Goal: Task Accomplishment & Management: Complete application form

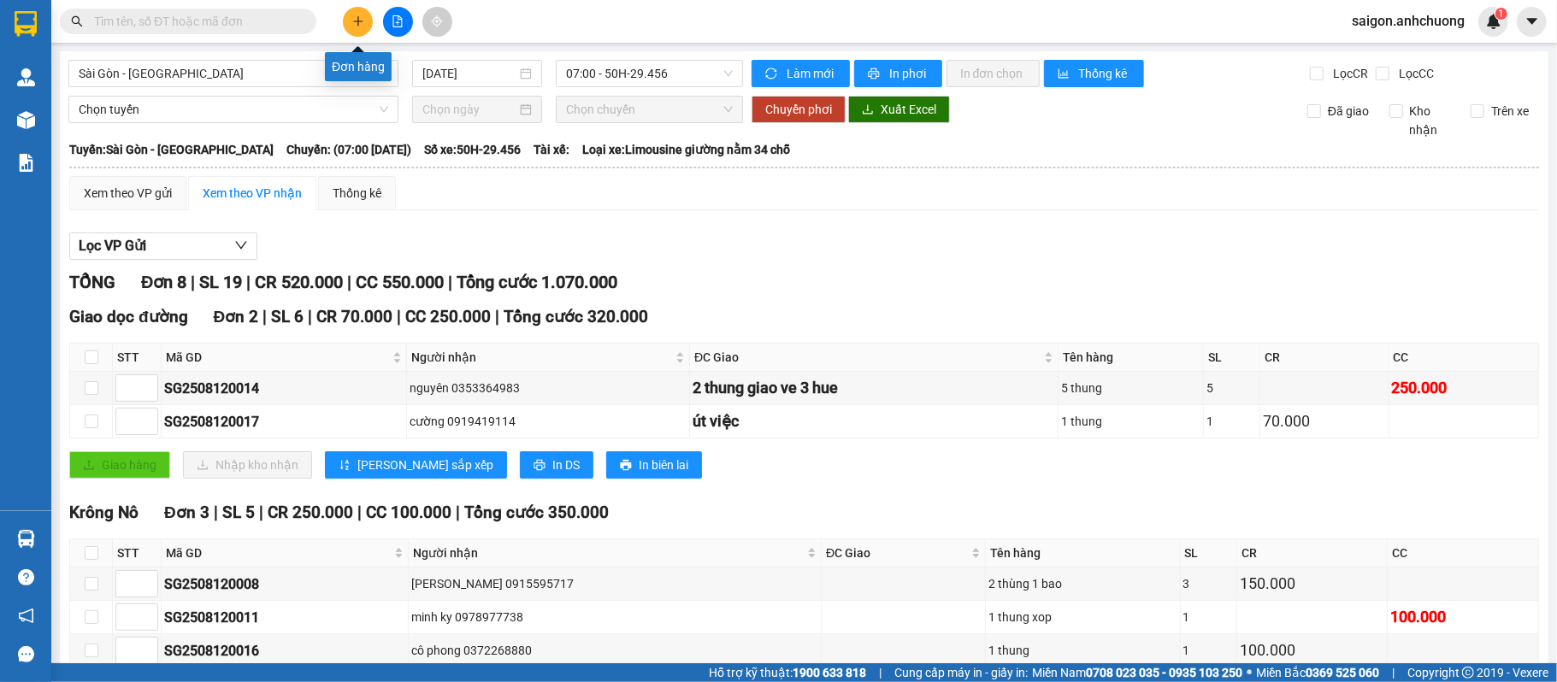
click at [370, 14] on button at bounding box center [358, 22] width 30 height 30
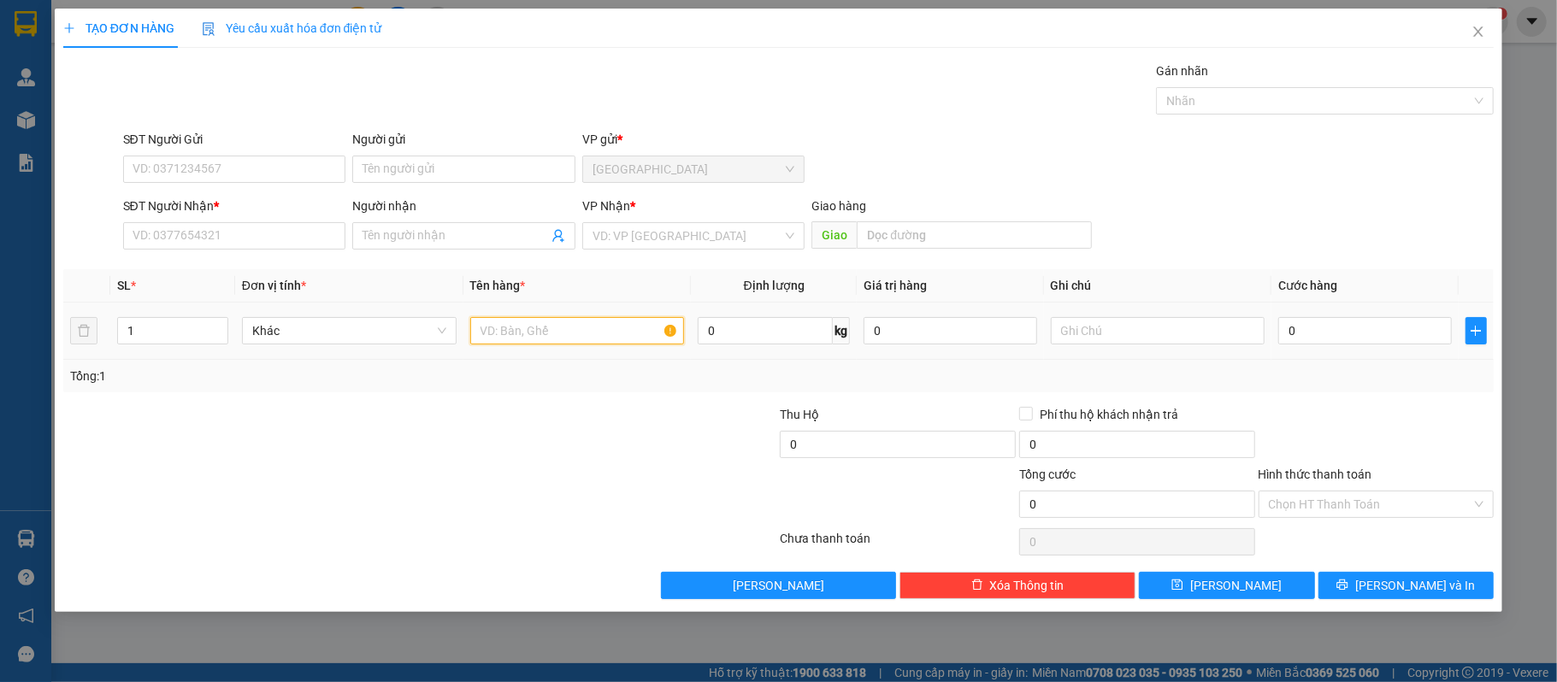
click at [599, 343] on input "text" at bounding box center [577, 330] width 215 height 27
type input "1 thùng"
click at [257, 222] on div "SĐT Người Nhận *" at bounding box center [234, 210] width 223 height 26
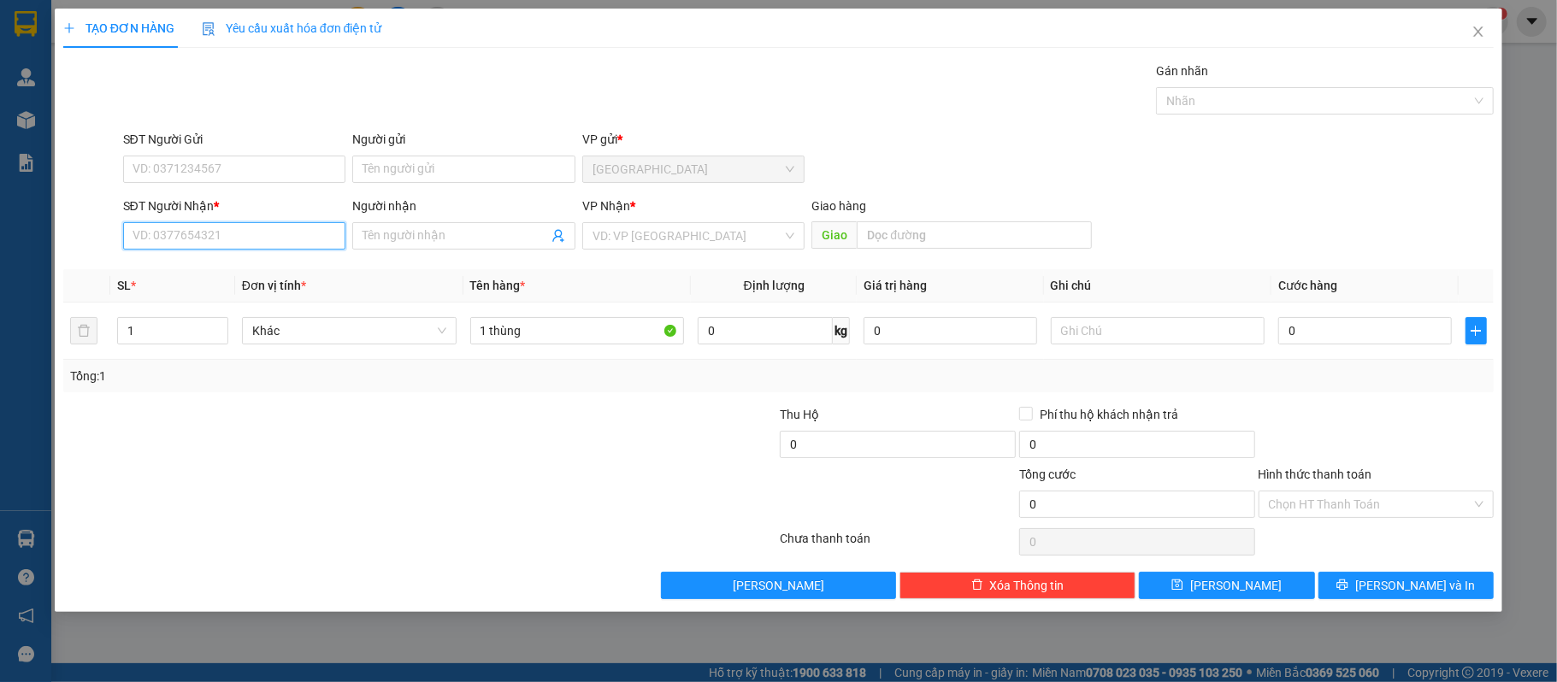
click at [258, 230] on input "SĐT Người Nhận *" at bounding box center [234, 235] width 223 height 27
type input "0829233404"
click at [269, 237] on input "0829233404" at bounding box center [234, 235] width 223 height 27
click at [556, 342] on input "1 thùng" at bounding box center [577, 330] width 215 height 27
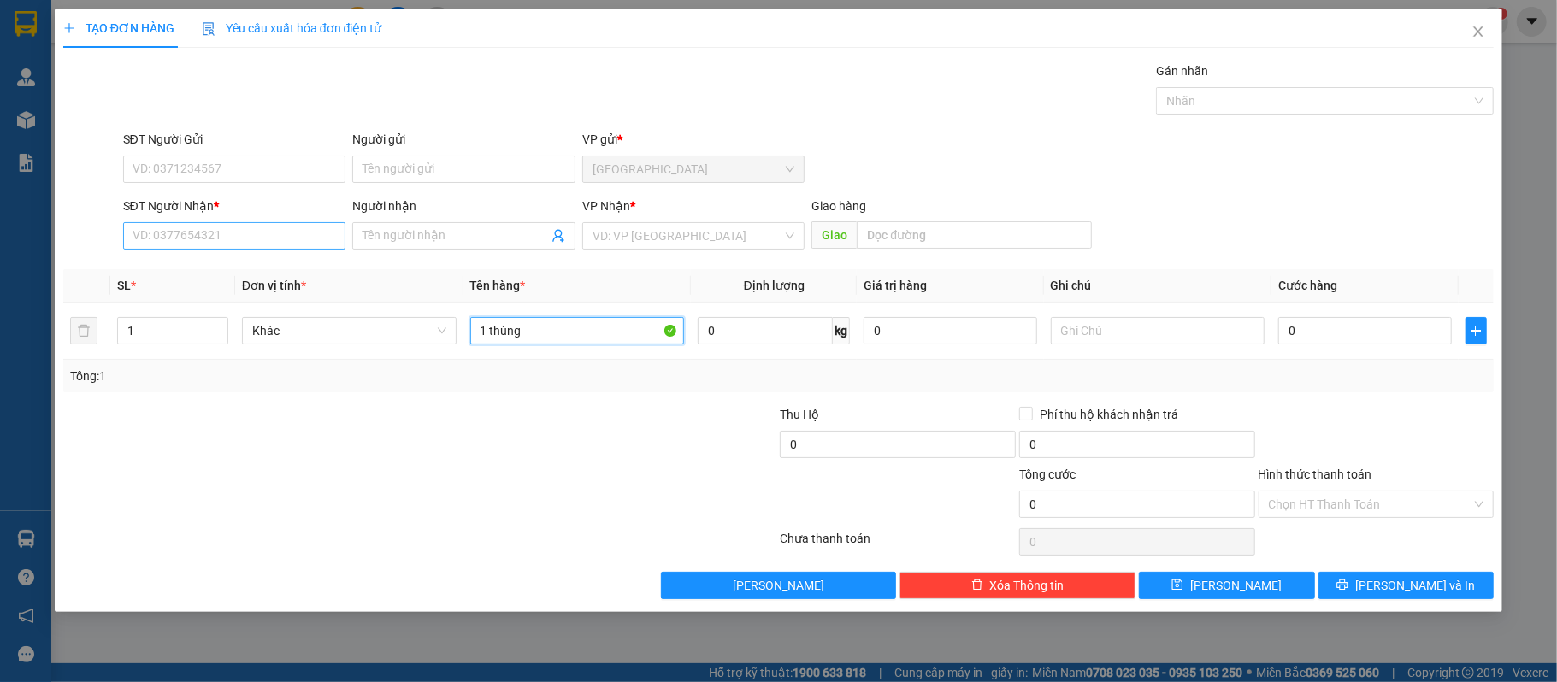
type input "1 thùng"
click at [319, 239] on input "SĐT Người Nhận *" at bounding box center [234, 235] width 223 height 27
type input "0829233404"
click at [734, 243] on input "search" at bounding box center [688, 236] width 191 height 26
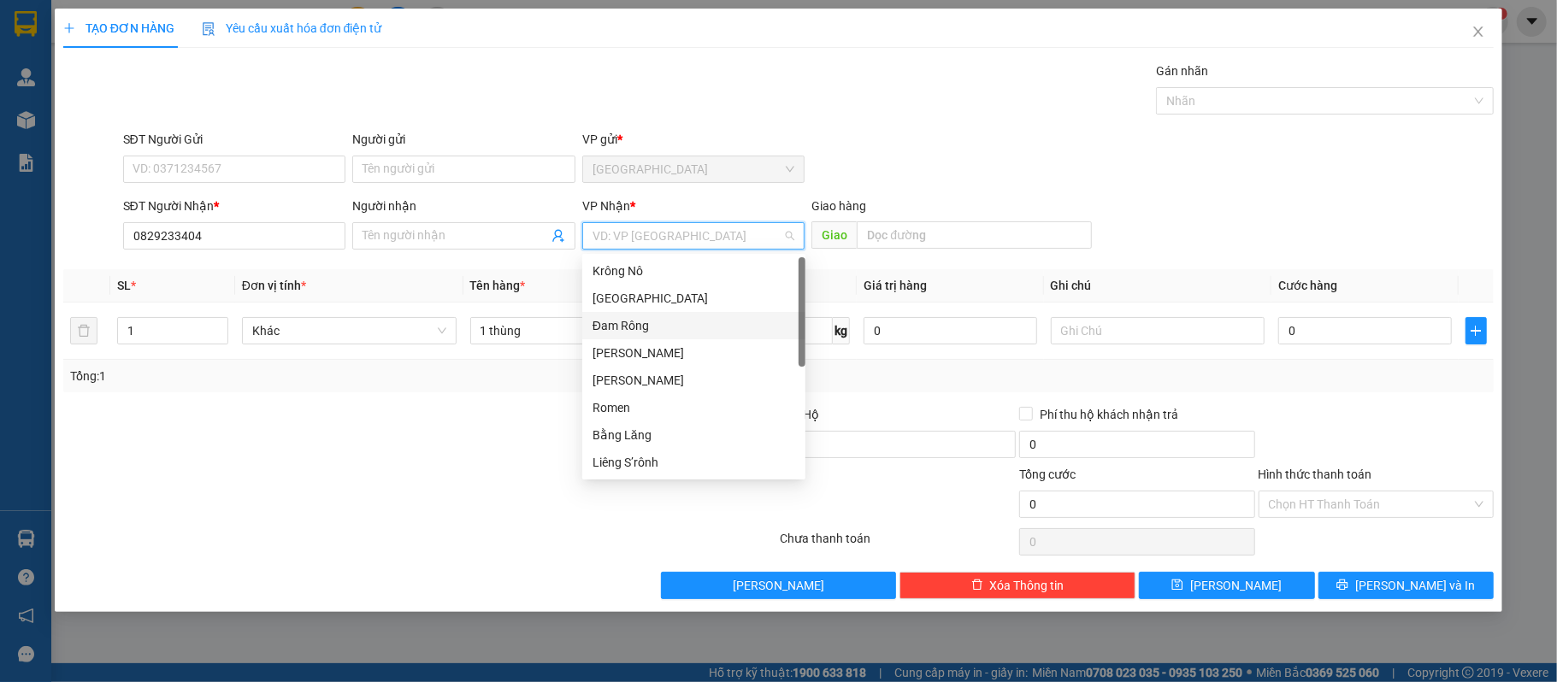
click at [665, 326] on div "Đam Rông" at bounding box center [694, 325] width 203 height 19
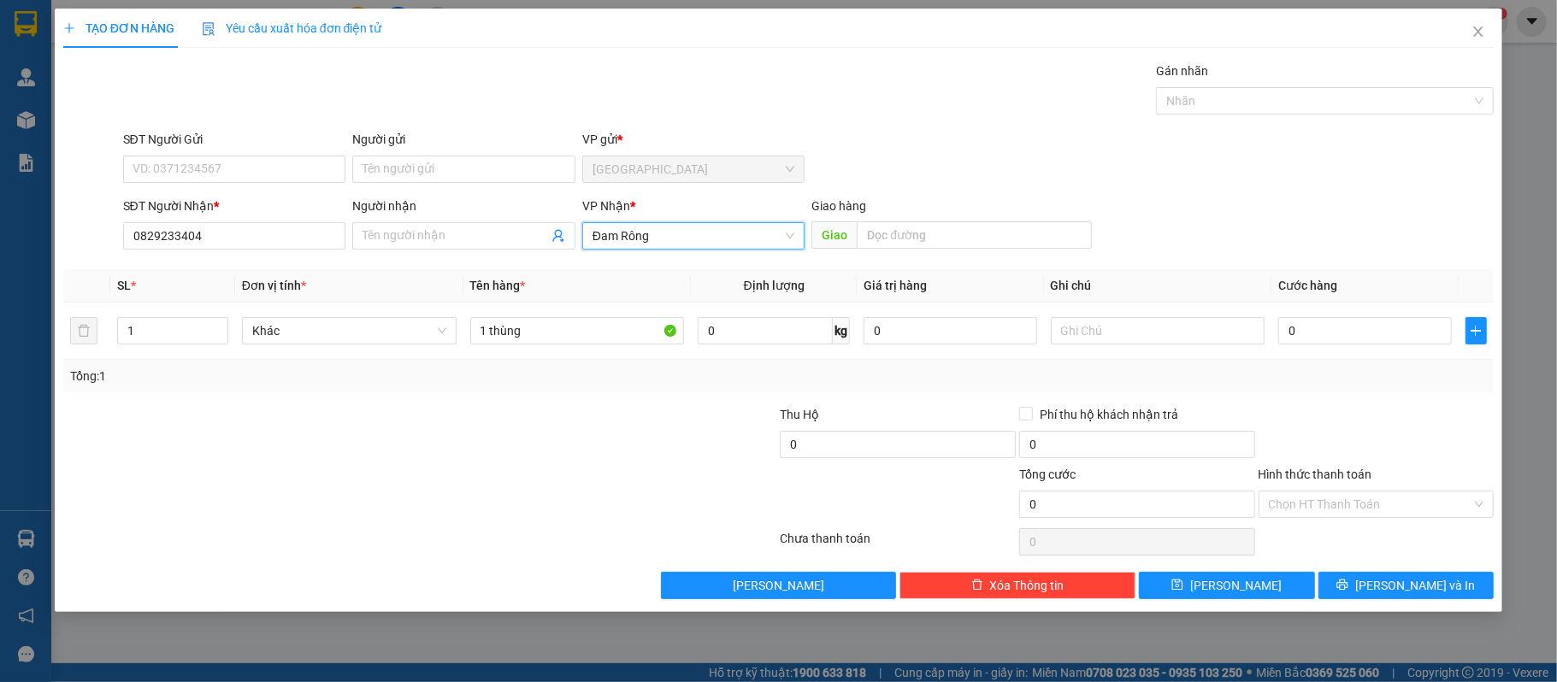
click at [716, 231] on span "Đam Rông" at bounding box center [694, 236] width 203 height 26
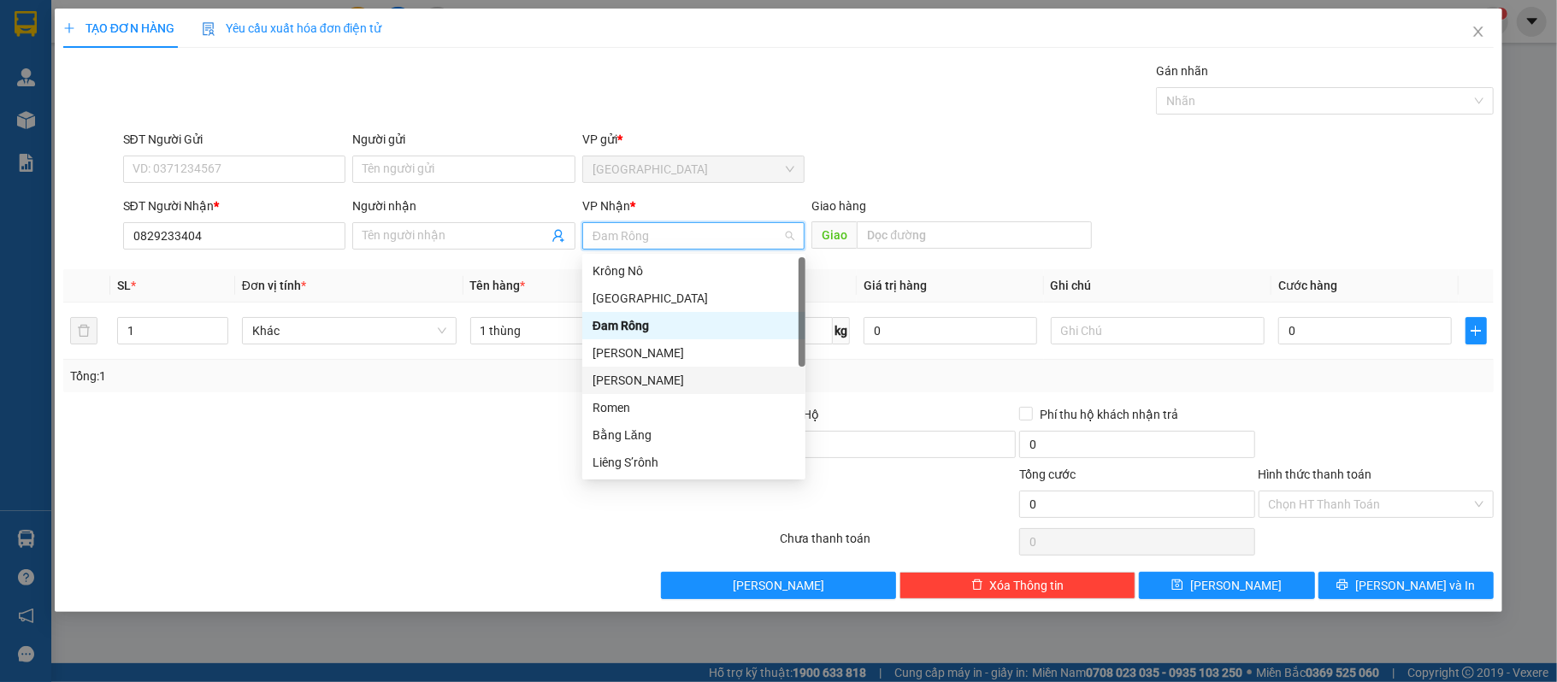
click at [655, 381] on div "[PERSON_NAME]" at bounding box center [694, 380] width 203 height 19
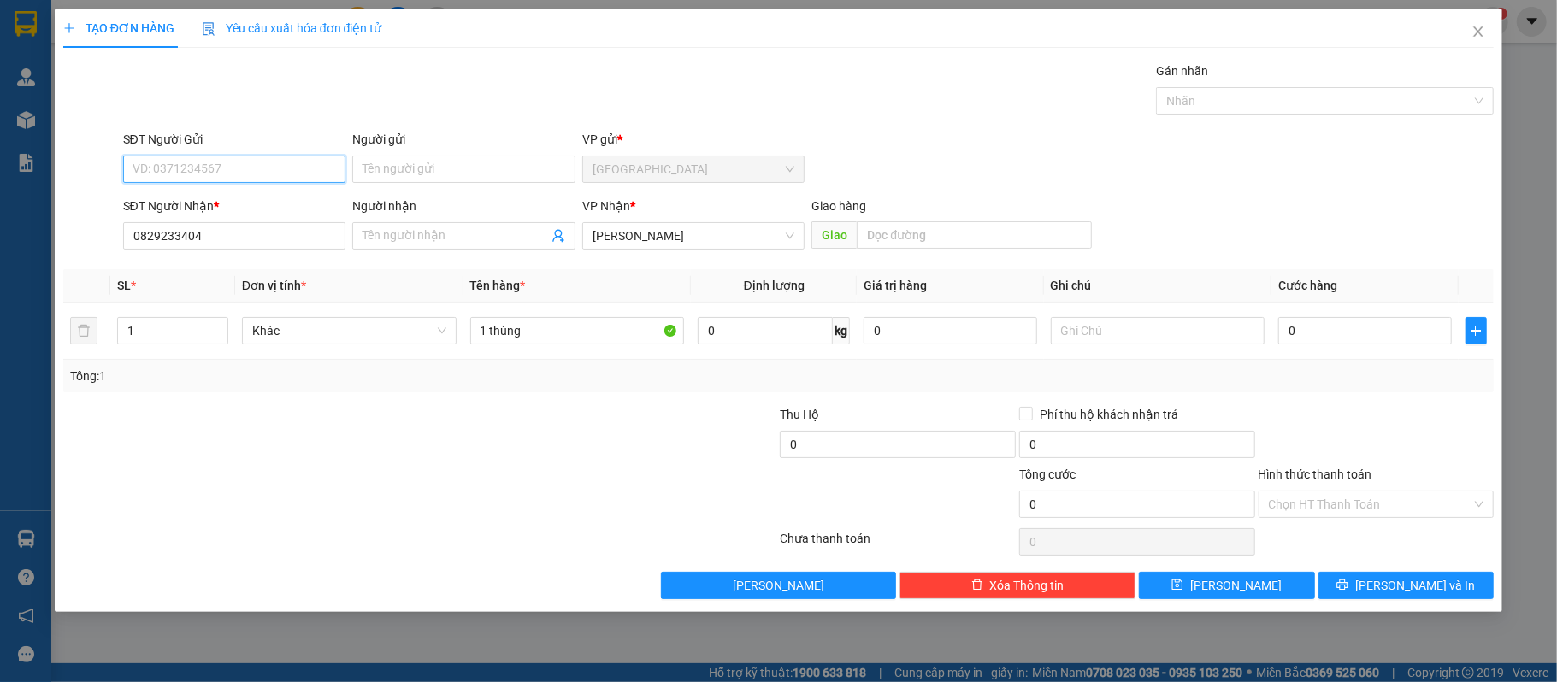
click at [302, 171] on input "SĐT Người Gửi" at bounding box center [234, 169] width 223 height 27
type input "0964815835"
click at [1352, 323] on input "0" at bounding box center [1365, 330] width 173 height 27
type input "50"
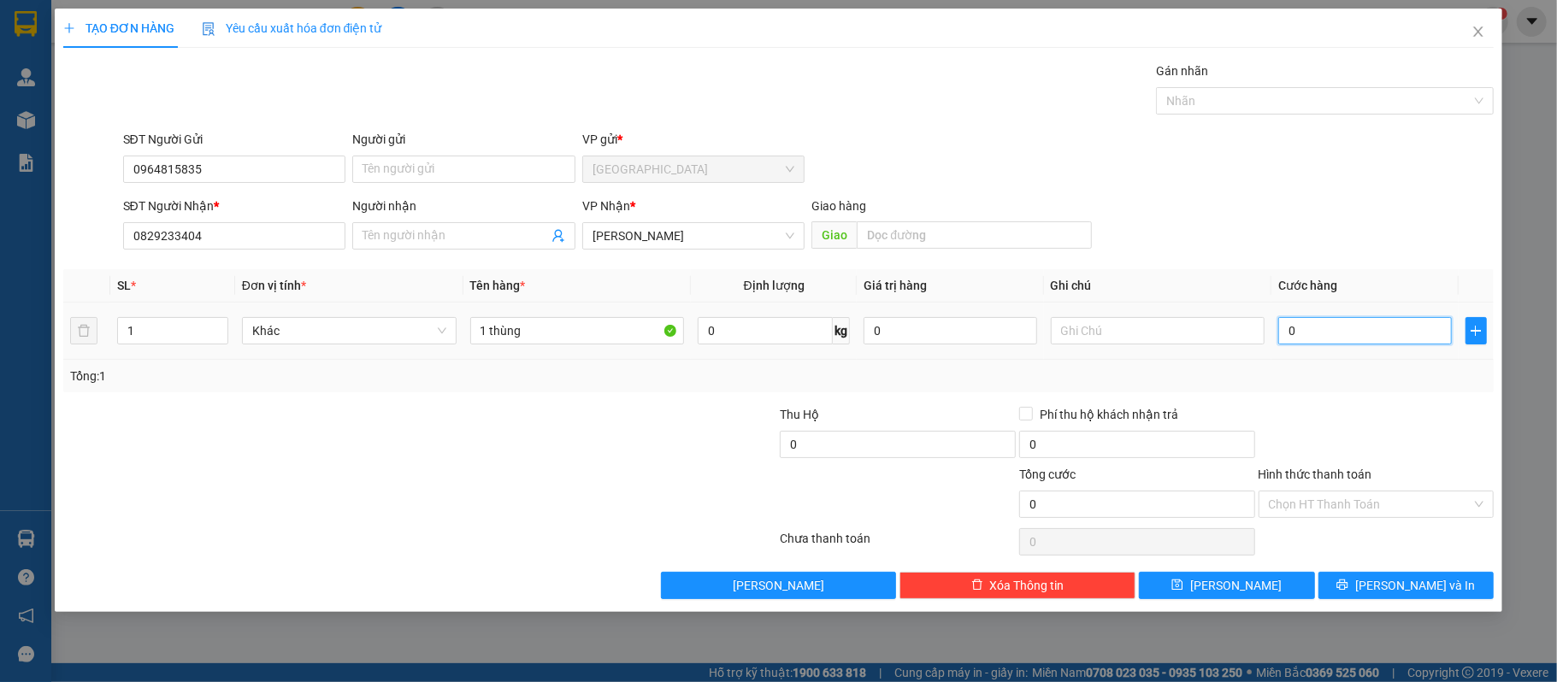
type input "50"
type input "500"
type input "5.000"
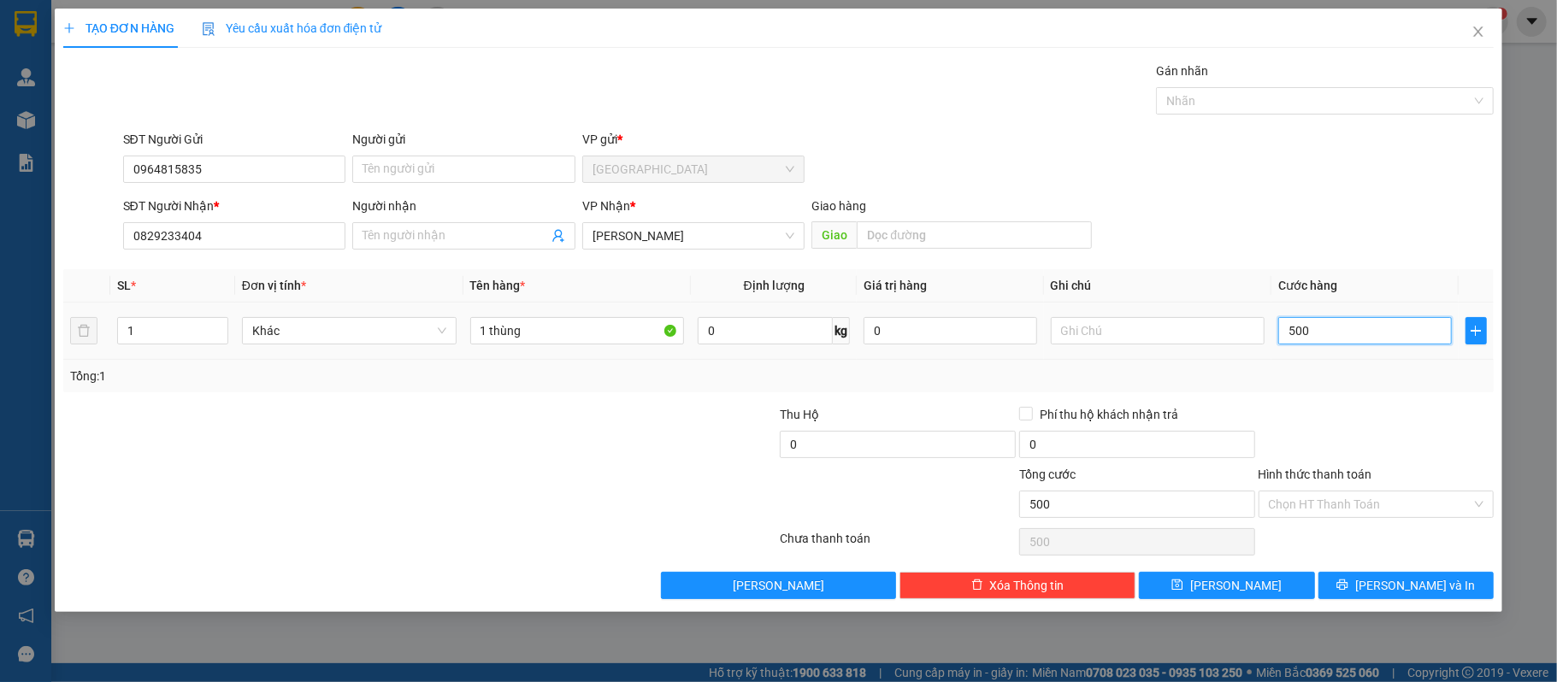
type input "5.000"
type input "50.000"
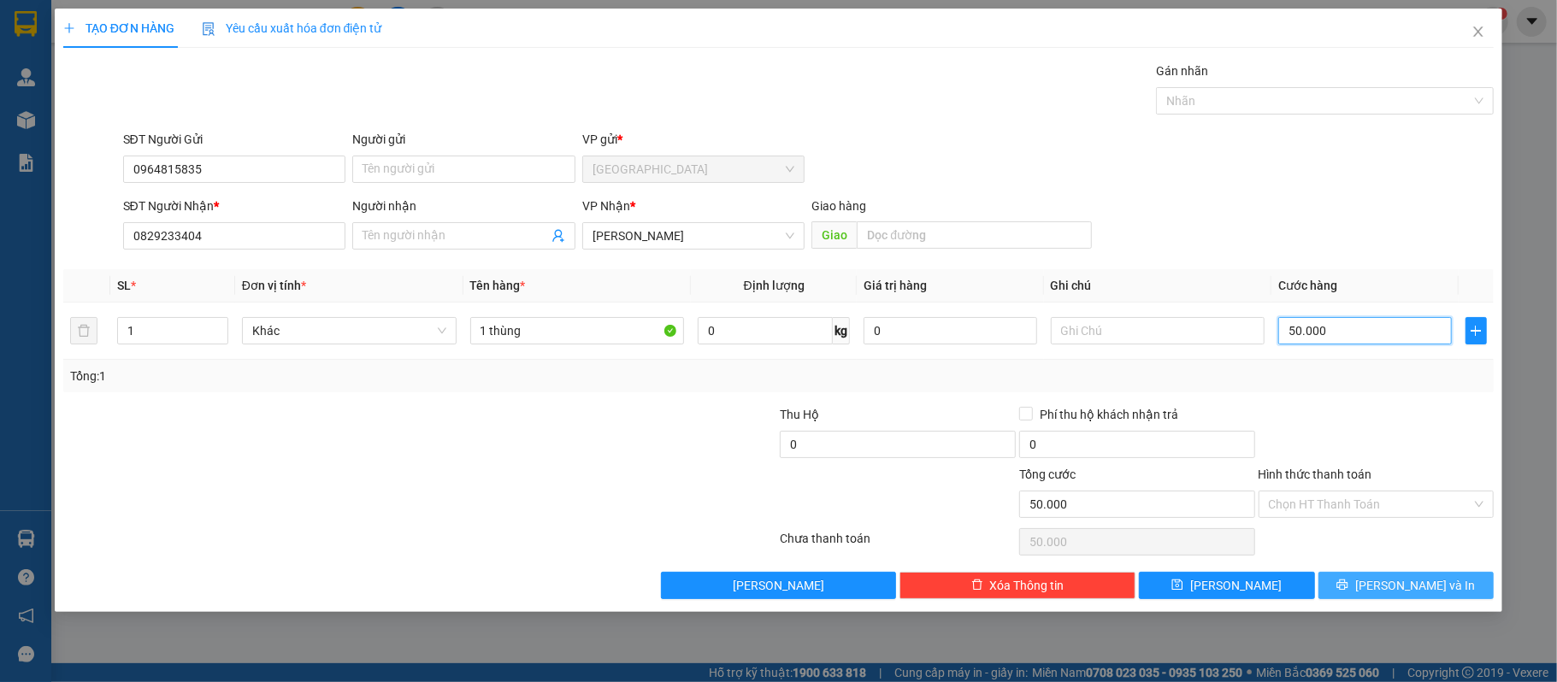
type input "50.000"
click at [1387, 585] on button "Lưu và In" at bounding box center [1407, 585] width 176 height 27
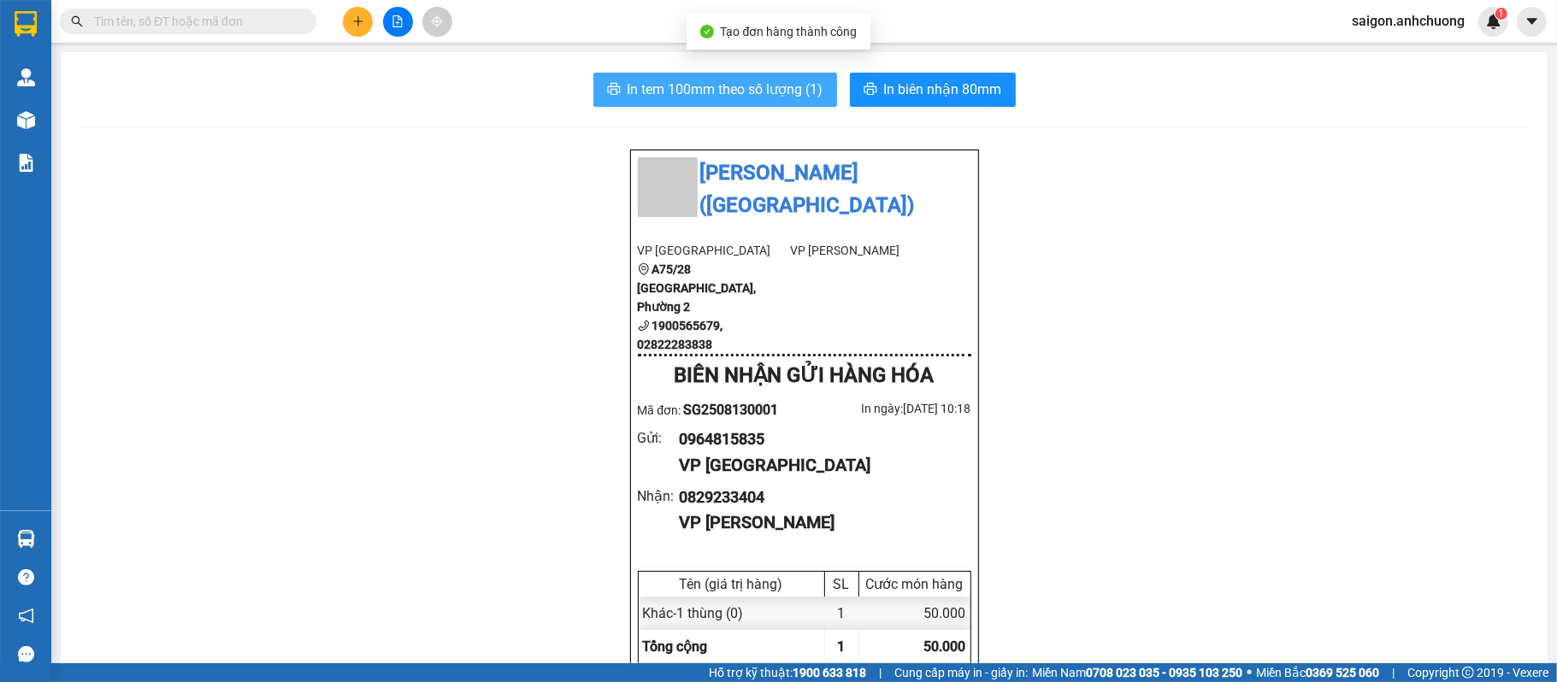
click at [766, 82] on span "In tem 100mm theo số lượng (1)" at bounding box center [726, 89] width 196 height 21
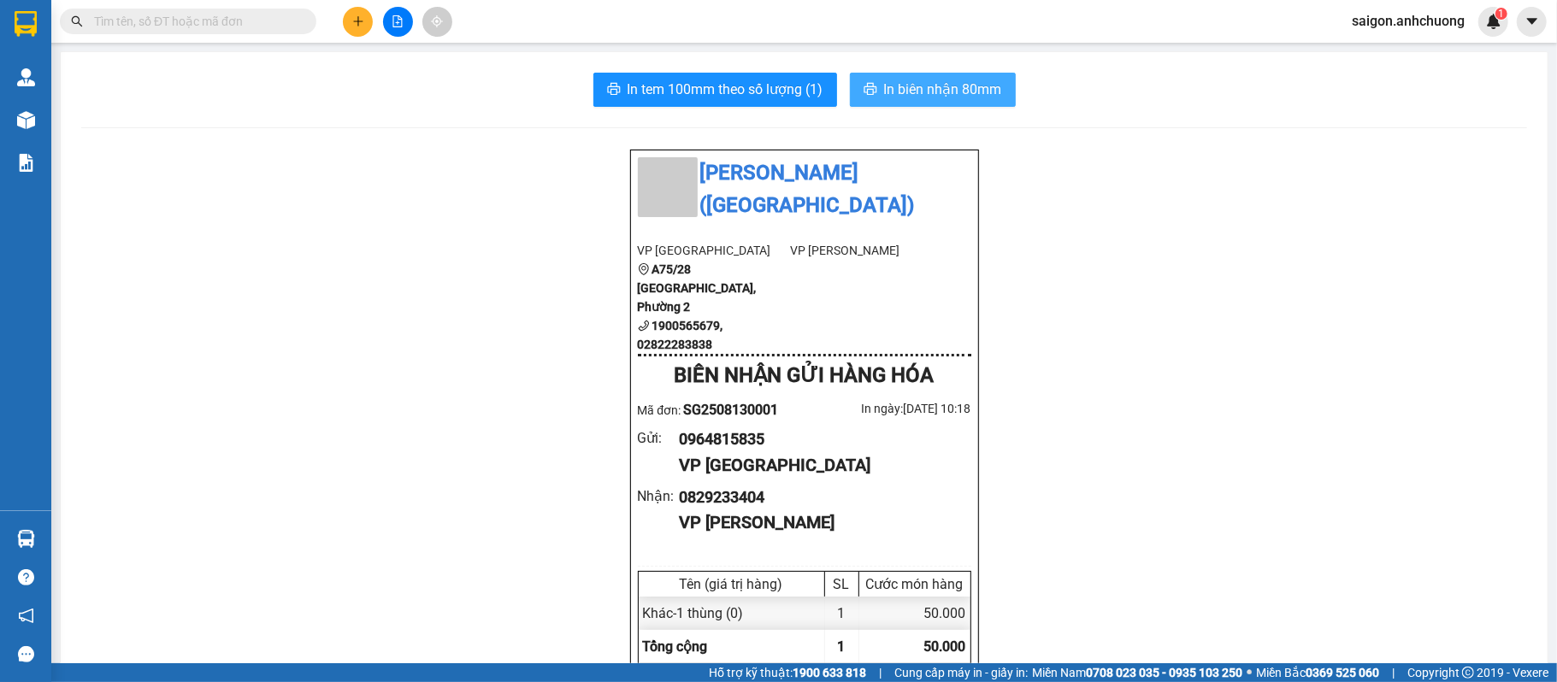
click at [975, 89] on span "In biên nhận 80mm" at bounding box center [943, 89] width 118 height 21
click at [352, 10] on button at bounding box center [358, 22] width 30 height 30
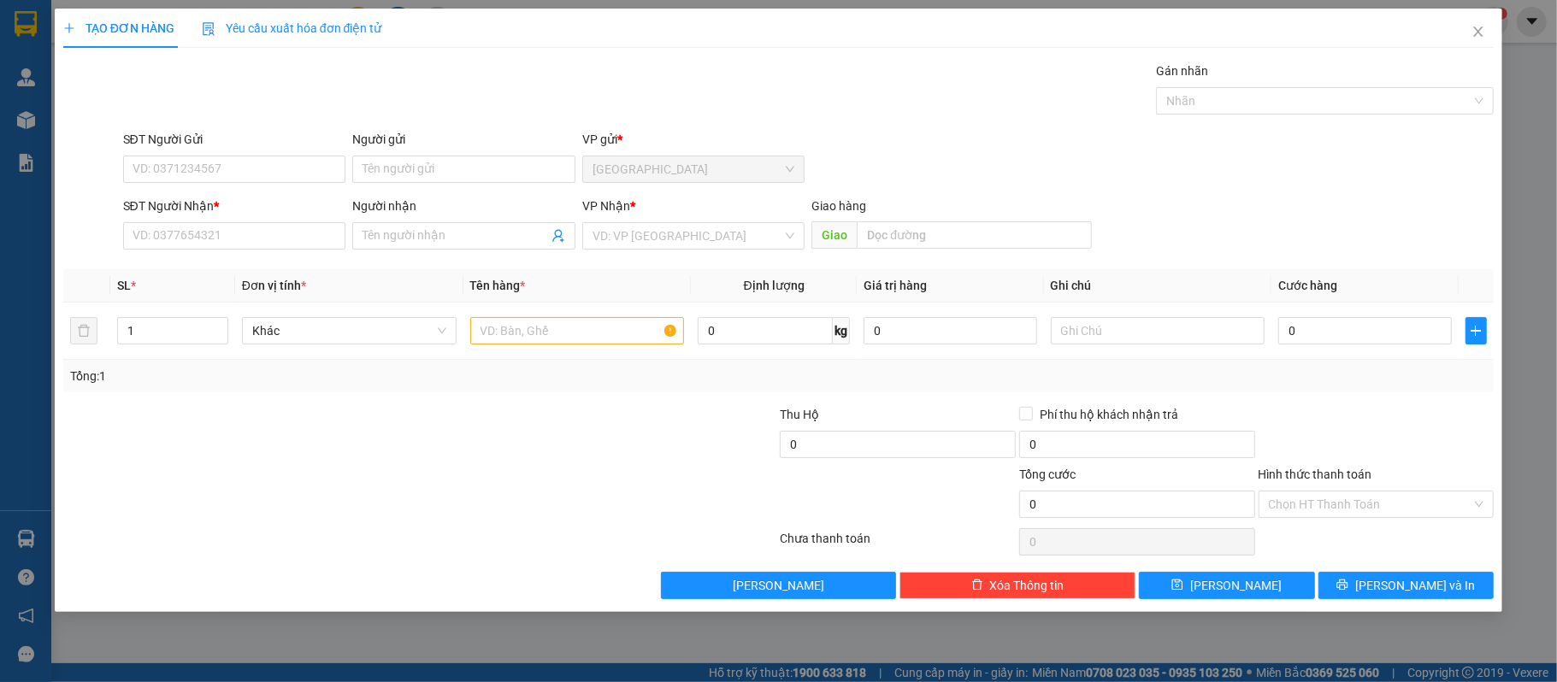
click at [217, 216] on div "SĐT Người Nhận *" at bounding box center [234, 206] width 223 height 19
click at [217, 222] on input "SĐT Người Nhận *" at bounding box center [234, 235] width 223 height 27
click at [219, 224] on input "SĐT Người Nhận *" at bounding box center [234, 235] width 223 height 27
type input "0357081777"
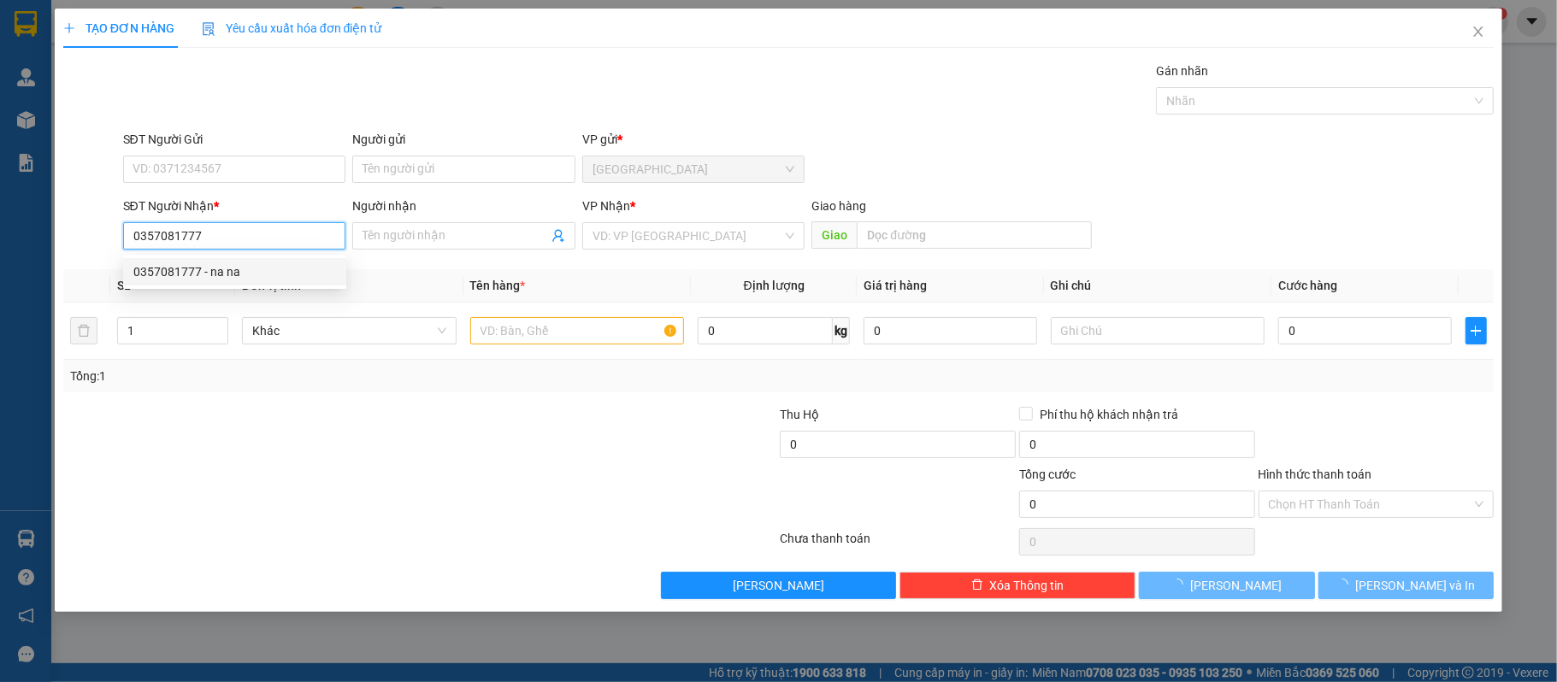
click at [231, 274] on div "0357081777 - na na" at bounding box center [234, 272] width 203 height 19
type input "na na"
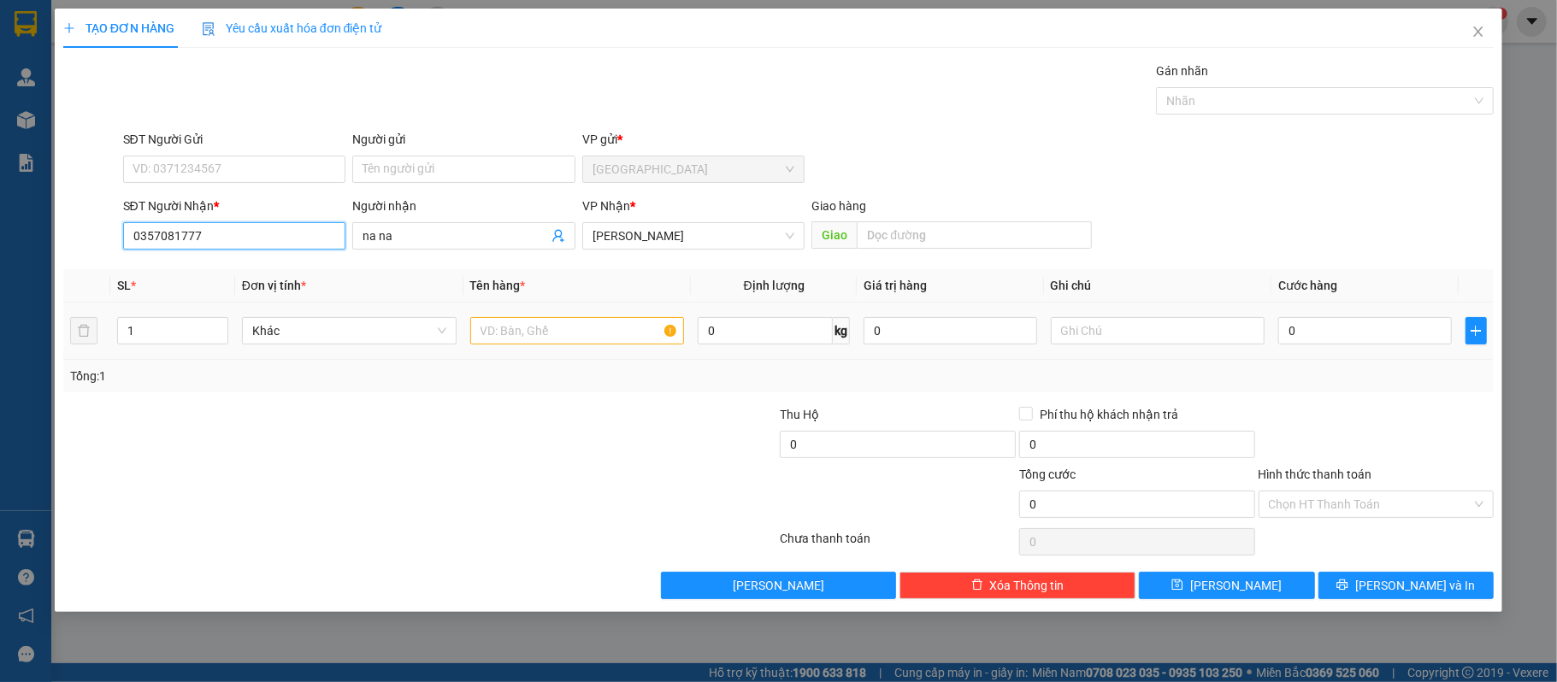
type input "0357081777"
click at [647, 336] on input "text" at bounding box center [577, 330] width 215 height 27
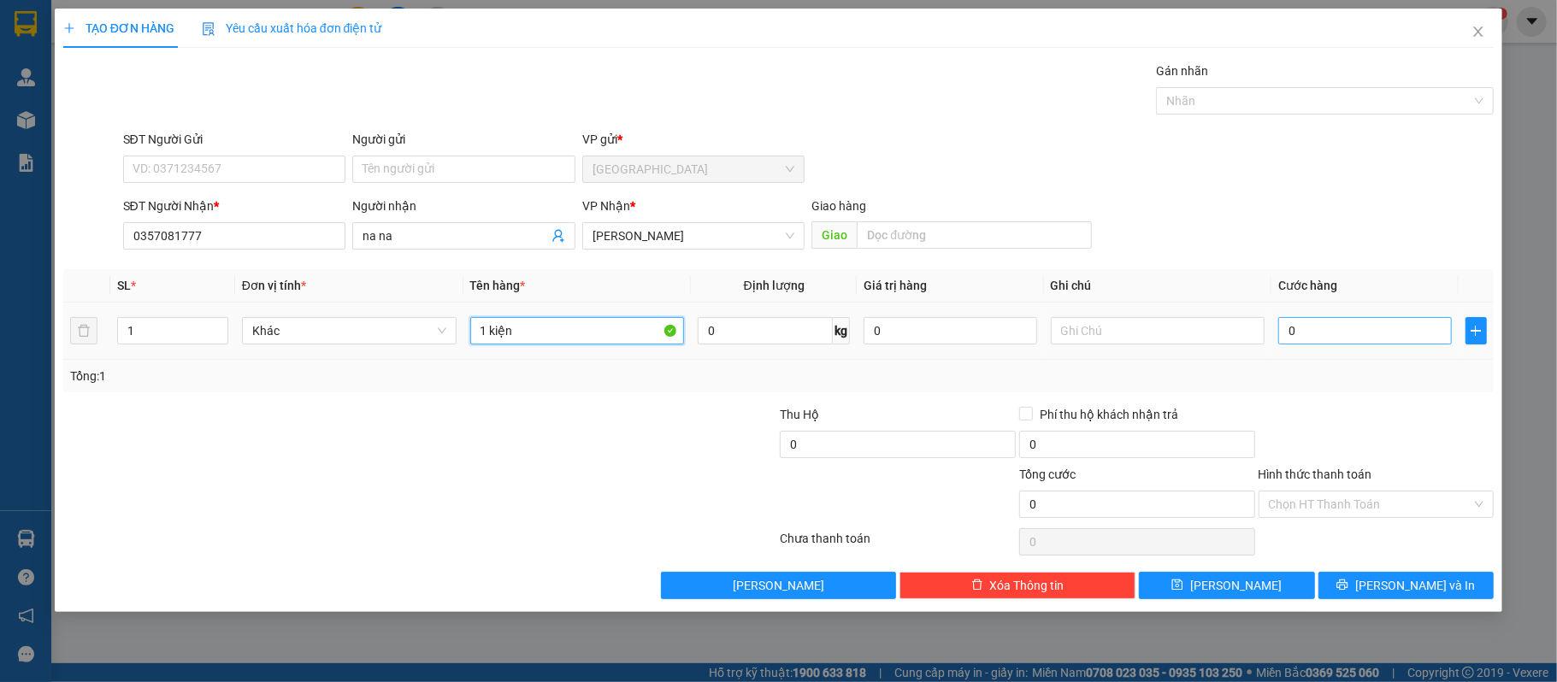
type input "1 kiện"
click at [1367, 323] on input "0" at bounding box center [1365, 330] width 173 height 27
type input "50"
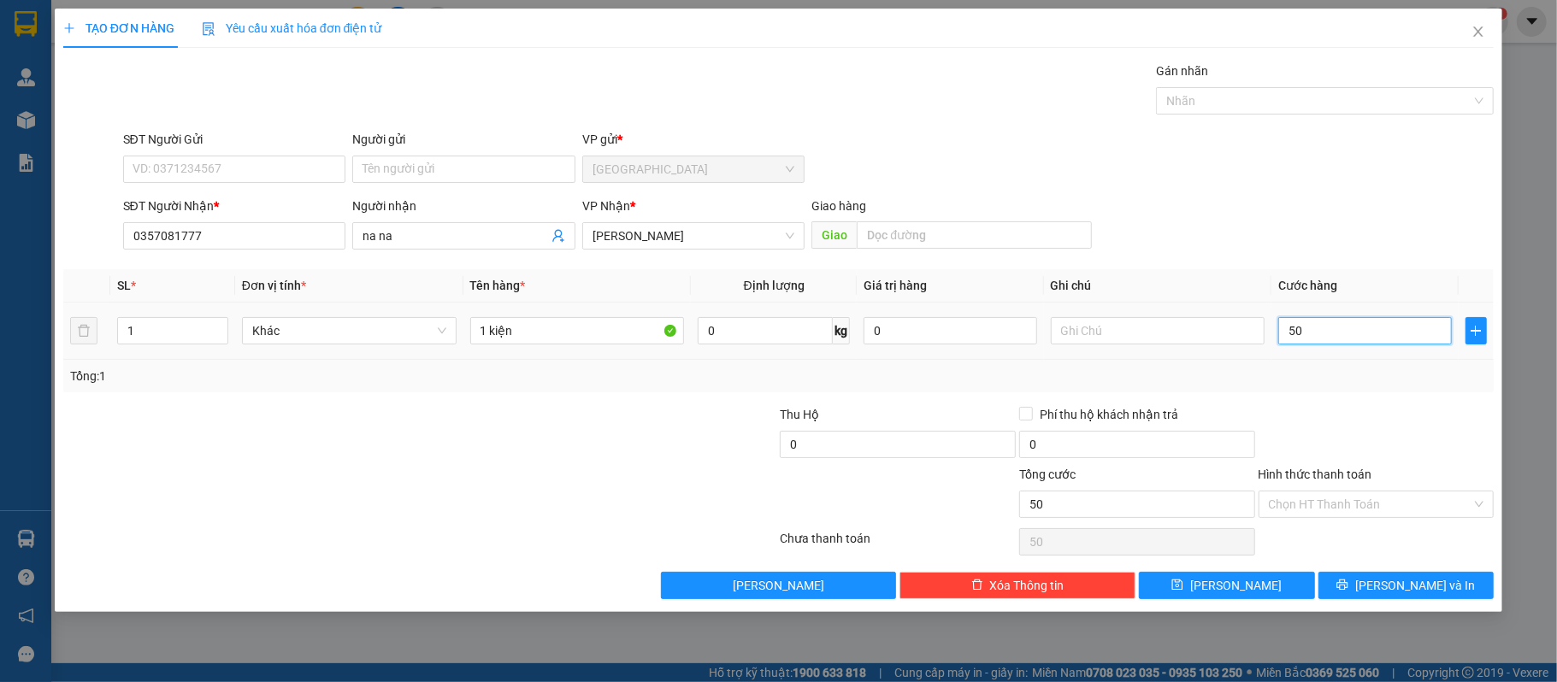
type input "500"
type input "5.000"
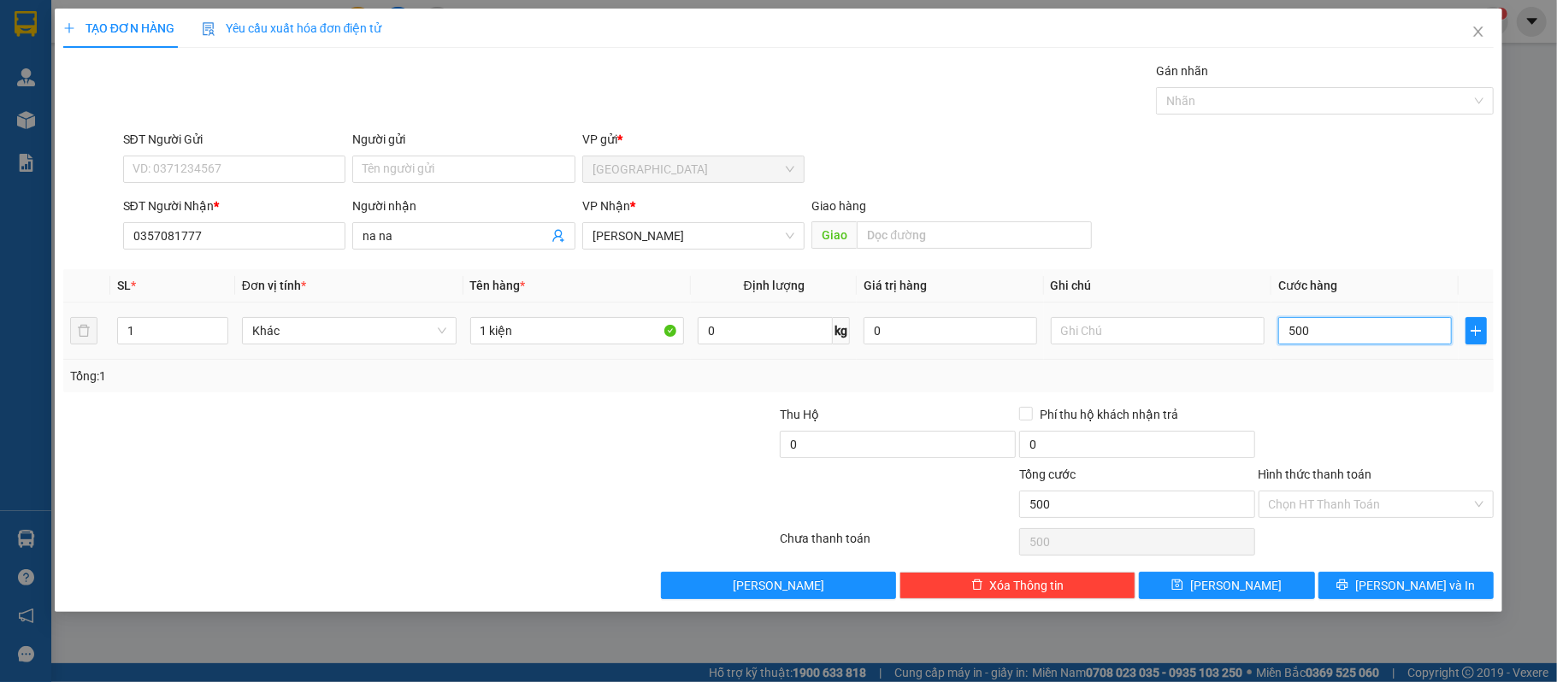
type input "5.000"
type input "50.000"
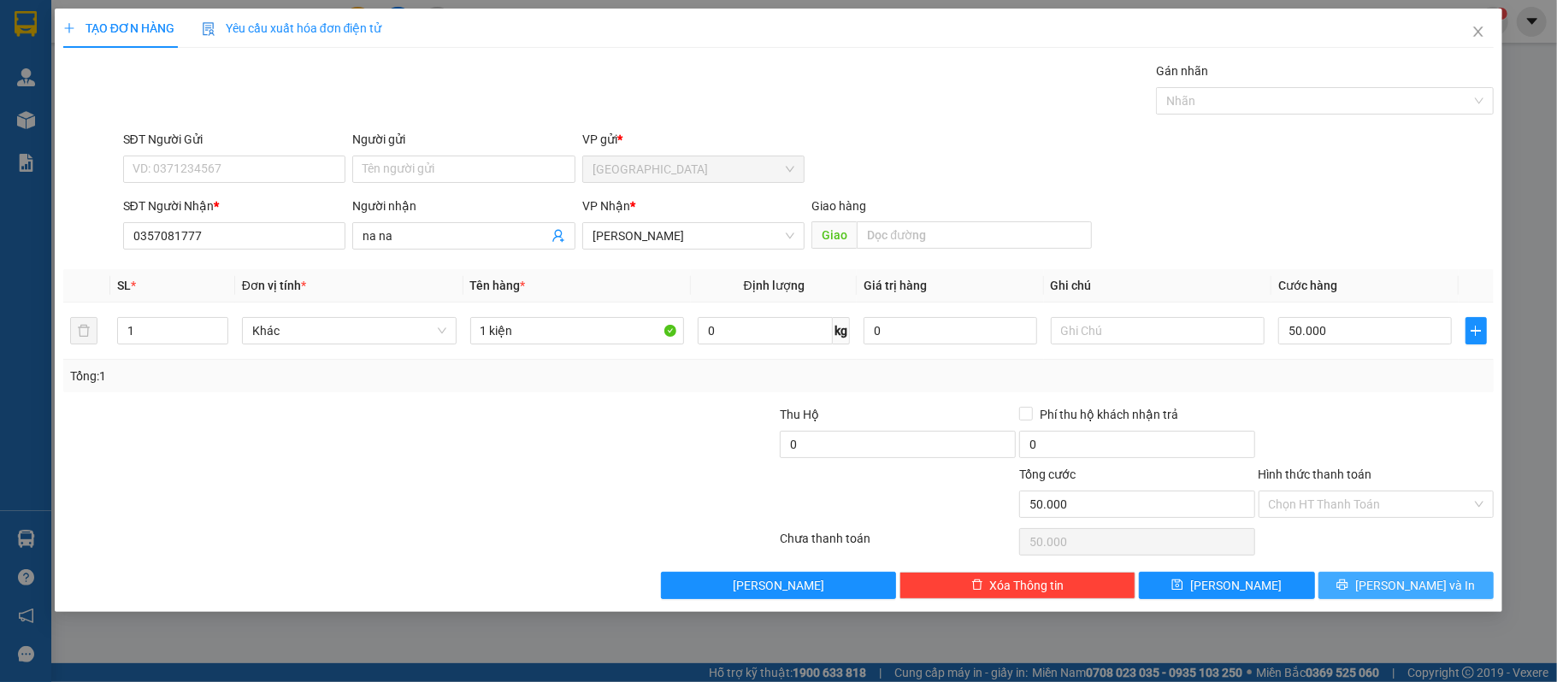
click at [1417, 590] on span "Lưu và In" at bounding box center [1415, 585] width 120 height 19
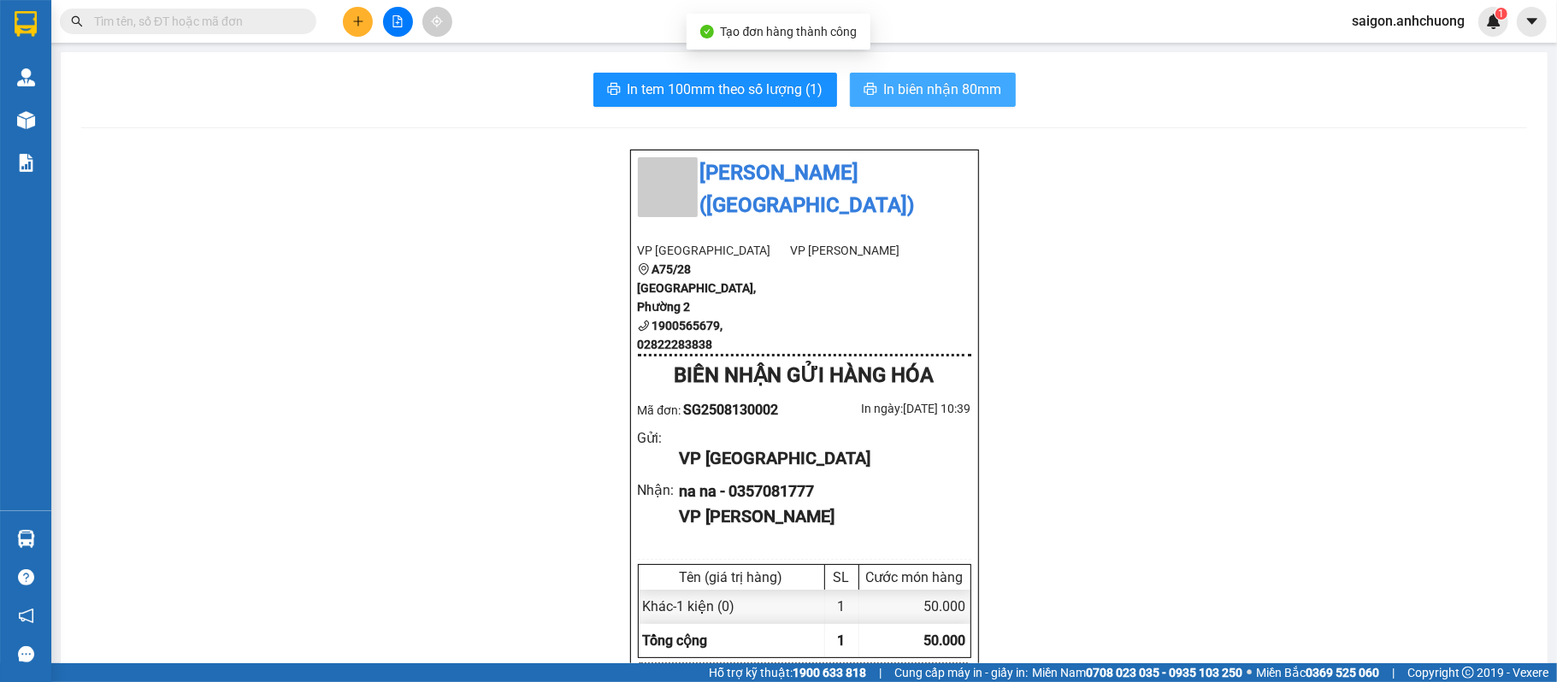
click at [965, 84] on span "In biên nhận 80mm" at bounding box center [943, 89] width 118 height 21
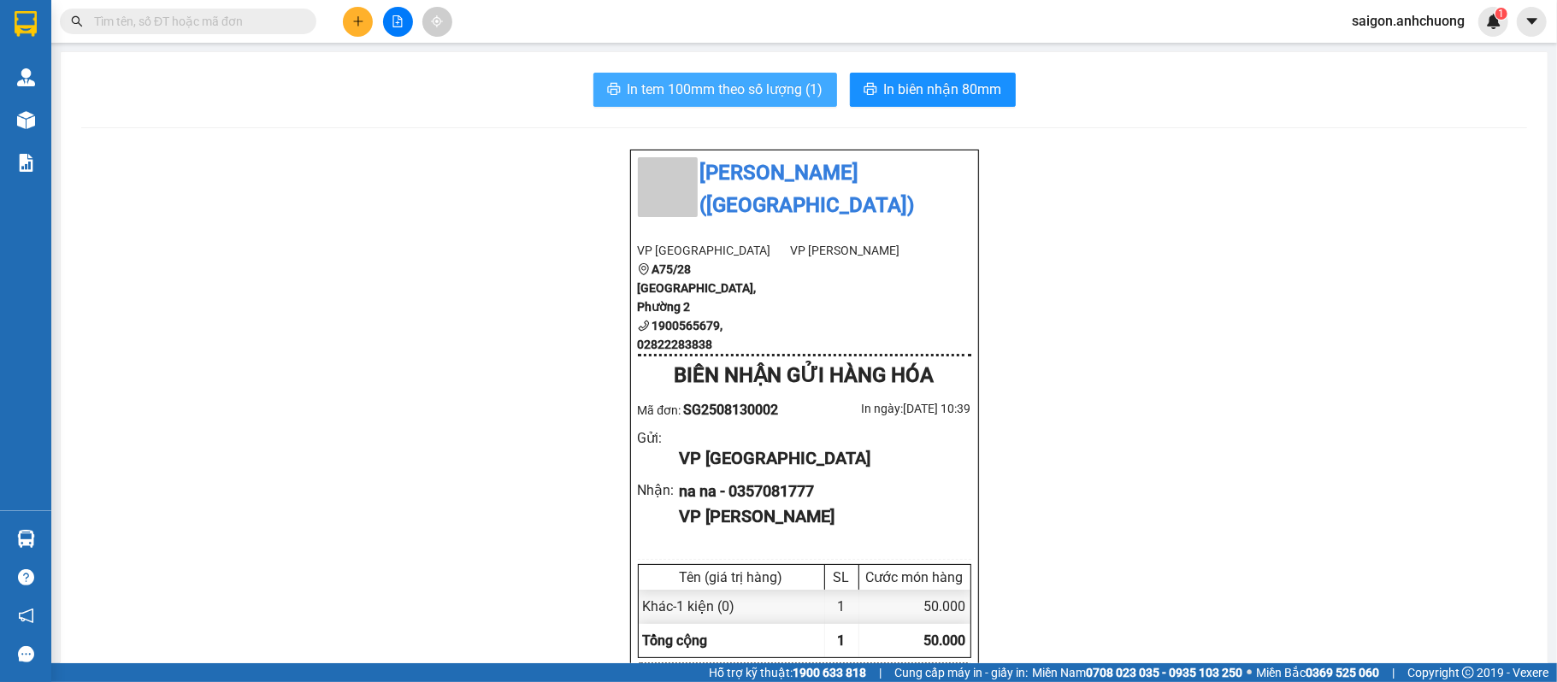
click at [744, 100] on span "In tem 100mm theo số lượng (1)" at bounding box center [726, 89] width 196 height 21
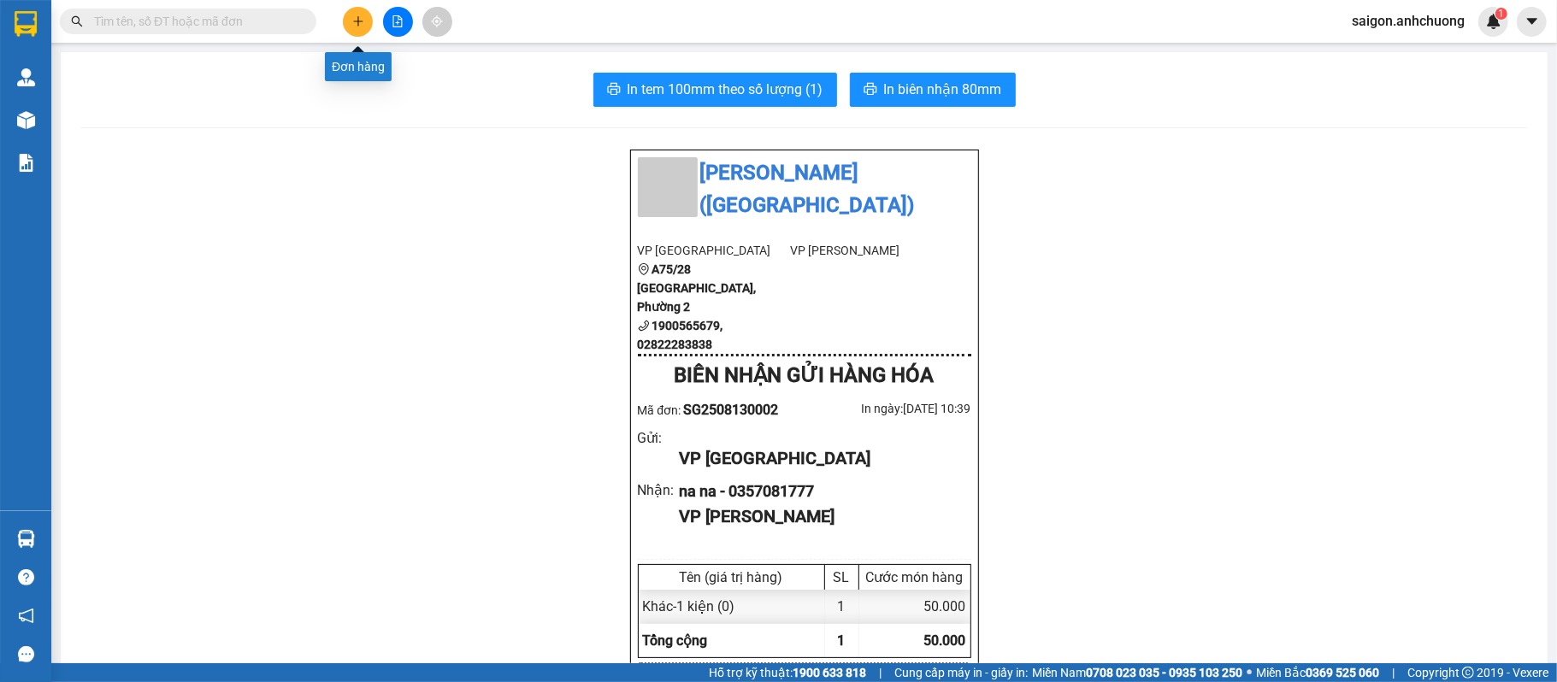
click at [351, 32] on button at bounding box center [358, 22] width 30 height 30
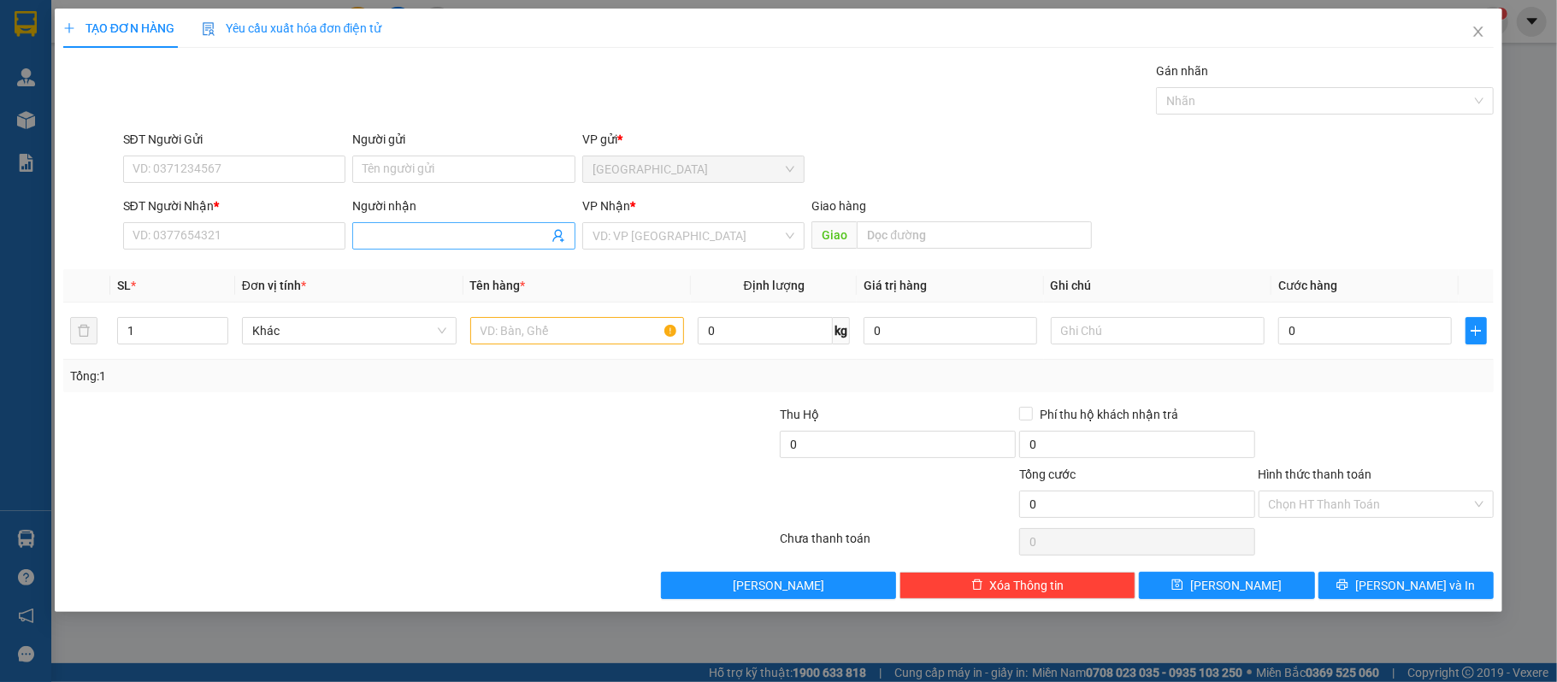
click at [489, 237] on input "Người nhận" at bounding box center [456, 236] width 186 height 19
type input "thanh tung"
click at [387, 269] on div "thanh tùng - 0967575979" at bounding box center [464, 272] width 203 height 19
type input "0967575979"
type input "[PERSON_NAME]"
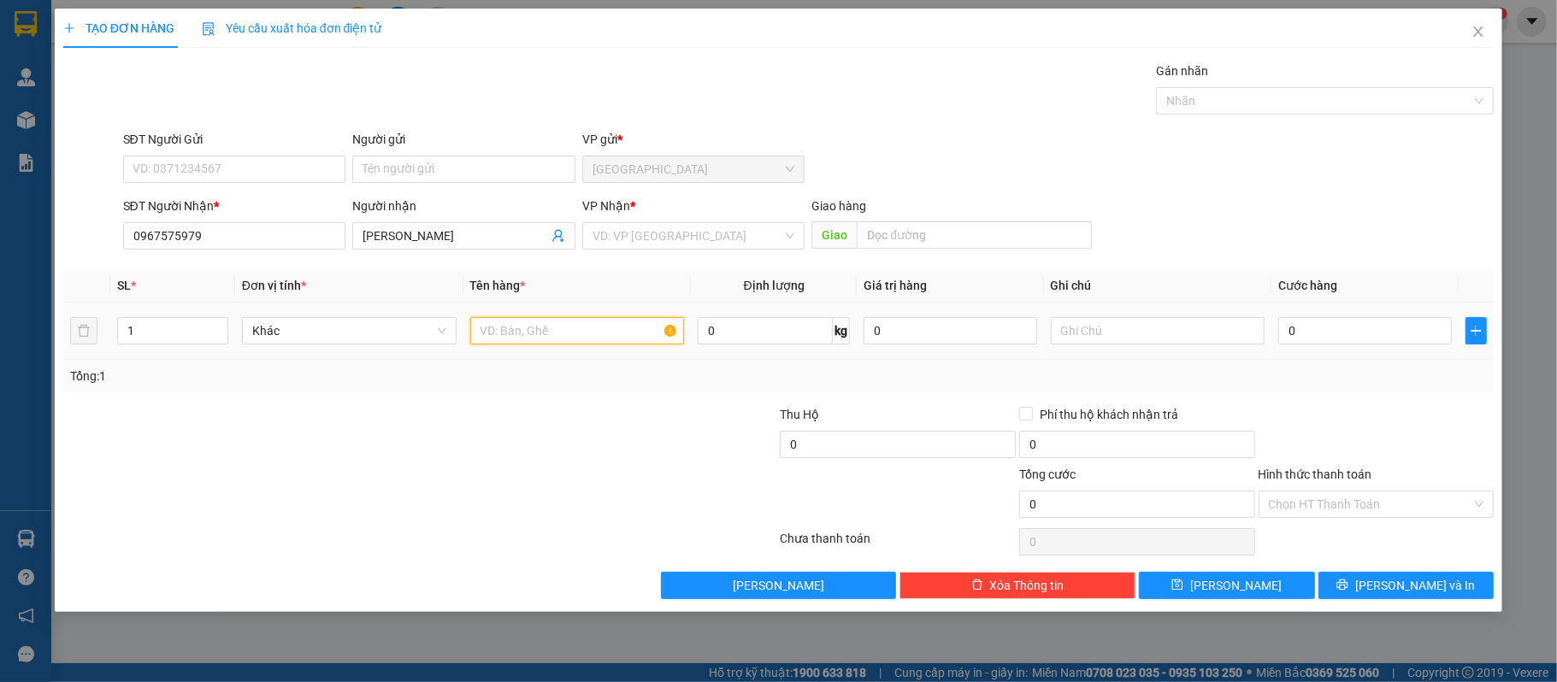
click at [578, 335] on input "text" at bounding box center [577, 330] width 215 height 27
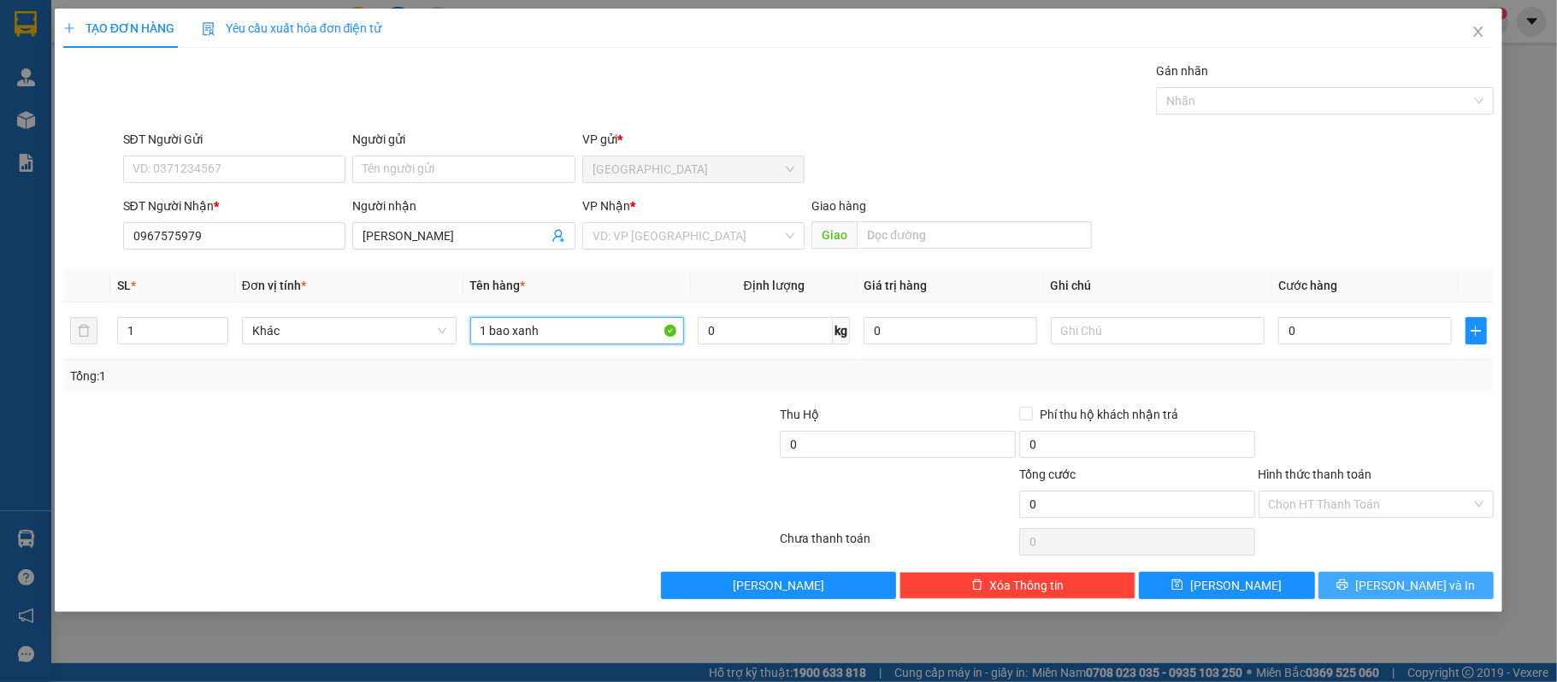
type input "1 bao xanh"
click at [1399, 580] on span "Lưu và In" at bounding box center [1415, 585] width 120 height 19
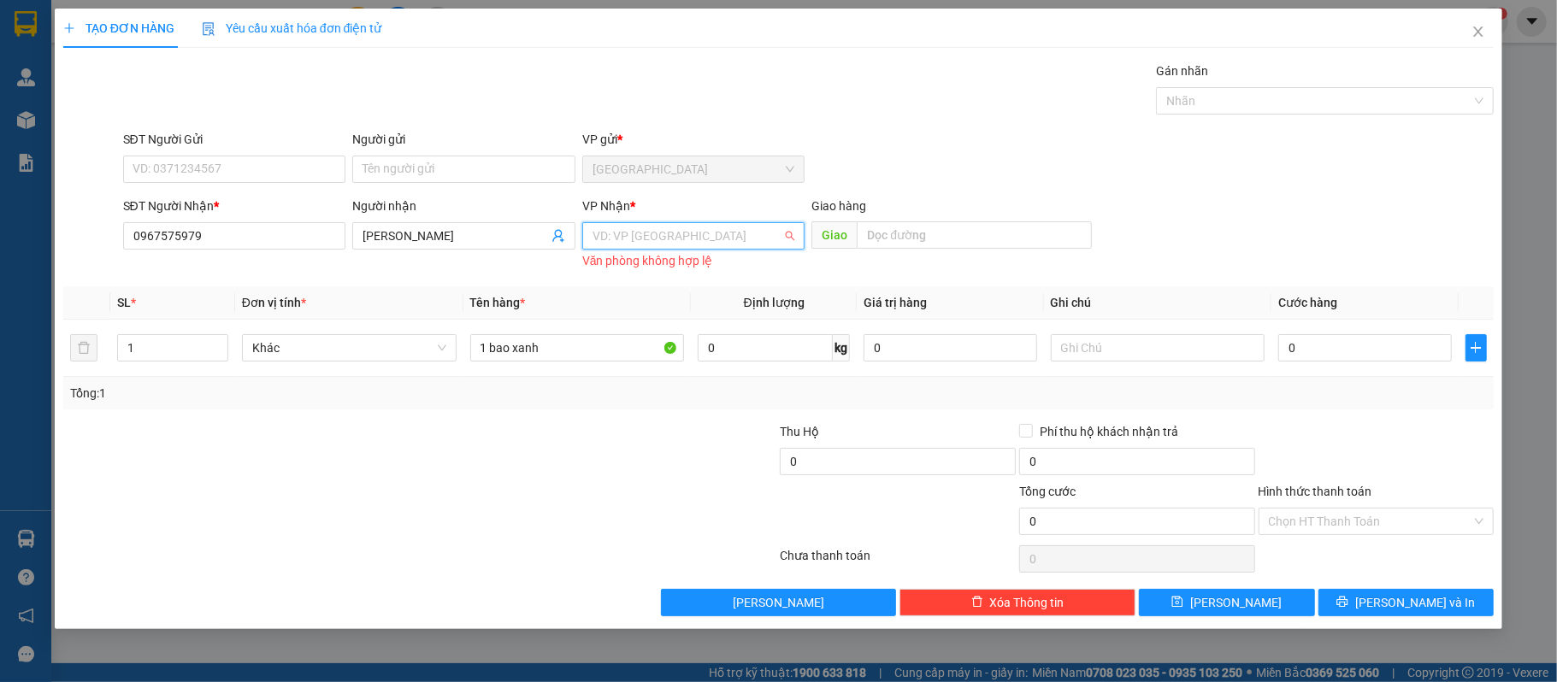
drag, startPoint x: 637, startPoint y: 240, endPoint x: 638, endPoint y: 274, distance: 33.4
click at [638, 251] on div "VD: VP Sài Gòn Văn phòng không hợp lệ" at bounding box center [693, 244] width 223 height 44
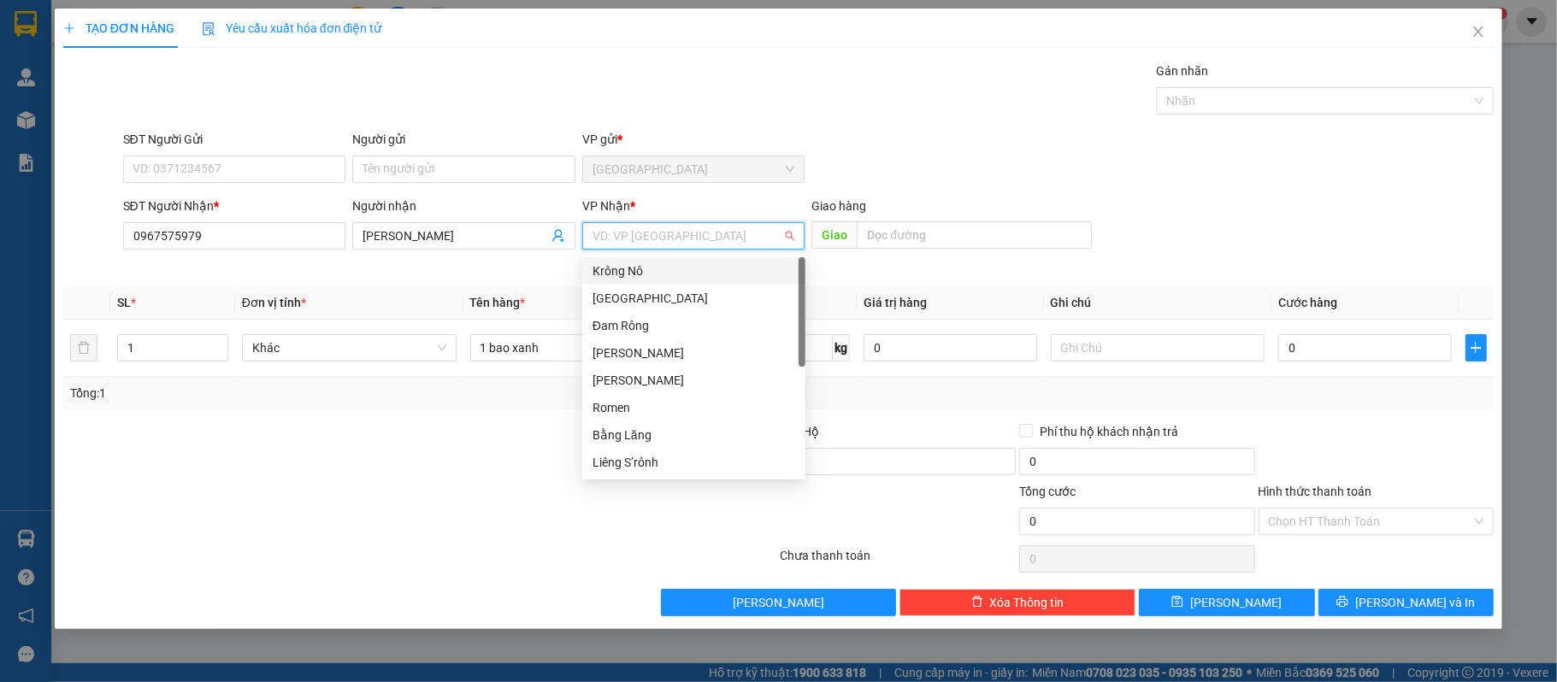
click at [638, 274] on div "Krông Nô" at bounding box center [694, 271] width 203 height 19
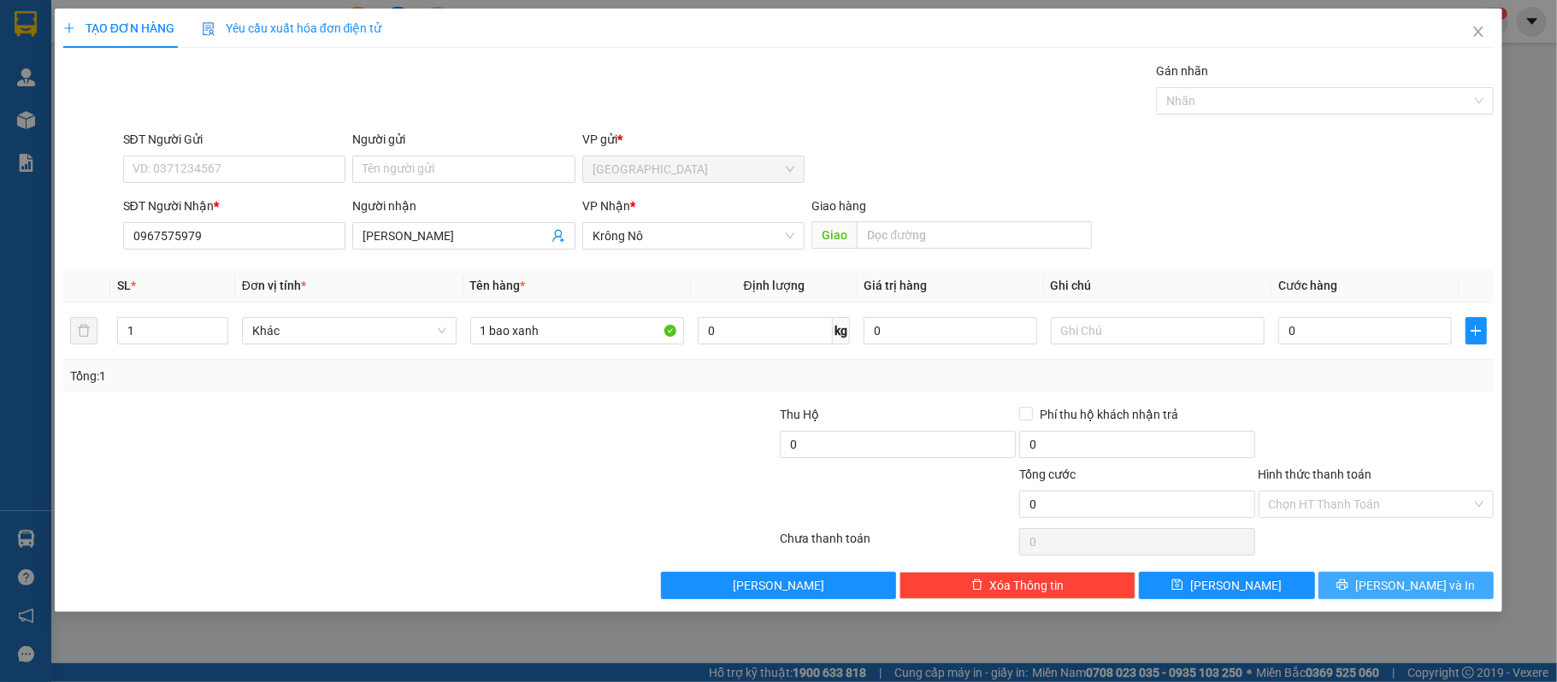
click at [1401, 592] on span "Lưu và In" at bounding box center [1415, 585] width 120 height 19
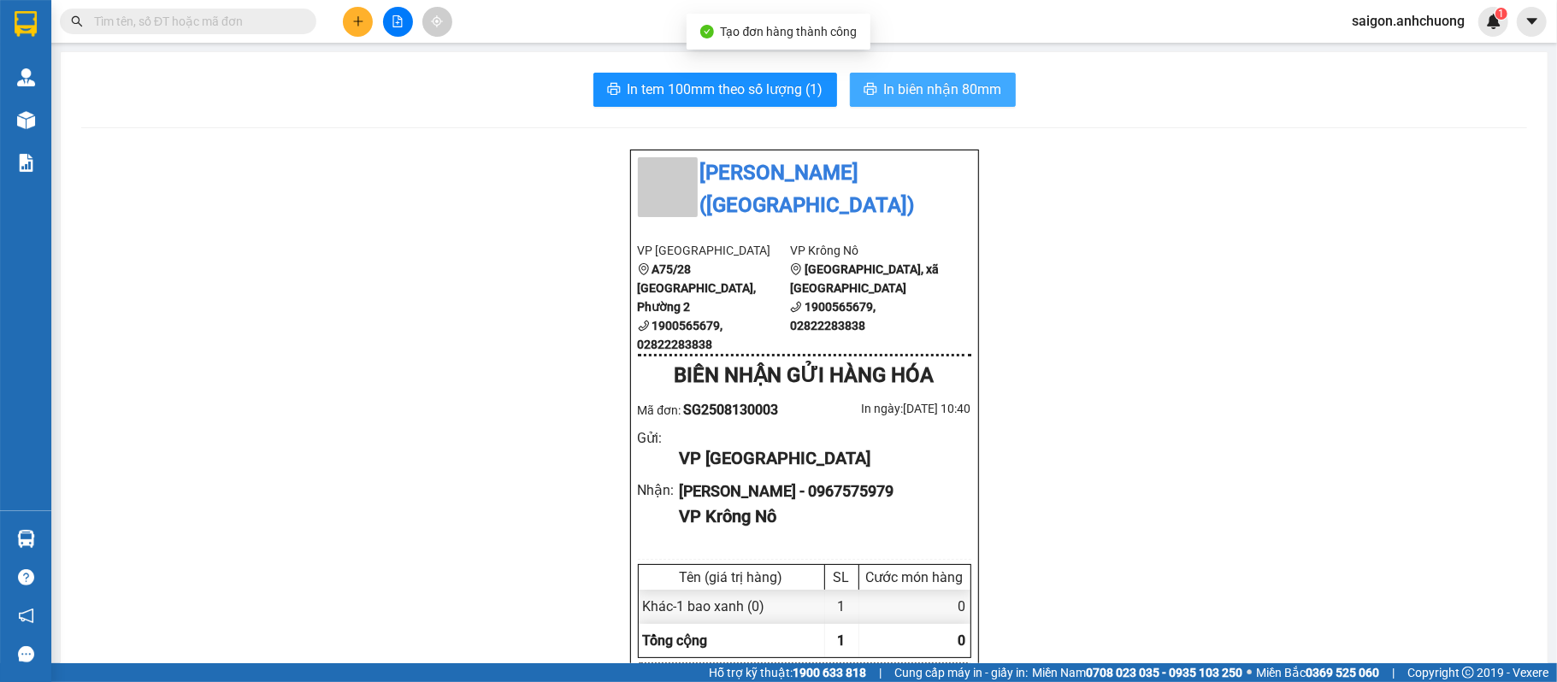
click at [942, 92] on span "In biên nhận 80mm" at bounding box center [943, 89] width 118 height 21
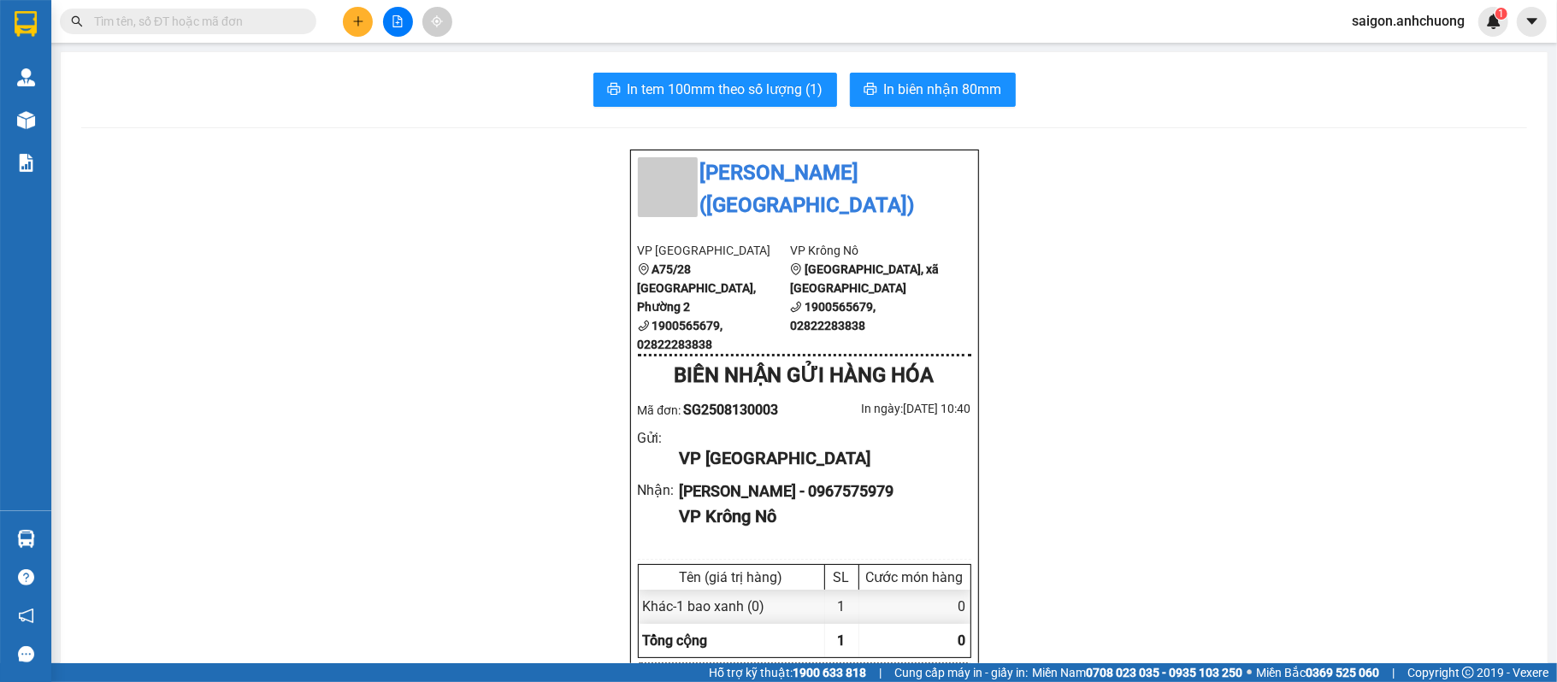
click at [367, 24] on button at bounding box center [358, 22] width 30 height 30
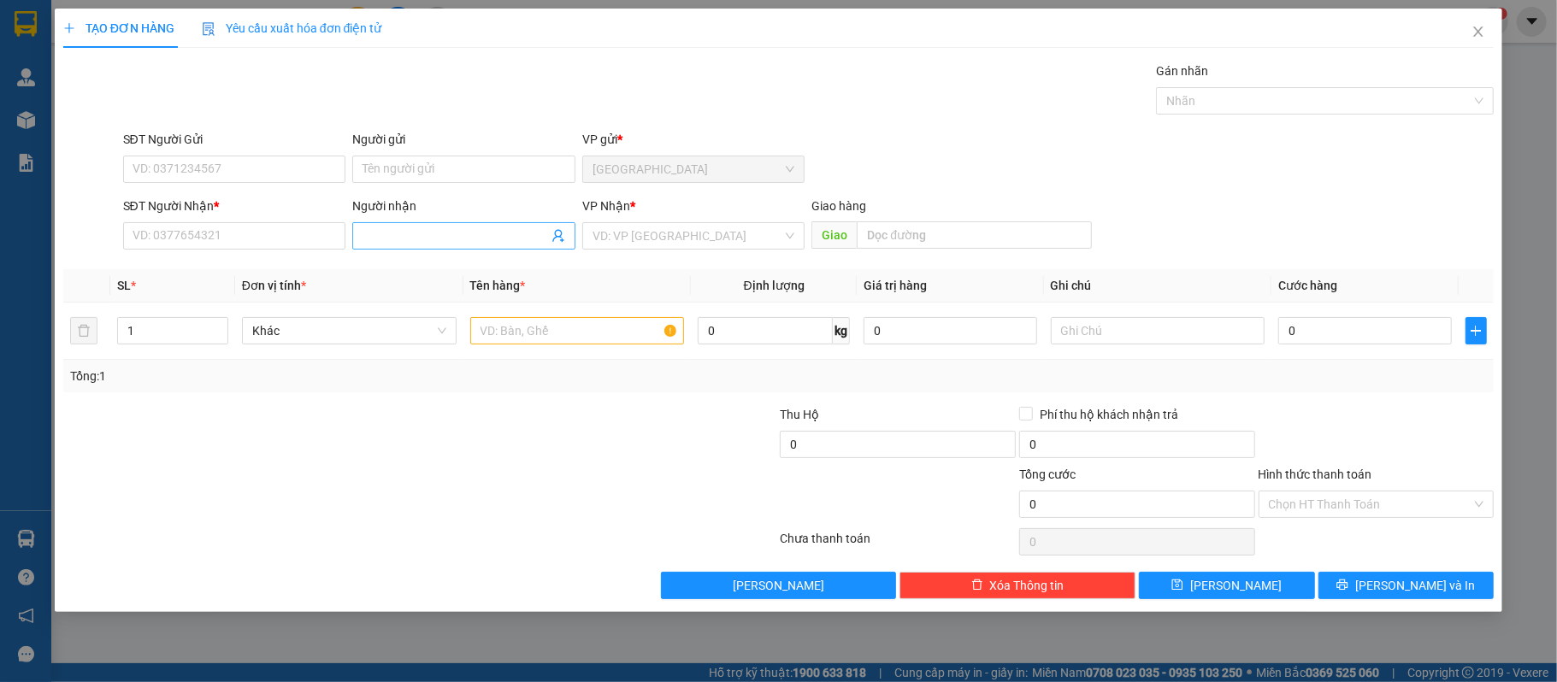
click at [429, 238] on input "Người nhận" at bounding box center [456, 236] width 186 height 19
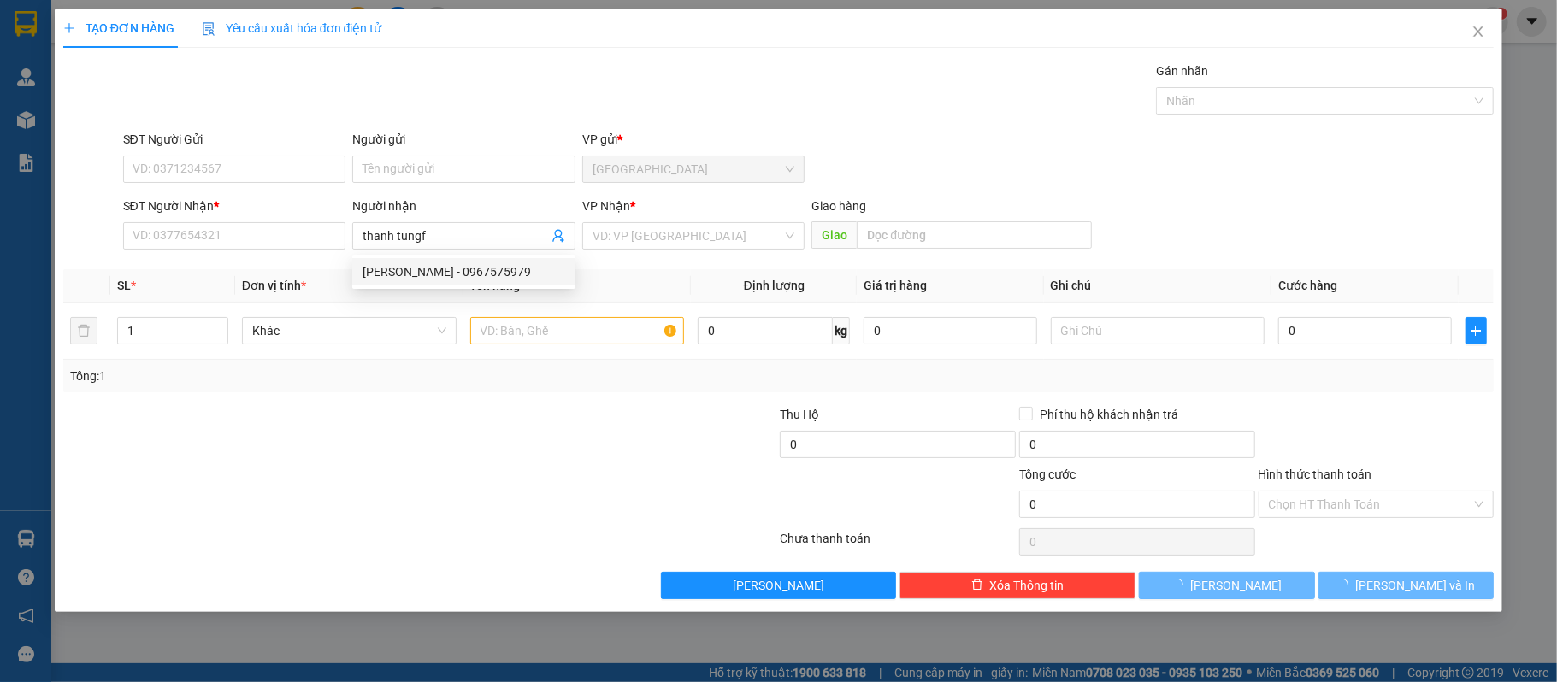
click at [479, 289] on span "Tên hàng *" at bounding box center [498, 286] width 56 height 14
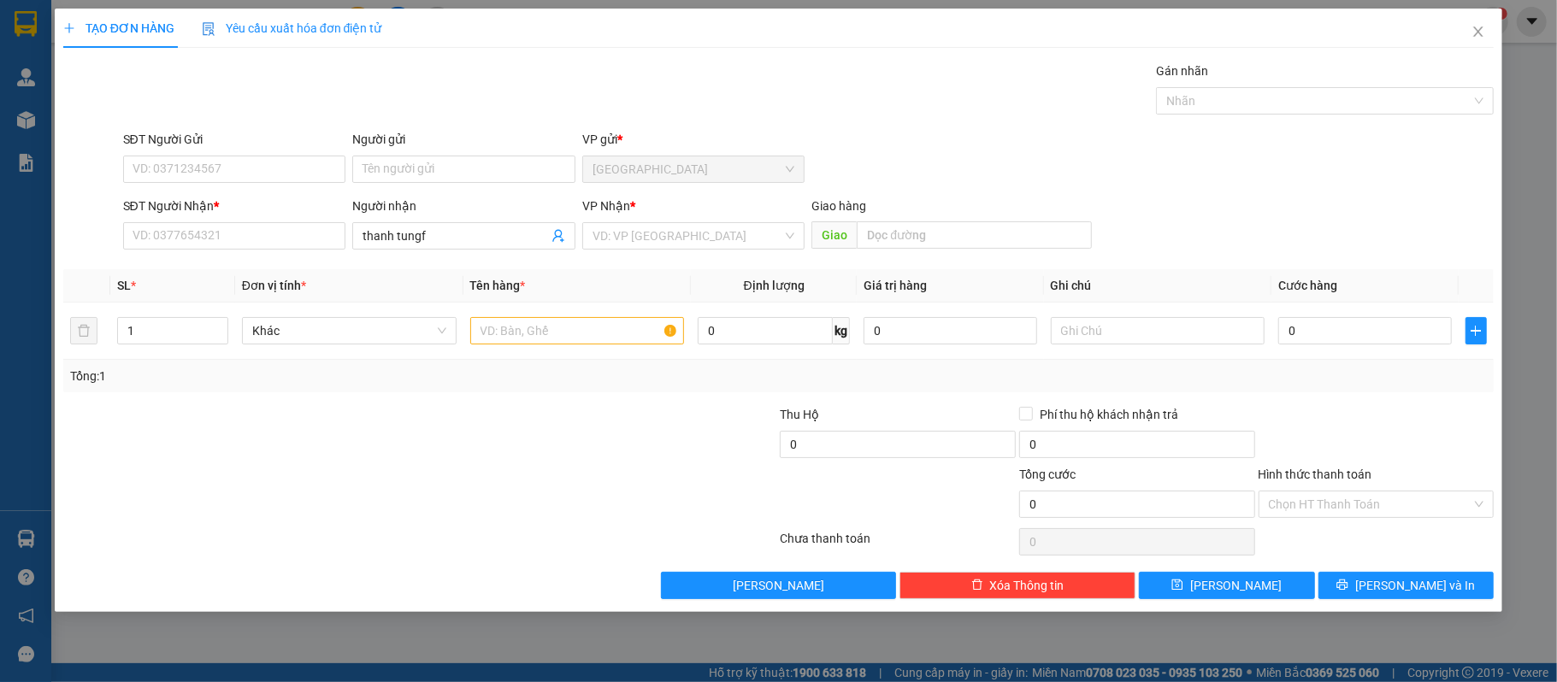
click at [494, 270] on th "Tên hàng *" at bounding box center [578, 285] width 228 height 33
click at [463, 238] on input "thanh tungf" at bounding box center [456, 236] width 186 height 19
type input "thanh tung"
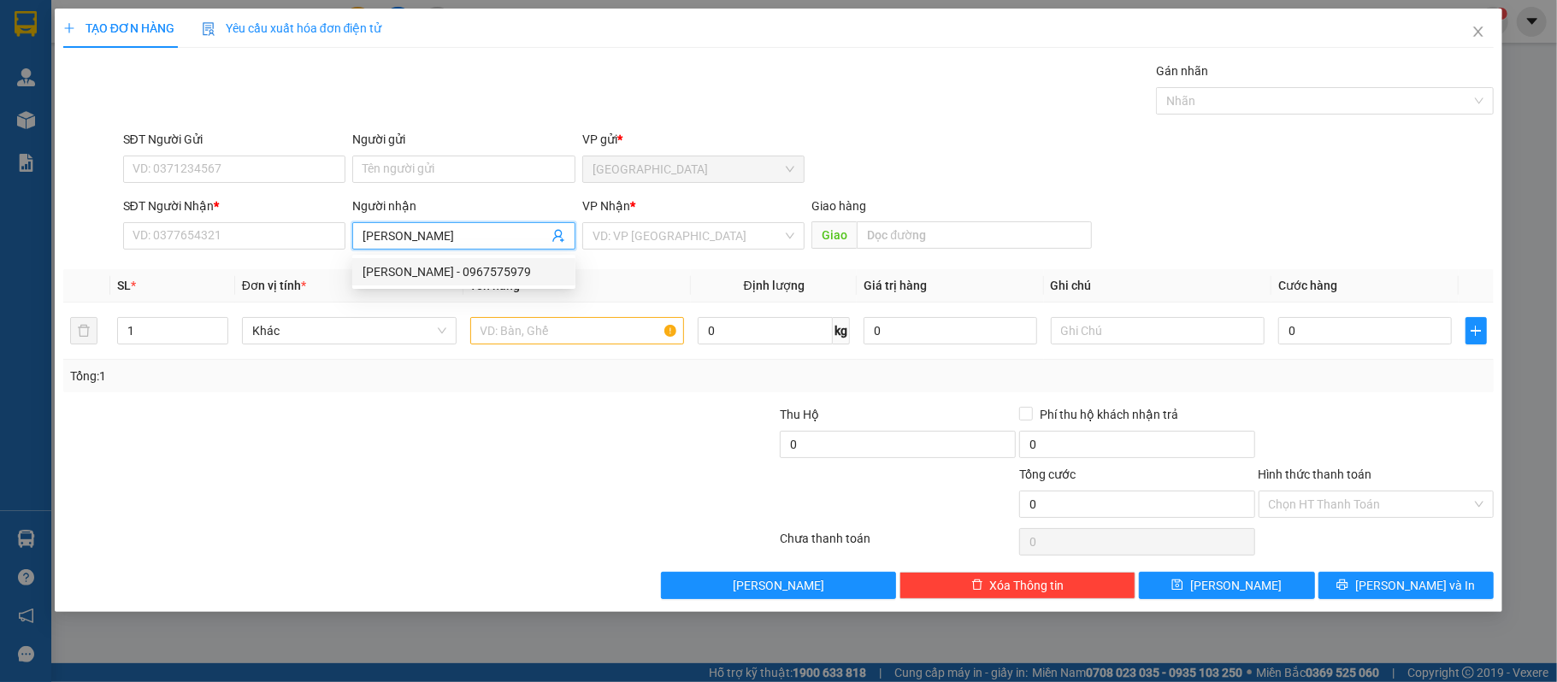
click at [476, 267] on div "thanh tùng - 0967575979" at bounding box center [464, 272] width 203 height 19
type input "0967575979"
type input "[PERSON_NAME]"
click at [521, 319] on input "text" at bounding box center [577, 330] width 215 height 27
click at [542, 326] on input "text" at bounding box center [577, 330] width 215 height 27
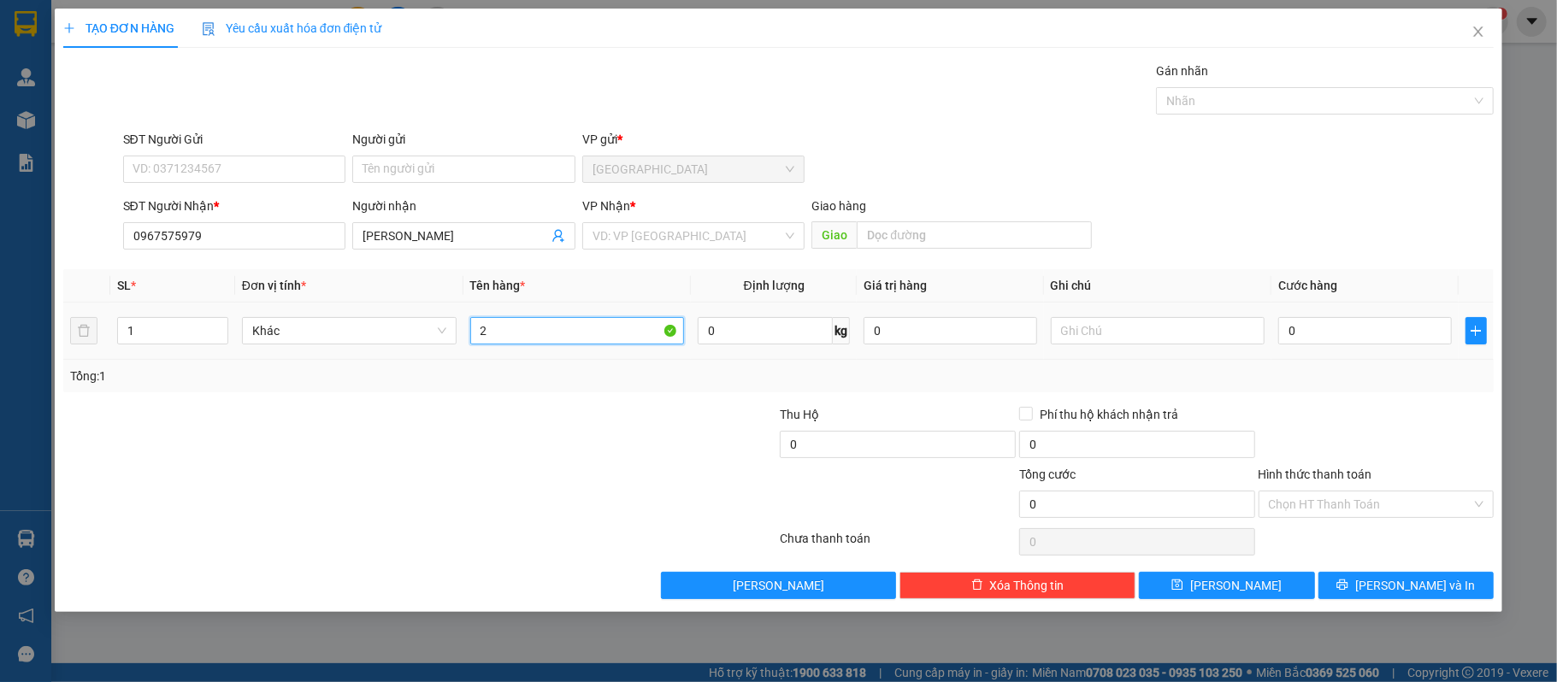
type input "2"
type input "4 bao xanh + 2 bó dài"
click at [645, 249] on input "search" at bounding box center [688, 236] width 191 height 26
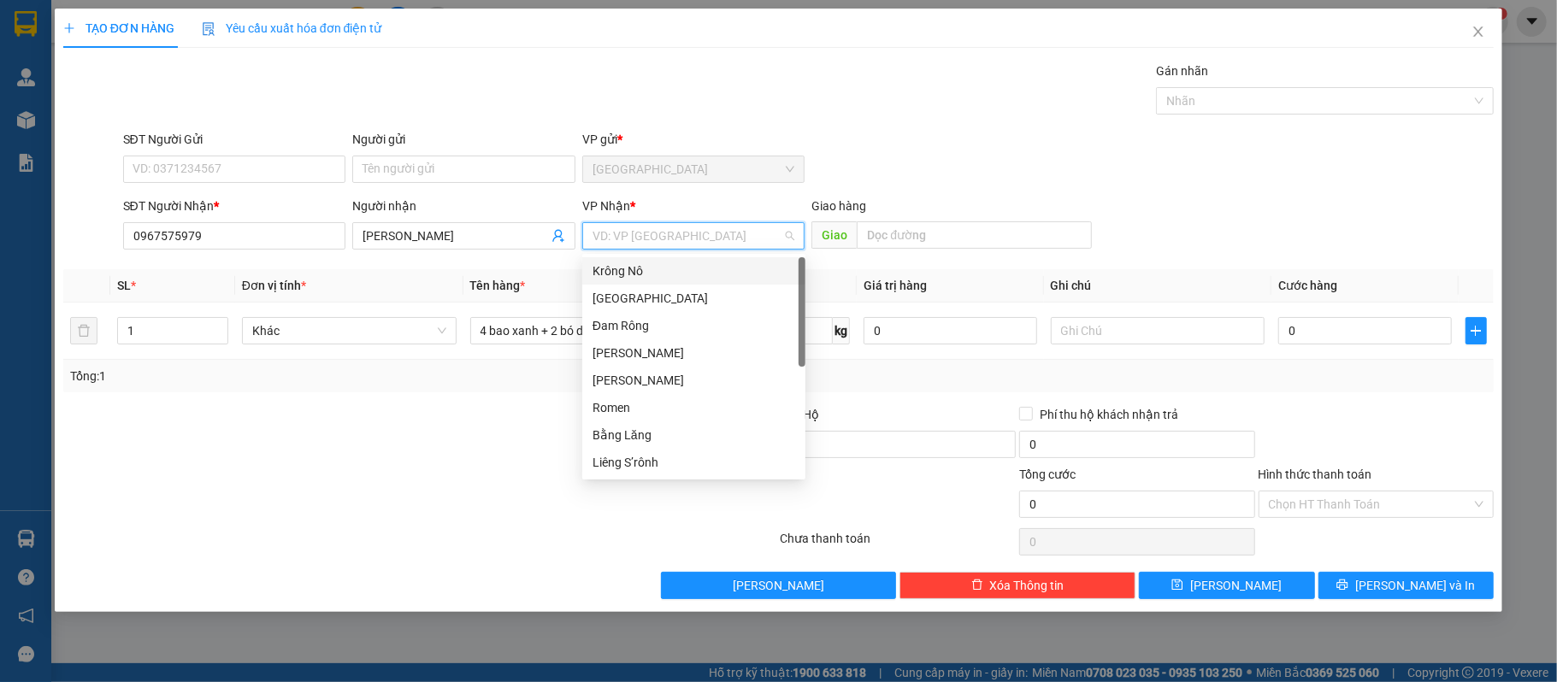
click at [644, 264] on div "Krông Nô" at bounding box center [694, 271] width 203 height 19
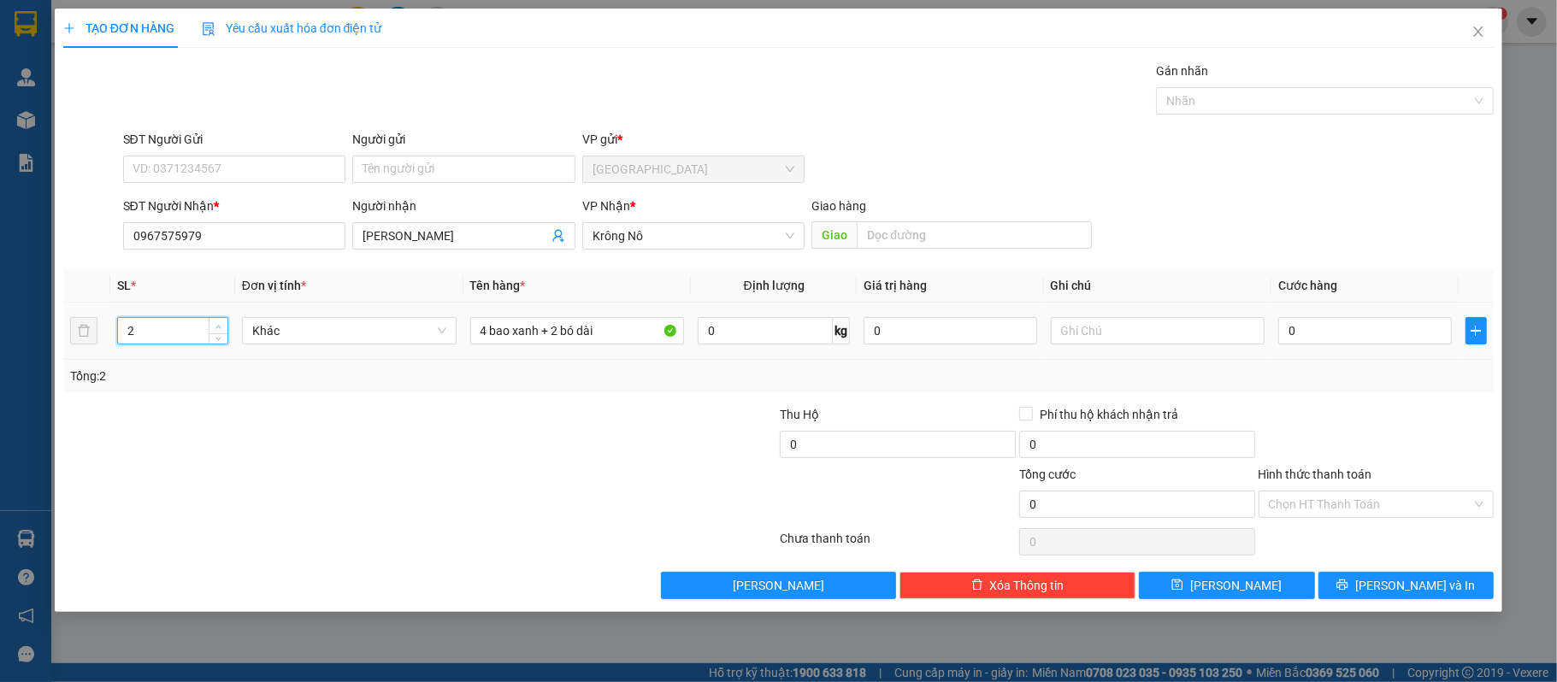
click at [219, 325] on icon "up" at bounding box center [219, 327] width 6 height 6
type input "6"
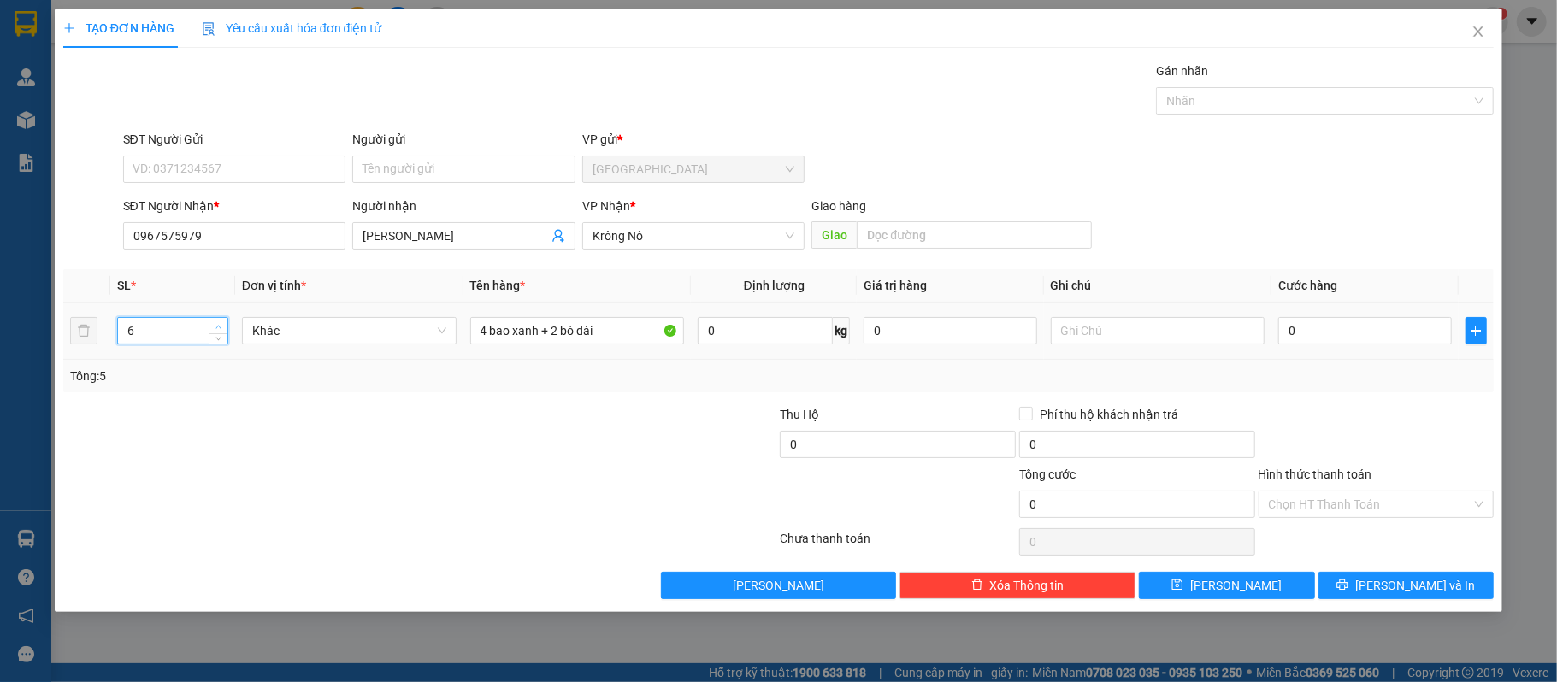
click at [219, 325] on icon "up" at bounding box center [219, 327] width 6 height 6
click at [1368, 589] on button "Lưu và In" at bounding box center [1407, 585] width 176 height 27
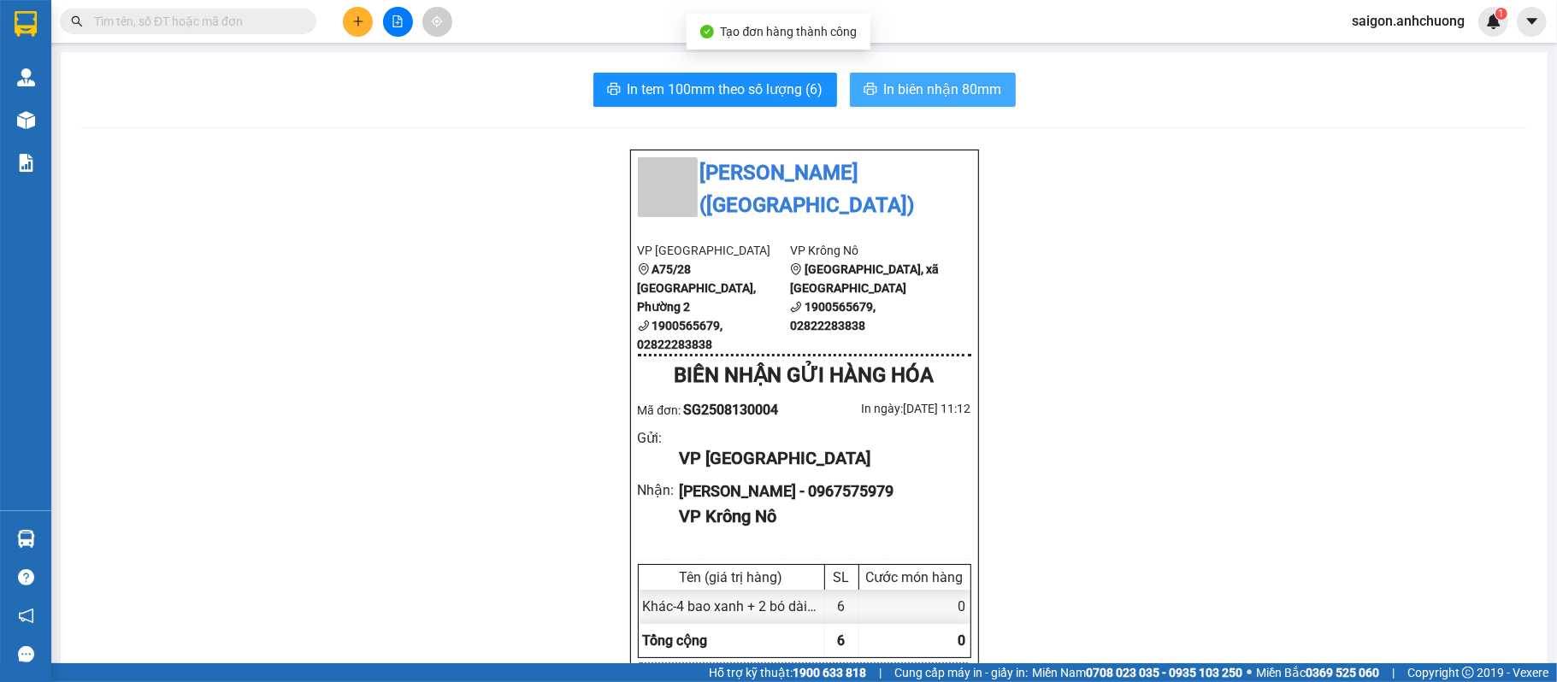
drag, startPoint x: 948, startPoint y: 69, endPoint x: 959, endPoint y: 97, distance: 30.3
click at [961, 99] on span "In biên nhận 80mm" at bounding box center [943, 89] width 118 height 21
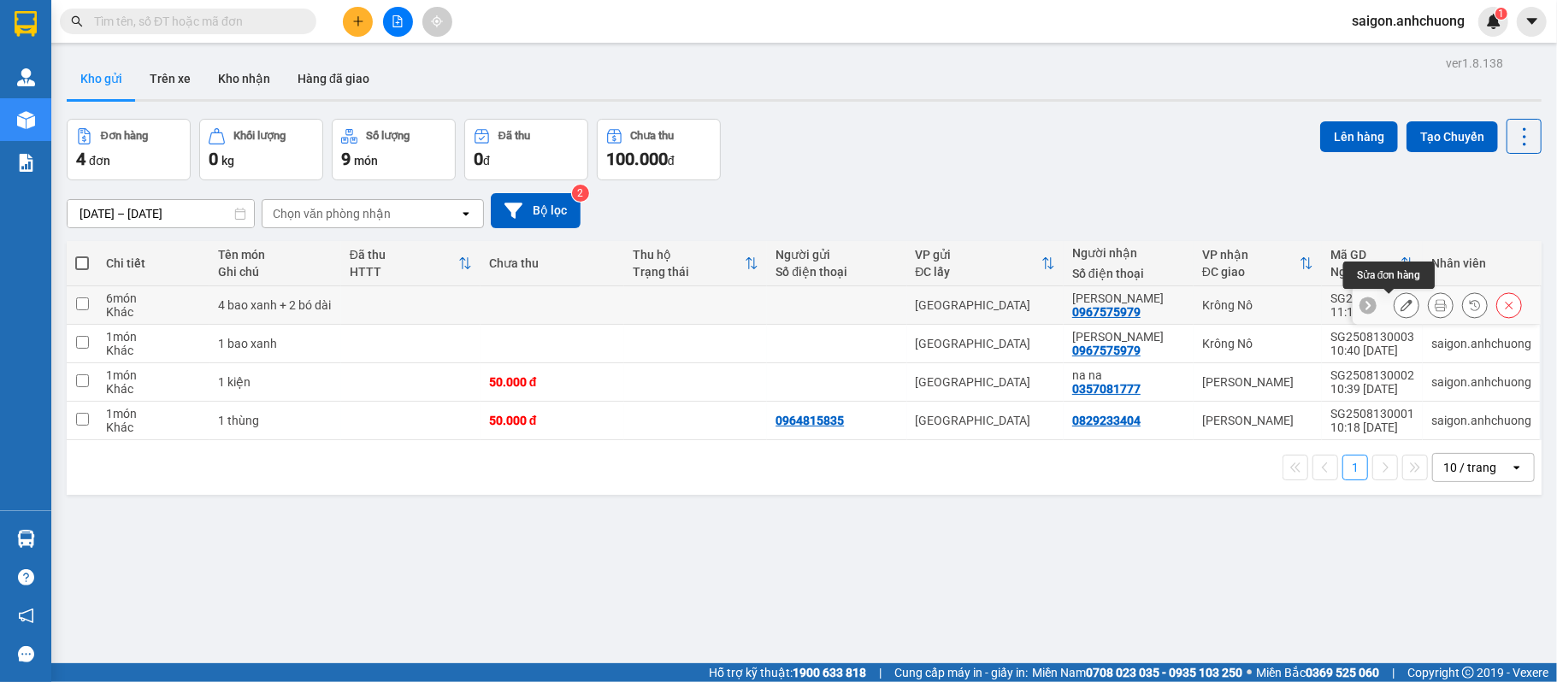
click at [1401, 301] on icon at bounding box center [1407, 305] width 12 height 12
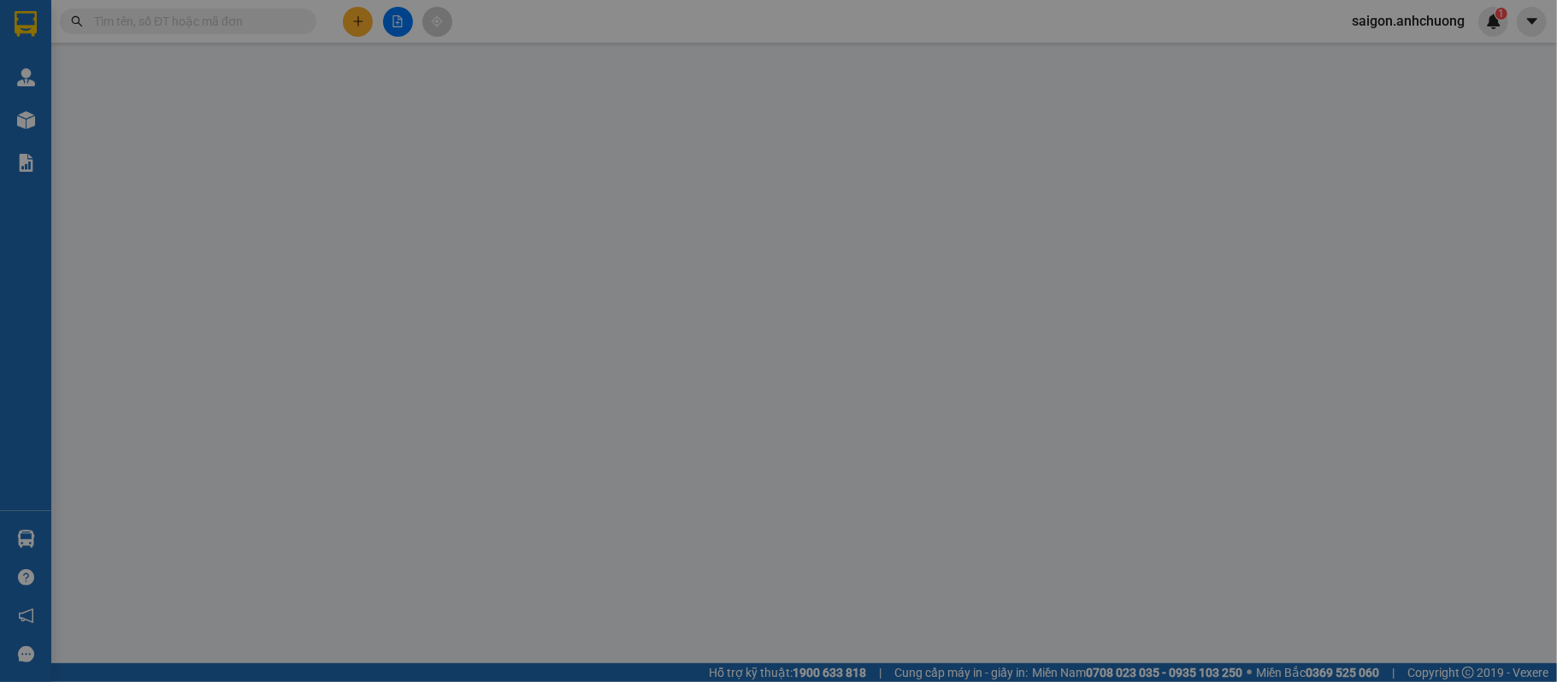
type input "0967575979"
type input "[PERSON_NAME]"
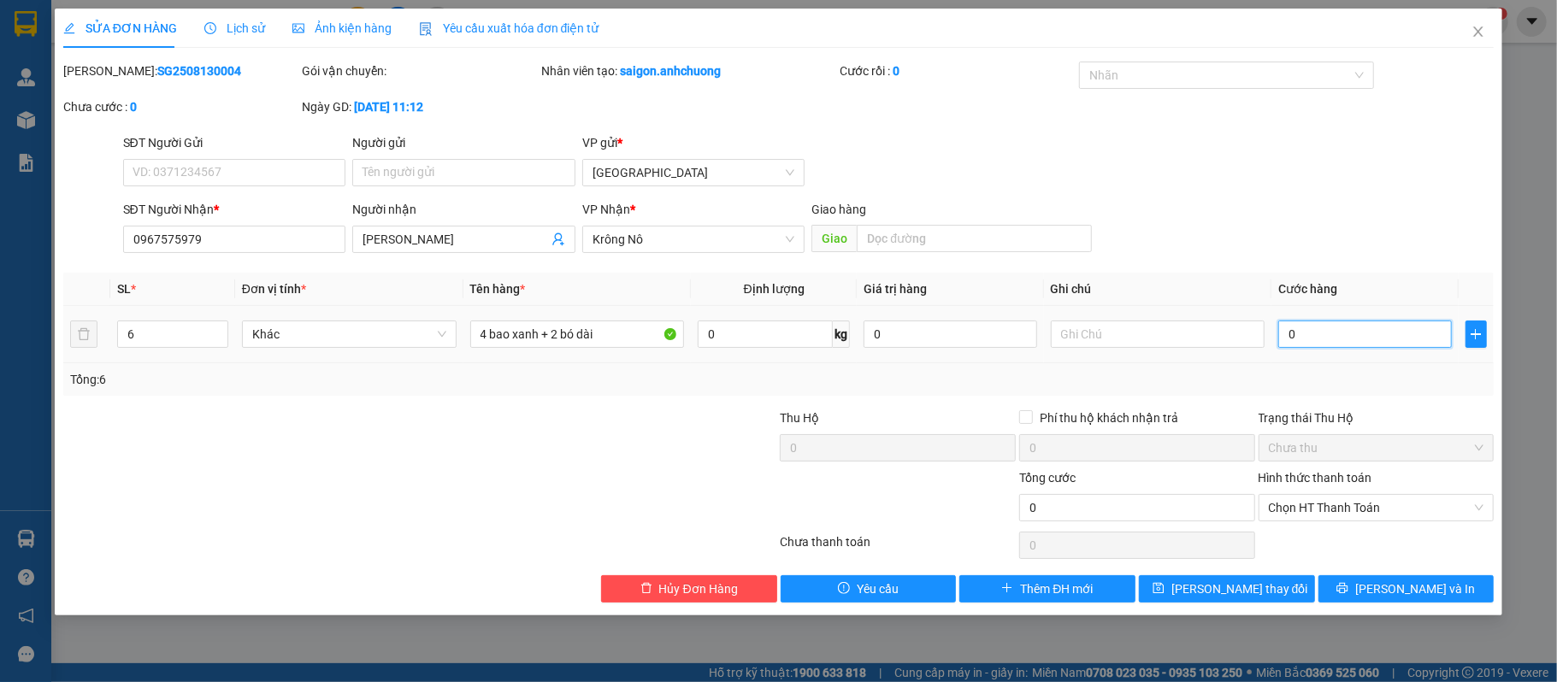
click at [1349, 328] on input "0" at bounding box center [1365, 334] width 173 height 27
type input "40"
type input "480"
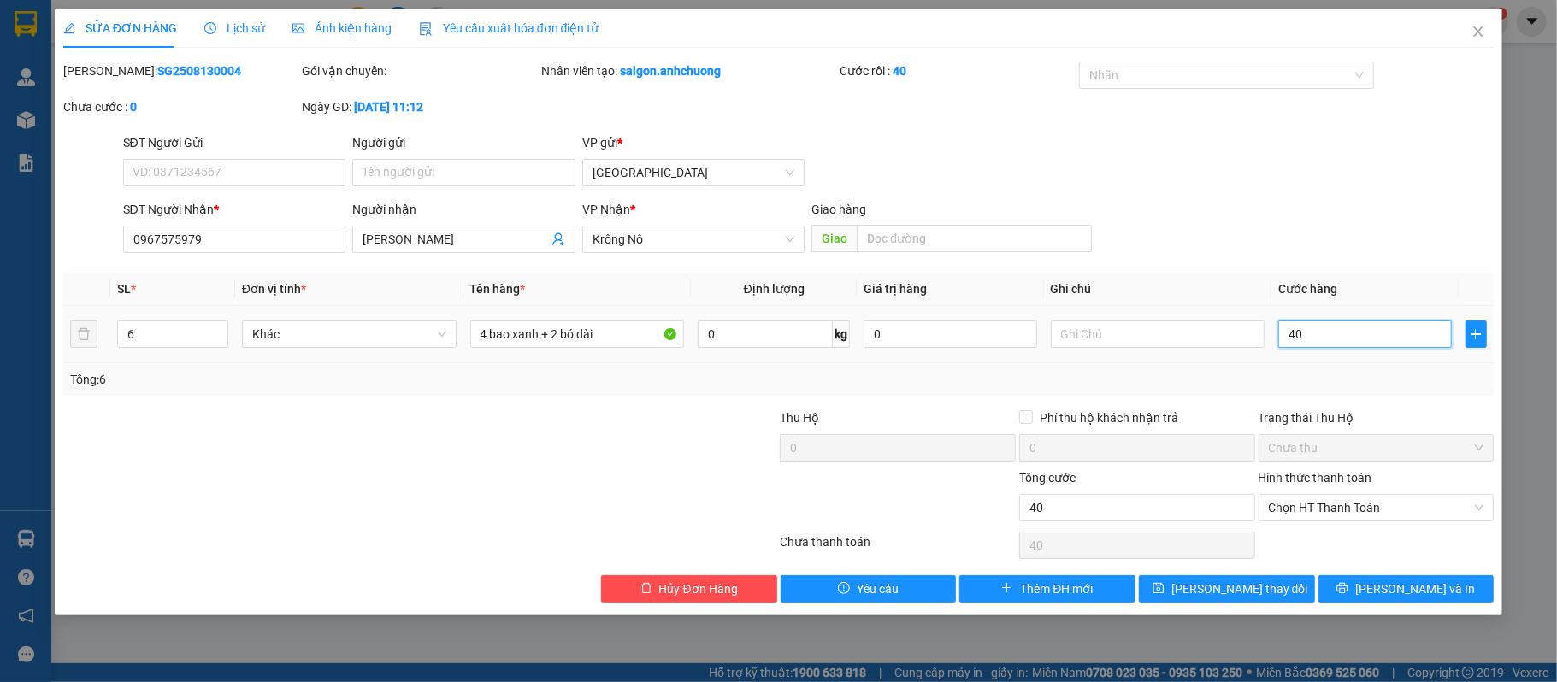
type input "480"
type input "4.800"
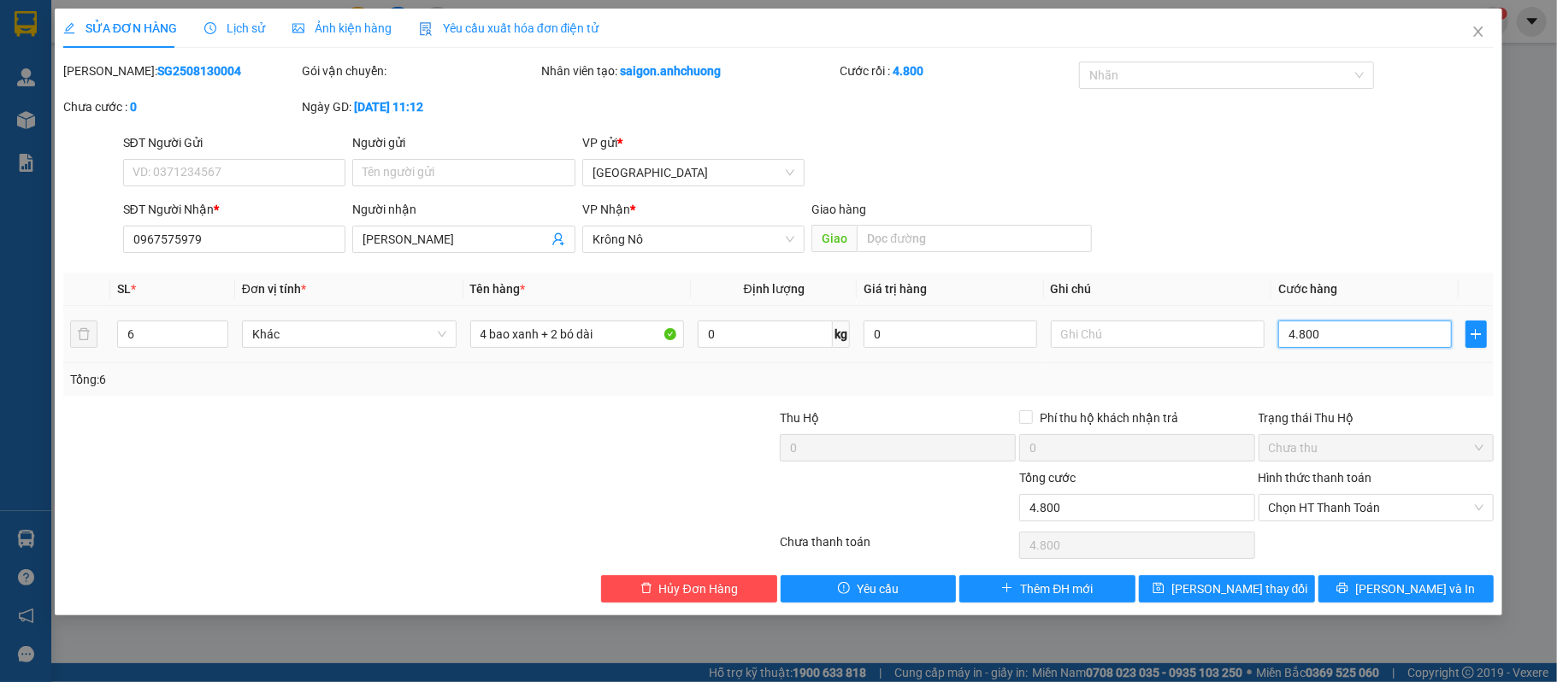
type input "48.000"
type input "480.000"
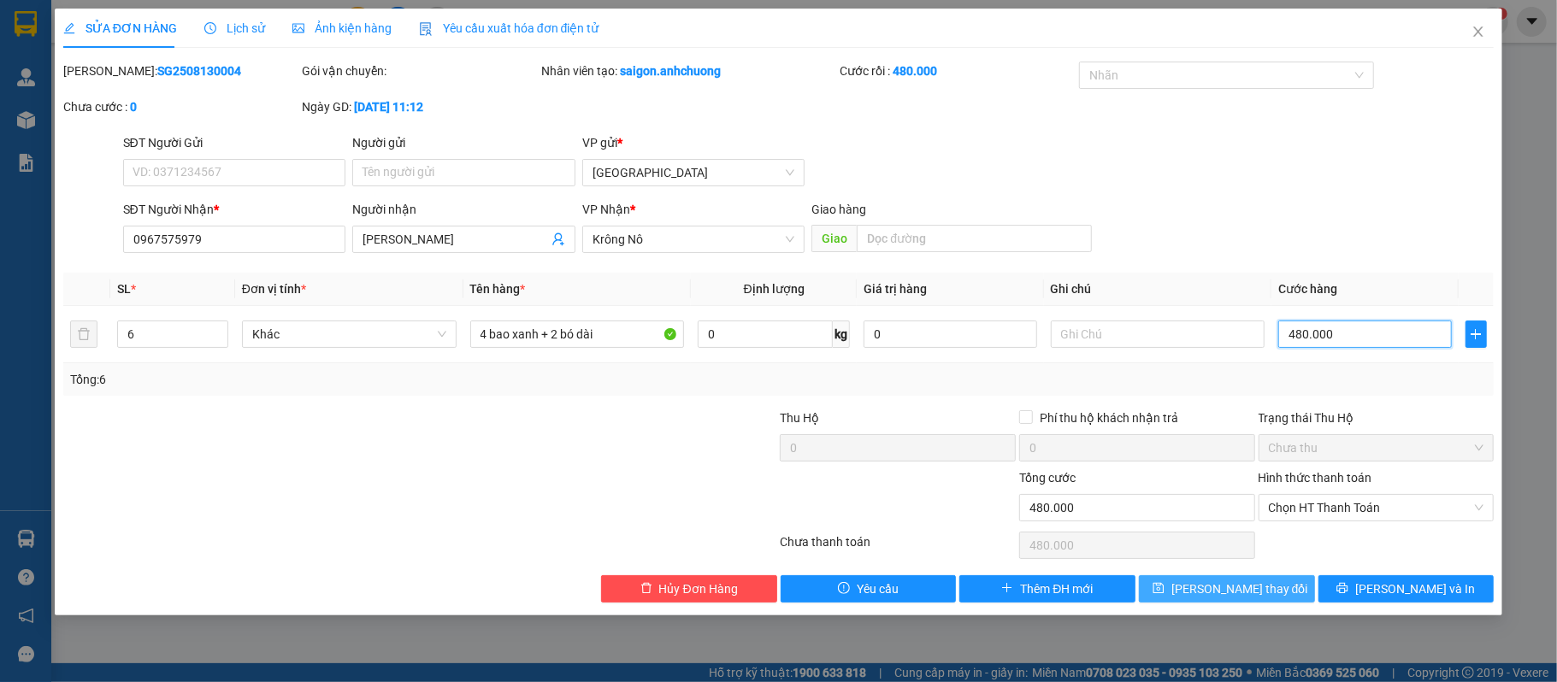
type input "480.000"
click at [1243, 583] on span "Lưu thay đổi" at bounding box center [1240, 589] width 137 height 19
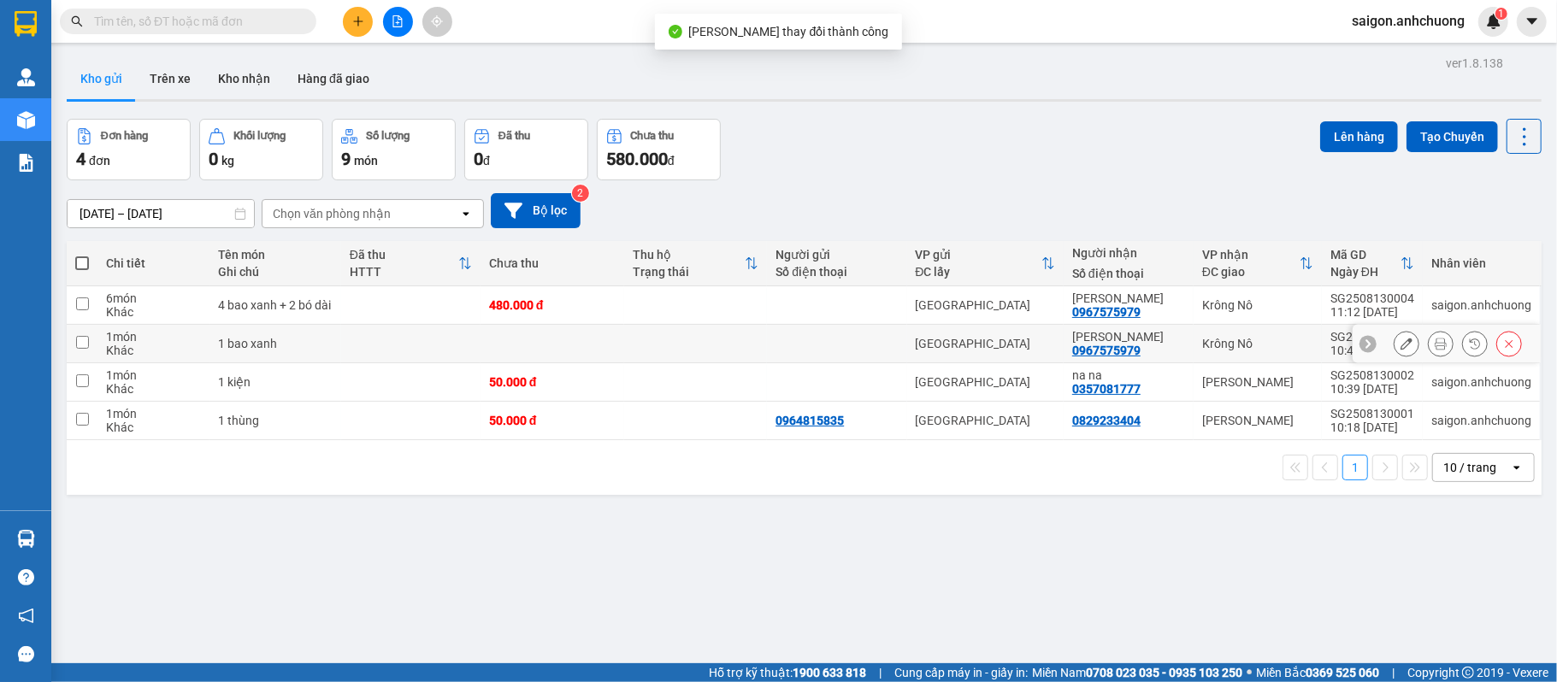
click at [1407, 346] on div at bounding box center [1458, 344] width 128 height 26
click at [1401, 346] on icon at bounding box center [1407, 344] width 12 height 12
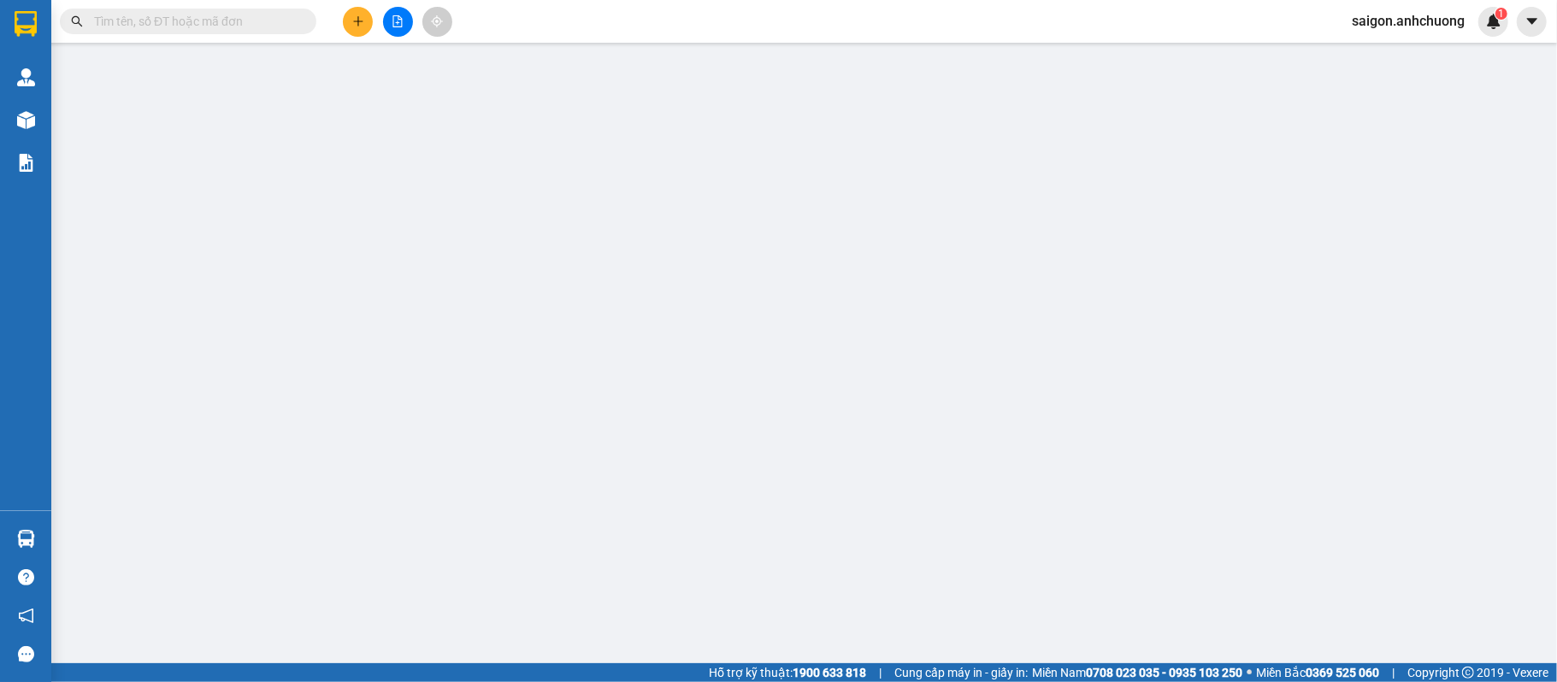
type input "0967575979"
type input "[PERSON_NAME]"
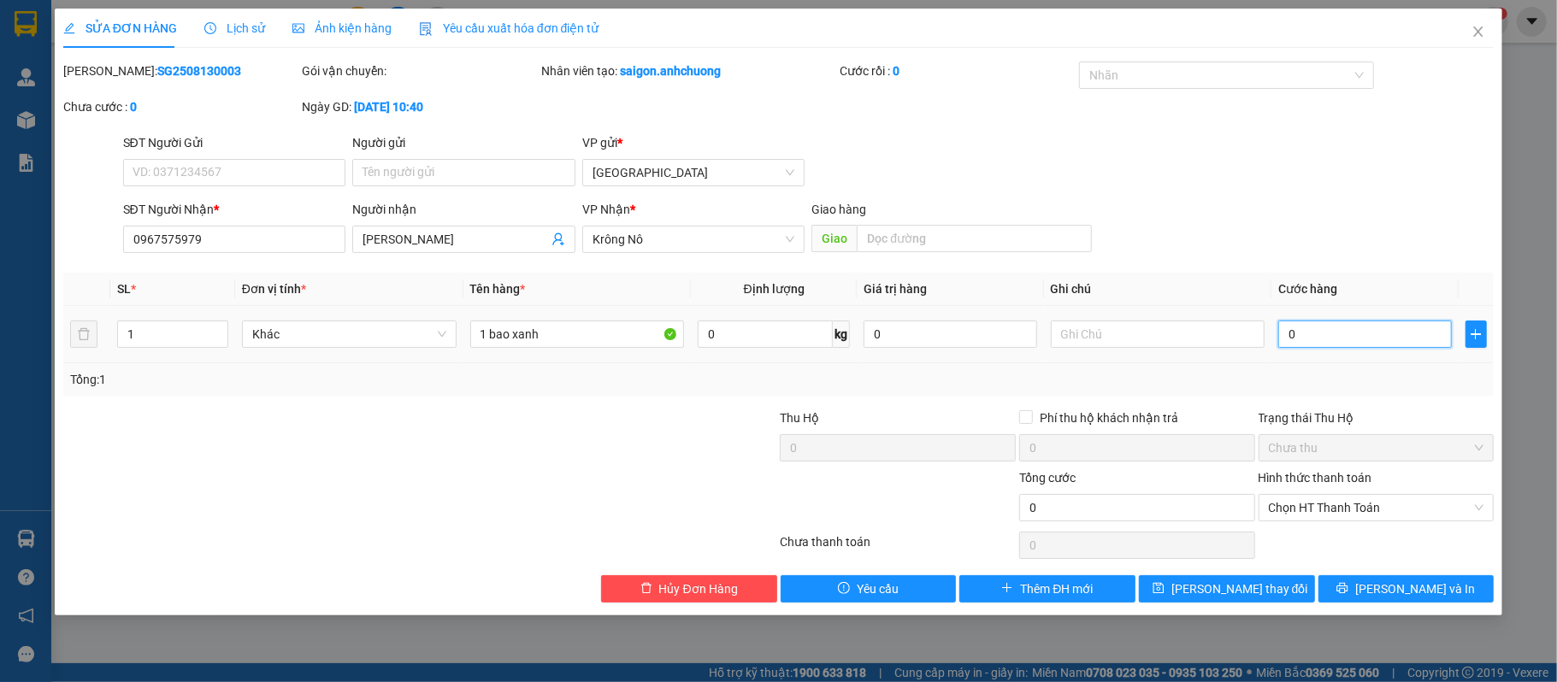
click at [1344, 343] on input "0" at bounding box center [1365, 334] width 173 height 27
type input "50"
type input "500"
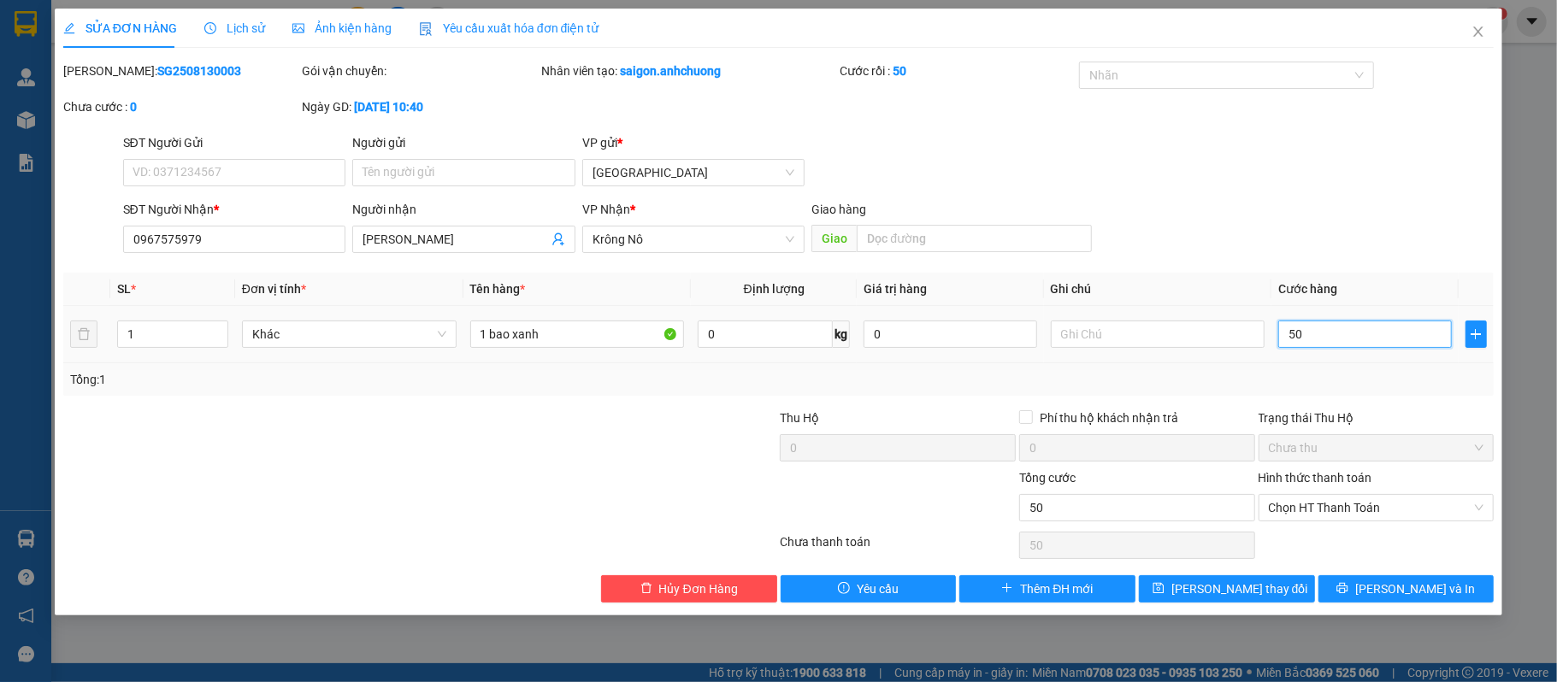
type input "500"
type input "5.000"
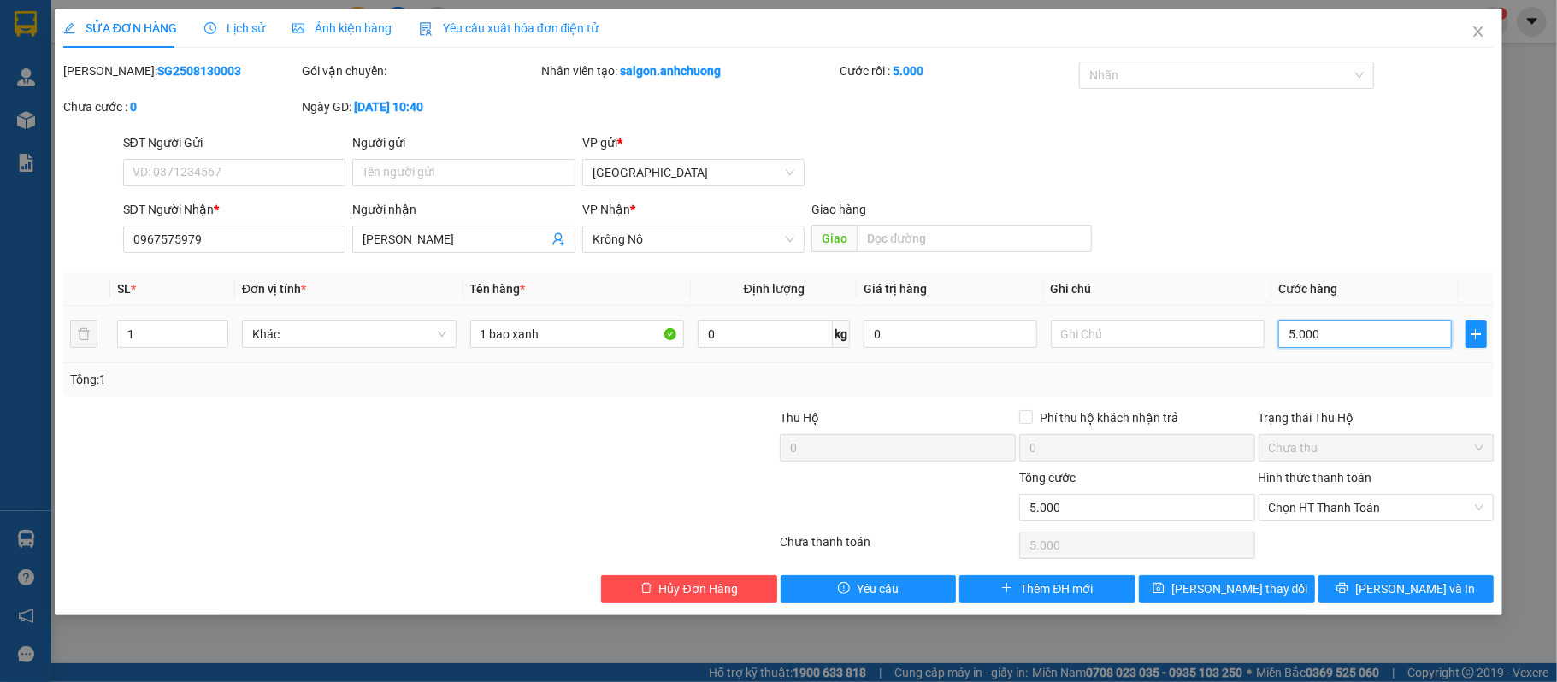
type input "50.000"
click at [1279, 571] on div "Total Paid Fee 0 Total UnPaid Fee 0 Cash Collection Total Fee Mã ĐH: SG25081300…" at bounding box center [779, 332] width 1432 height 541
click at [1279, 582] on button "Lưu thay đổi" at bounding box center [1227, 589] width 176 height 27
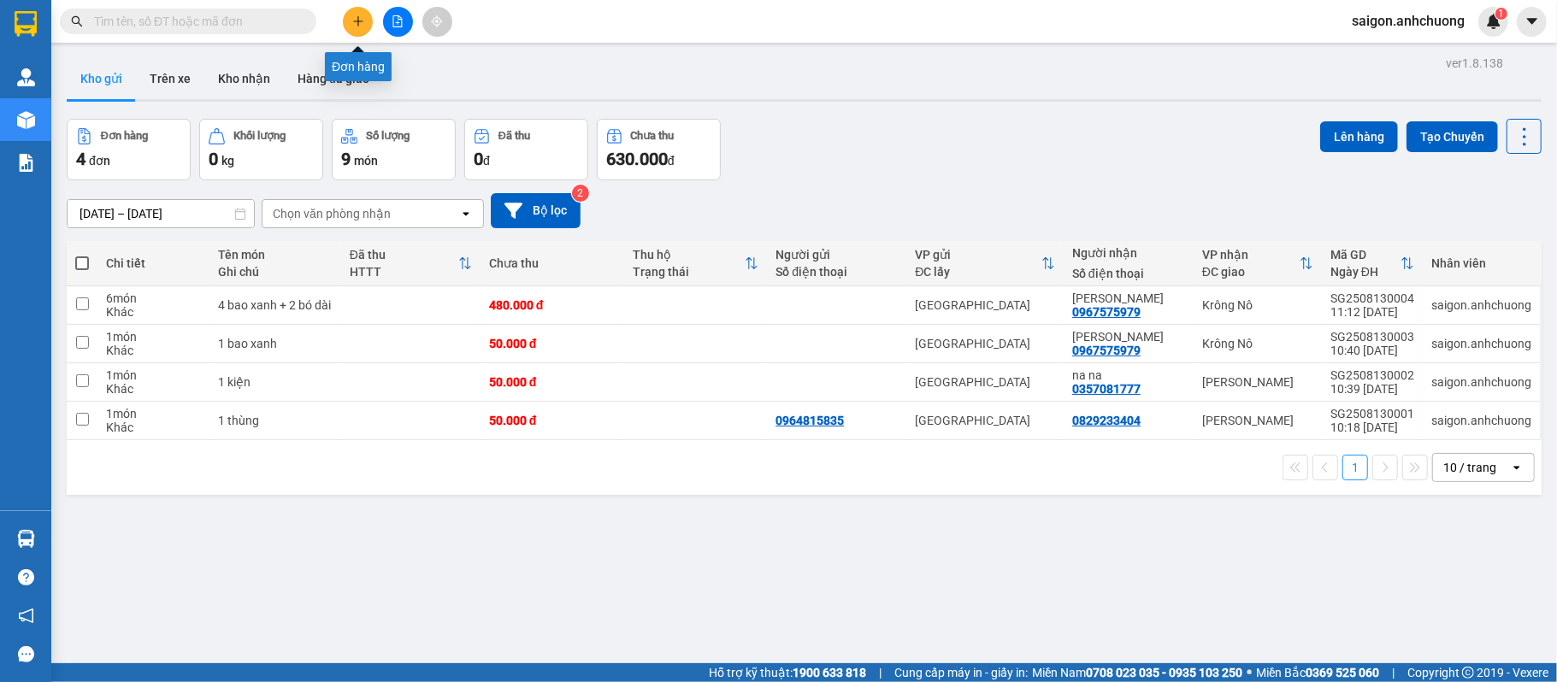
click at [367, 22] on button at bounding box center [358, 22] width 30 height 30
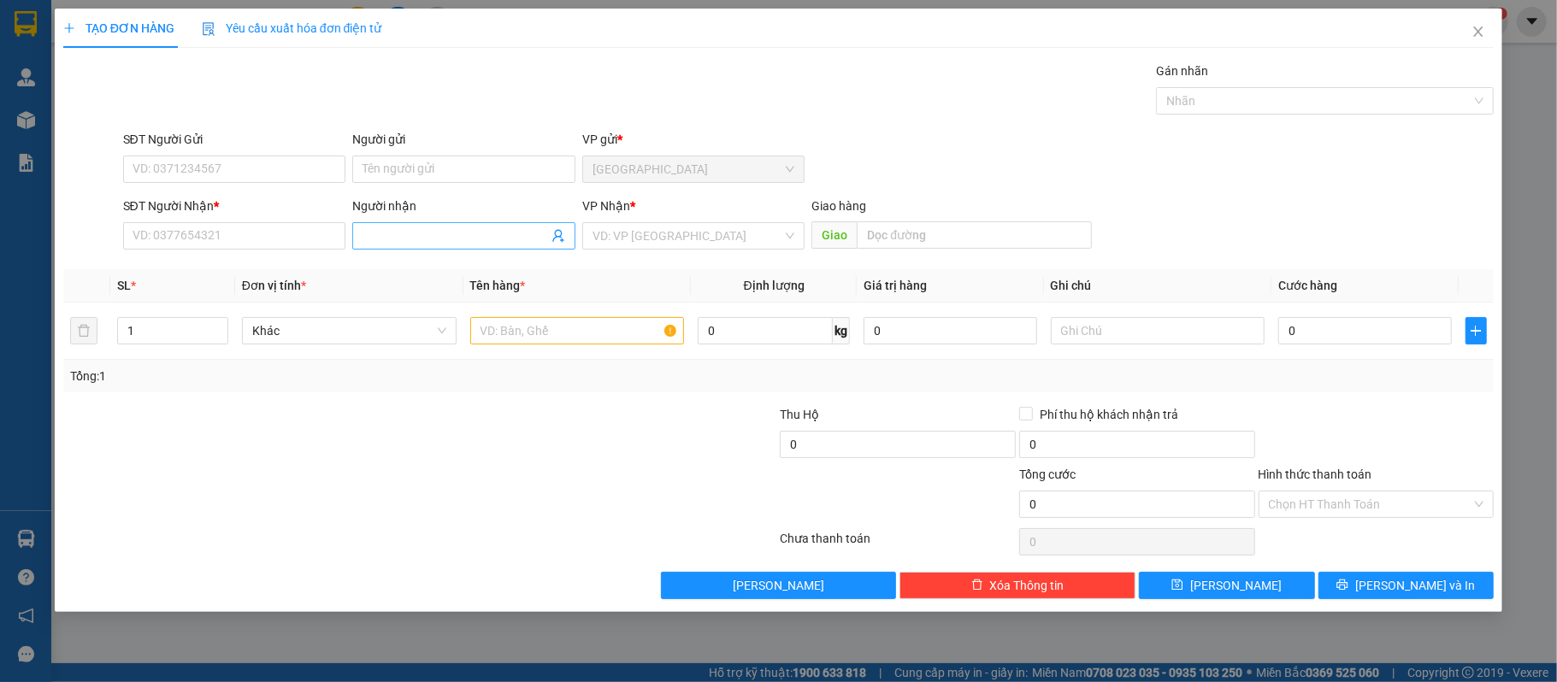
click at [470, 244] on input "Người nhận" at bounding box center [456, 236] width 186 height 19
type input "hung"
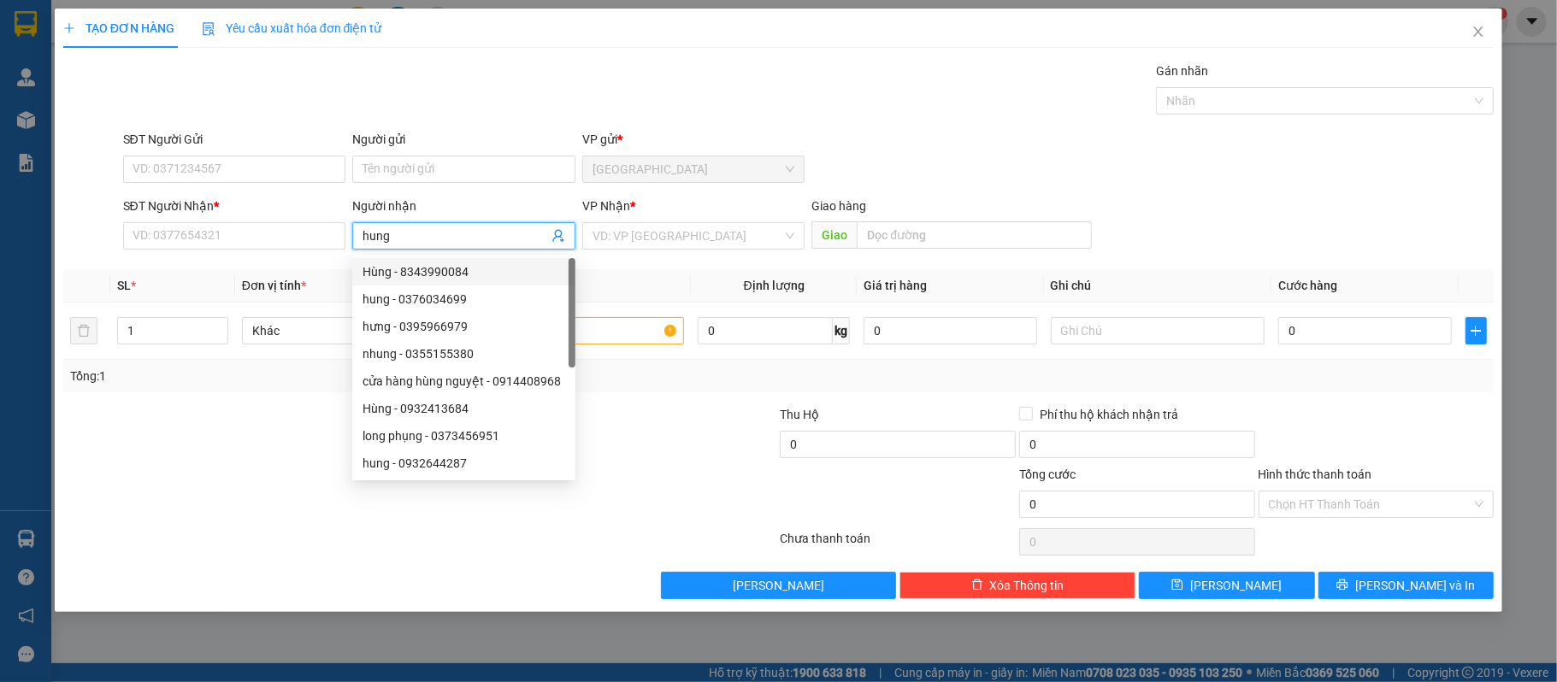
click at [470, 269] on div "Hùng - 8343990084" at bounding box center [464, 272] width 203 height 19
type input "8343990084"
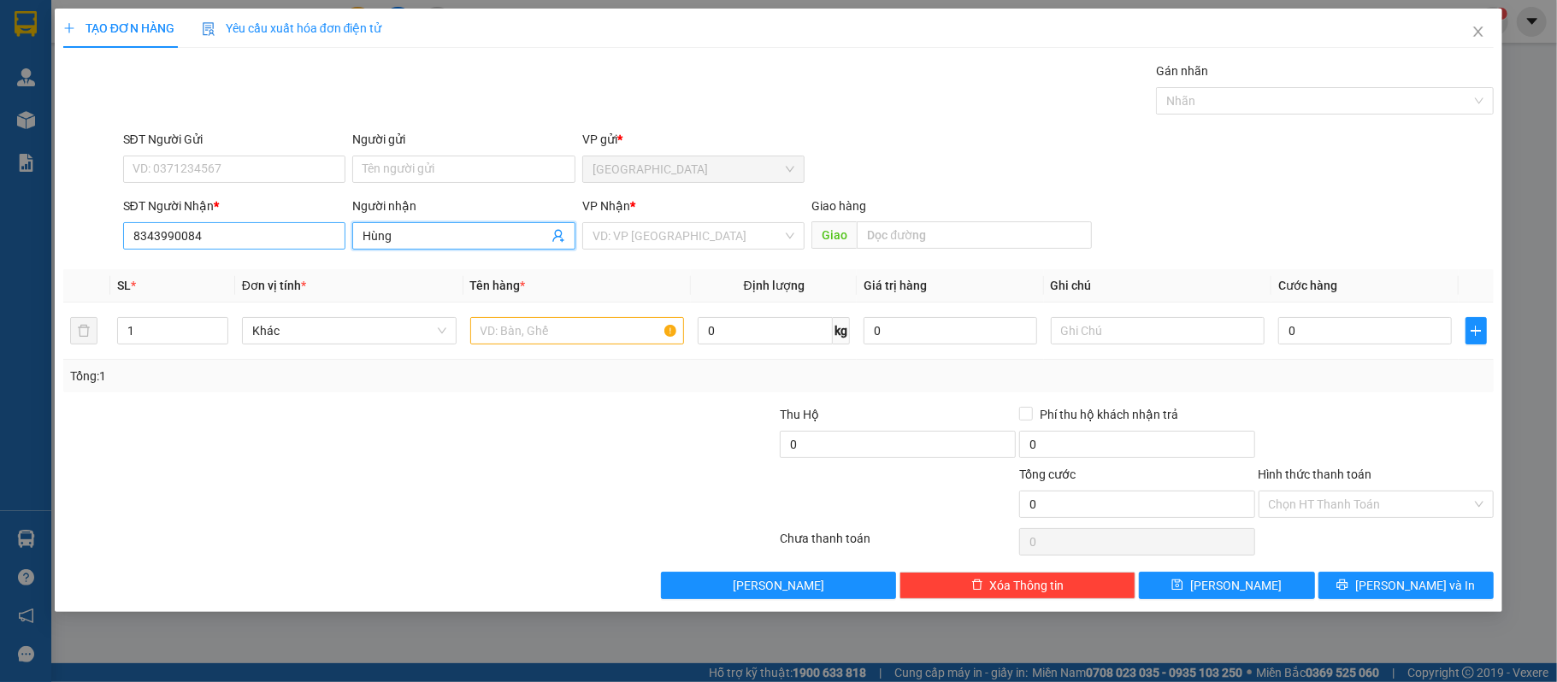
type input "Hùng"
click at [213, 248] on input "8343990084" at bounding box center [234, 235] width 223 height 27
click at [264, 248] on input "8343990084" at bounding box center [234, 235] width 223 height 27
click at [466, 233] on input "Hùng" at bounding box center [456, 236] width 186 height 19
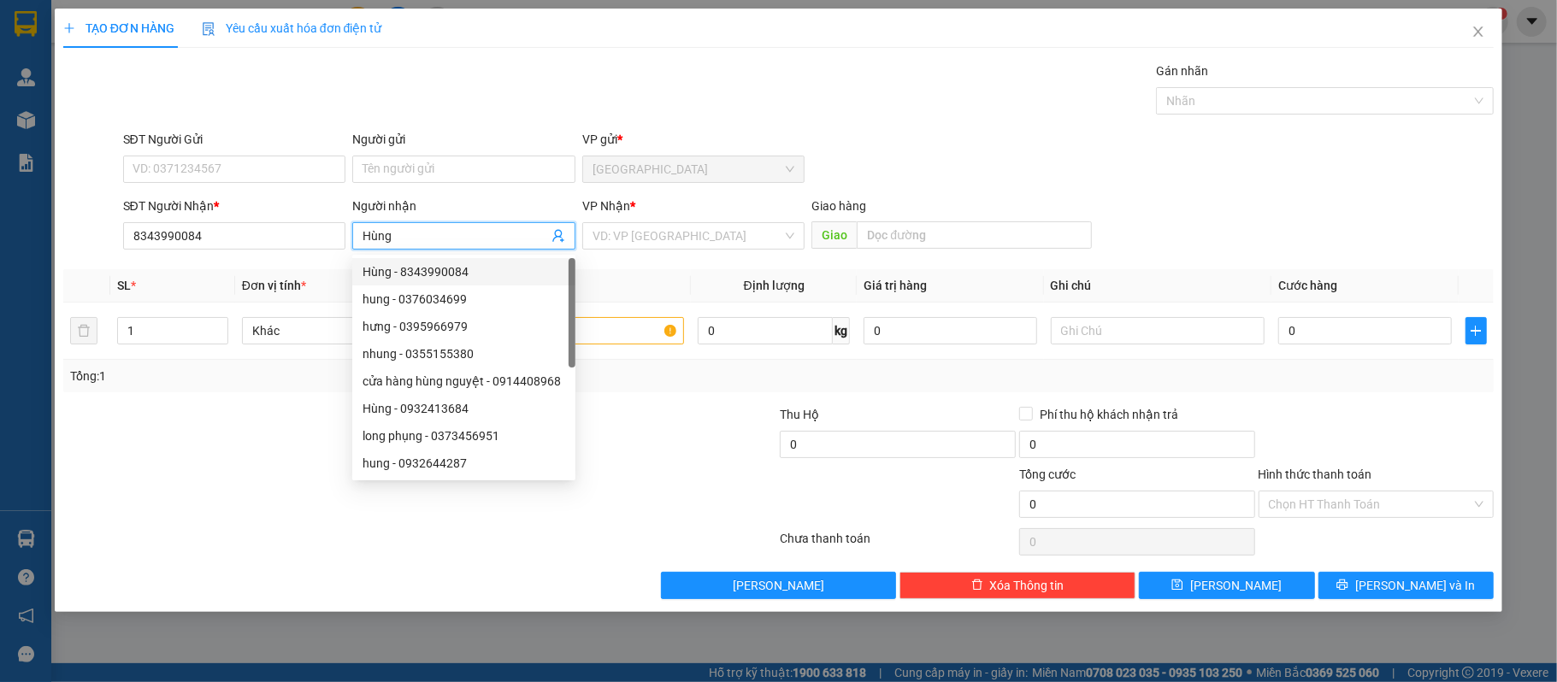
click at [466, 233] on input "Hùng" at bounding box center [456, 236] width 186 height 19
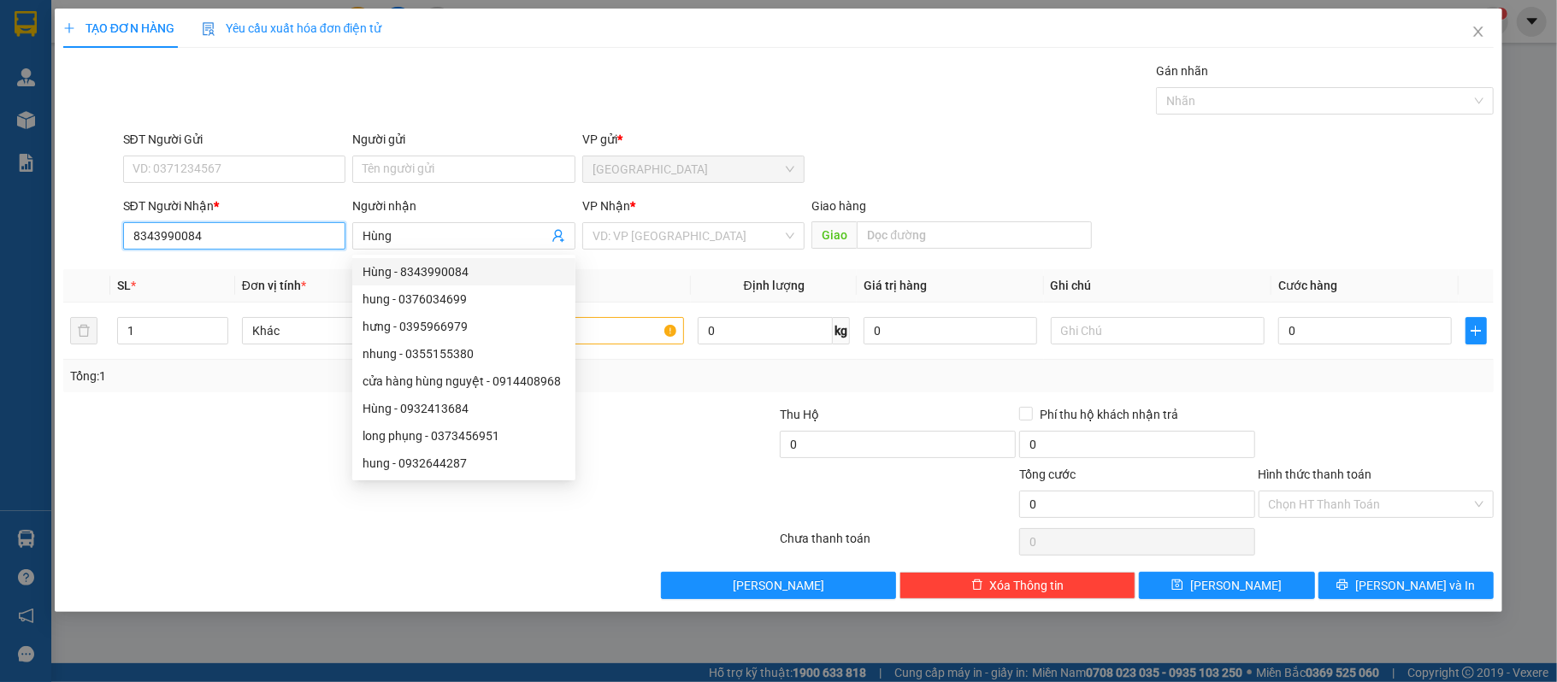
click at [268, 233] on input "8343990084" at bounding box center [234, 235] width 223 height 27
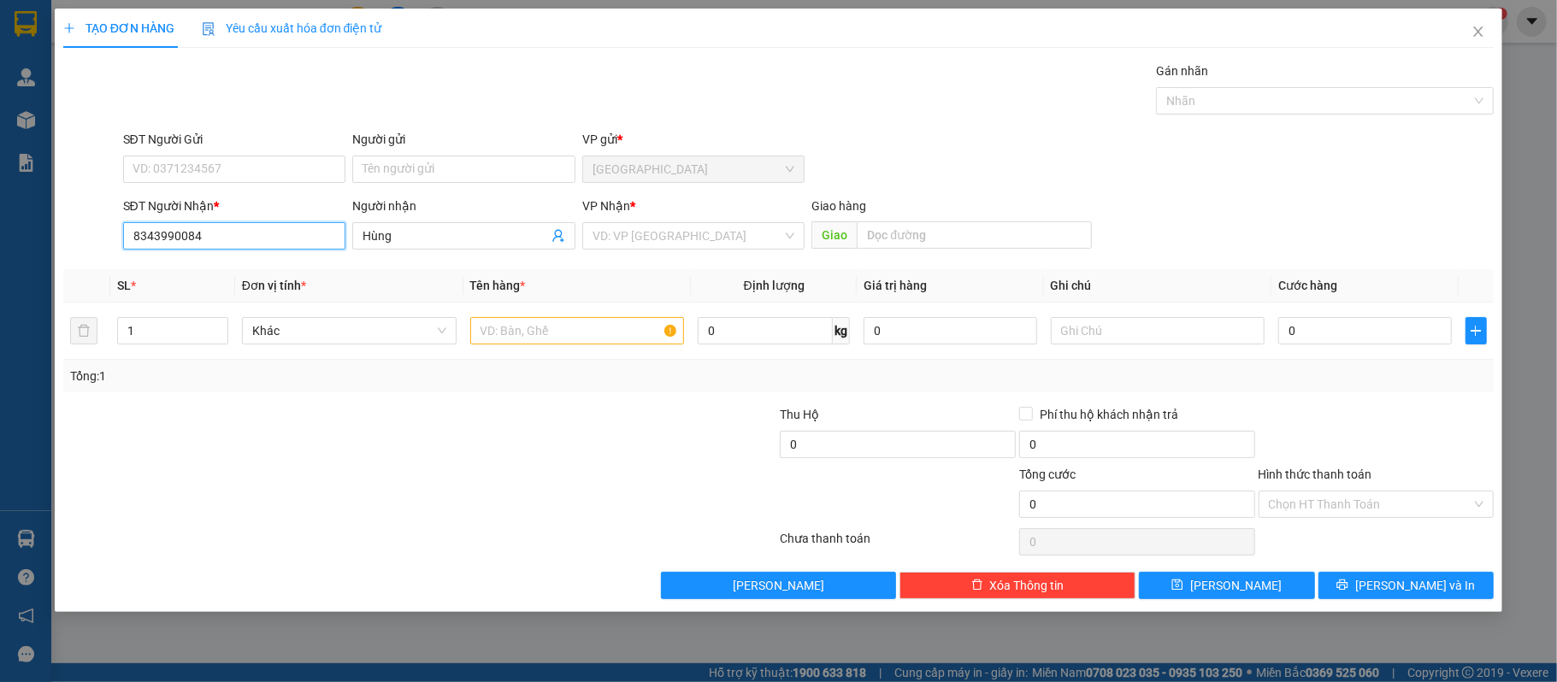
drag, startPoint x: 267, startPoint y: 223, endPoint x: 316, endPoint y: 241, distance: 51.9
click at [309, 240] on input "8343990084" at bounding box center [234, 235] width 223 height 27
click at [316, 241] on input "8343990084" at bounding box center [234, 235] width 223 height 27
click at [306, 244] on input "8343990084" at bounding box center [234, 235] width 223 height 27
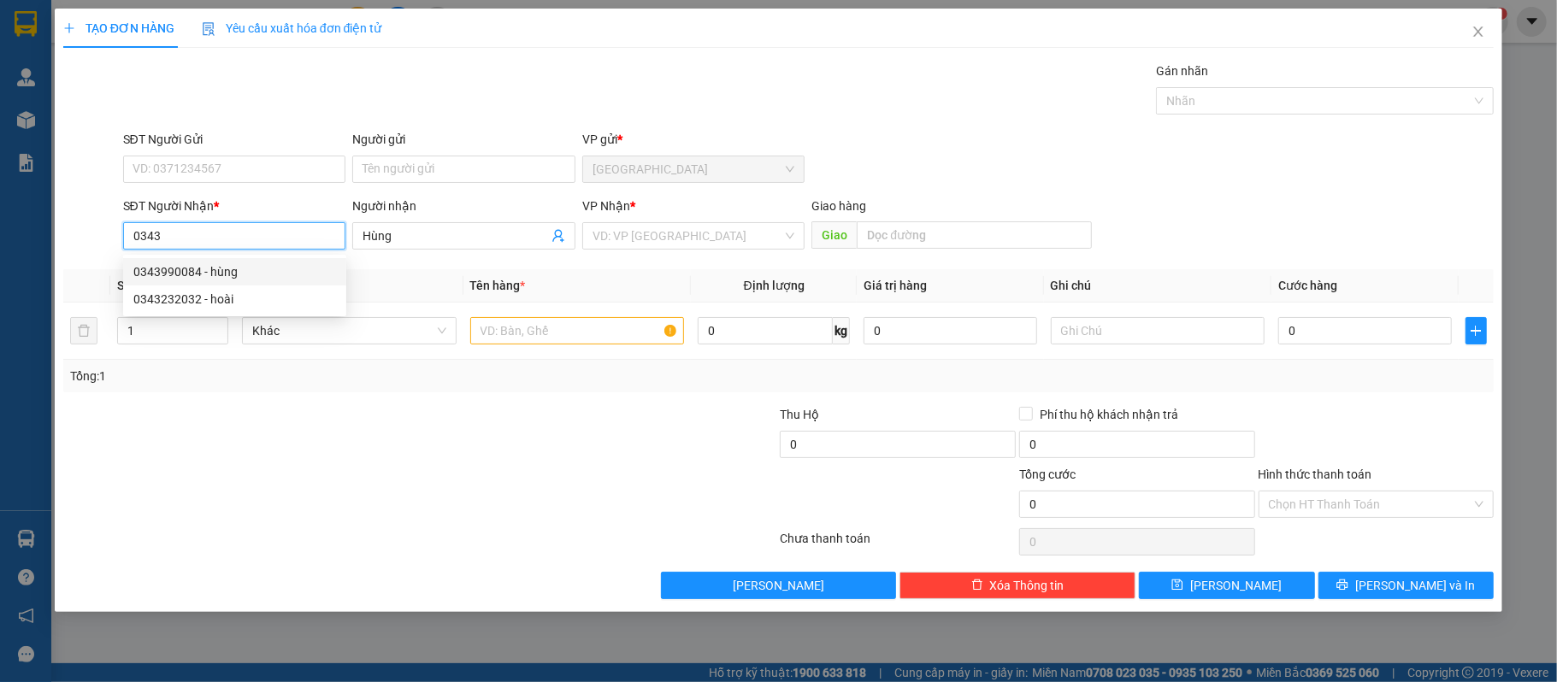
click at [303, 260] on div "0343990084 - hùng" at bounding box center [234, 271] width 223 height 27
type input "0343990084"
type input "hùng"
type input "0343990084"
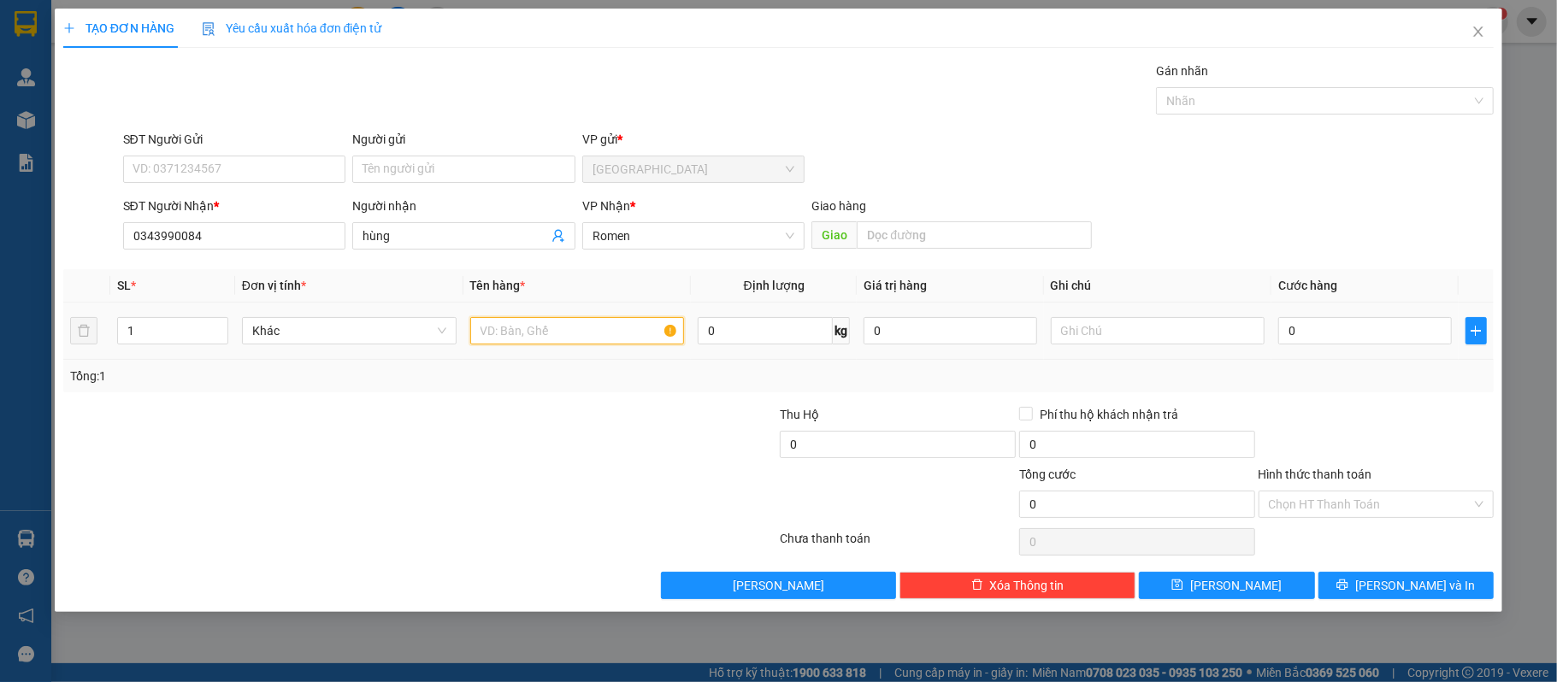
click at [575, 340] on input "text" at bounding box center [577, 330] width 215 height 27
type input "6 can"
click at [217, 320] on span "Increase Value" at bounding box center [218, 325] width 19 height 15
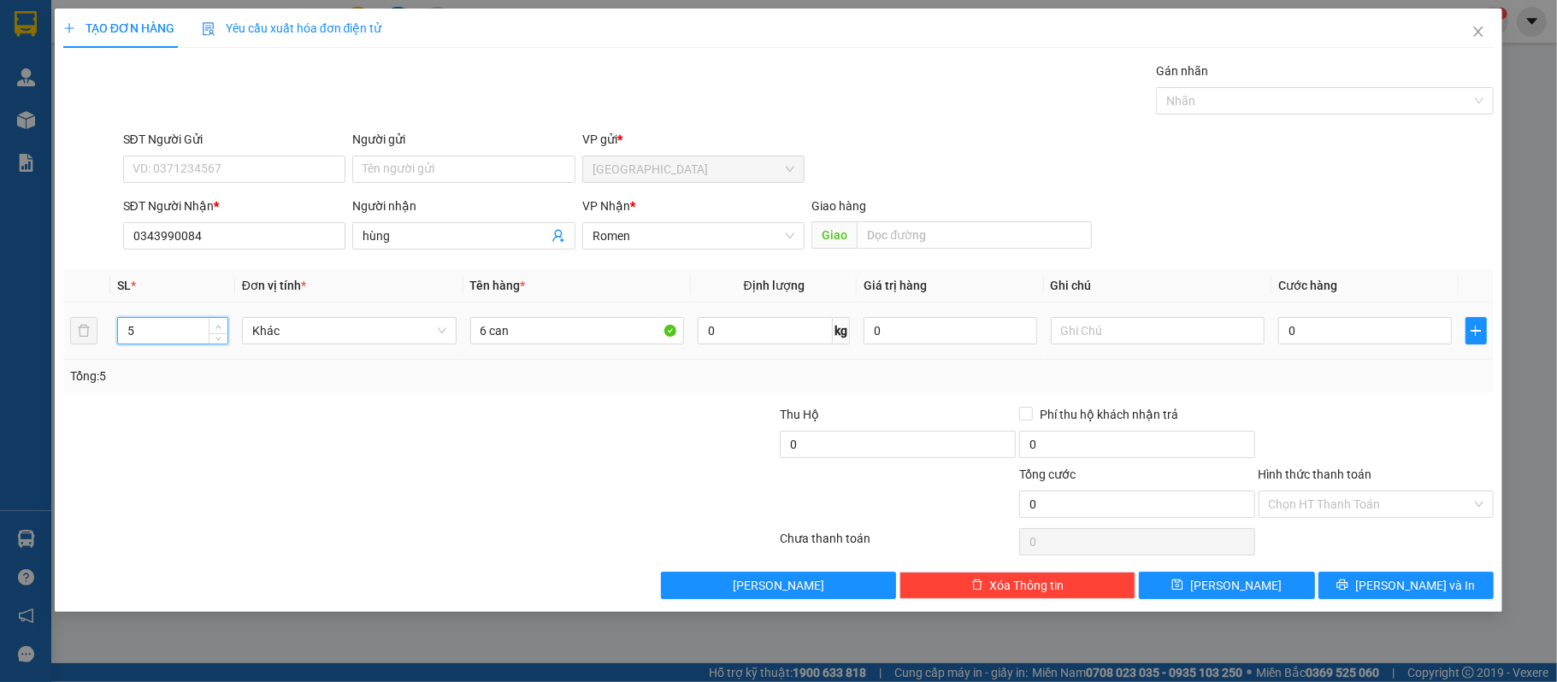
click at [217, 320] on span "Increase Value" at bounding box center [218, 325] width 19 height 15
type input "6"
click at [217, 320] on span "Increase Value" at bounding box center [218, 325] width 19 height 15
drag, startPoint x: 1404, startPoint y: 359, endPoint x: 1418, endPoint y: 337, distance: 26.1
click at [1418, 339] on td "0" at bounding box center [1365, 331] width 186 height 57
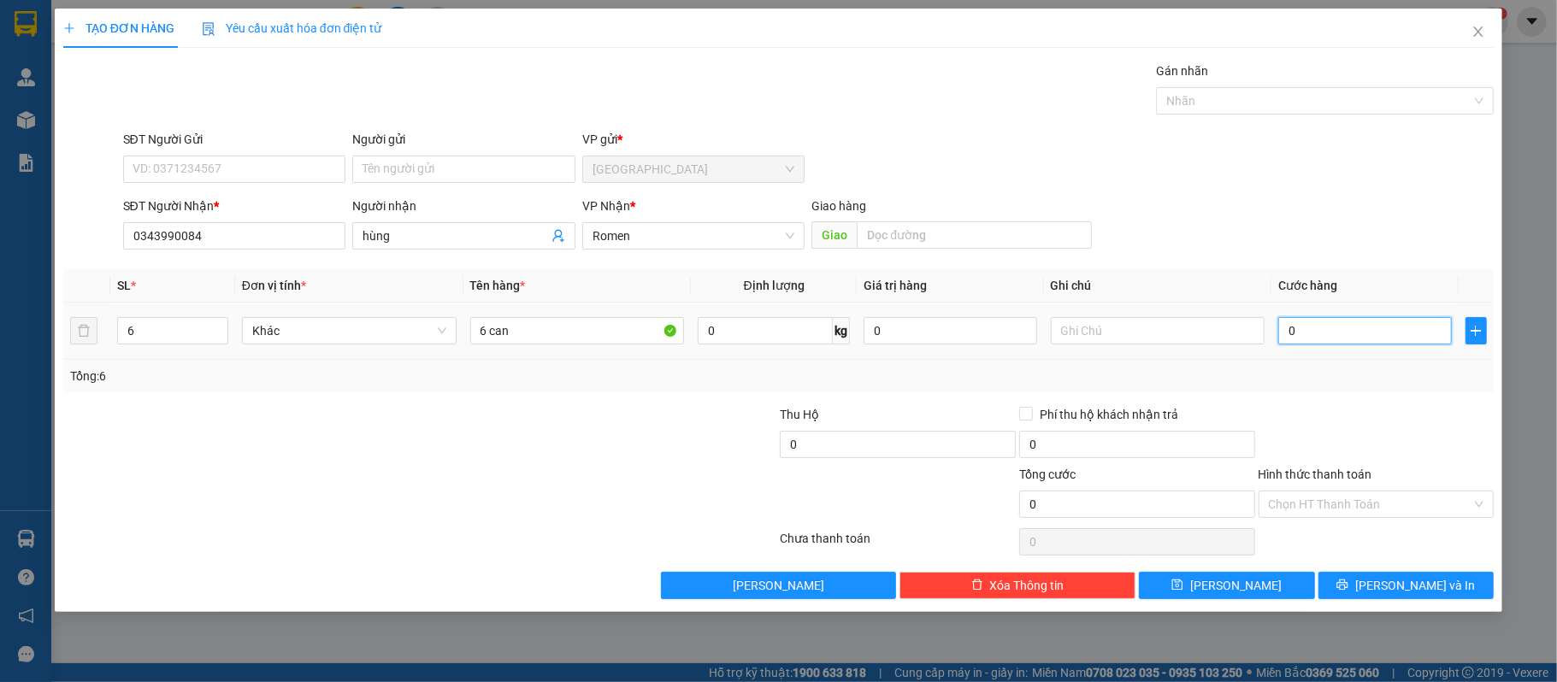
click at [1418, 337] on input "0" at bounding box center [1365, 330] width 173 height 27
type input "30"
type input "300"
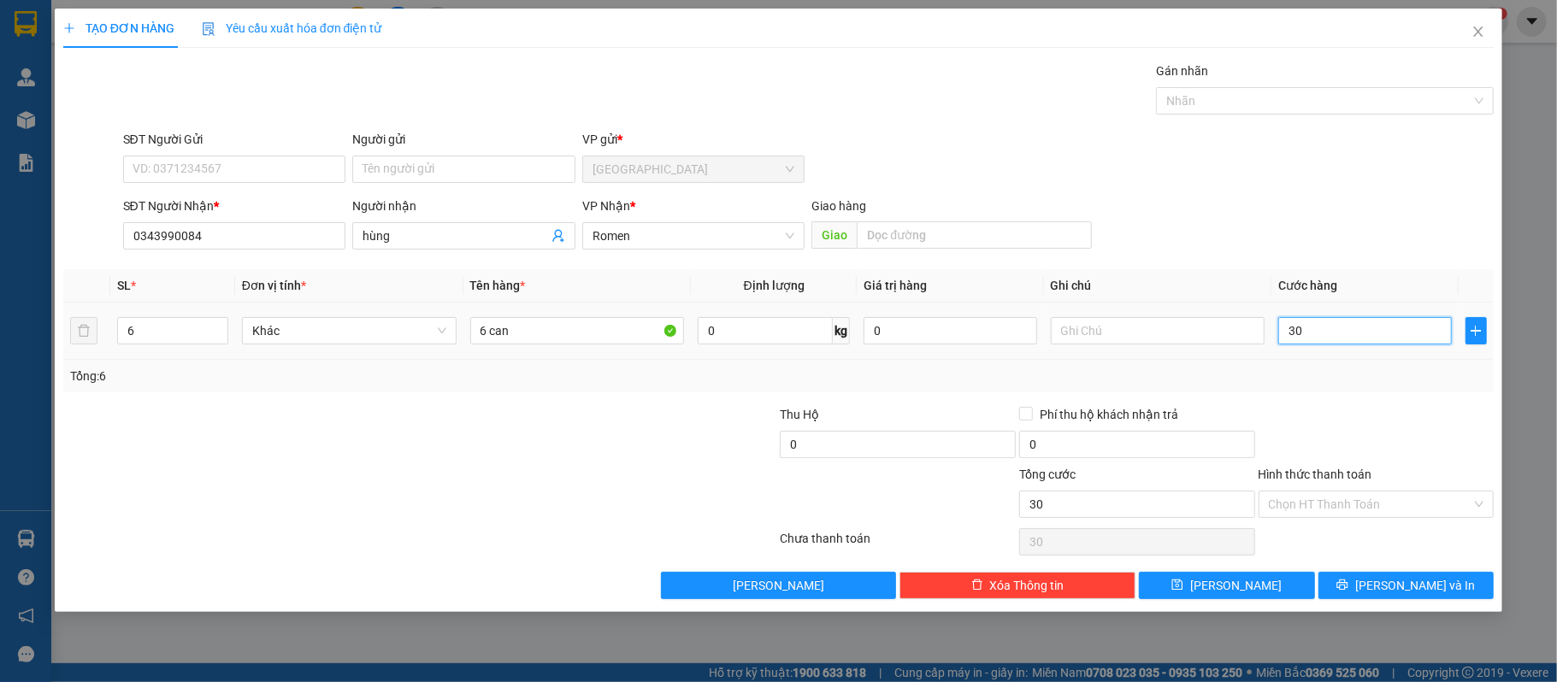
type input "300"
type input "3.000"
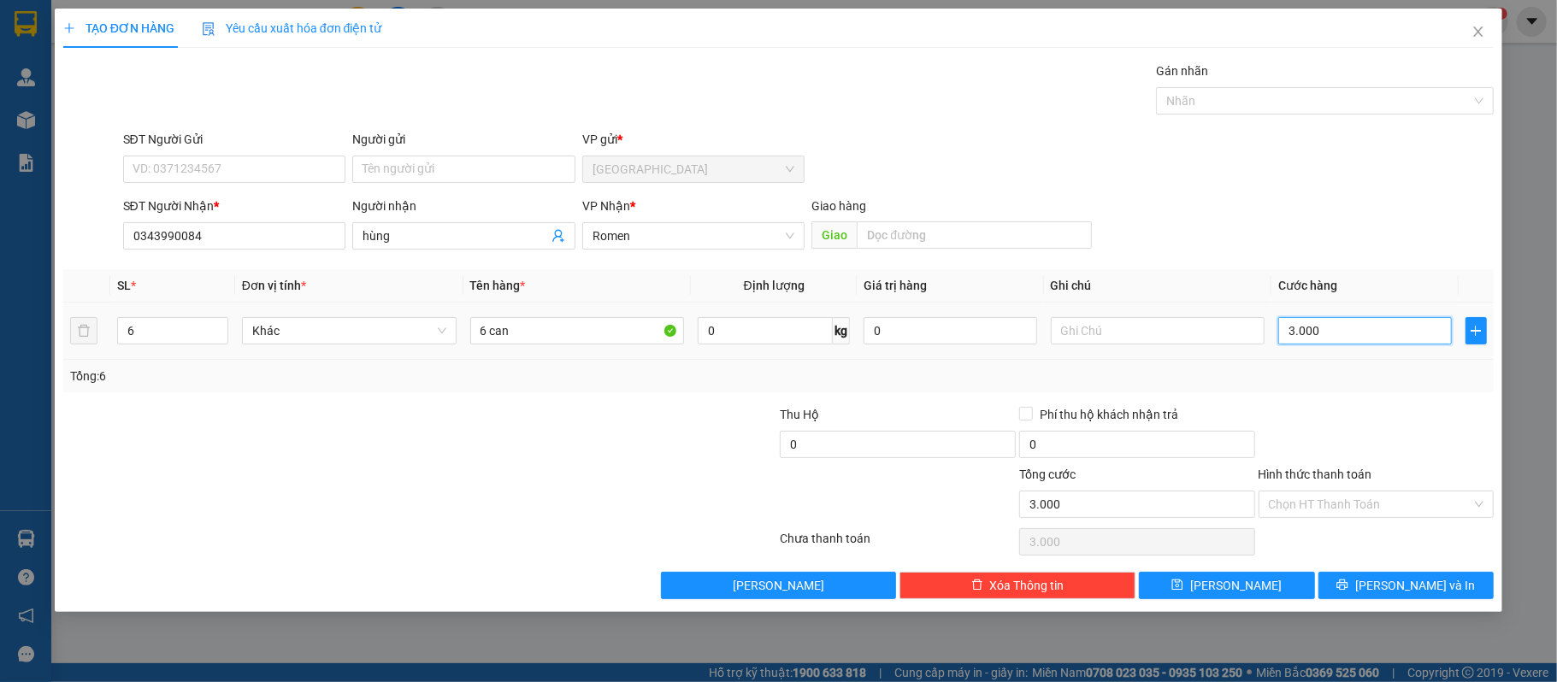
type input "30.000"
type input "300.000"
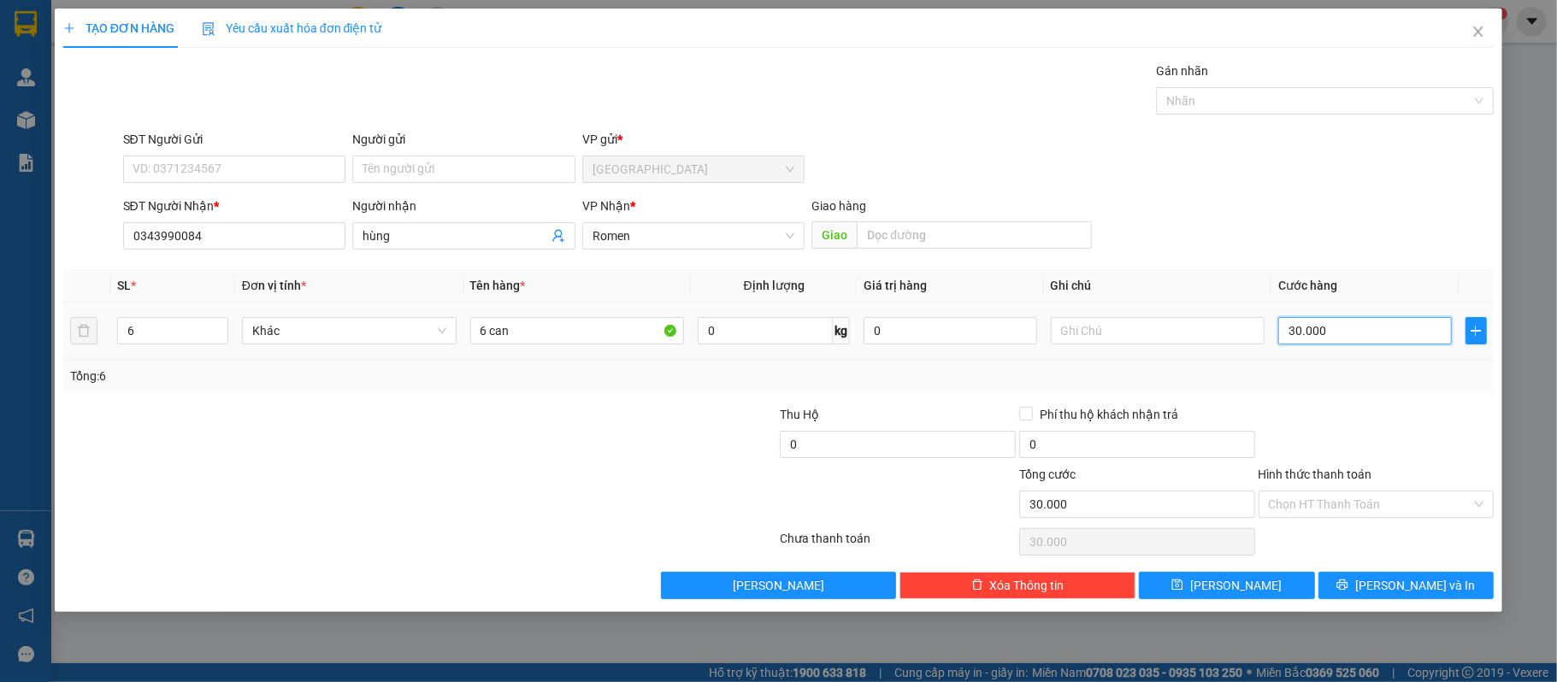
type input "300.000"
click at [1440, 589] on button "Lưu và In" at bounding box center [1407, 585] width 176 height 27
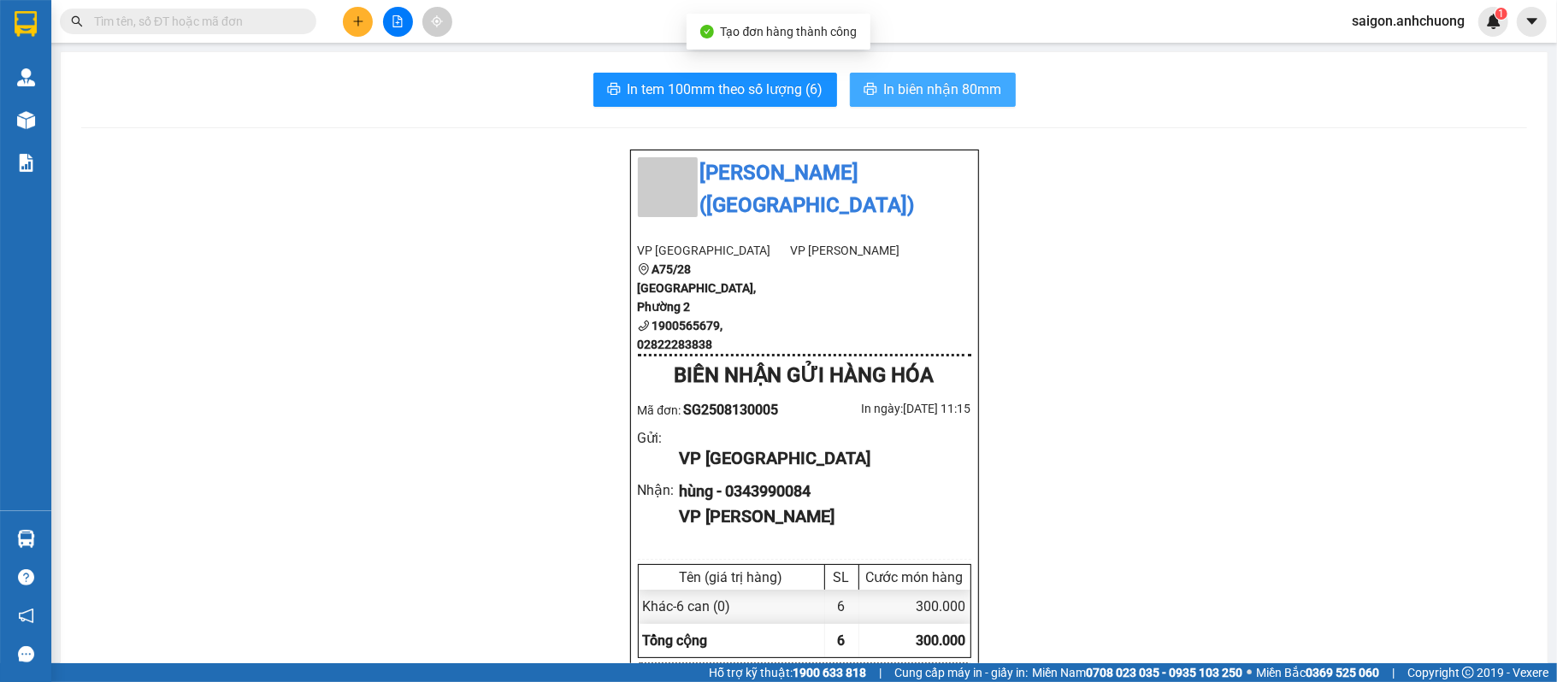
click at [918, 82] on span "In biên nhận 80mm" at bounding box center [943, 89] width 118 height 21
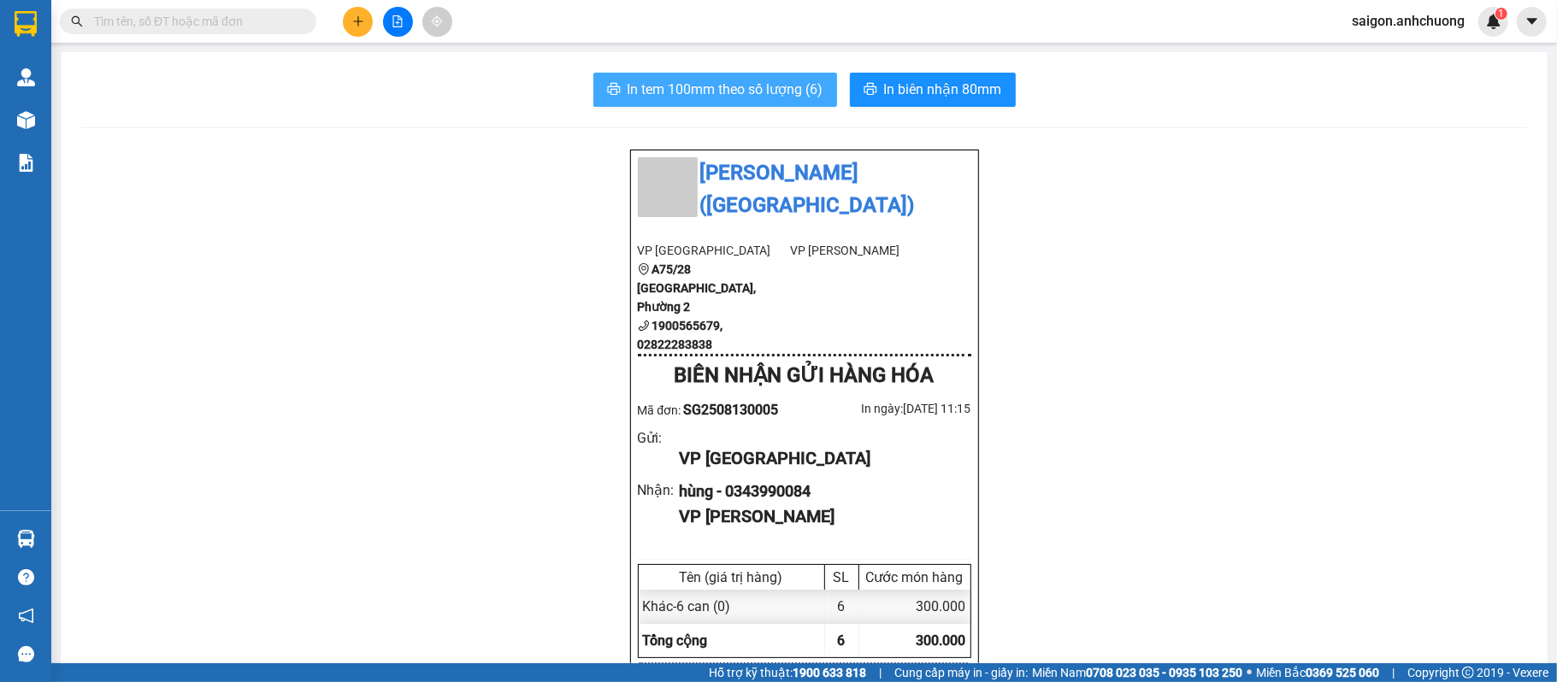
click at [744, 104] on button "In tem 100mm theo số lượng (6)" at bounding box center [716, 90] width 244 height 34
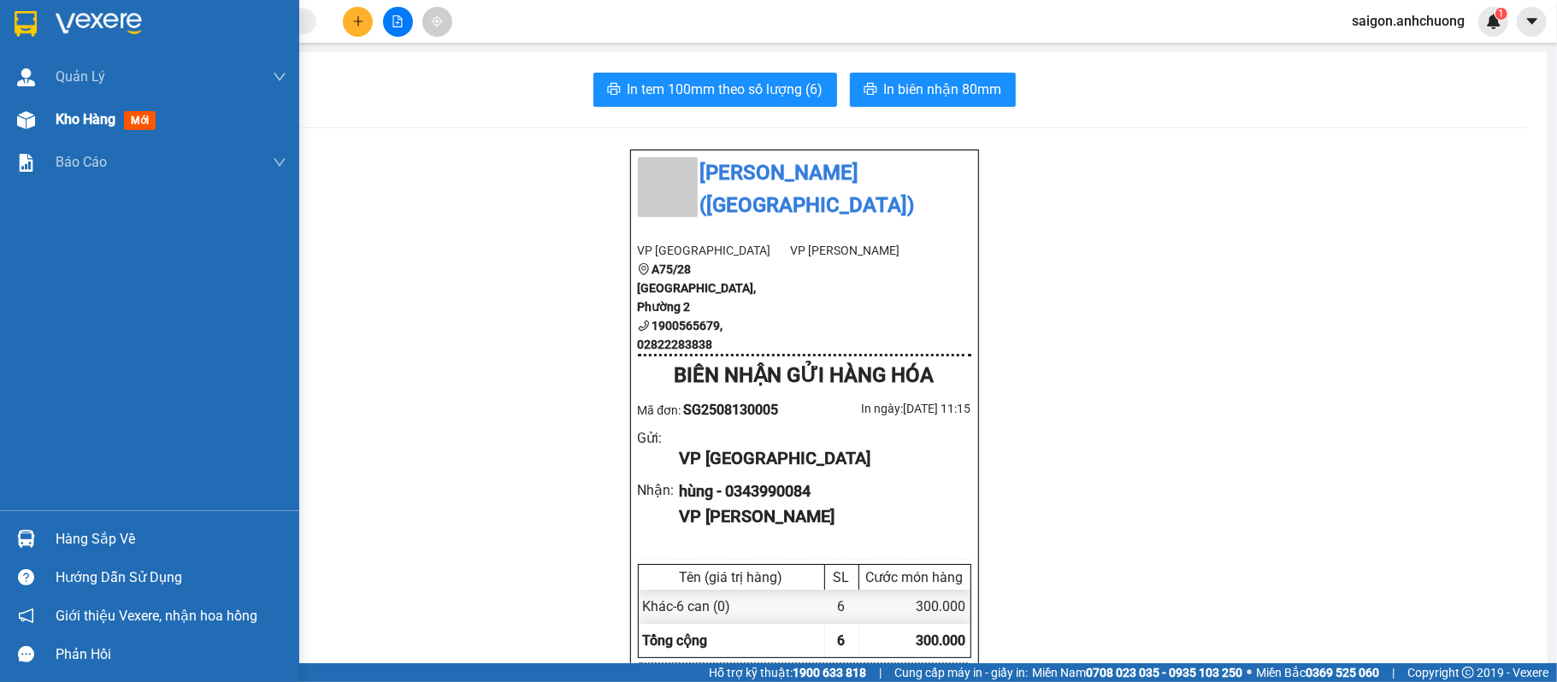
click at [84, 123] on span "Kho hàng" at bounding box center [86, 119] width 60 height 16
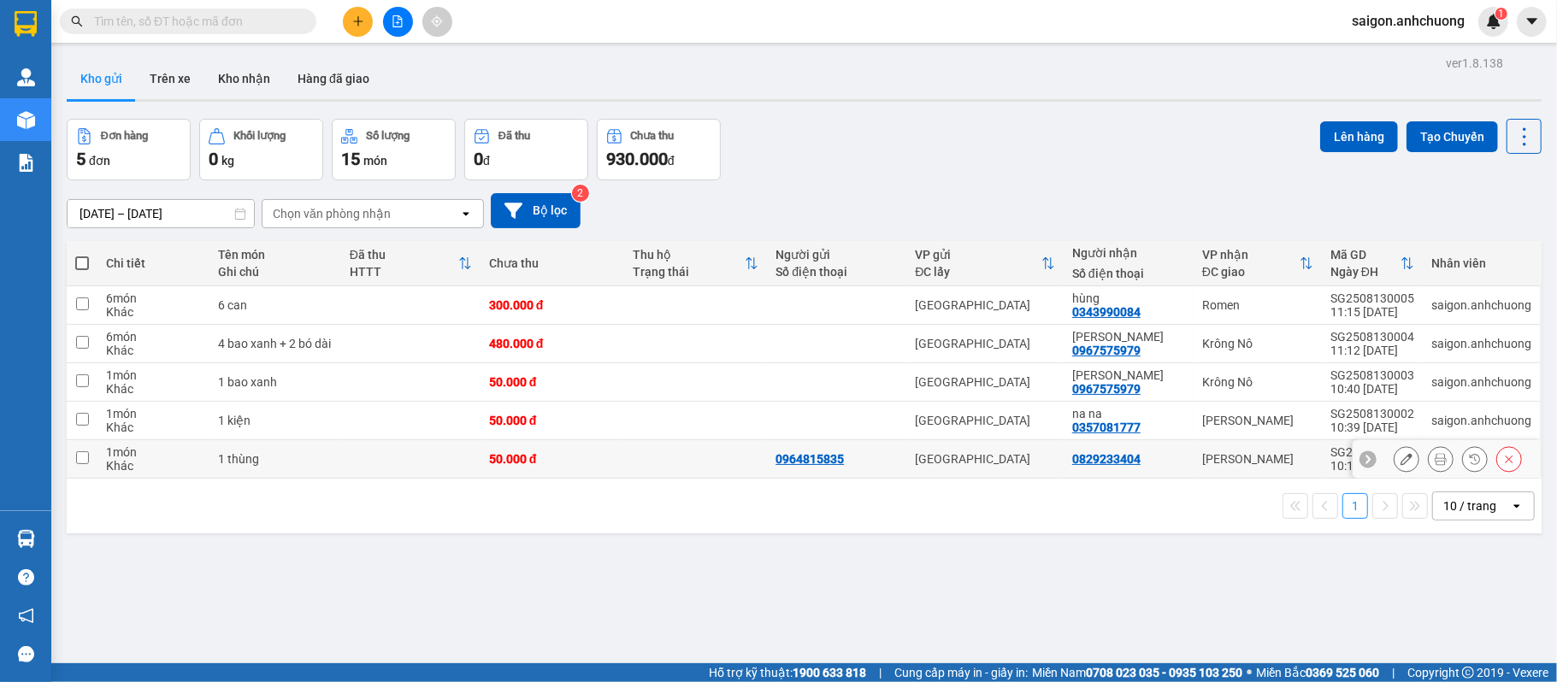
click at [1266, 466] on div "[PERSON_NAME]" at bounding box center [1257, 459] width 111 height 14
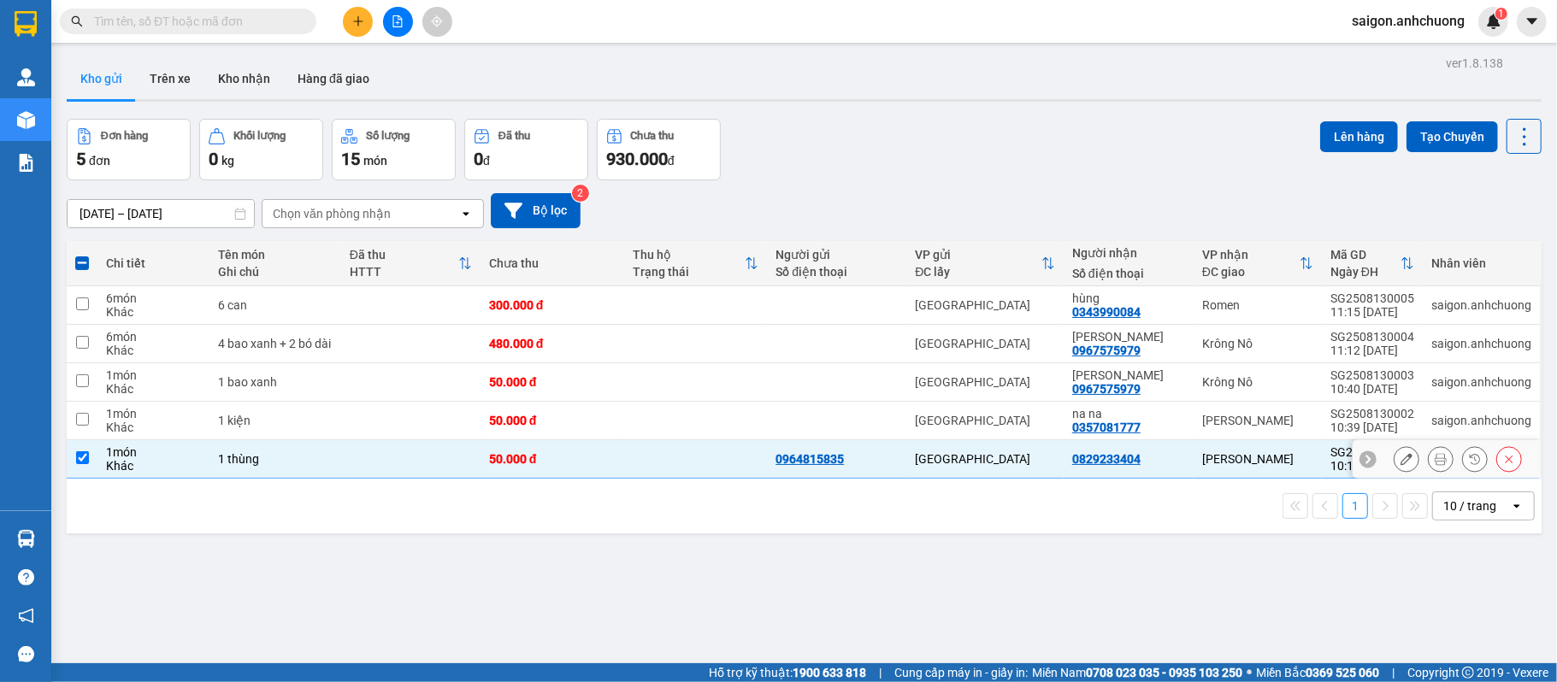
click at [1266, 466] on div "[PERSON_NAME]" at bounding box center [1257, 459] width 111 height 14
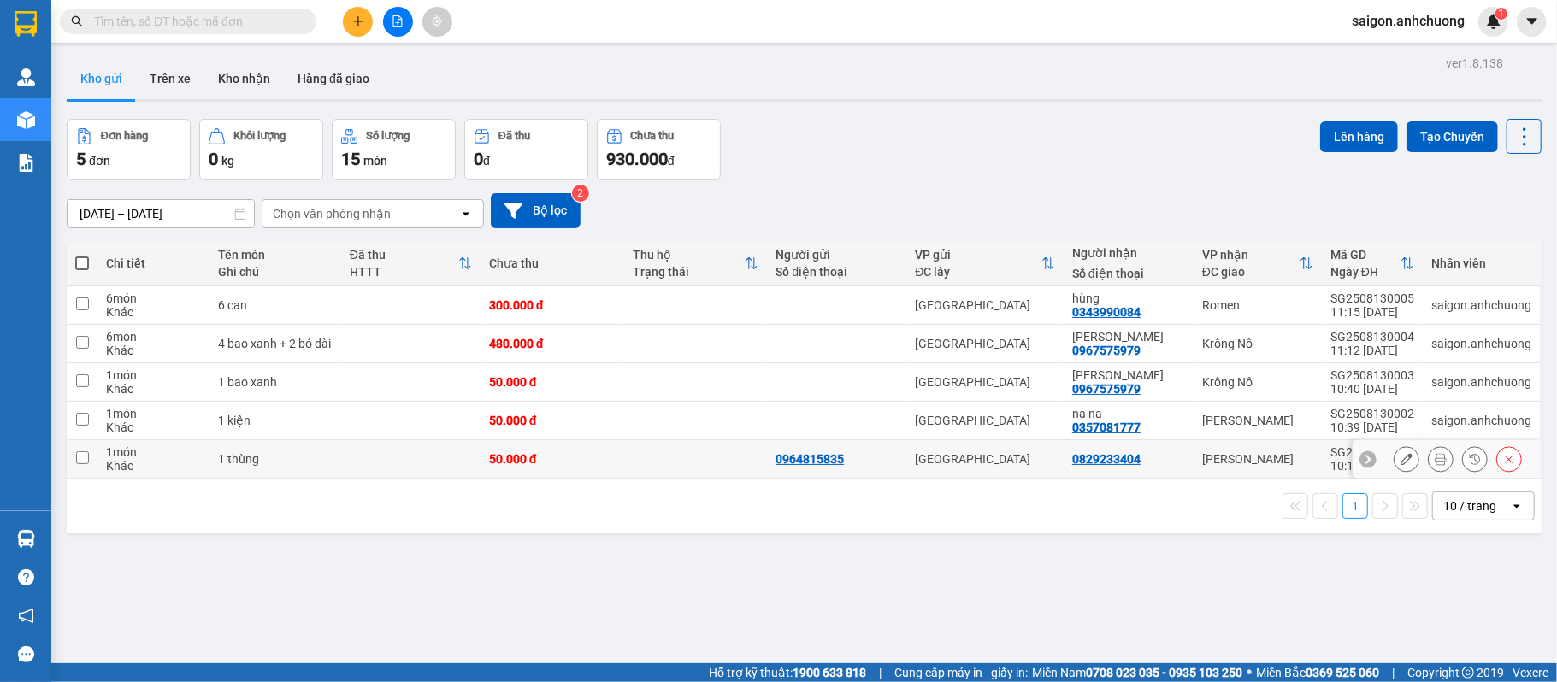
click at [1235, 470] on td "[PERSON_NAME]" at bounding box center [1258, 459] width 128 height 38
checkbox input "true"
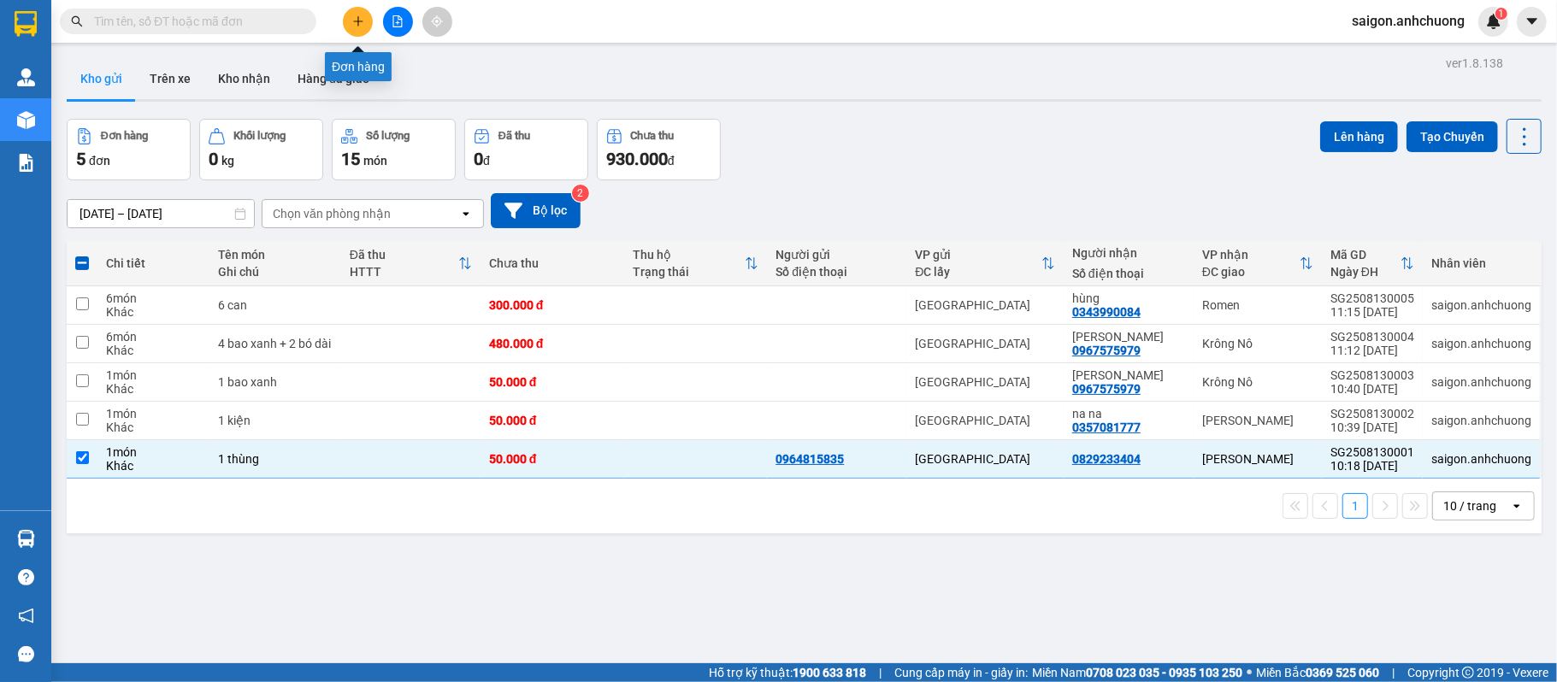
click at [357, 10] on button at bounding box center [358, 22] width 30 height 30
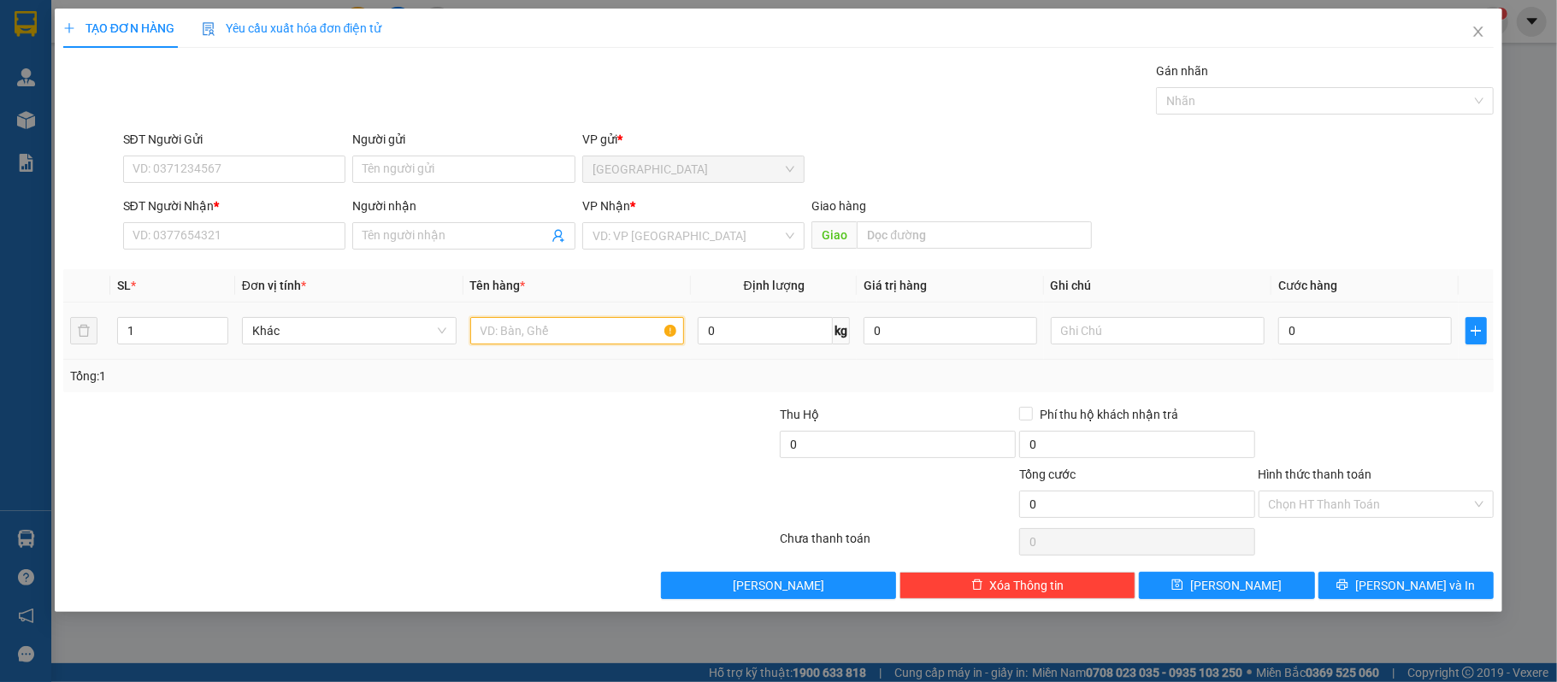
click at [547, 325] on input "text" at bounding box center [577, 330] width 215 height 27
type input "1 bao bo vien"
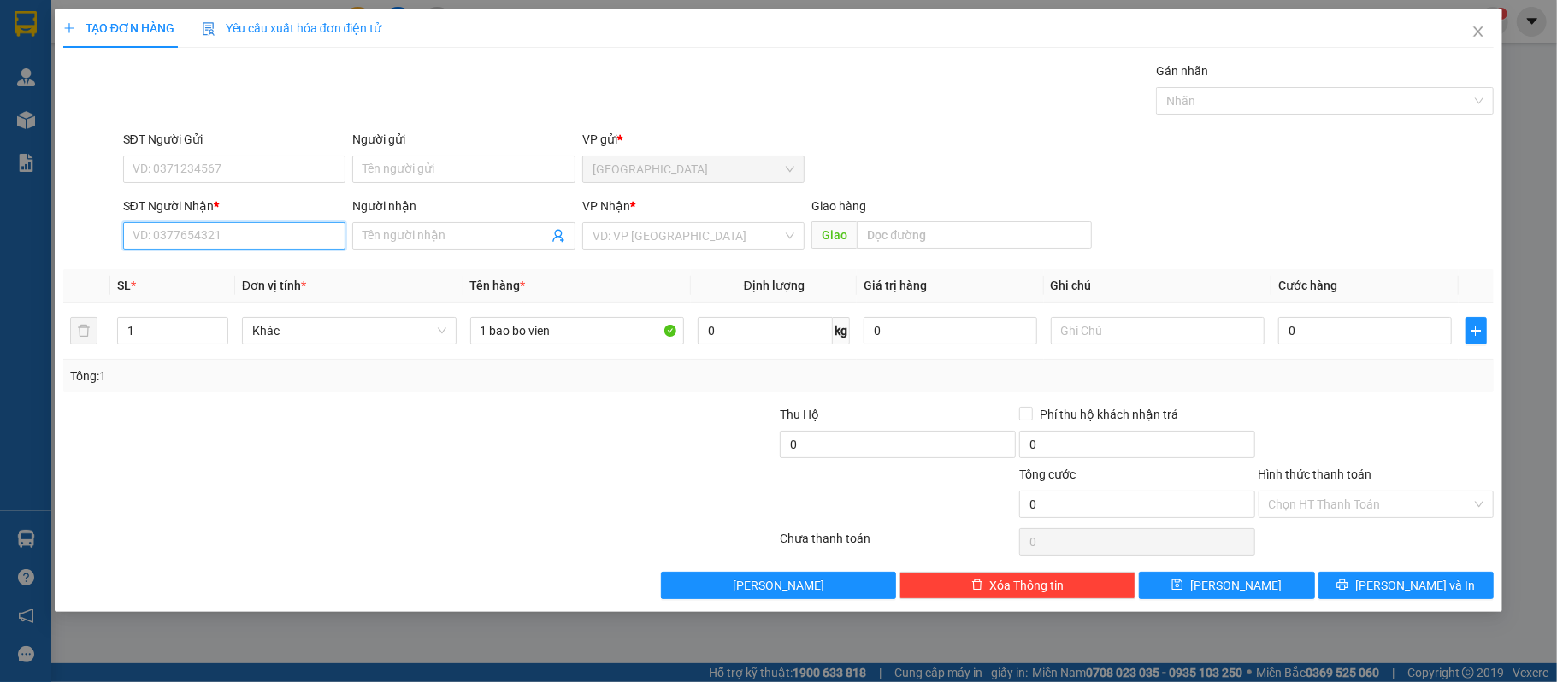
click at [240, 247] on input "SĐT Người Nhận *" at bounding box center [234, 235] width 223 height 27
click at [1312, 329] on input "0" at bounding box center [1365, 330] width 173 height 27
type input "1"
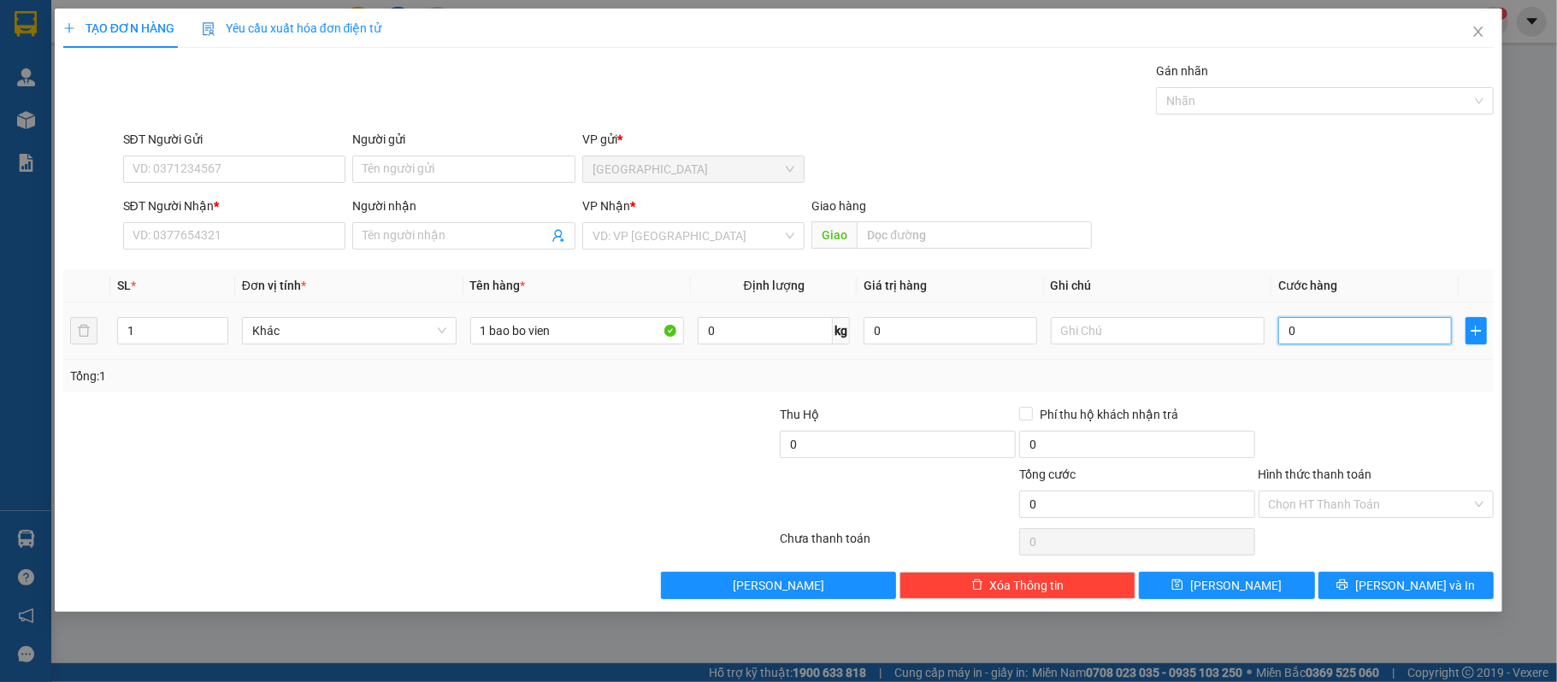
type input "1"
type input "10"
type input "100"
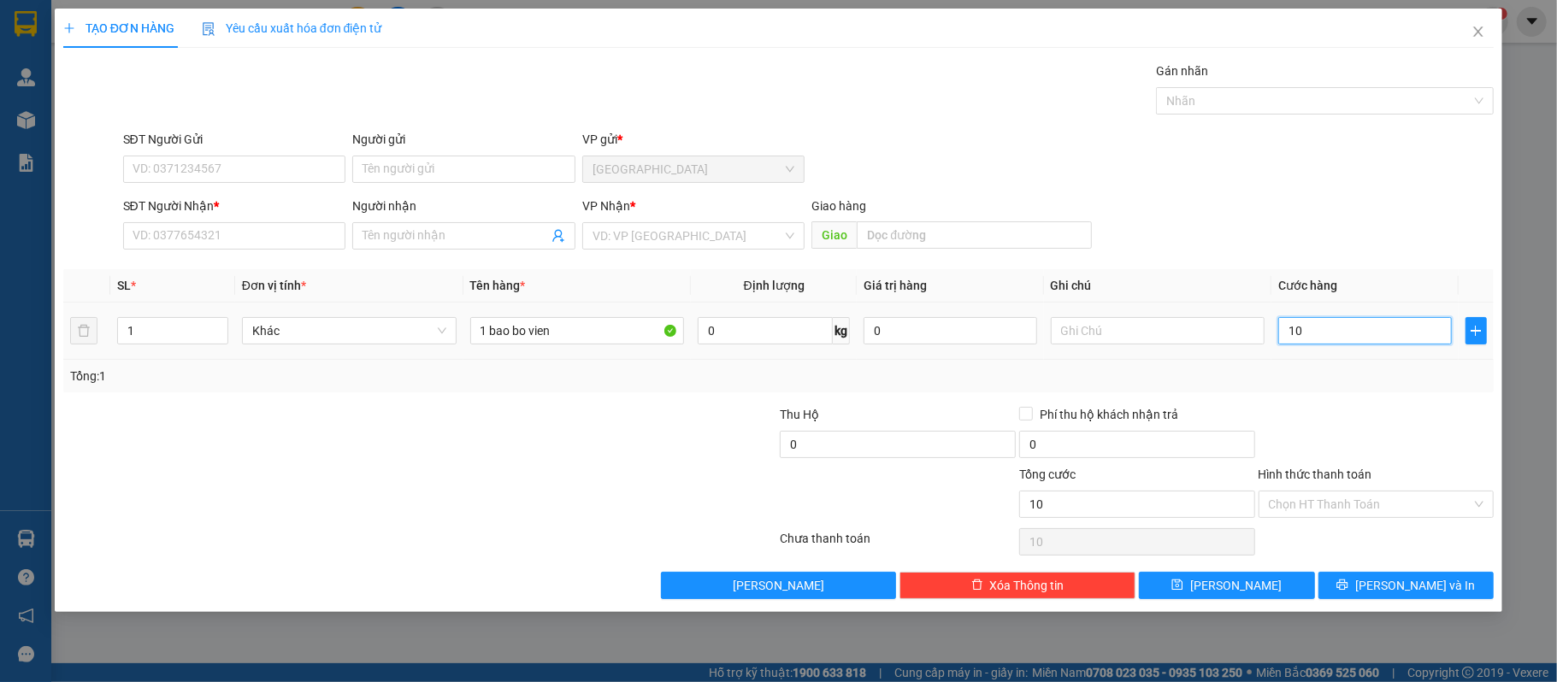
type input "100"
click at [1411, 200] on div "SĐT Người Nhận * VD: 0377654321 Người nhận Tên người nhận VP Nhận * VD: VP Sài …" at bounding box center [809, 227] width 1379 height 60
type input "100.000"
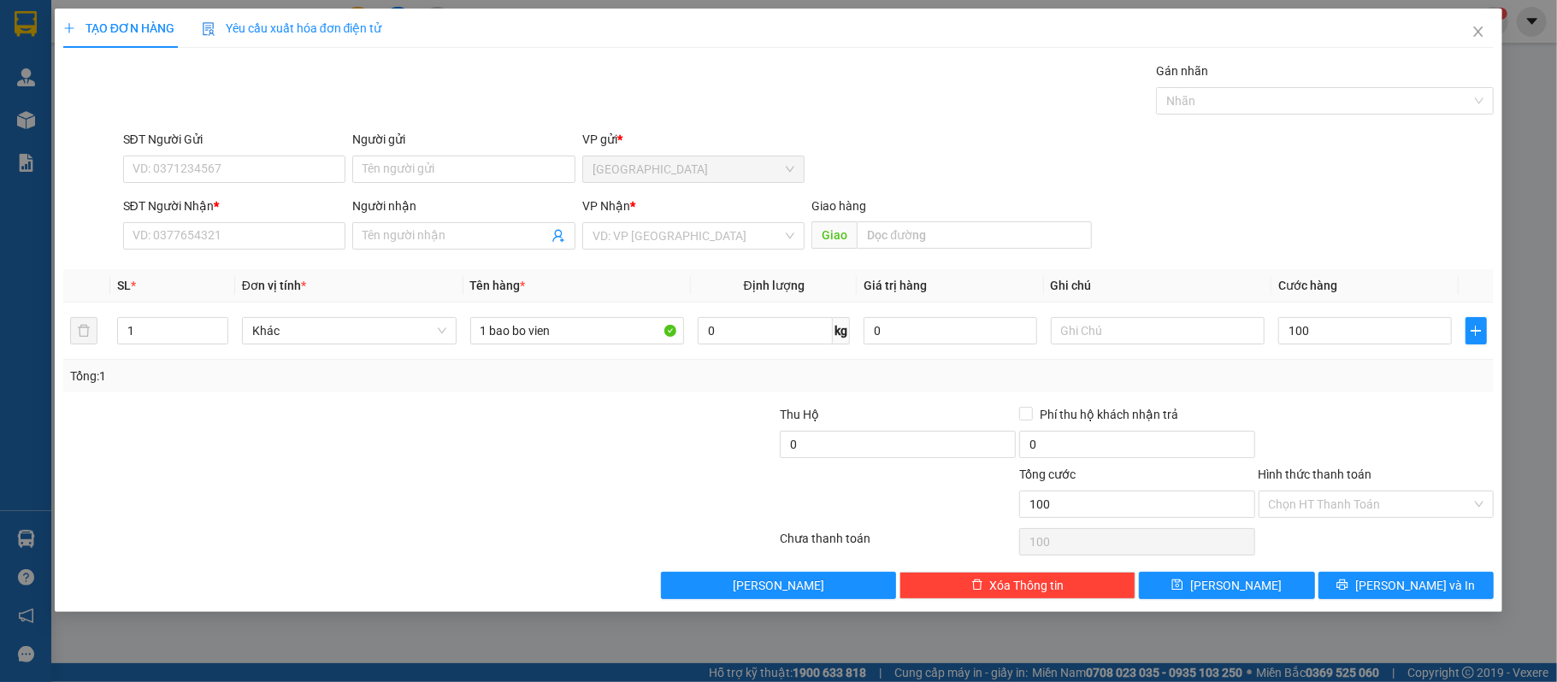
type input "100.000"
click at [234, 244] on input "SĐT Người Nhận *" at bounding box center [234, 235] width 223 height 27
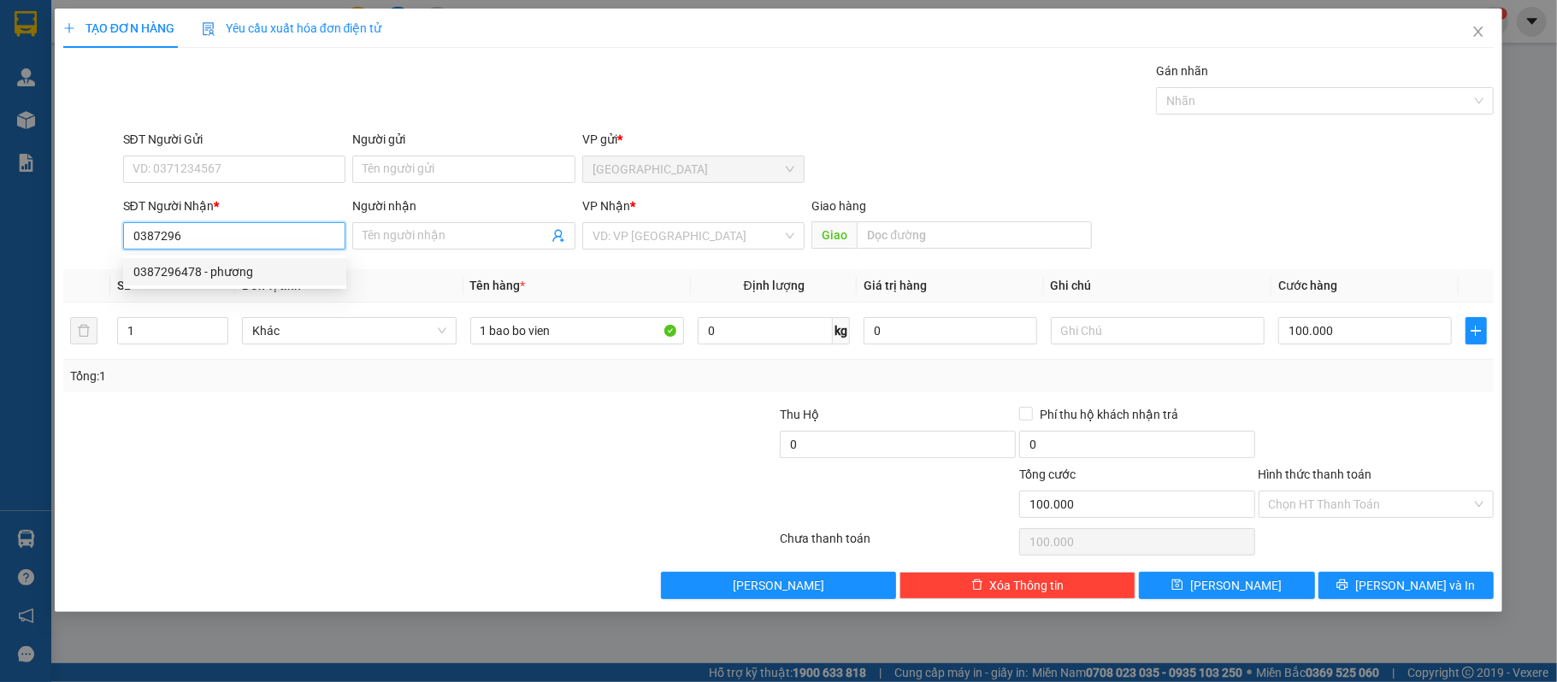
click at [204, 275] on div "0387296478 - phương" at bounding box center [234, 272] width 203 height 19
type input "0387296478"
type input "phương"
click at [708, 240] on span "Bằng Lăng" at bounding box center [694, 236] width 203 height 26
type input "0387296478"
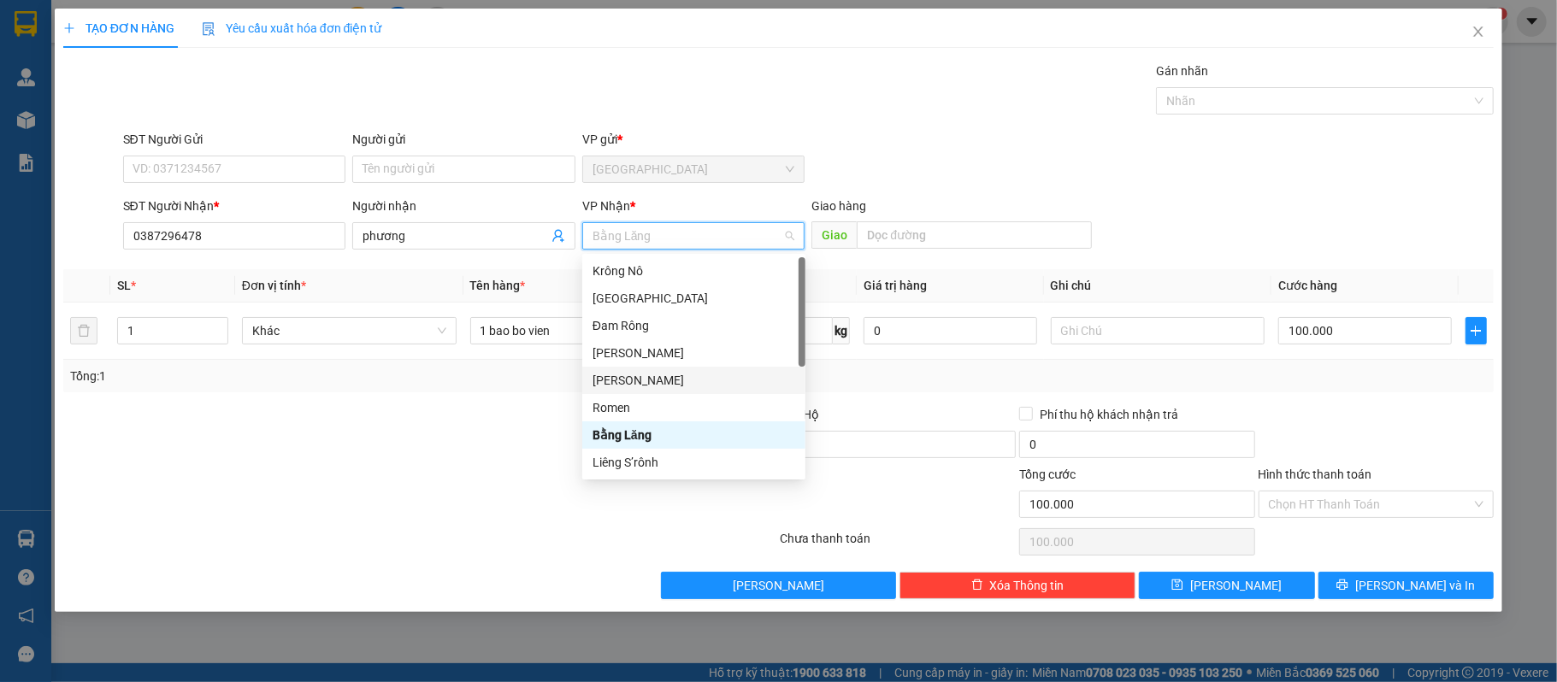
click at [641, 377] on div "[PERSON_NAME]" at bounding box center [694, 380] width 203 height 19
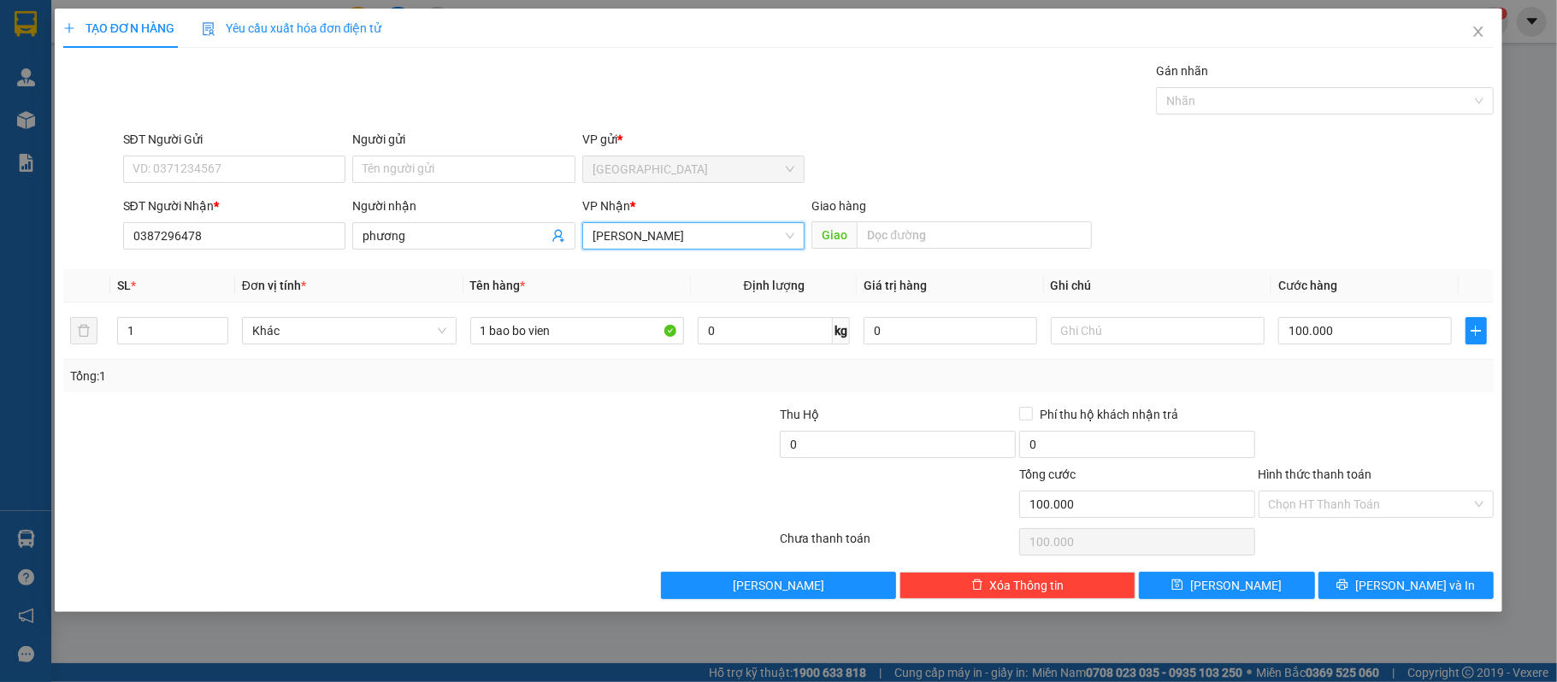
click at [613, 465] on div at bounding box center [659, 435] width 239 height 60
click at [613, 460] on div at bounding box center [659, 435] width 239 height 60
click at [257, 175] on input "SĐT Người Gửi" at bounding box center [234, 169] width 223 height 27
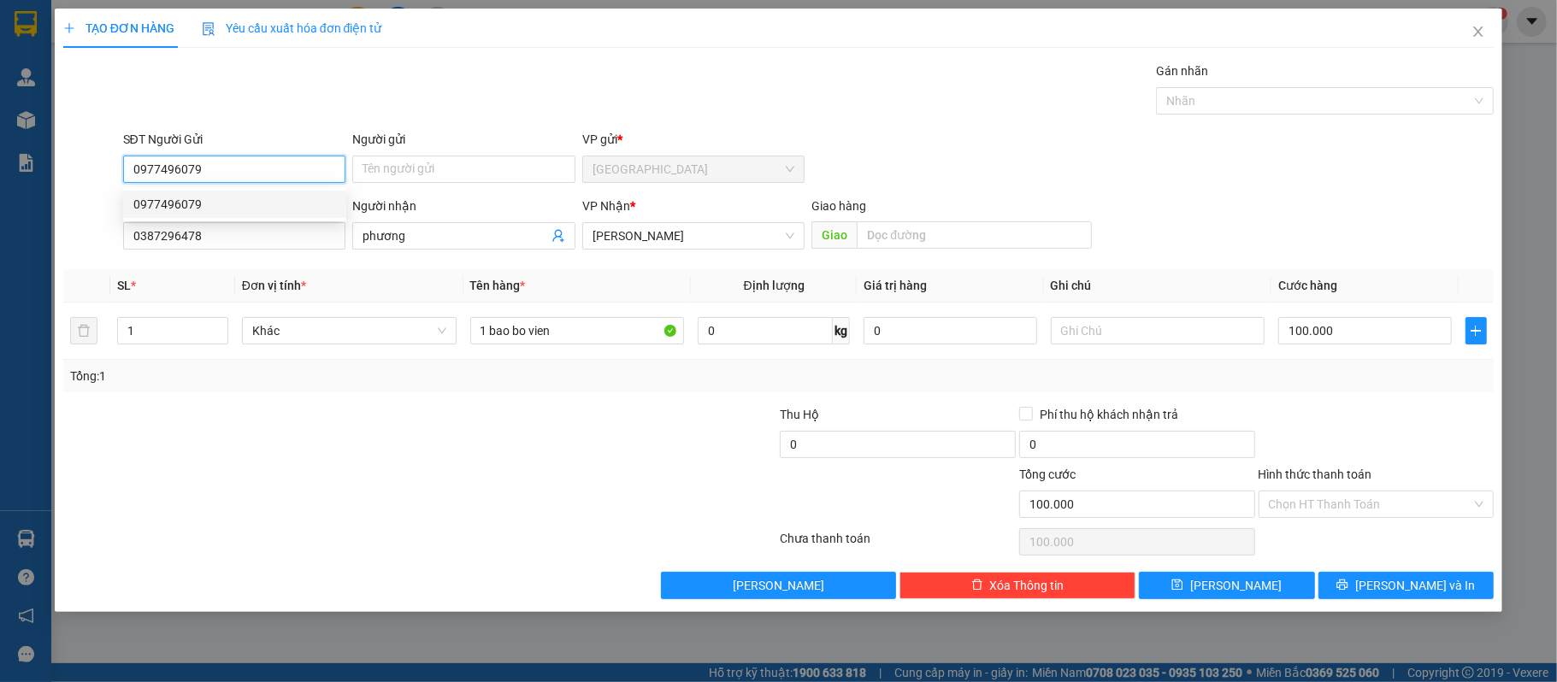
click at [161, 205] on div "0977496079" at bounding box center [234, 204] width 203 height 19
type input "0977496079"
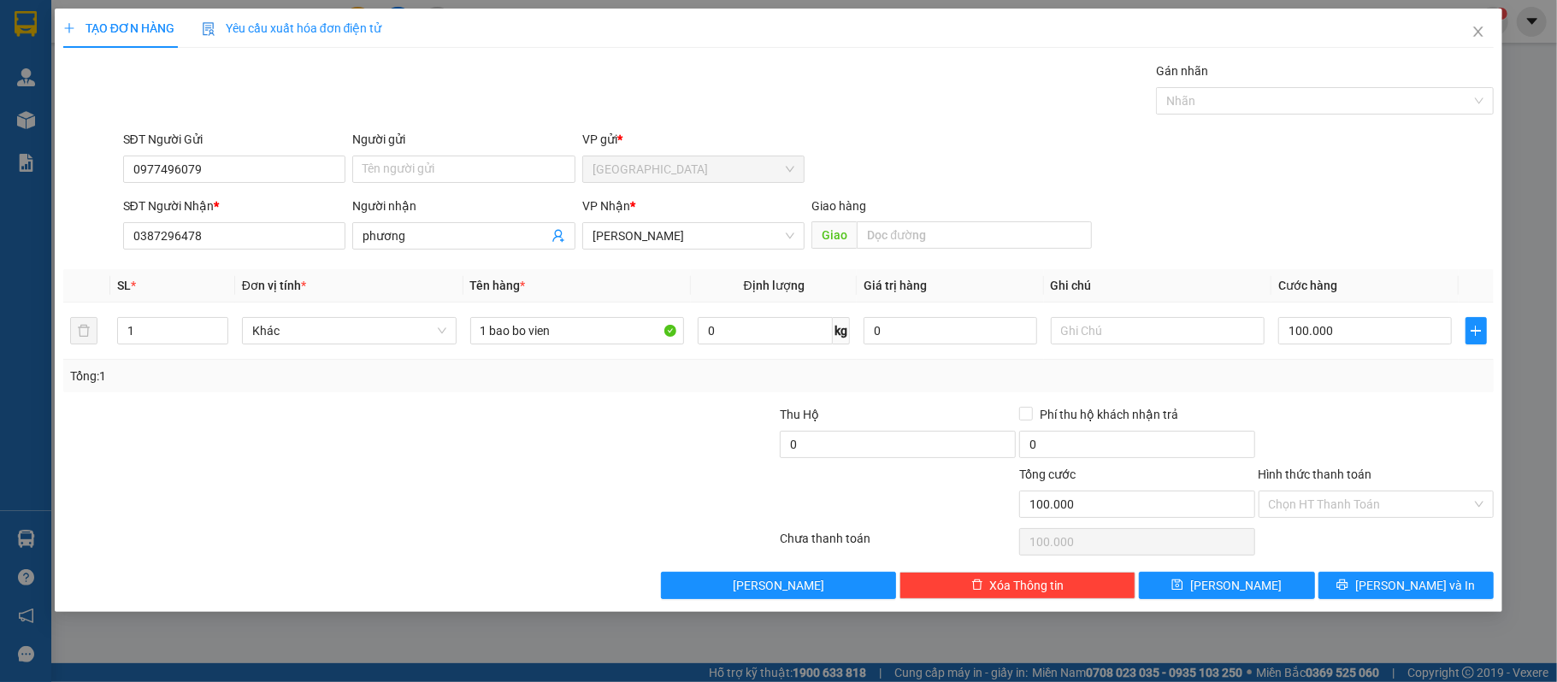
click at [582, 573] on div "Transit Pickup Surcharge Ids Transit Deliver Surcharge Ids Transit Deliver Surc…" at bounding box center [779, 331] width 1432 height 538
click at [1414, 599] on button "Lưu và In" at bounding box center [1407, 585] width 176 height 27
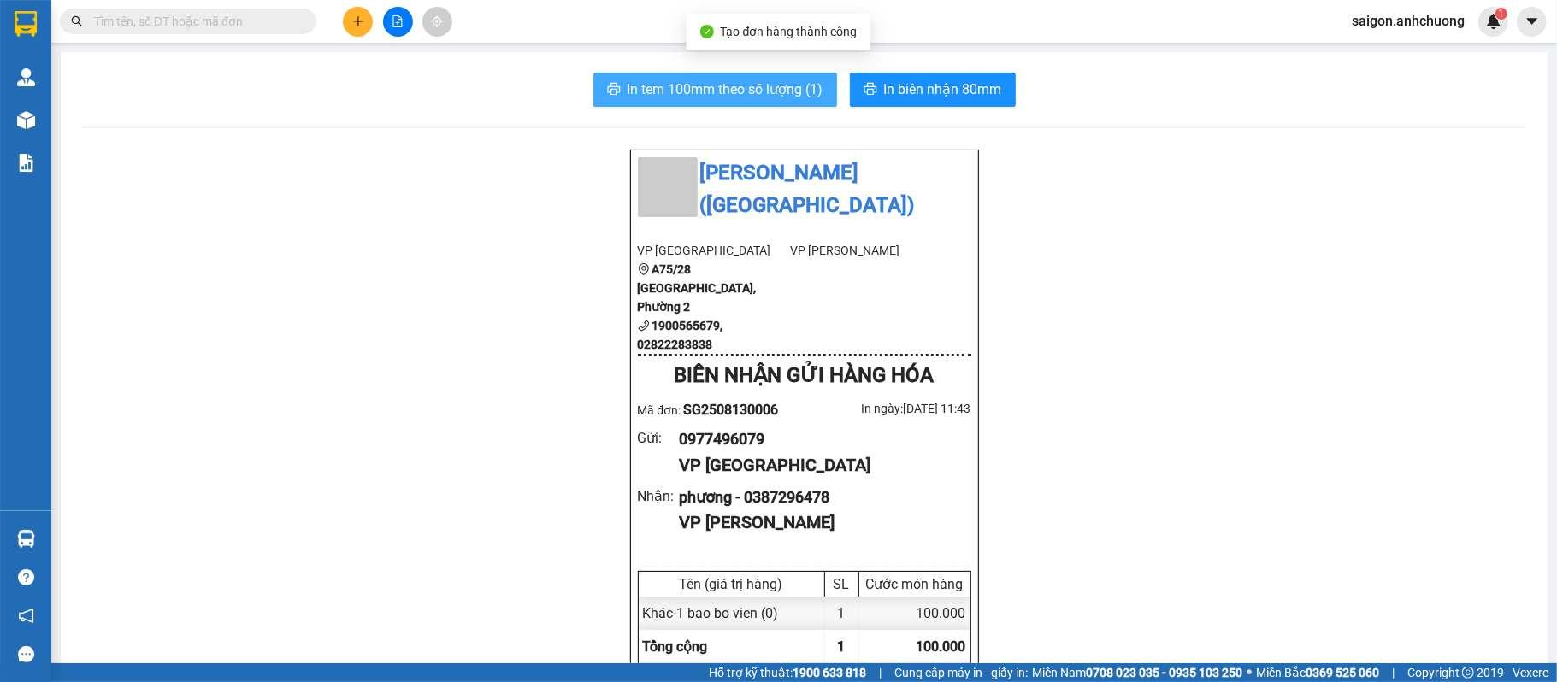
click at [783, 103] on button "In tem 100mm theo số lượng (1)" at bounding box center [716, 90] width 244 height 34
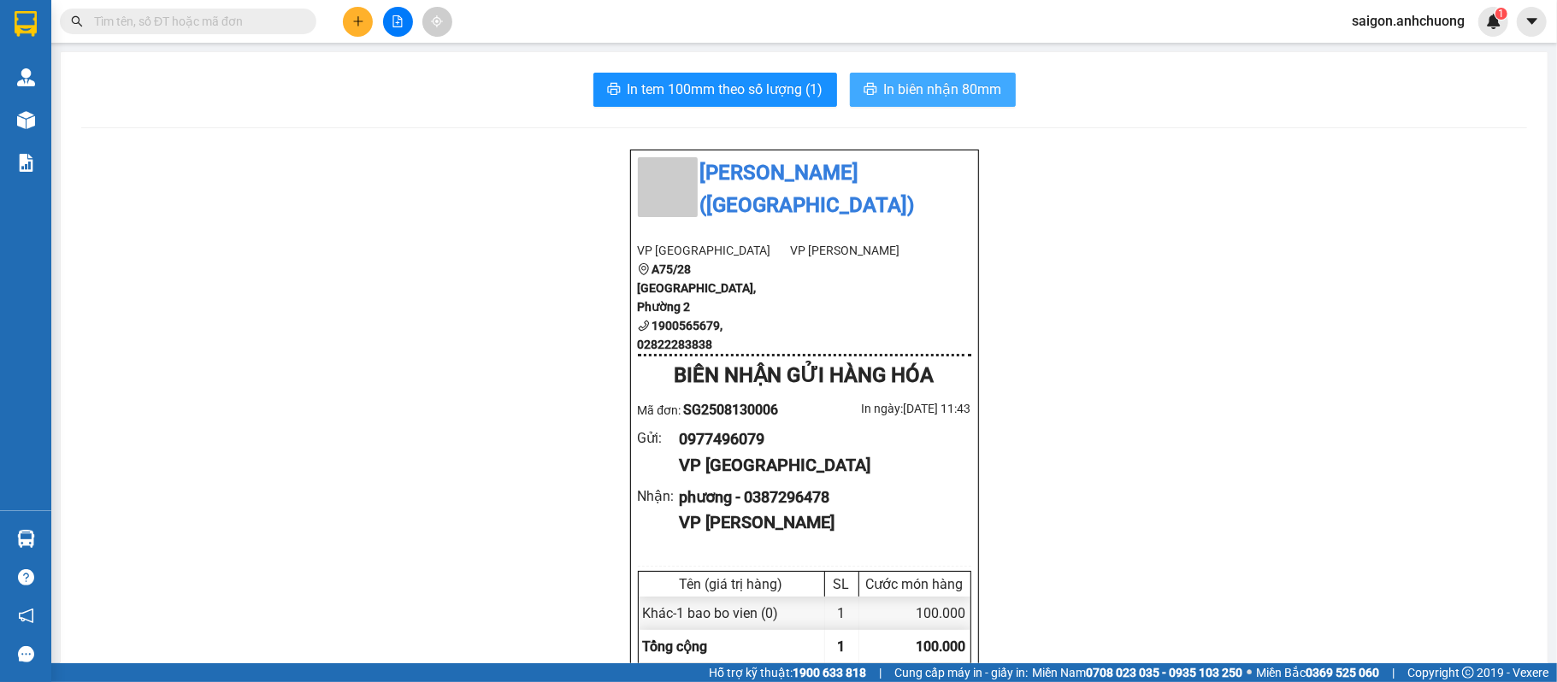
click at [994, 77] on button "In biên nhận 80mm" at bounding box center [933, 90] width 166 height 34
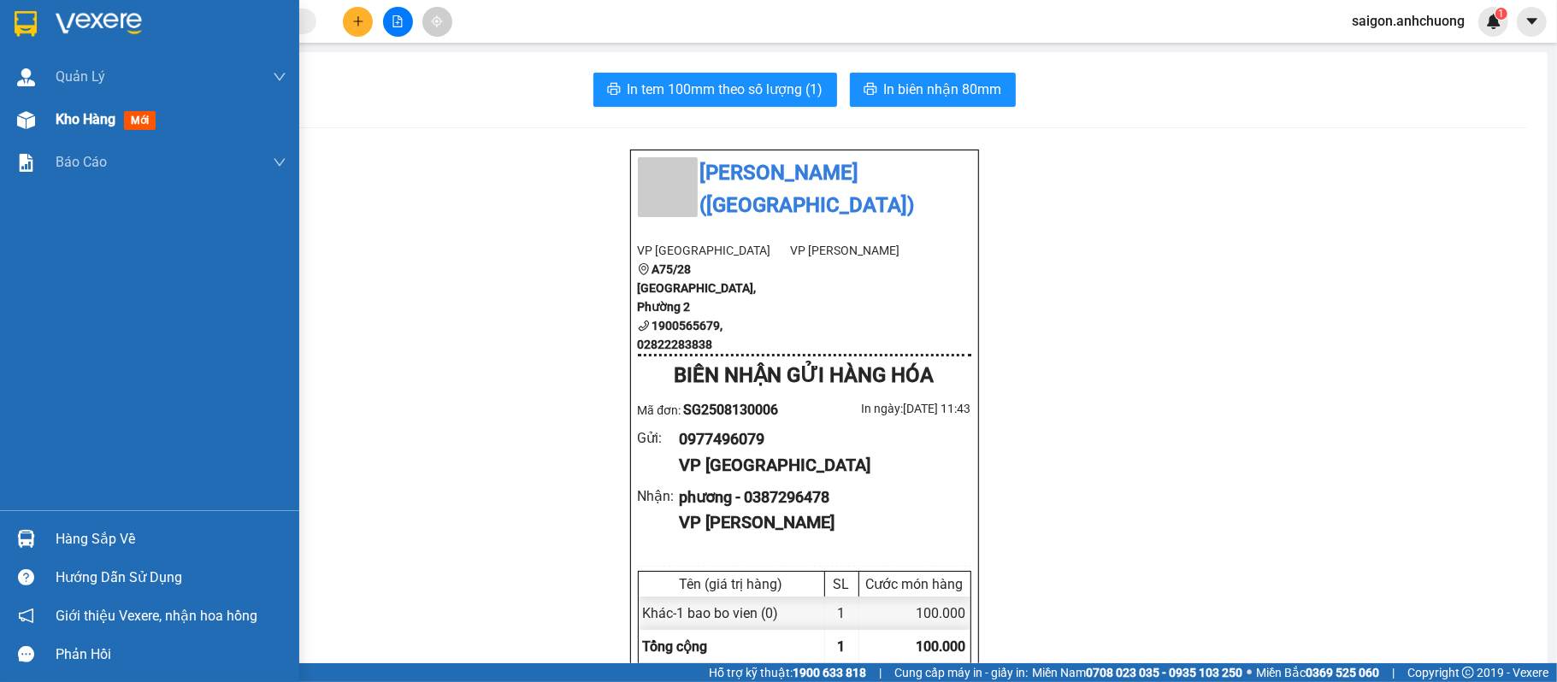
click at [52, 114] on div "Kho hàng mới" at bounding box center [149, 119] width 299 height 43
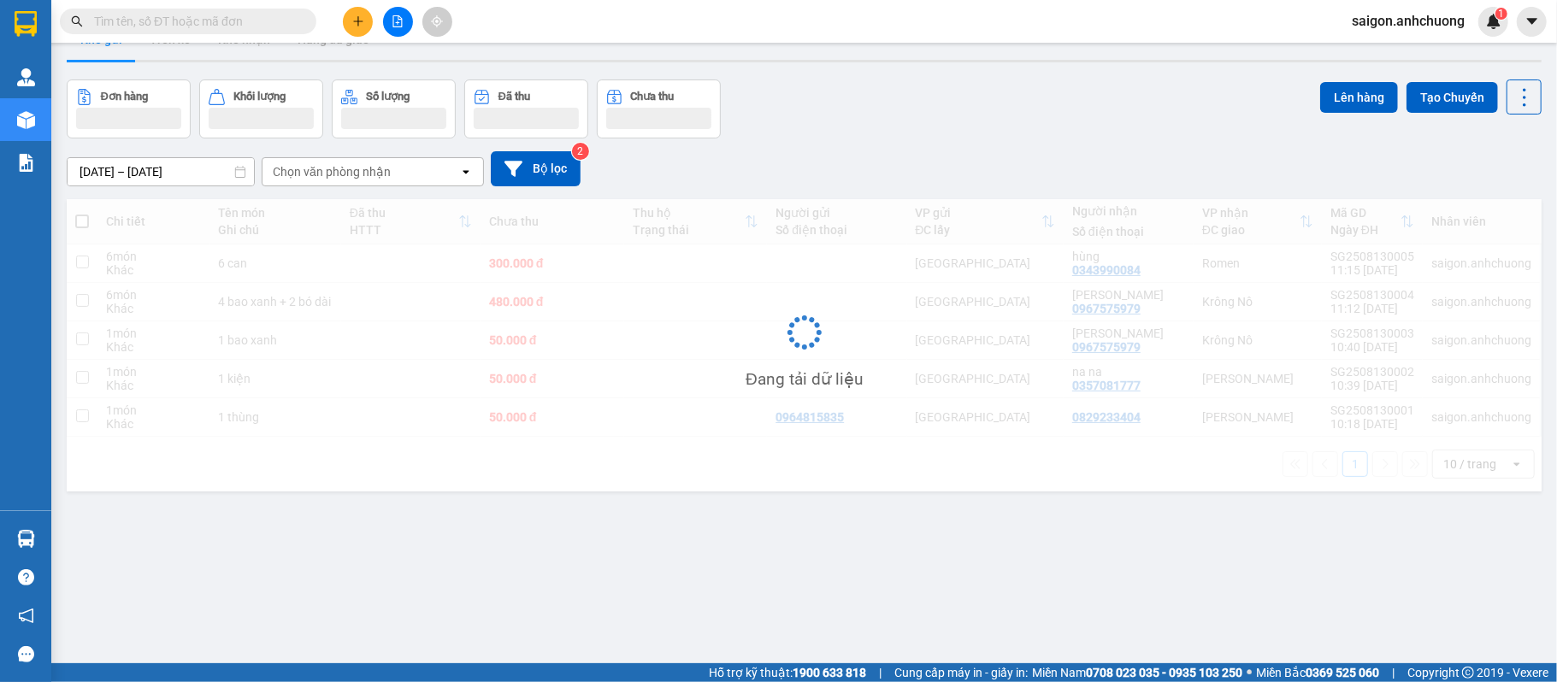
scroll to position [79, 0]
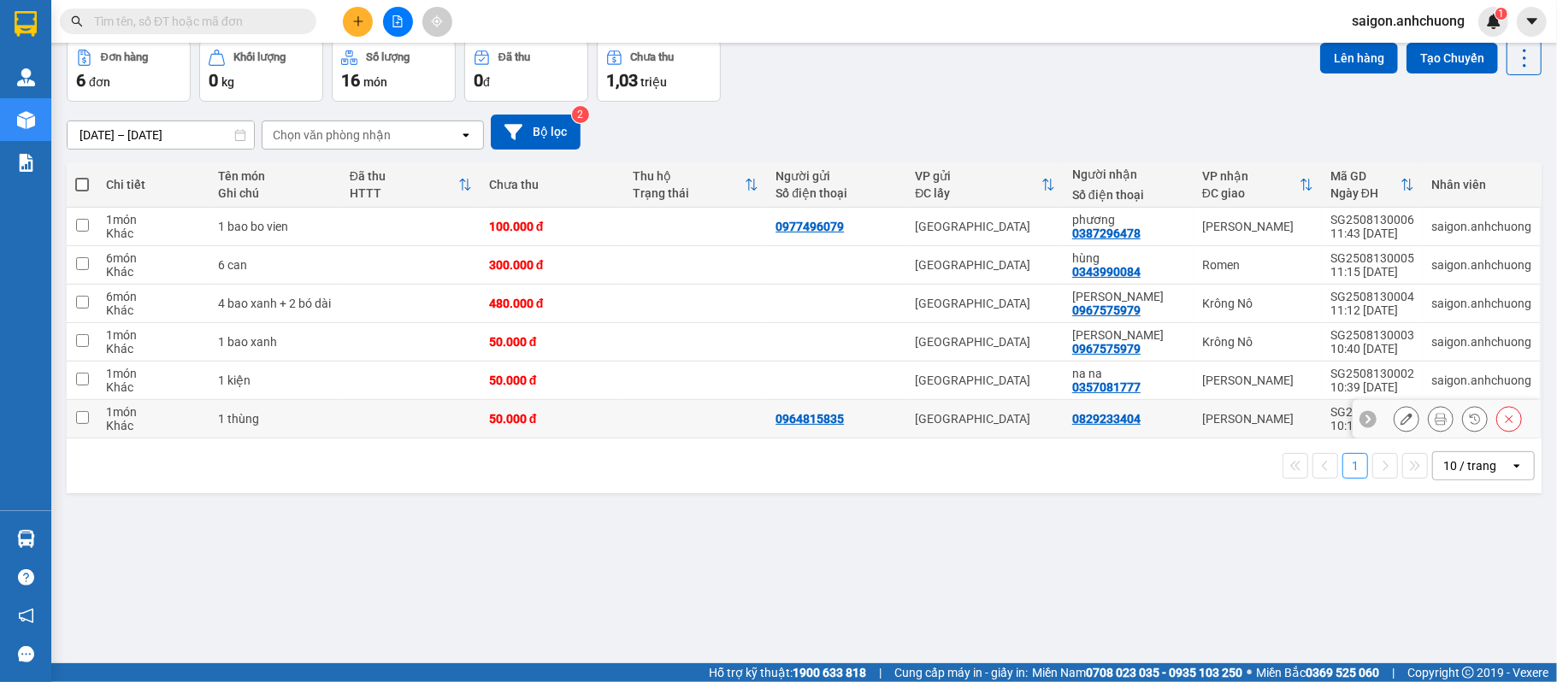
click at [1401, 421] on icon at bounding box center [1407, 419] width 12 height 12
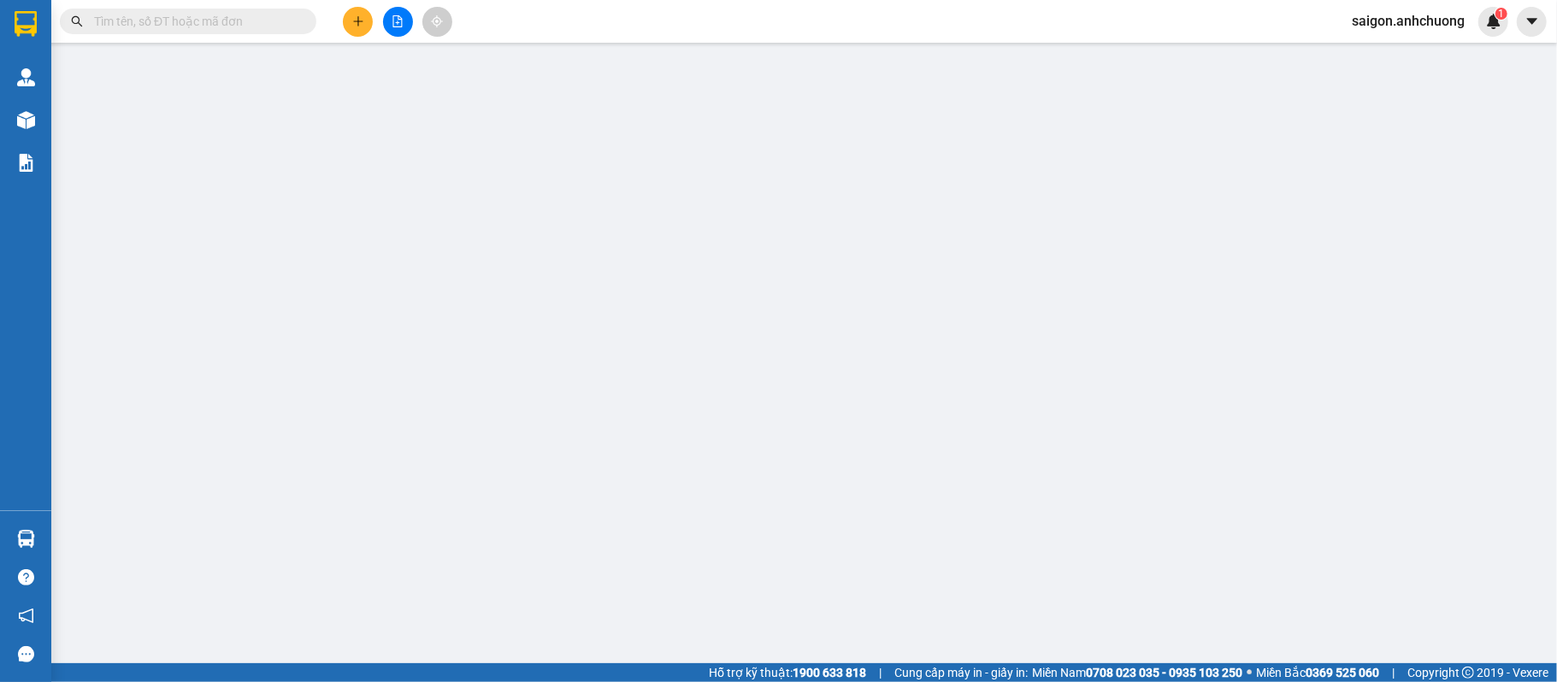
type input "0964815835"
type input "0829233404"
type input "50.000"
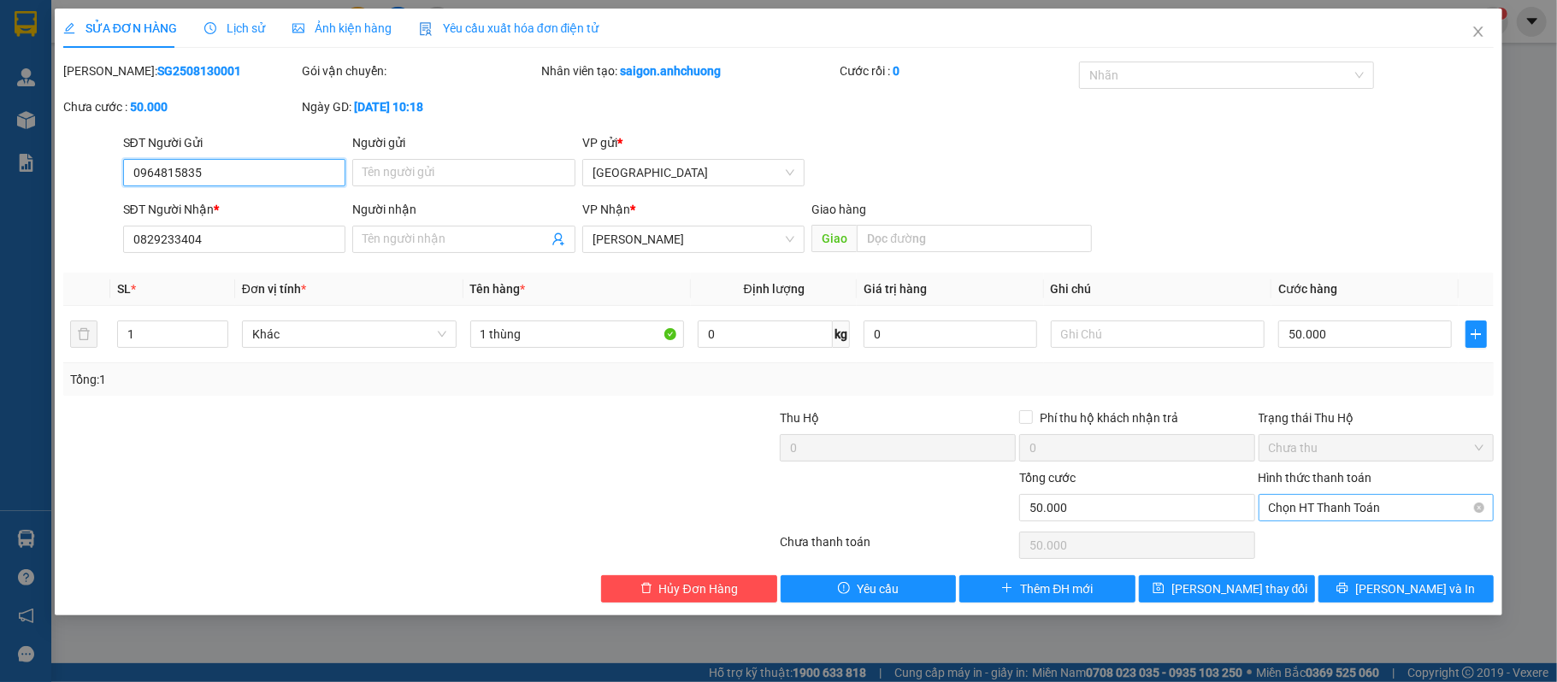
click at [1338, 511] on span "Chọn HT Thanh Toán" at bounding box center [1377, 508] width 216 height 26
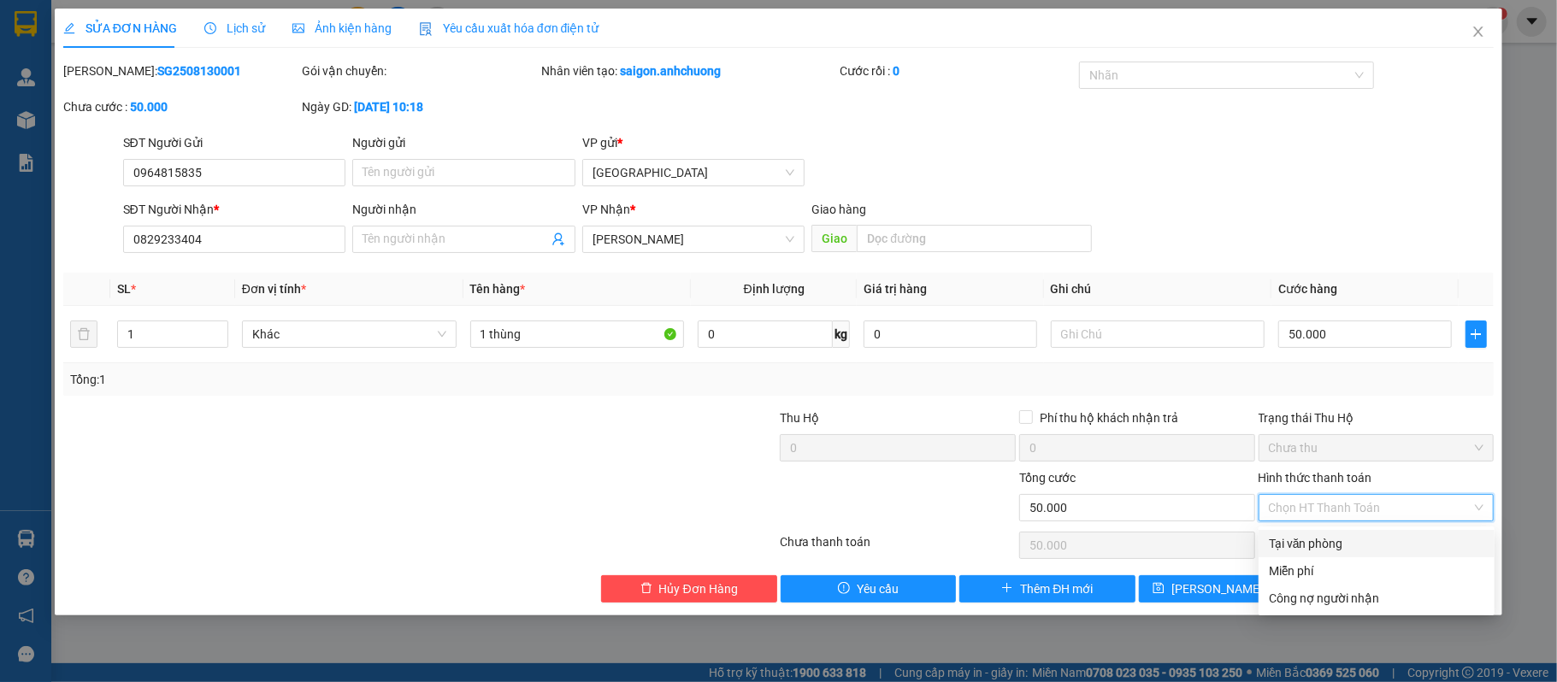
click at [1326, 541] on div "Tại văn phòng" at bounding box center [1377, 544] width 216 height 19
type input "0"
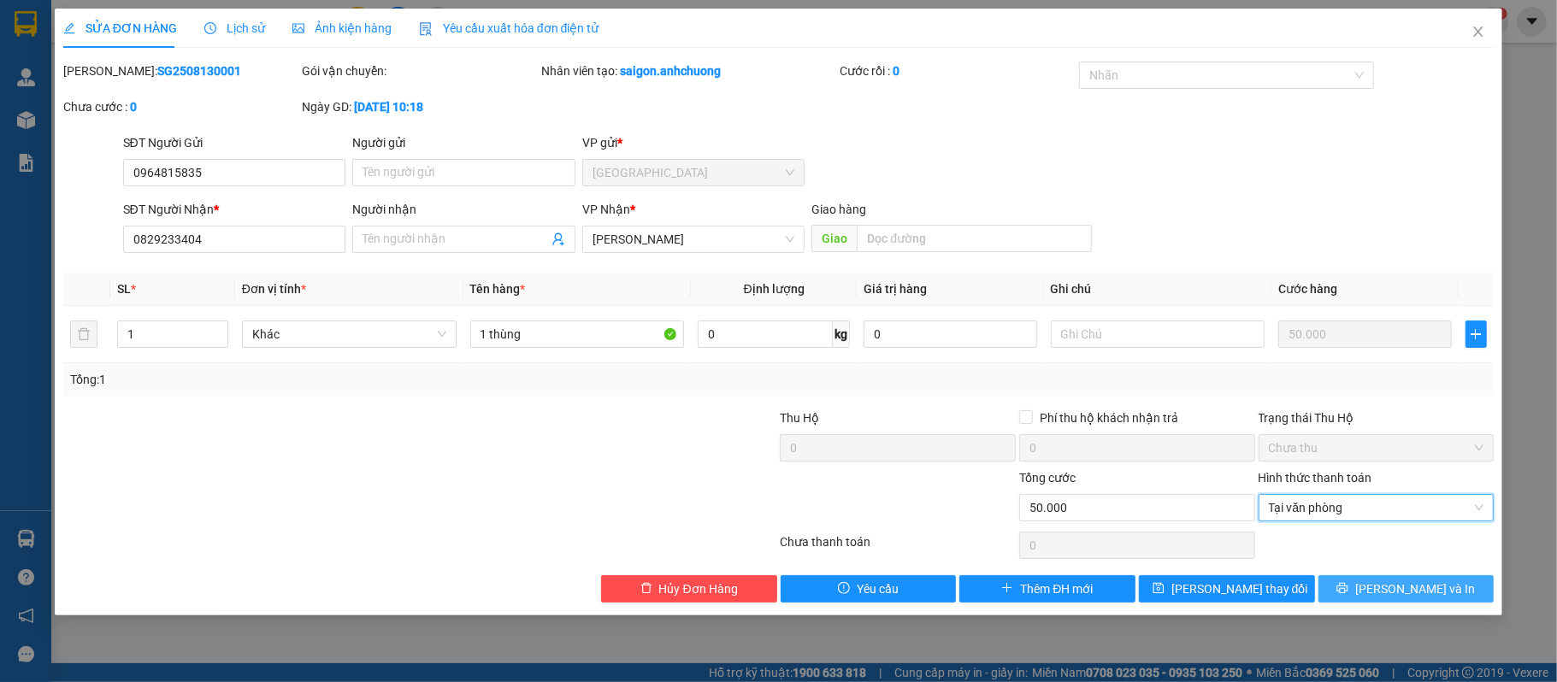
click at [1391, 580] on button "Lưu và In" at bounding box center [1407, 589] width 176 height 27
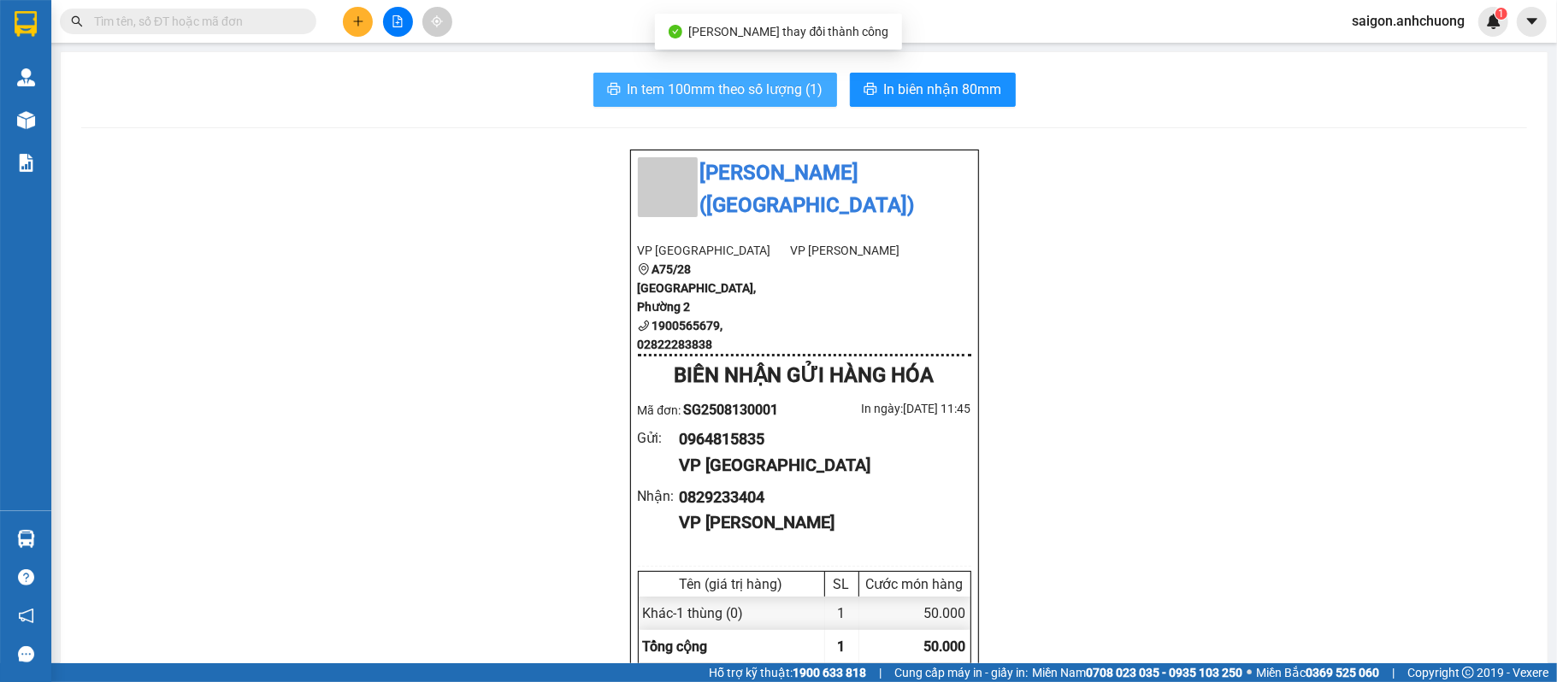
click at [809, 86] on span "In tem 100mm theo số lượng (1)" at bounding box center [726, 89] width 196 height 21
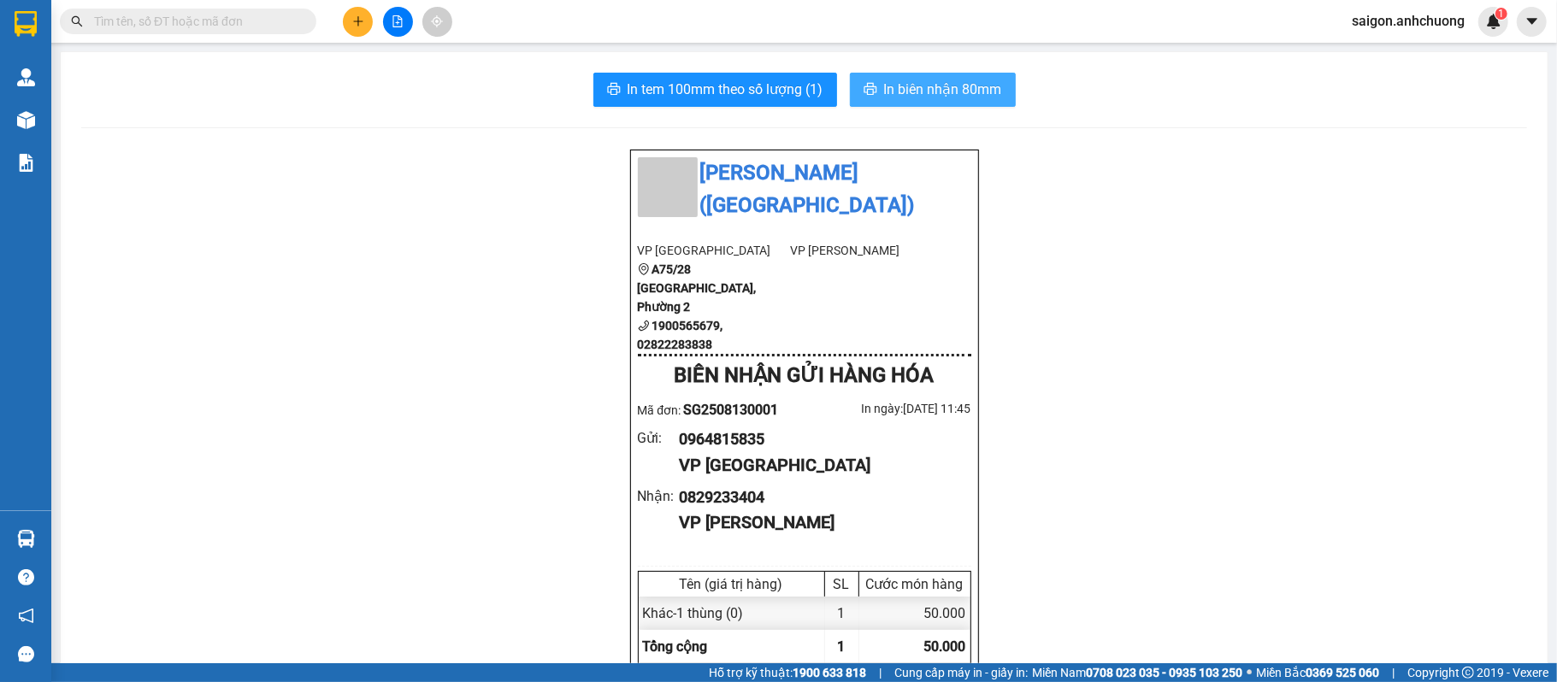
click at [961, 96] on span "In biên nhận 80mm" at bounding box center [943, 89] width 118 height 21
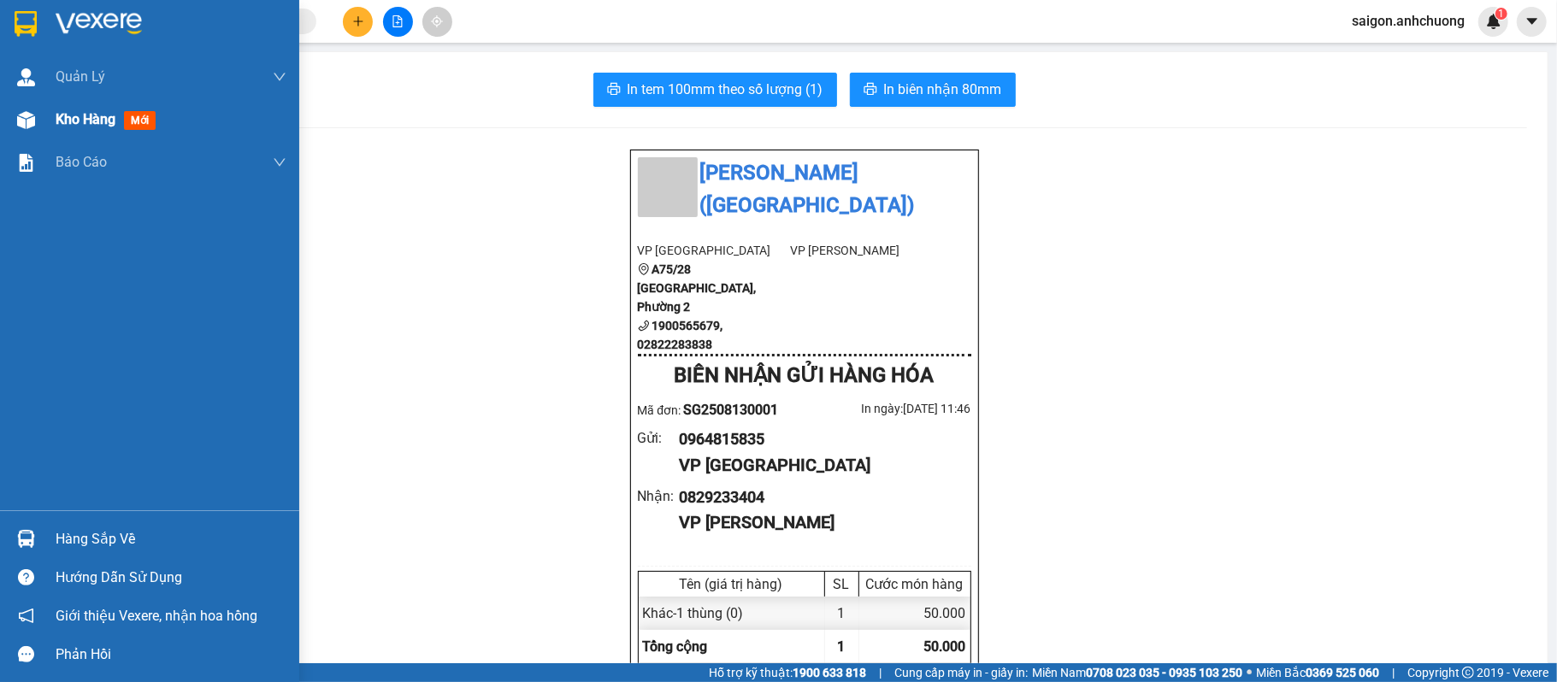
click at [91, 121] on span "Kho hàng" at bounding box center [86, 119] width 60 height 16
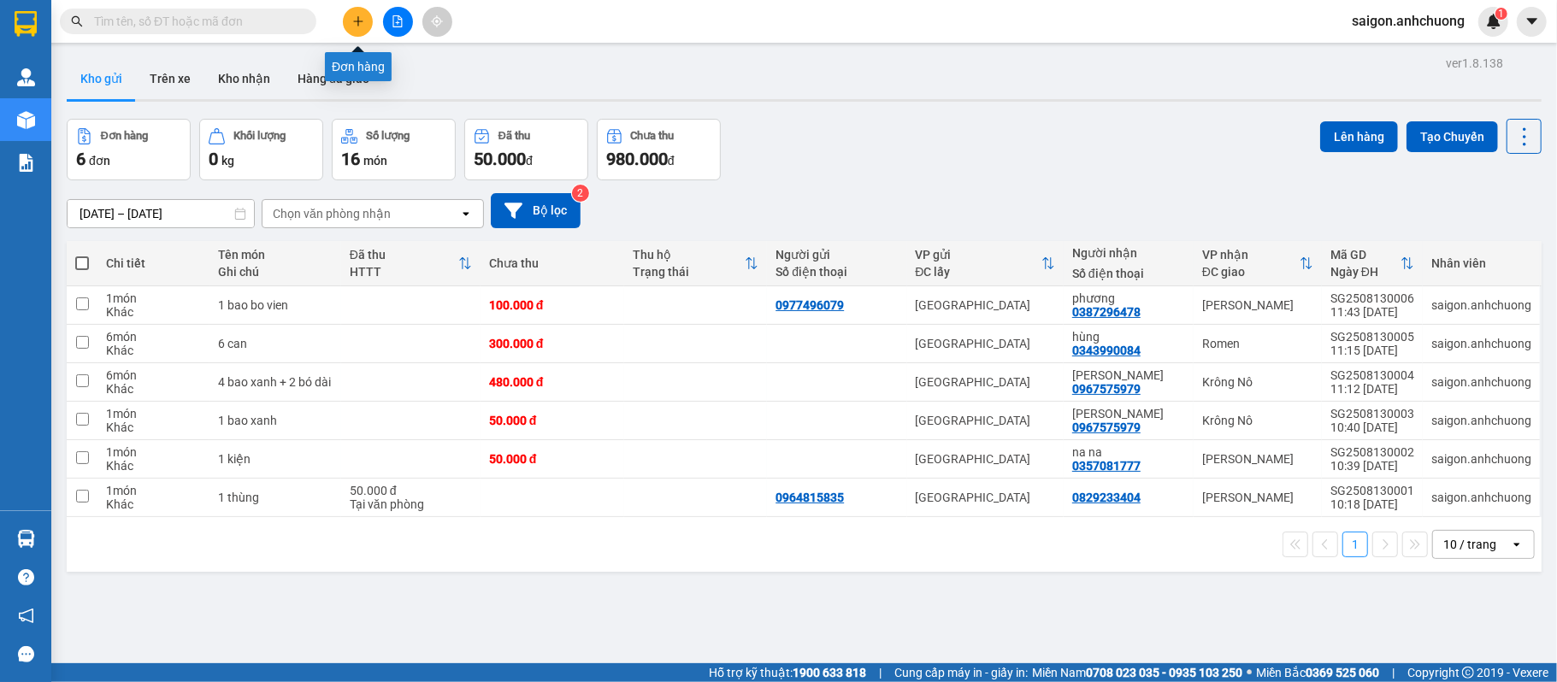
click at [347, 21] on button at bounding box center [358, 22] width 30 height 30
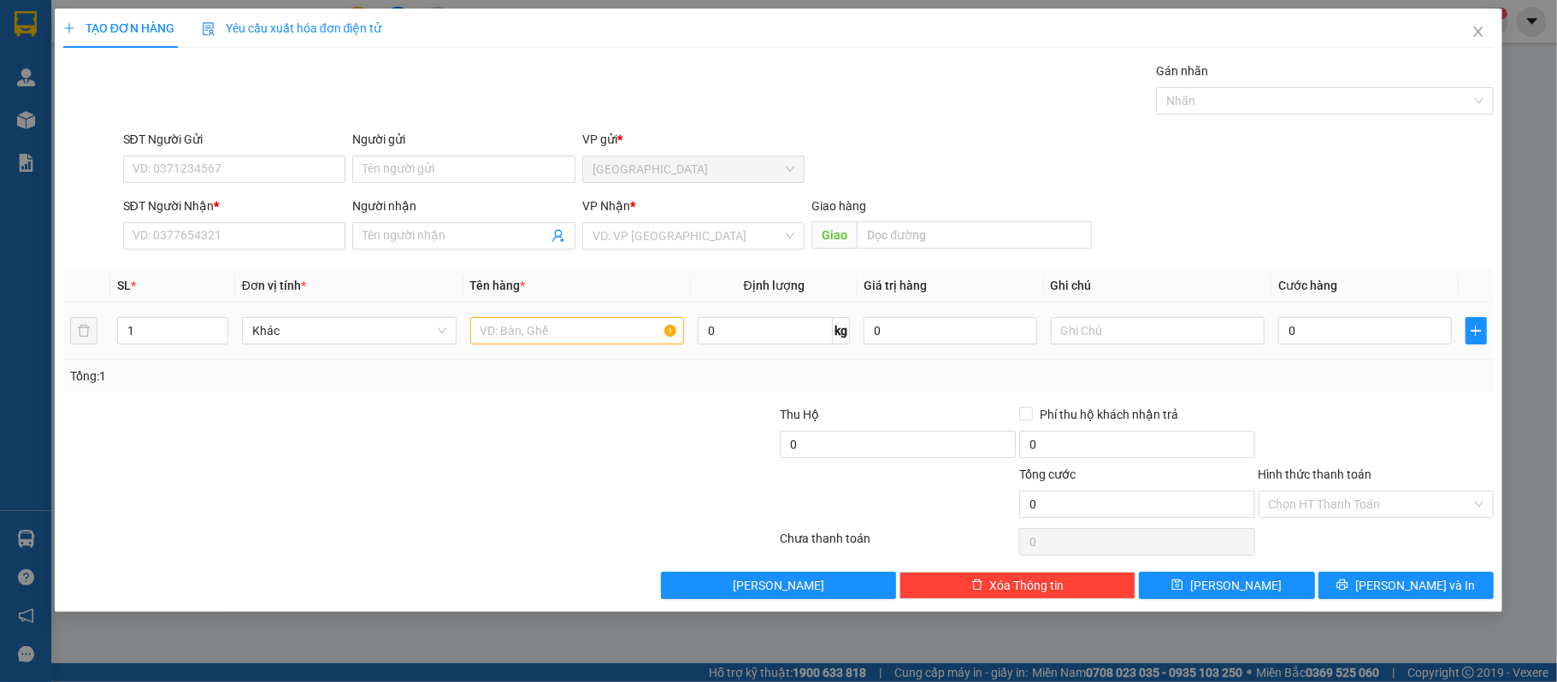
click at [583, 348] on div at bounding box center [577, 331] width 215 height 34
click at [292, 240] on input "SĐT Người Nhận *" at bounding box center [234, 235] width 223 height 27
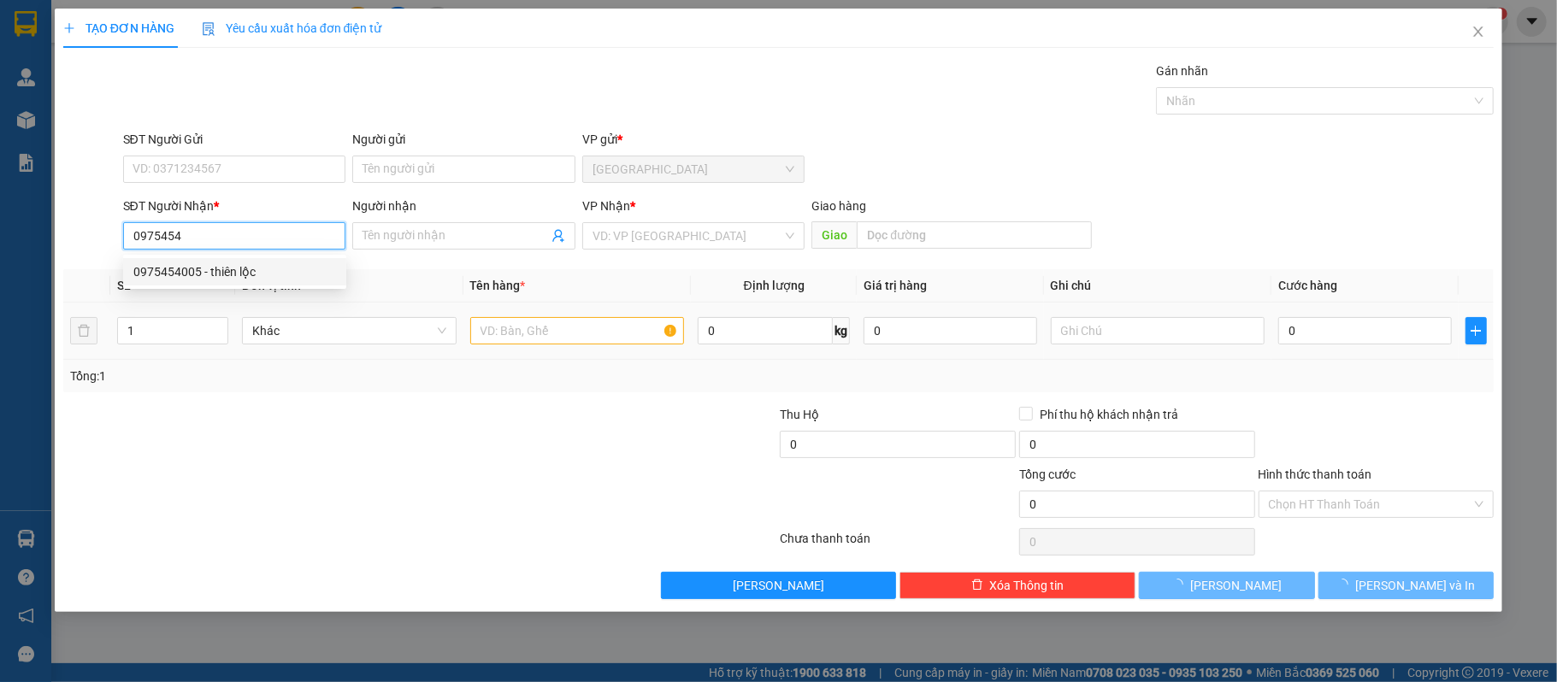
click at [261, 267] on div "0975454005 - thiên lộc" at bounding box center [234, 272] width 203 height 19
type input "0975454005"
type input "thiên lộc"
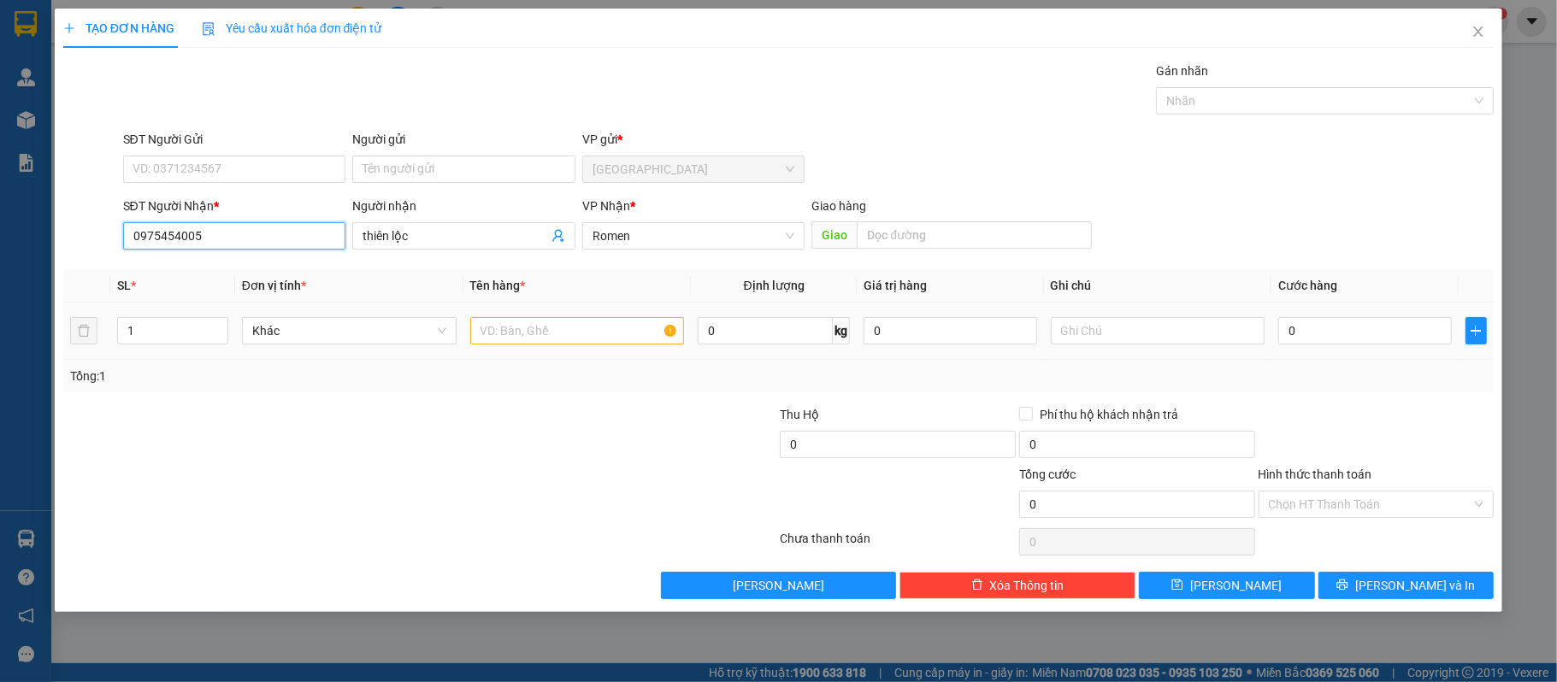
type input "0975454005"
click at [620, 332] on input "text" at bounding box center [577, 330] width 215 height 27
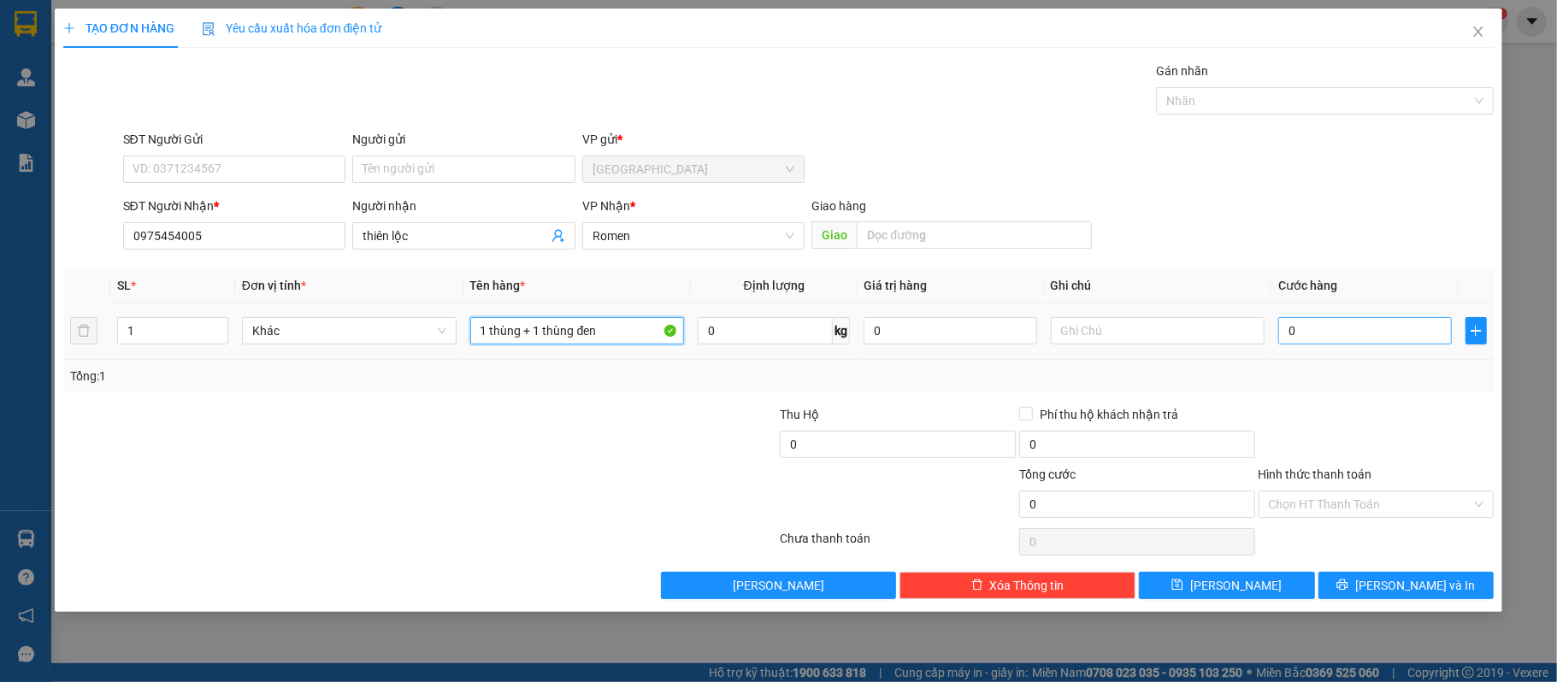
type input "1 thùng + 1 thùng đen"
click at [1344, 336] on input "0" at bounding box center [1365, 330] width 173 height 27
type input "10"
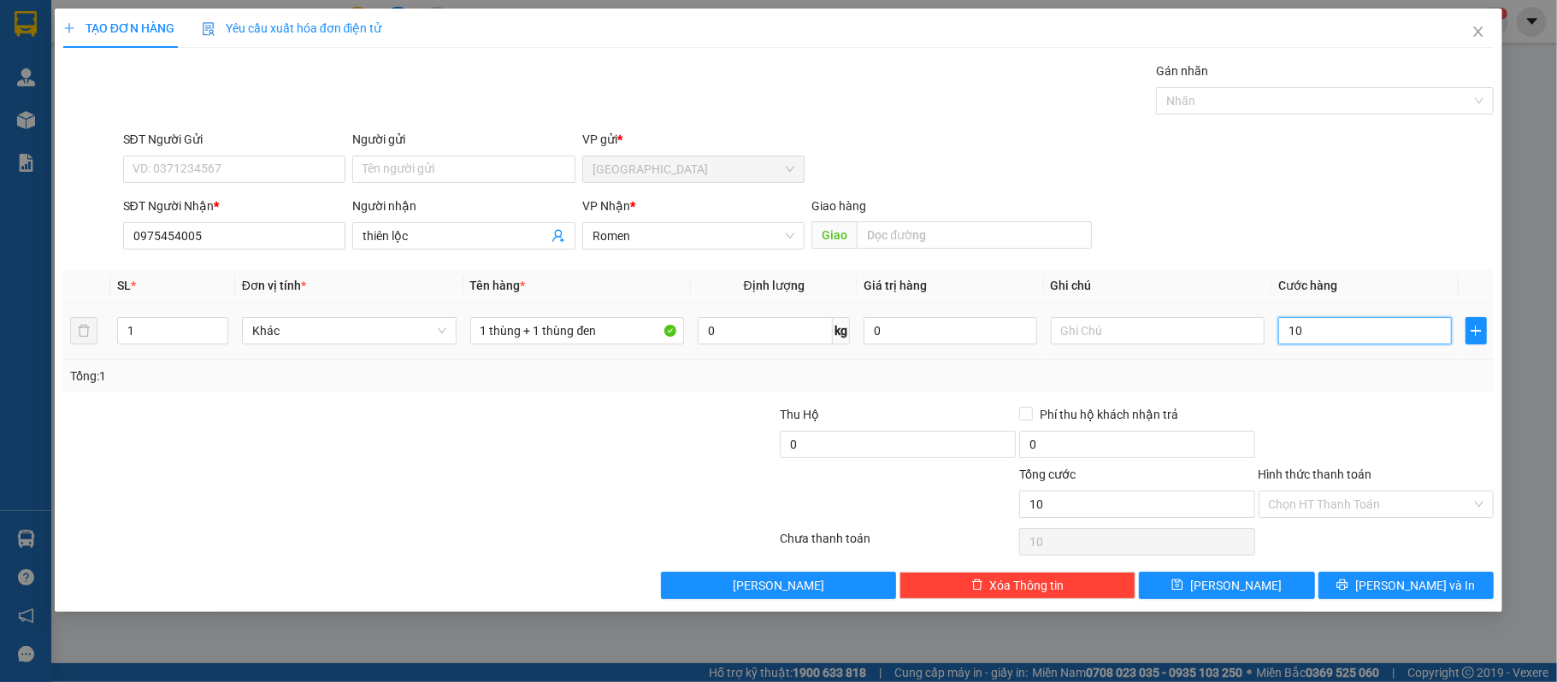
type input "100"
type input "1.000"
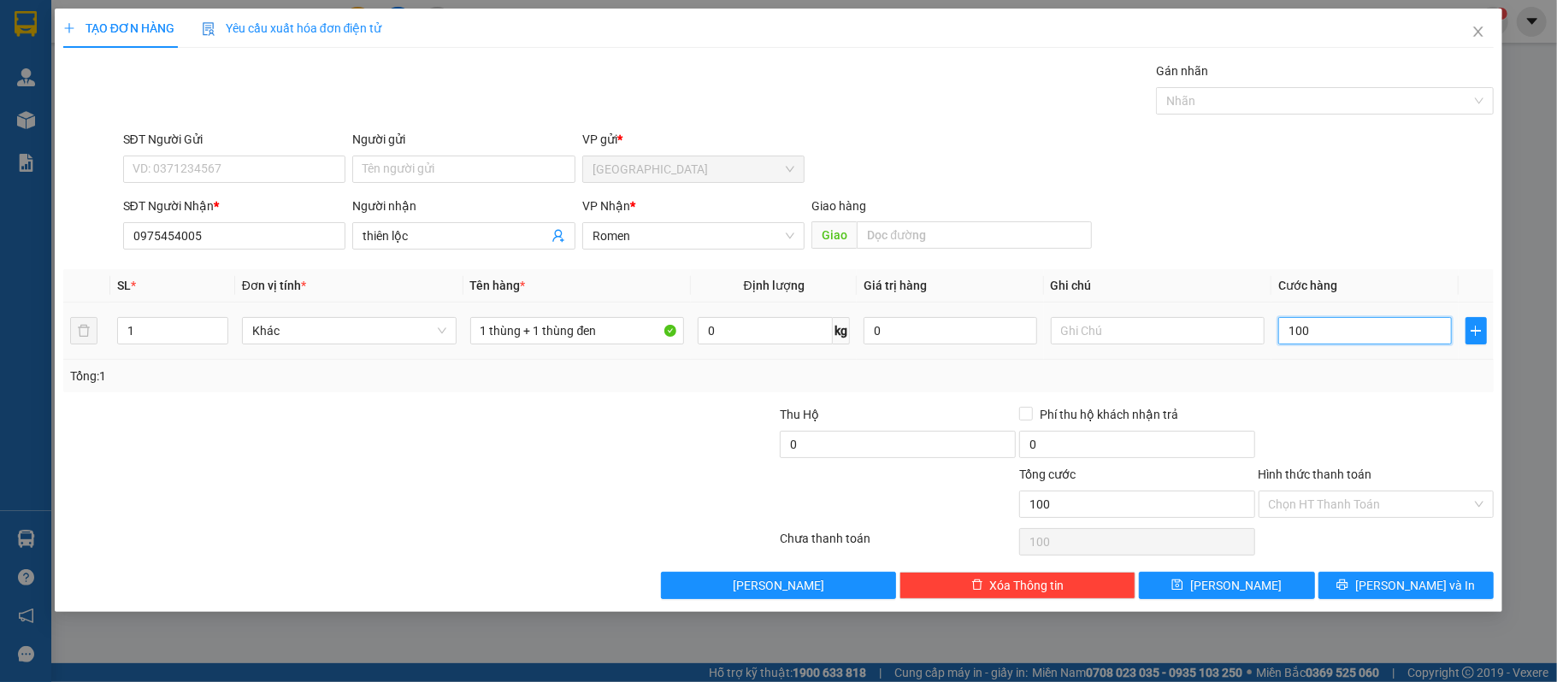
type input "1.000"
type input "10.000"
type input "100.000"
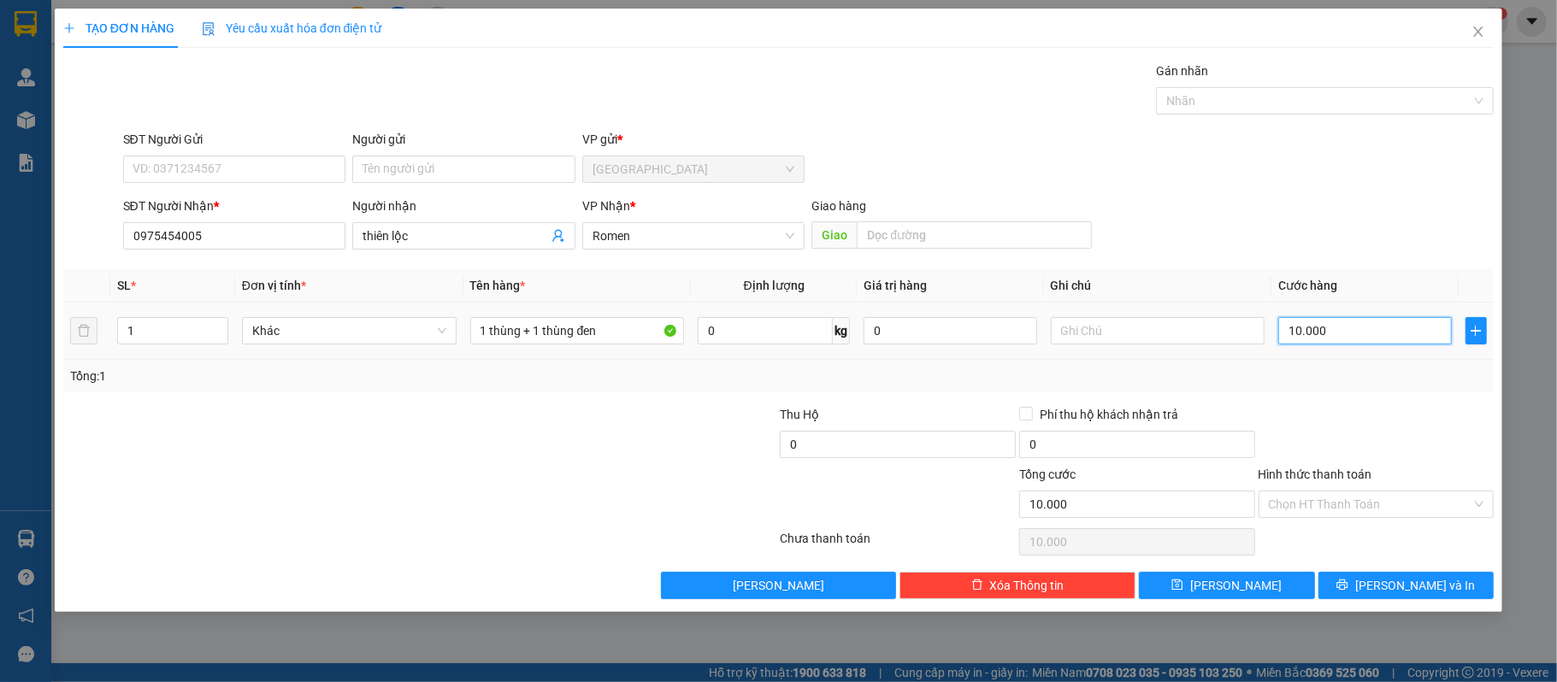
type input "100.000"
click at [216, 323] on span "up" at bounding box center [219, 327] width 10 height 10
type input "2"
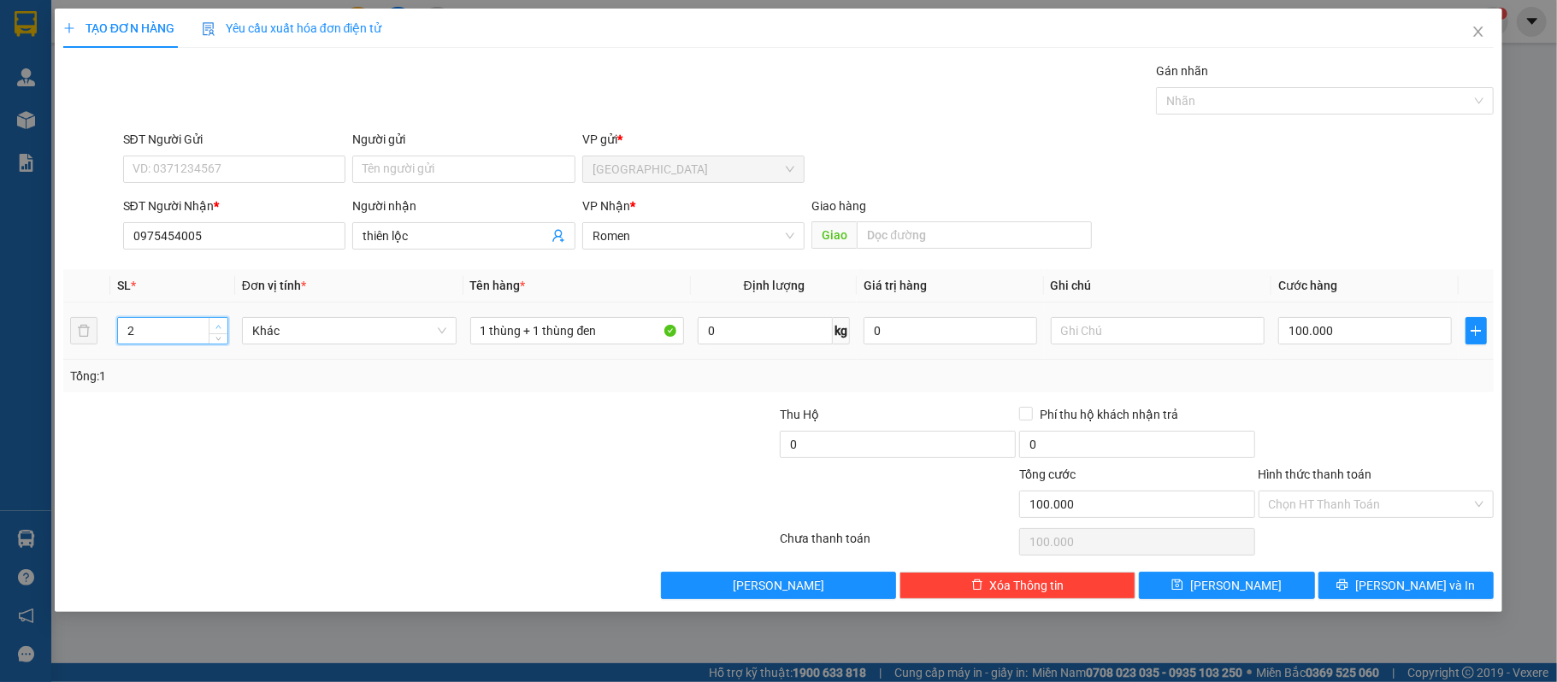
click at [216, 323] on span "up" at bounding box center [219, 327] width 10 height 10
click at [1447, 588] on button "Lưu và In" at bounding box center [1407, 585] width 176 height 27
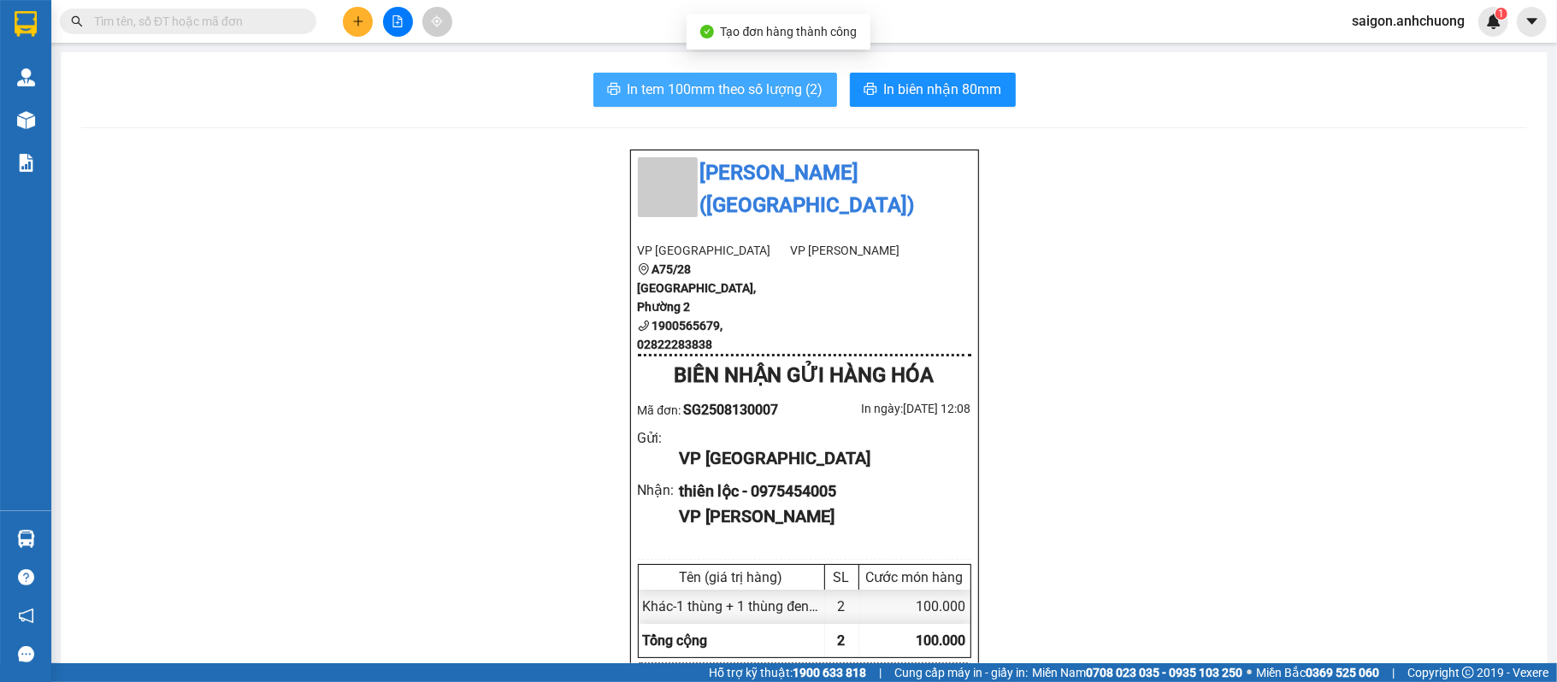
click at [780, 79] on span "In tem 100mm theo số lượng (2)" at bounding box center [726, 89] width 196 height 21
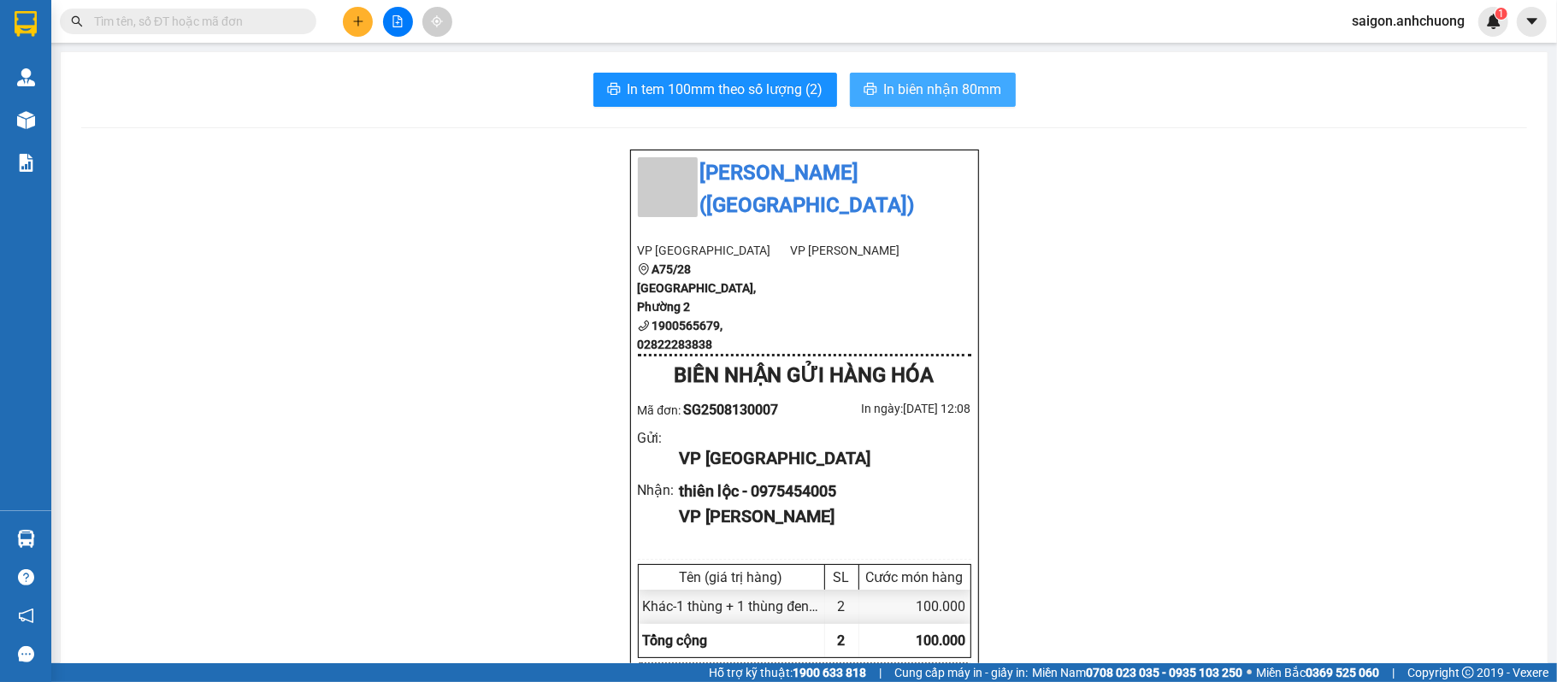
click at [922, 84] on span "In biên nhận 80mm" at bounding box center [943, 89] width 118 height 21
click at [354, 25] on icon "plus" at bounding box center [358, 21] width 12 height 12
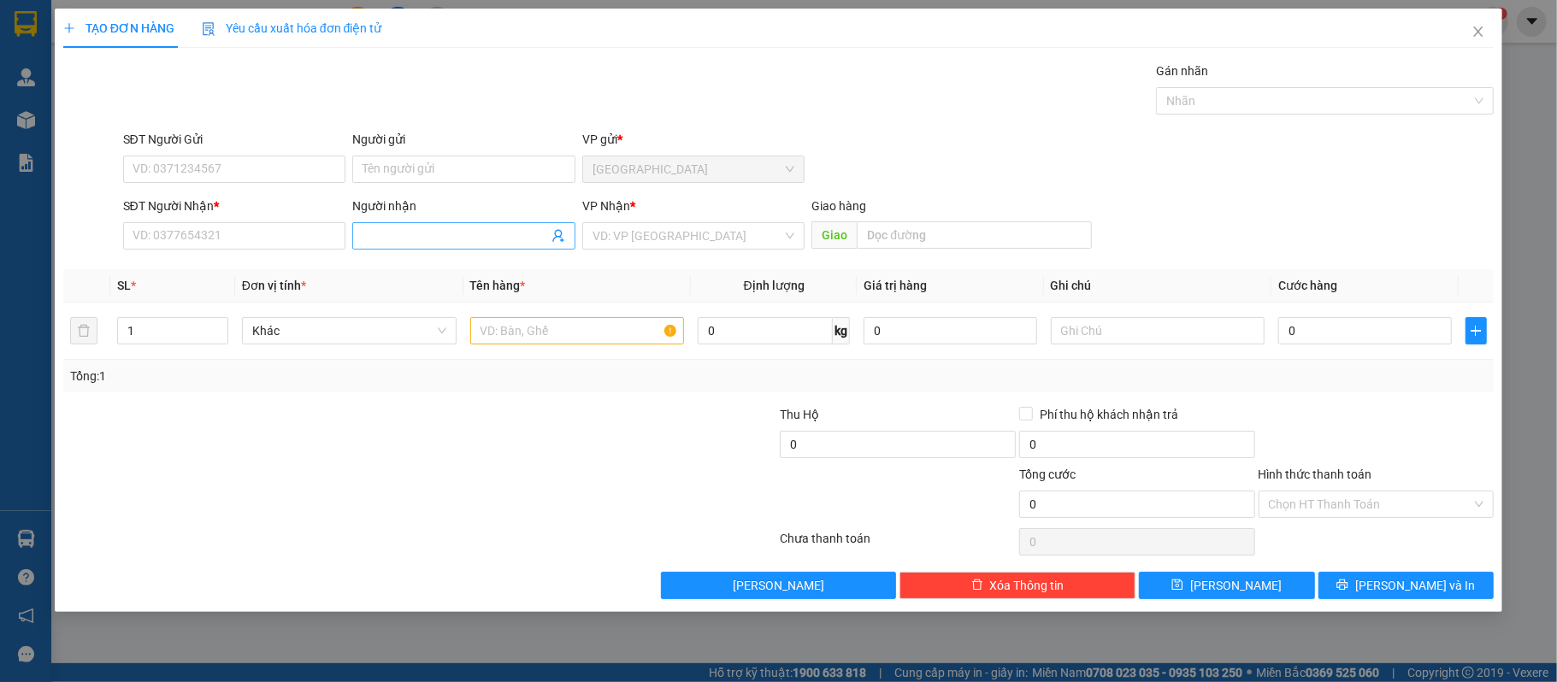
click at [476, 237] on input "Người nhận" at bounding box center [456, 236] width 186 height 19
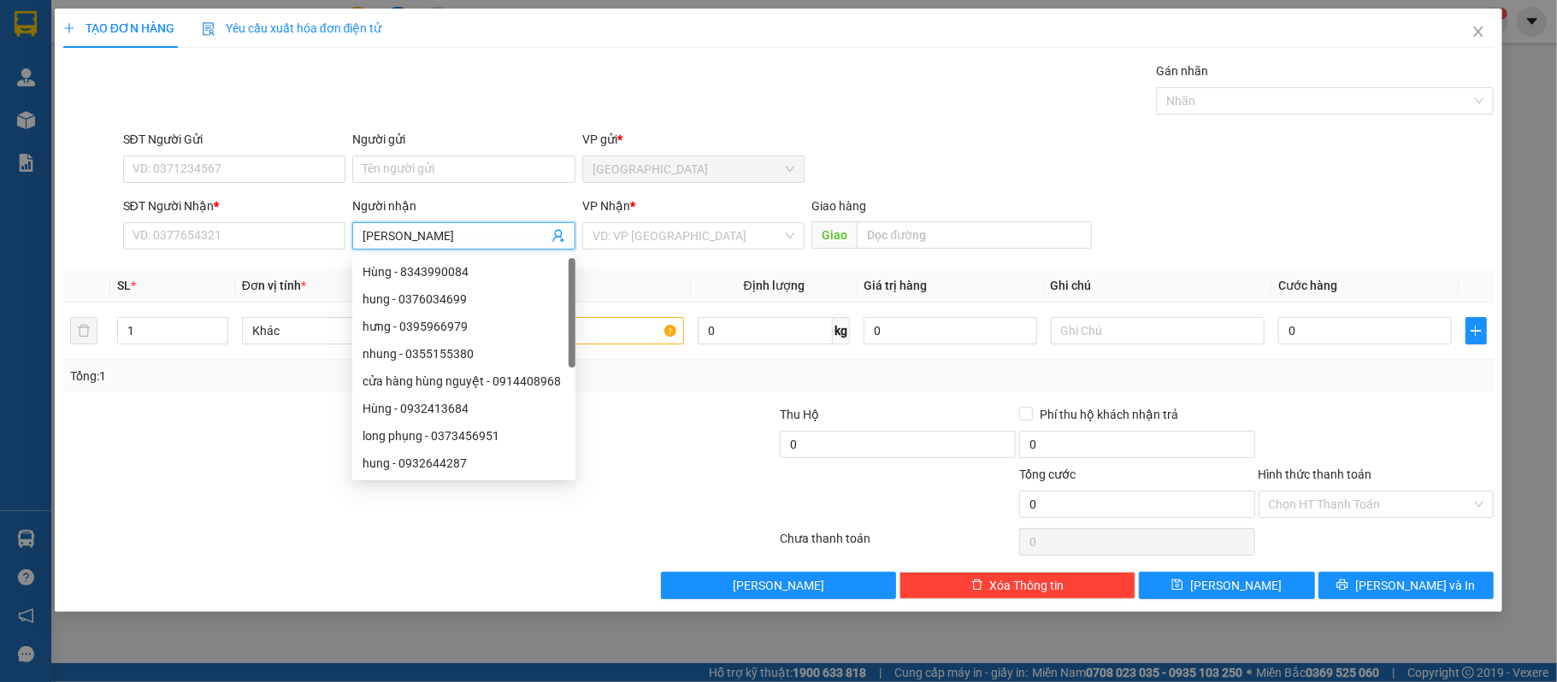
type input "thanh tung"
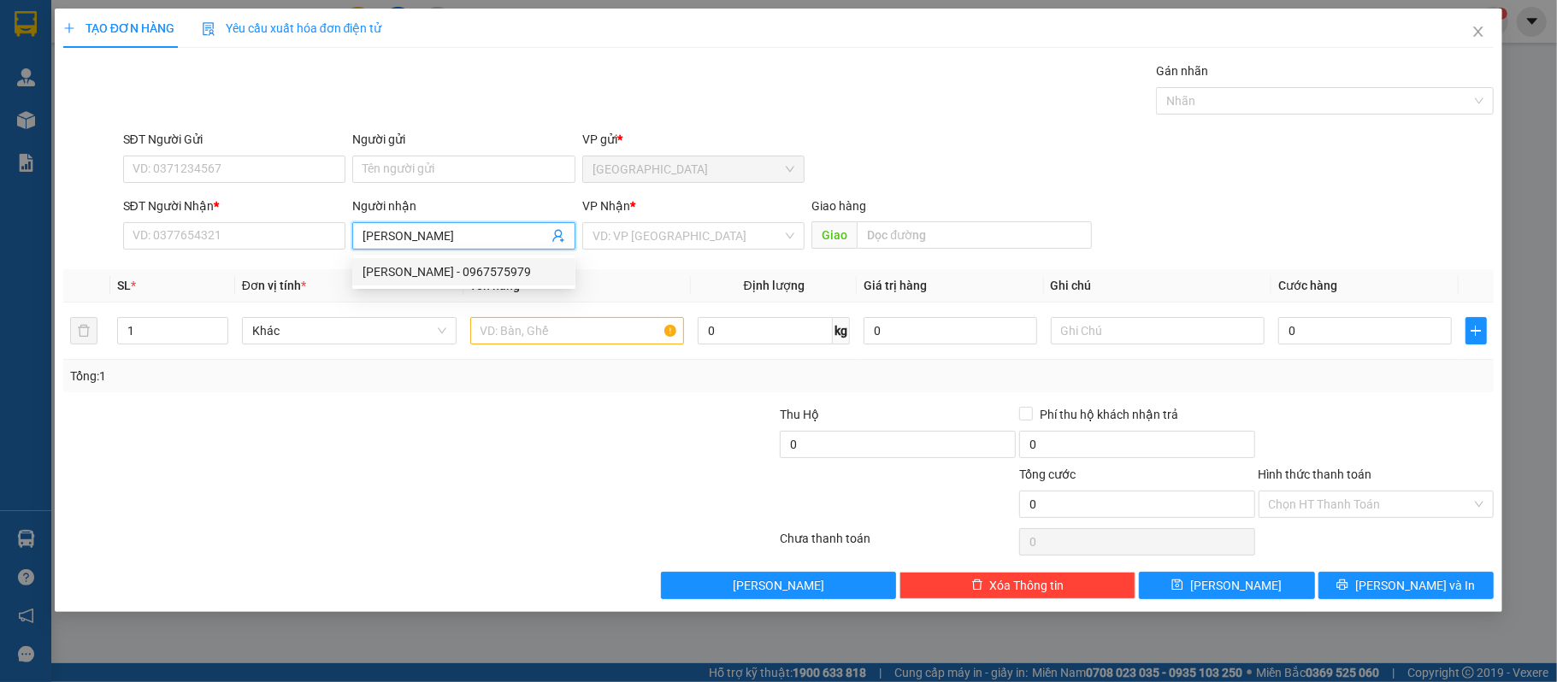
click at [476, 267] on div "thanh tùng - 0967575979" at bounding box center [464, 272] width 203 height 19
type input "0967575979"
type input "[PERSON_NAME]"
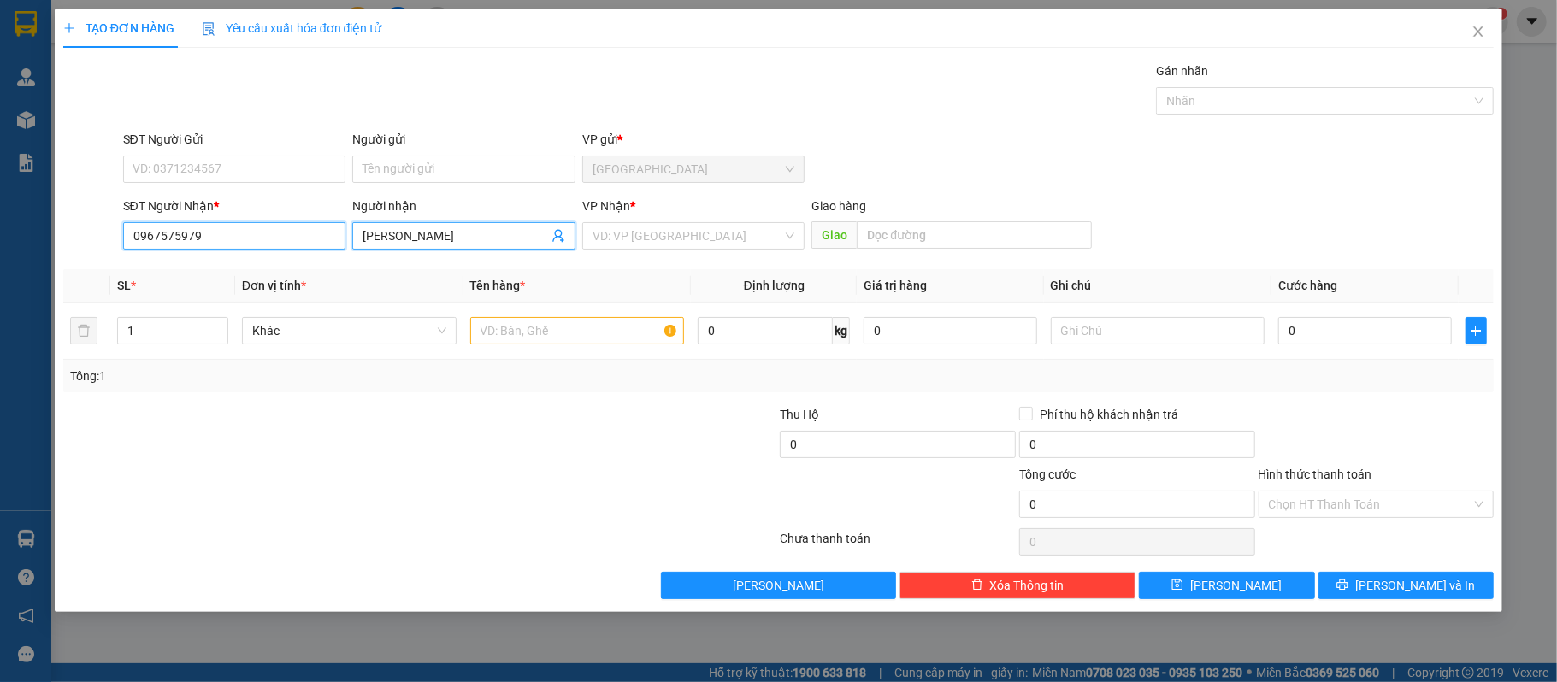
click at [213, 236] on input "0967575979" at bounding box center [234, 235] width 223 height 27
type input "0967575979"
click at [238, 275] on div "0967575979 - thanh tùng" at bounding box center [234, 272] width 203 height 19
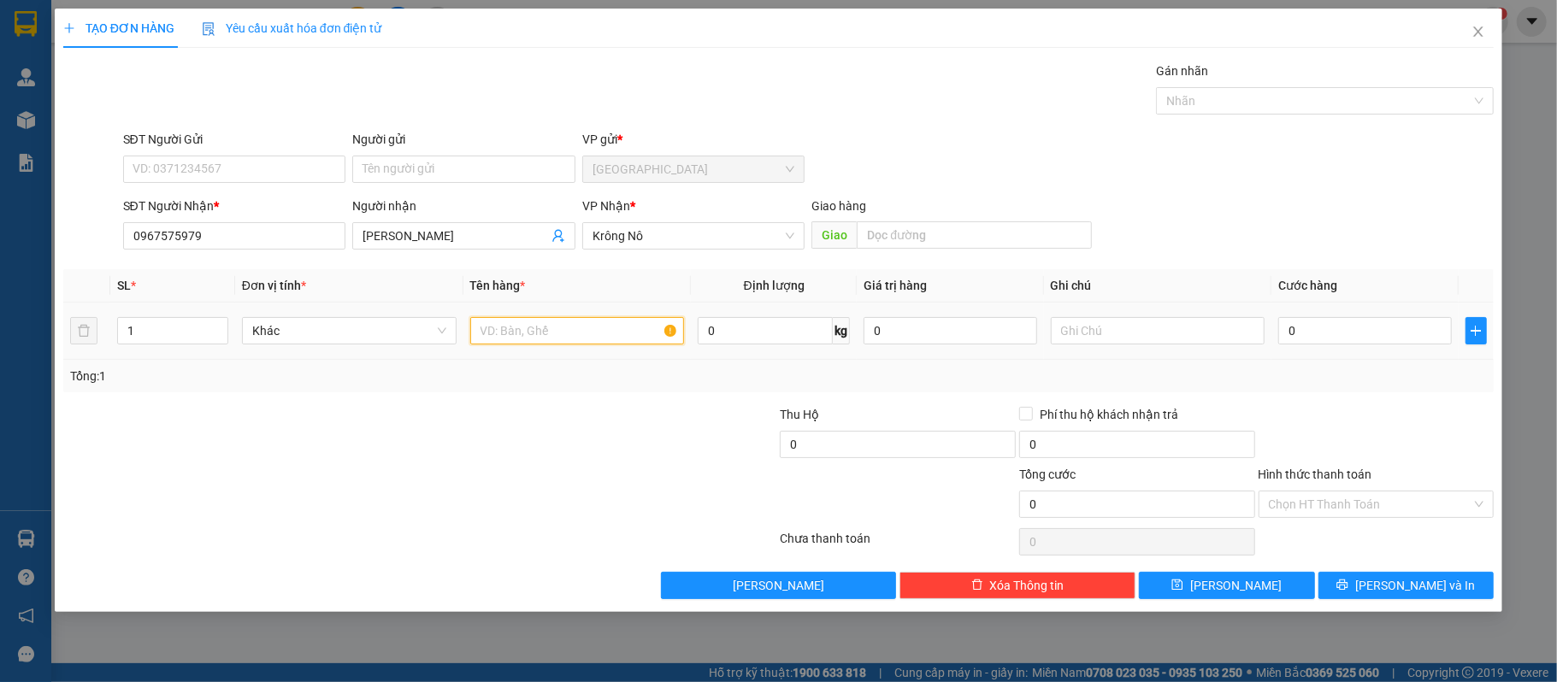
click at [548, 337] on input "text" at bounding box center [577, 330] width 215 height 27
click at [183, 340] on input "1" at bounding box center [172, 331] width 109 height 26
type input "18"
click at [605, 345] on input "text" at bounding box center [577, 330] width 215 height 27
type input "9 cuộn đen + 9 thùng"
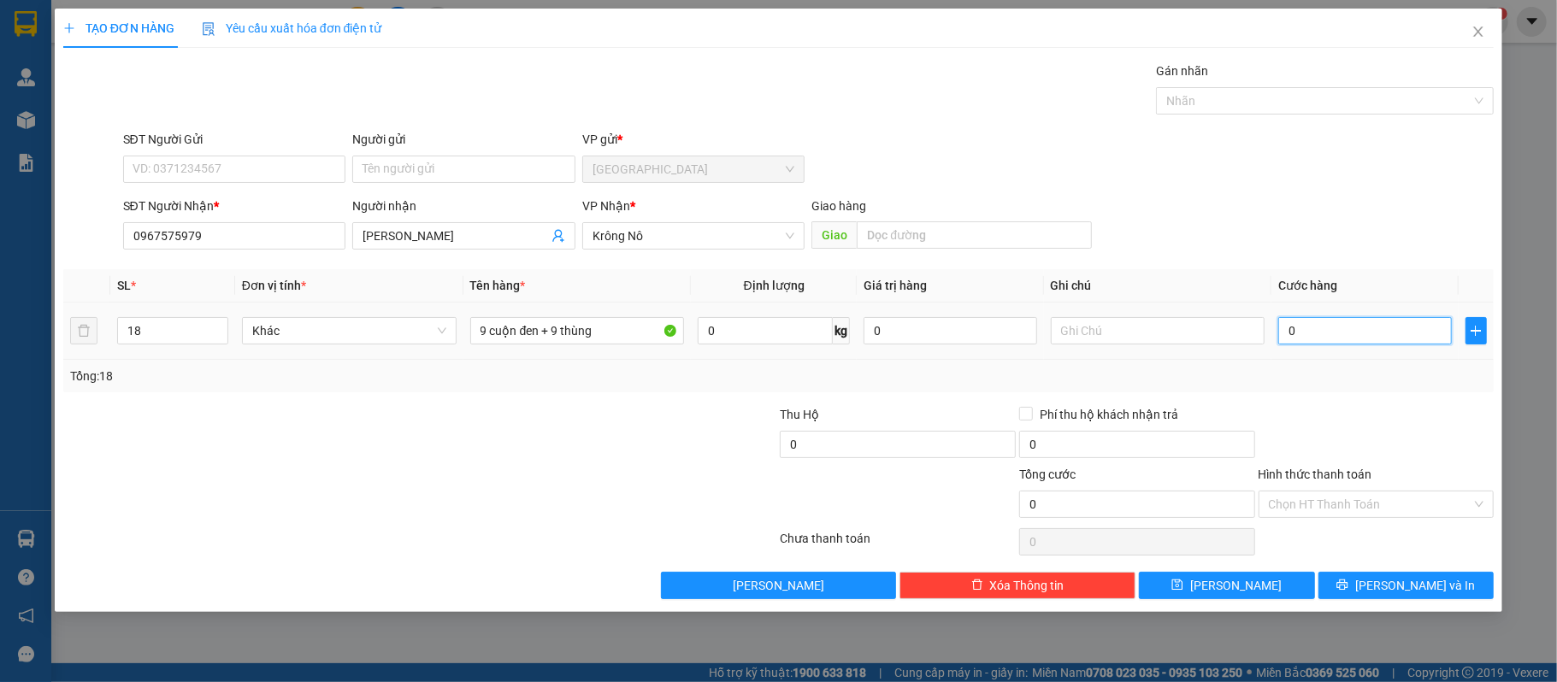
click at [1360, 339] on input "0" at bounding box center [1365, 330] width 173 height 27
type input "7"
type input "72"
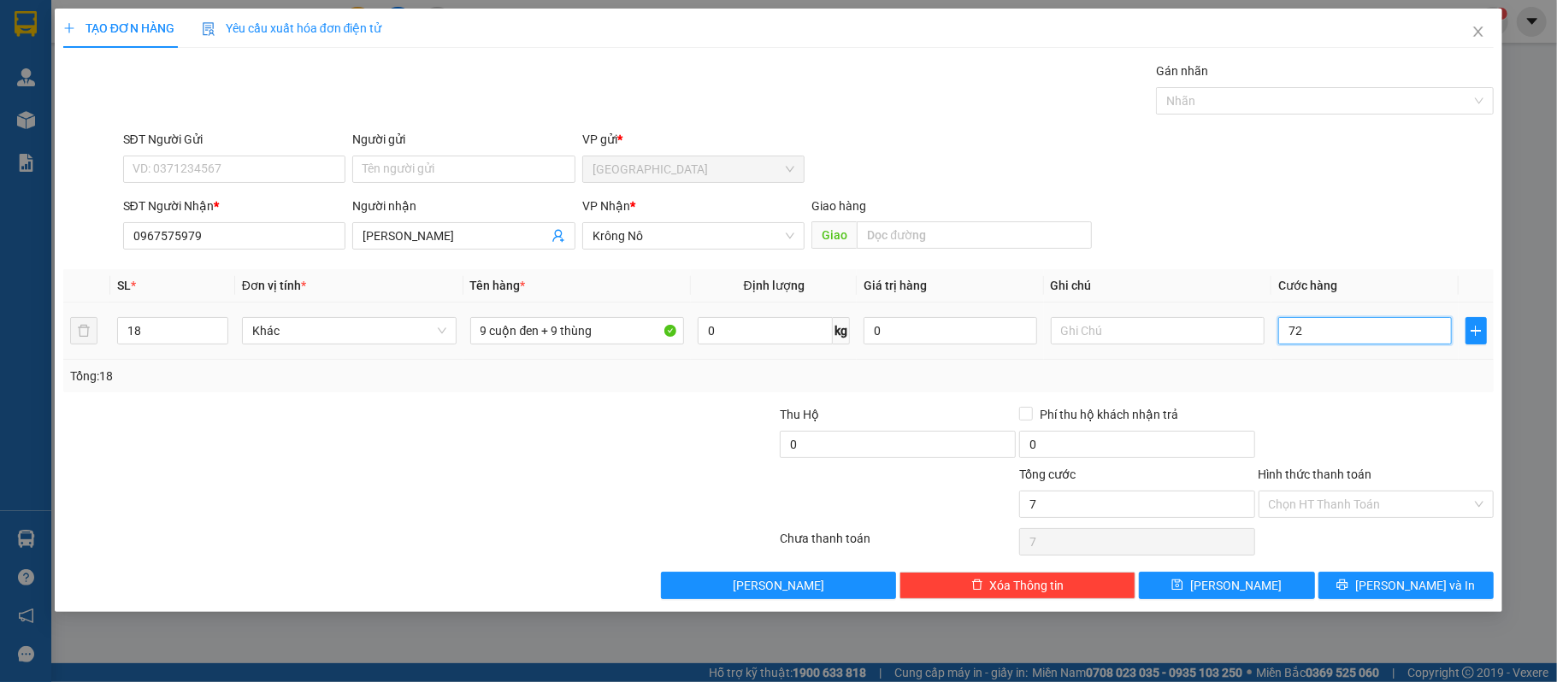
type input "72"
type input "720"
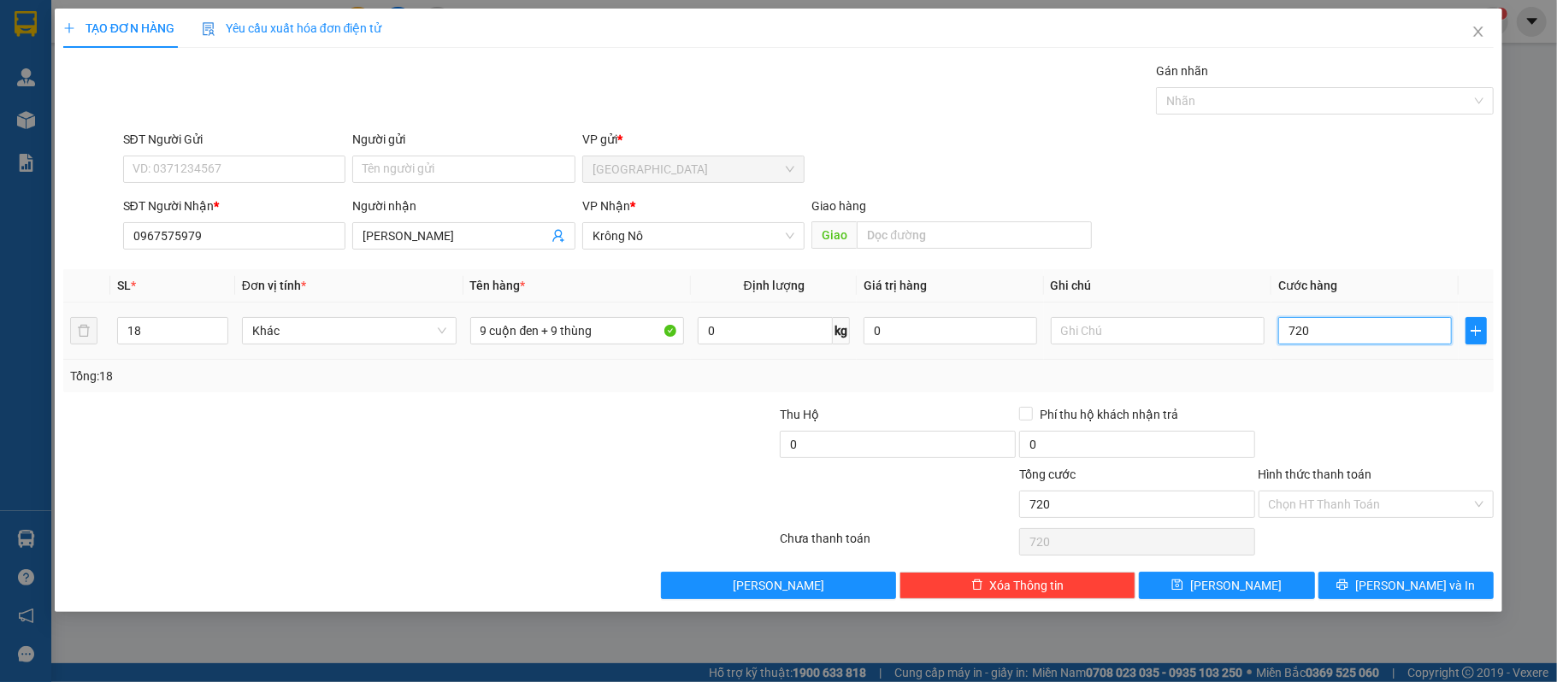
type input "7.200"
type input "72.000"
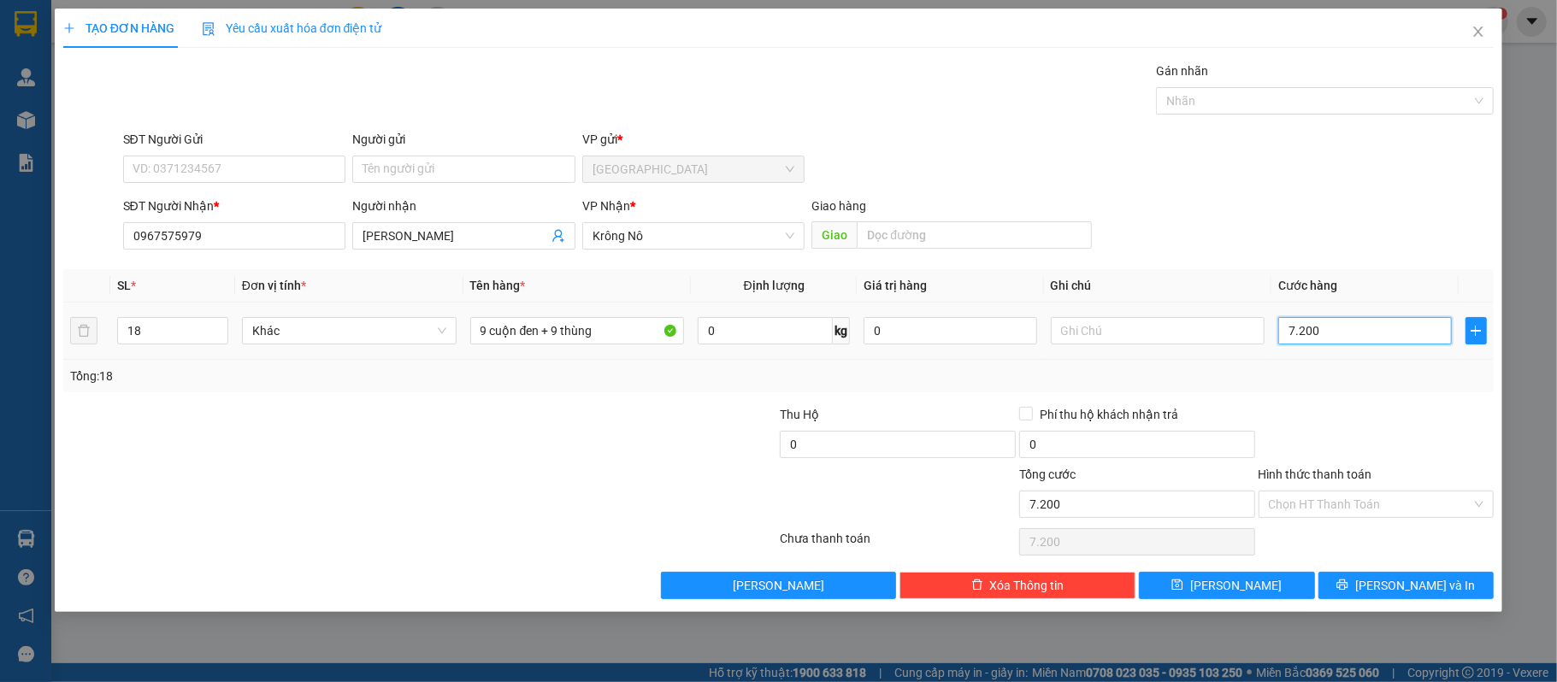
type input "72.000"
type input "720.000"
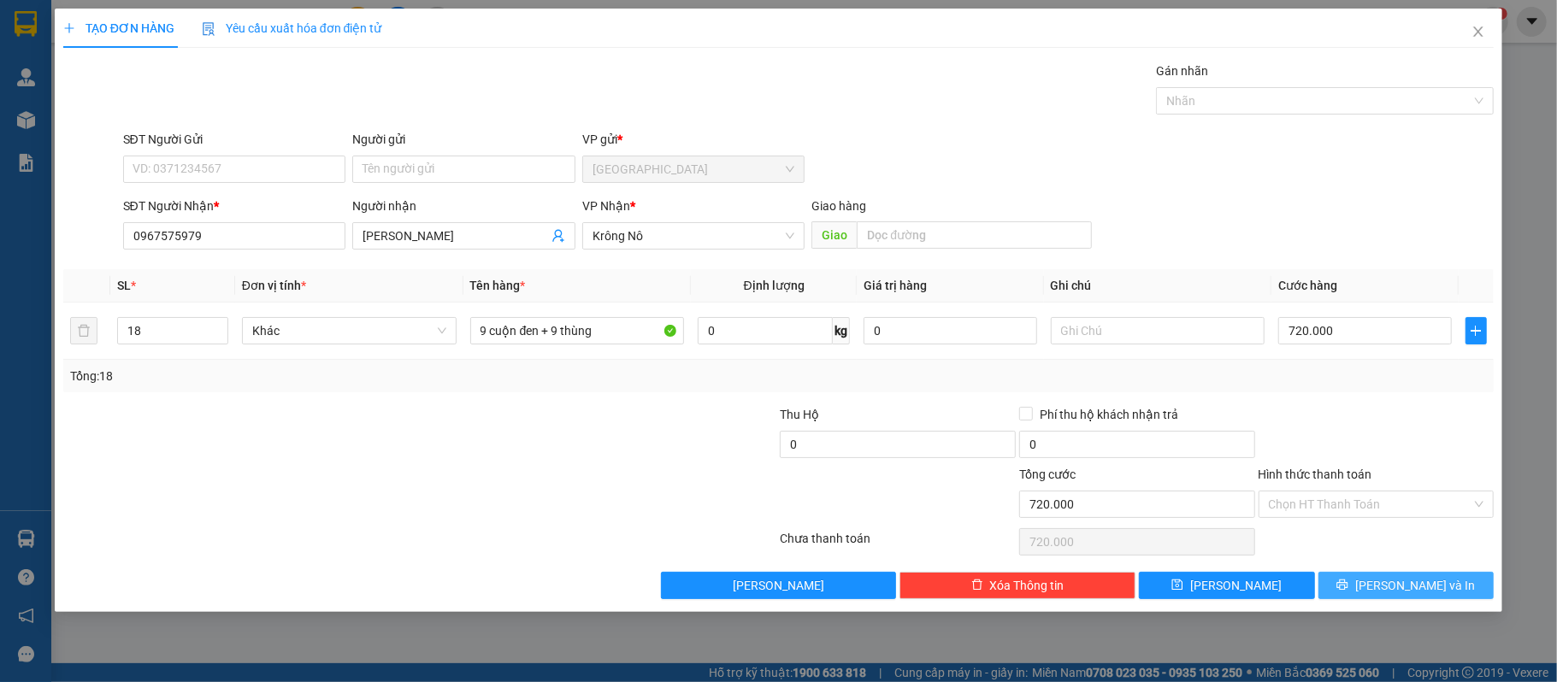
click at [1382, 580] on button "Lưu và In" at bounding box center [1407, 585] width 176 height 27
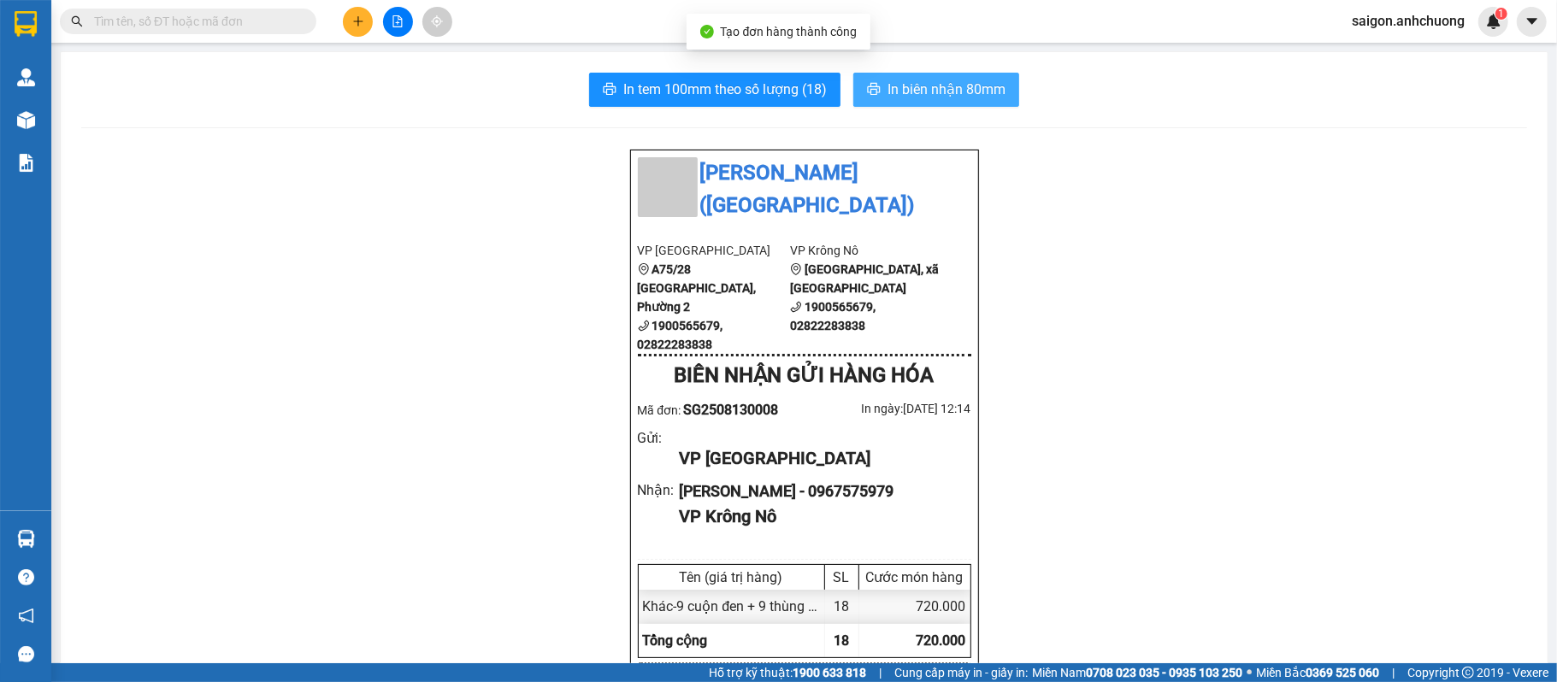
click at [966, 82] on span "In biên nhận 80mm" at bounding box center [947, 89] width 118 height 21
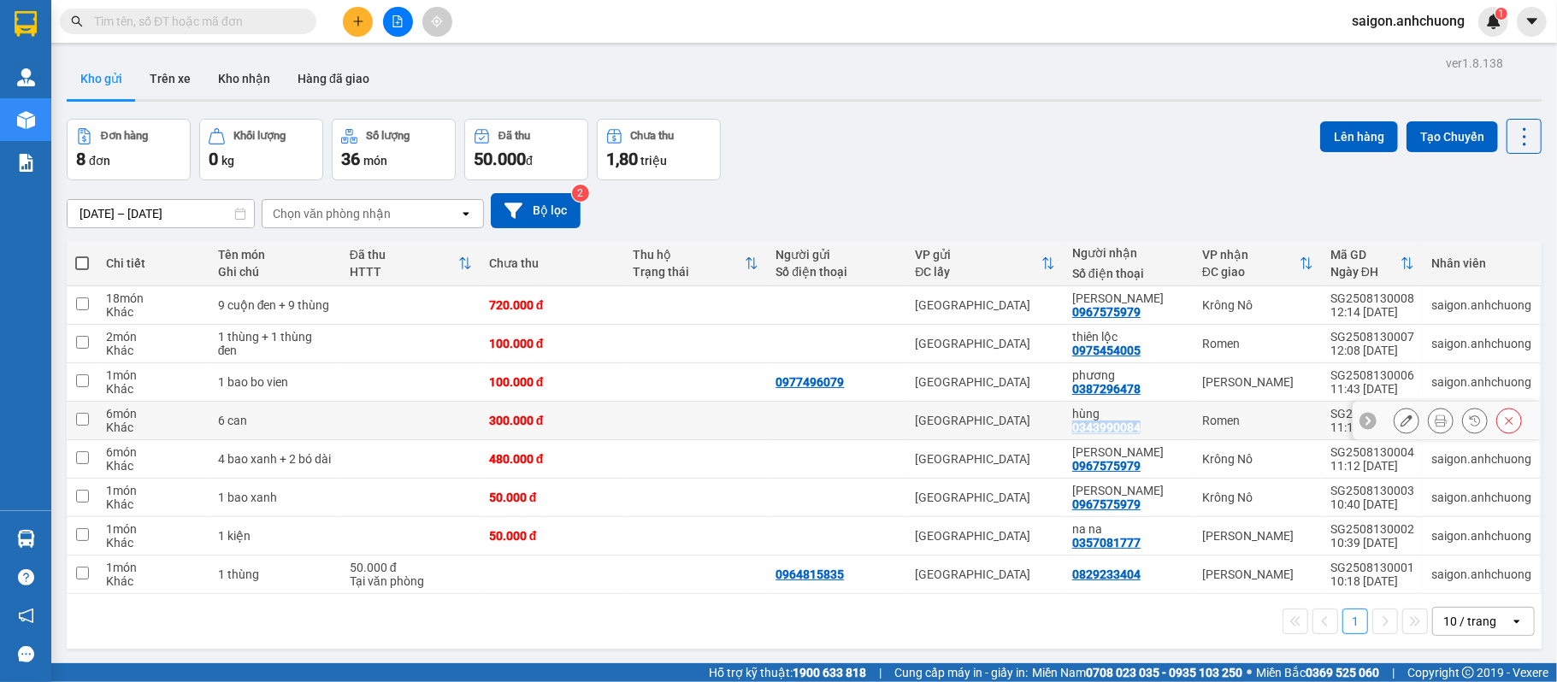
drag, startPoint x: 1137, startPoint y: 428, endPoint x: 1068, endPoint y: 428, distance: 69.3
click at [1068, 428] on td "hùng 0343990084" at bounding box center [1129, 421] width 130 height 38
checkbox input "true"
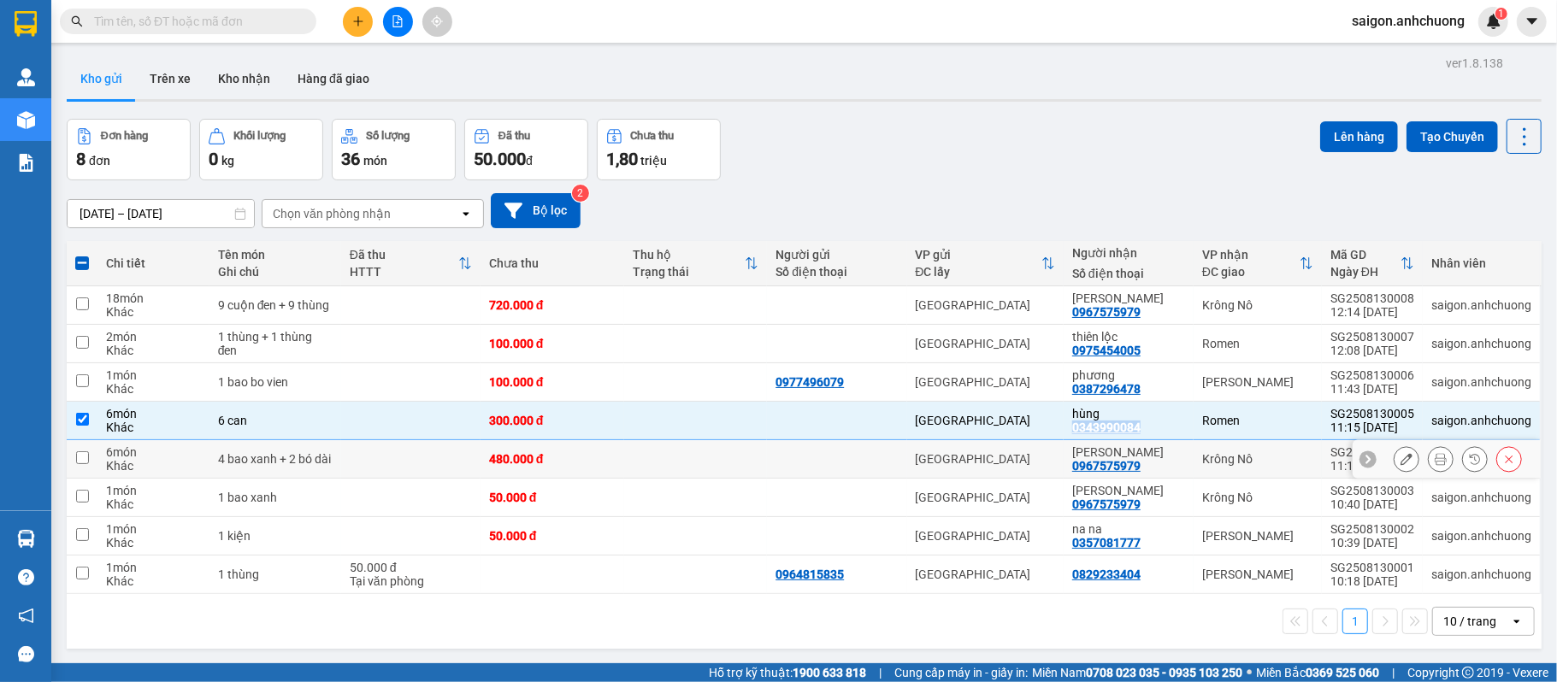
copy div "0343990084"
click at [368, 8] on div at bounding box center [398, 22] width 128 height 30
click at [363, 15] on icon "plus" at bounding box center [358, 21] width 12 height 12
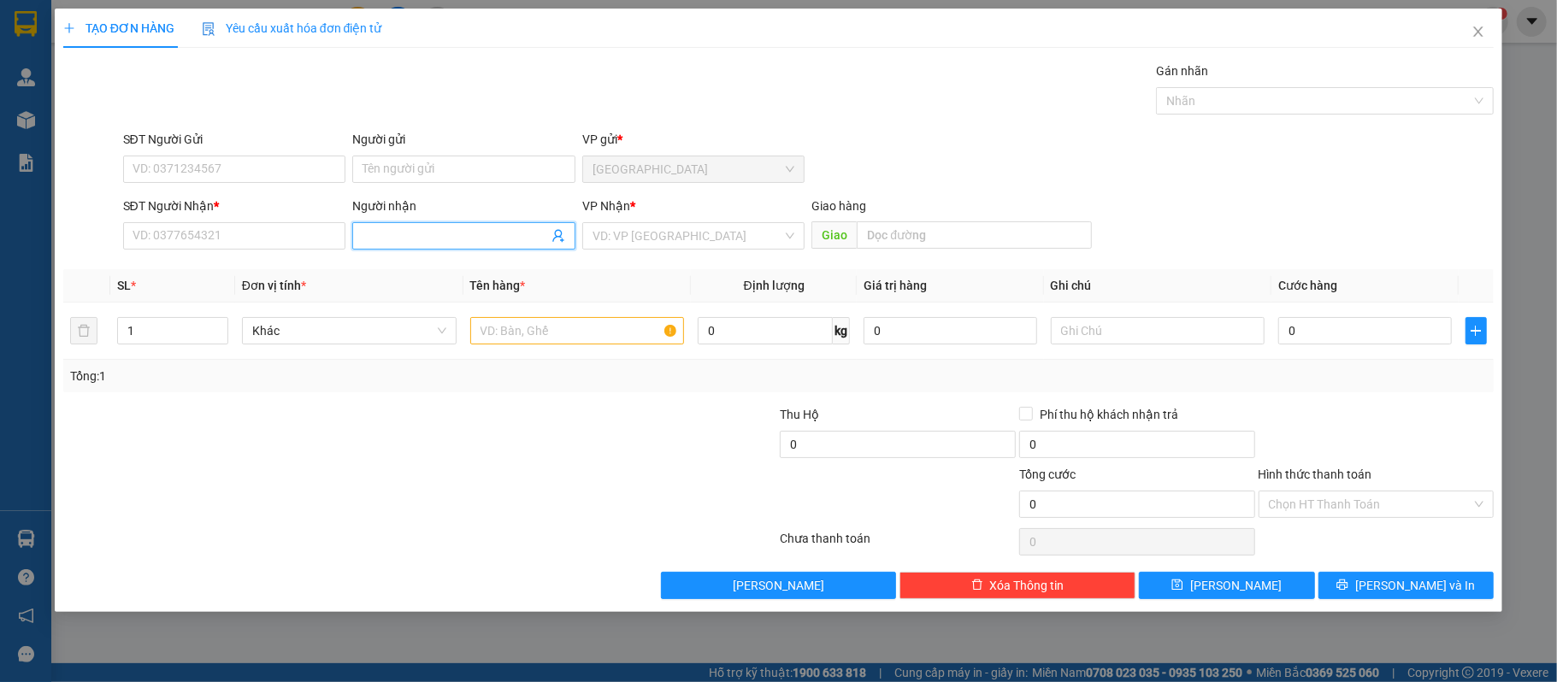
click at [435, 231] on input "Người nhận" at bounding box center [456, 236] width 186 height 19
paste input "0343990084"
type input "0343990084"
click at [462, 231] on input "0343990084" at bounding box center [456, 236] width 186 height 19
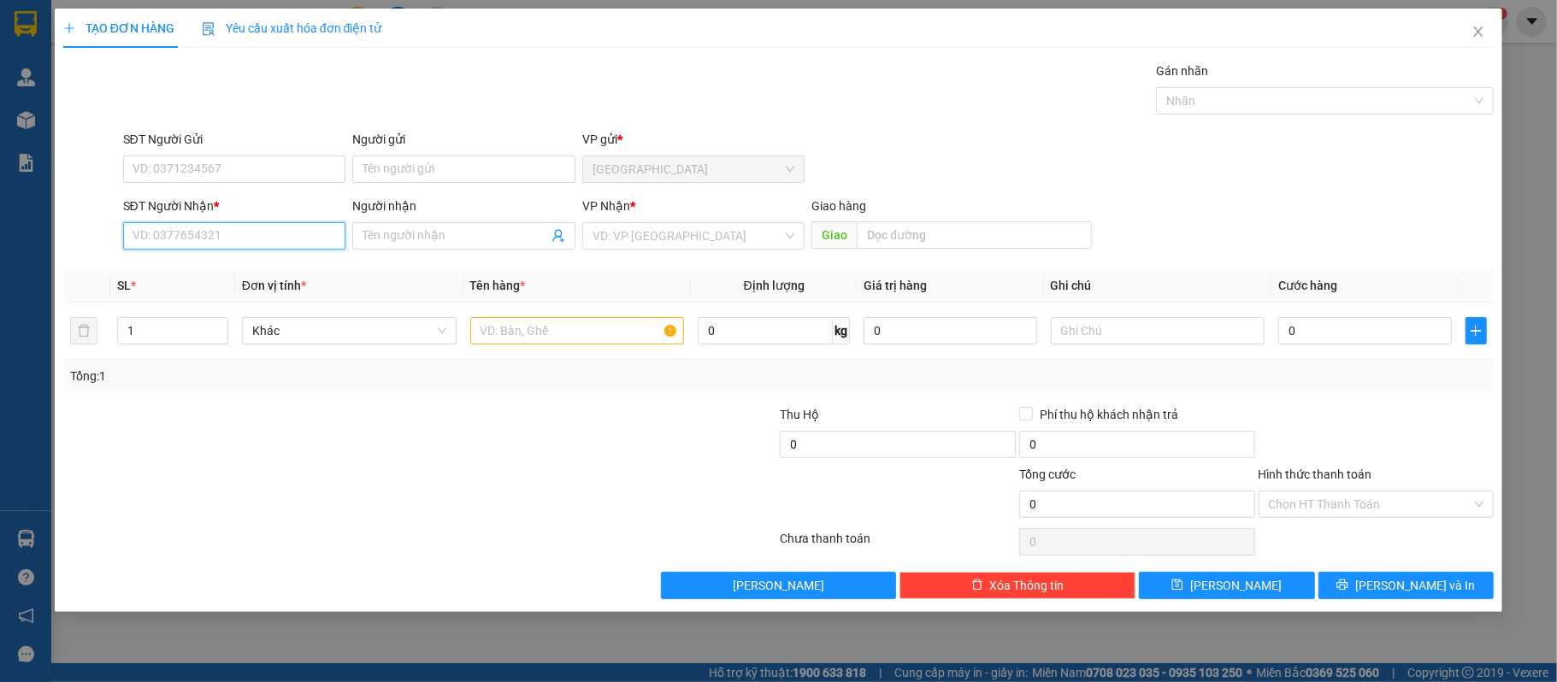
click at [284, 231] on input "SĐT Người Nhận *" at bounding box center [234, 235] width 223 height 27
paste input "0343990084"
type input "0343990084"
click at [244, 263] on div "0343990084 - hùng" at bounding box center [234, 272] width 203 height 19
type input "hùng"
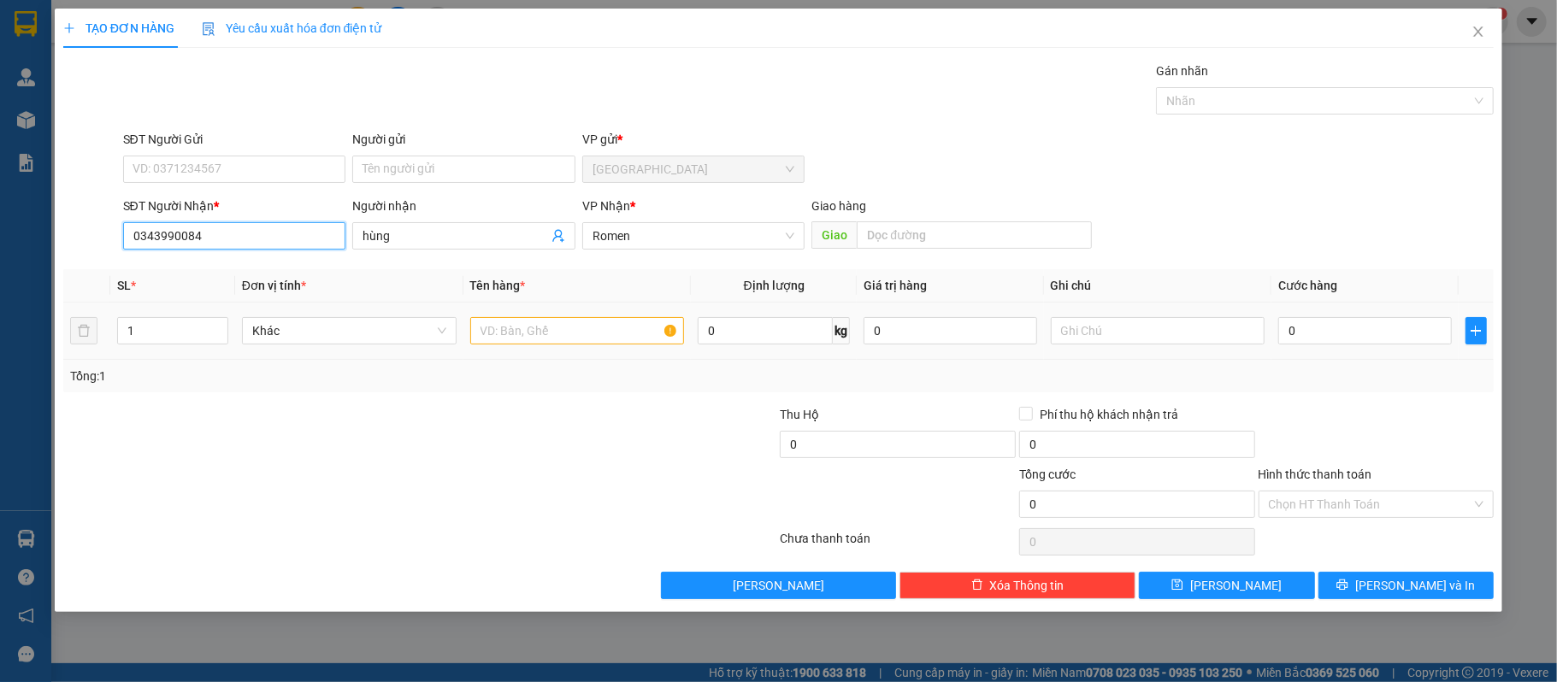
type input "0343990084"
click at [565, 337] on input "text" at bounding box center [577, 330] width 215 height 27
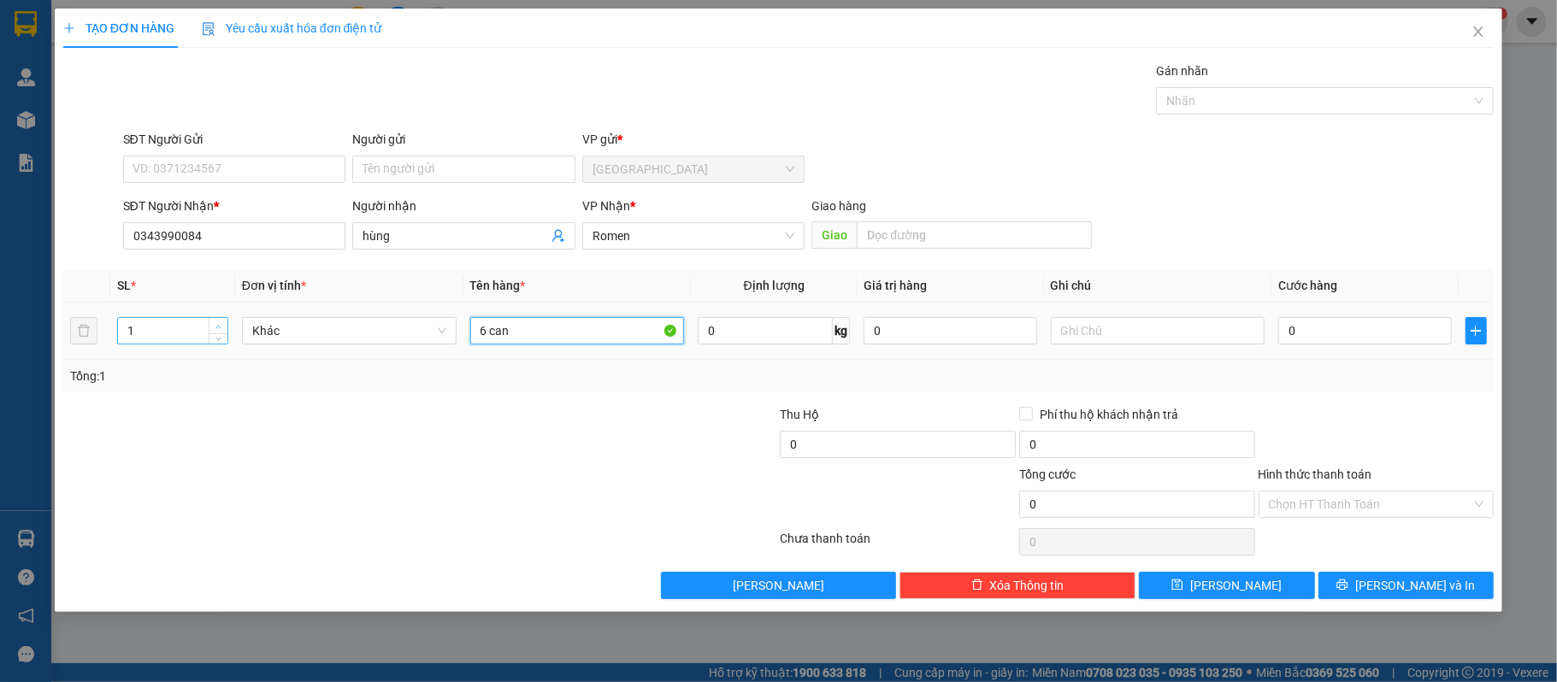
type input "6 can"
click at [221, 326] on icon "up" at bounding box center [219, 327] width 6 height 6
type input "6"
click at [221, 326] on icon "up" at bounding box center [219, 327] width 6 height 6
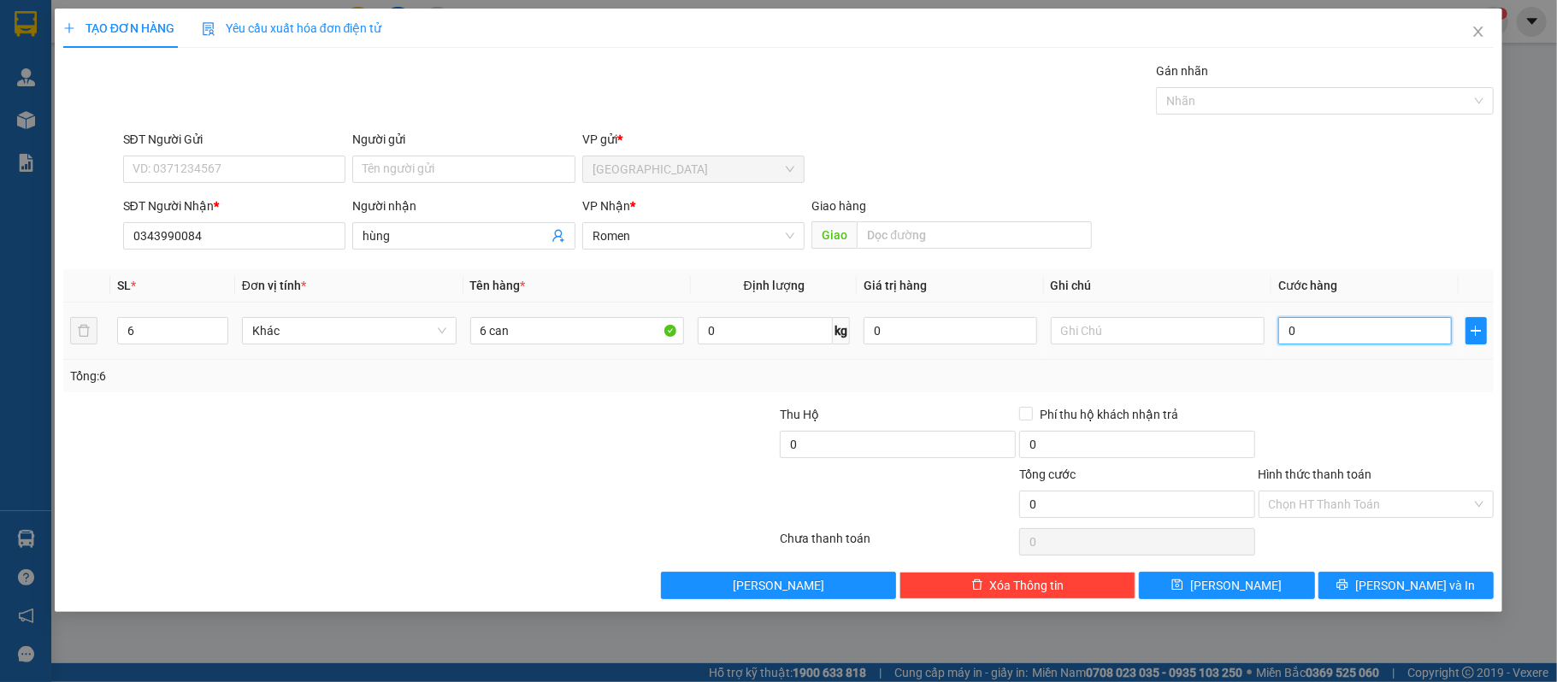
click at [1407, 328] on input "0" at bounding box center [1365, 330] width 173 height 27
type input "30"
type input "300"
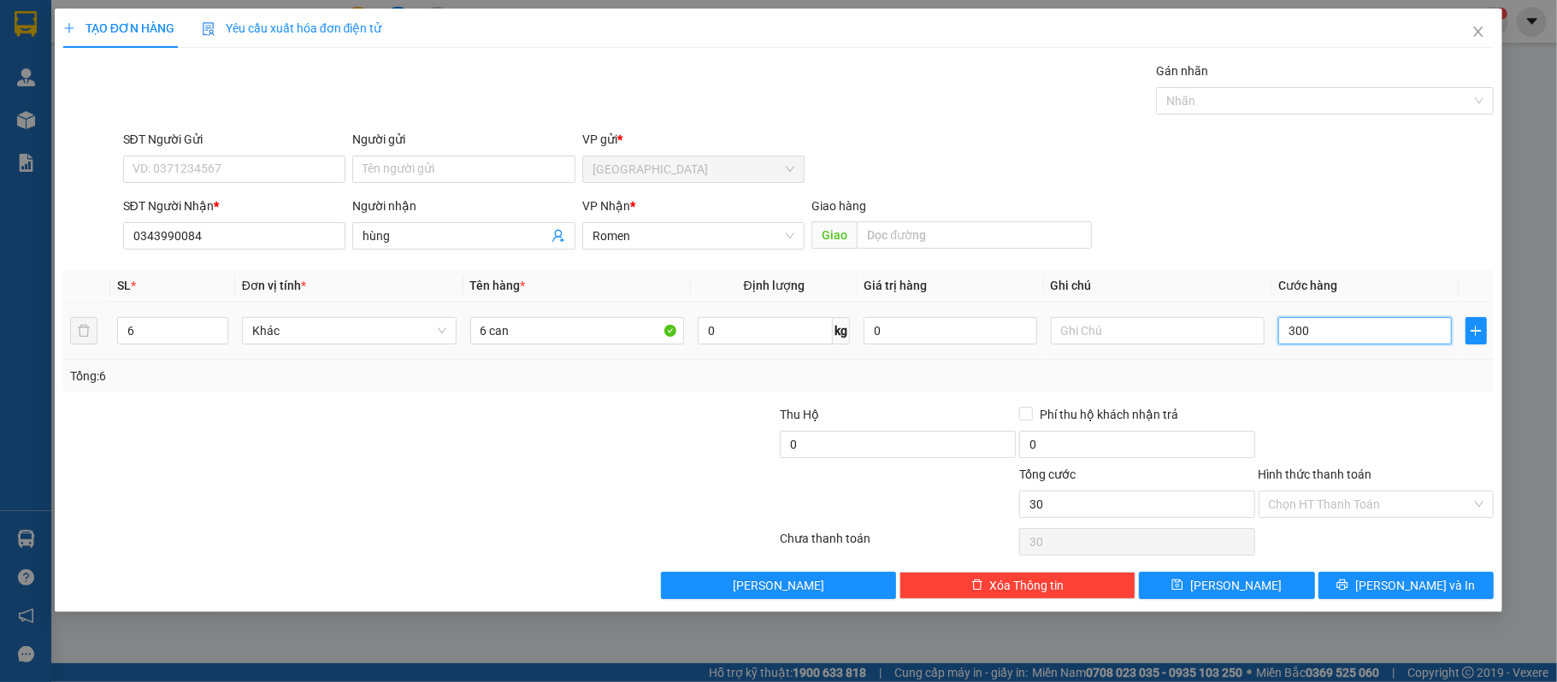
type input "300"
type input "3.000"
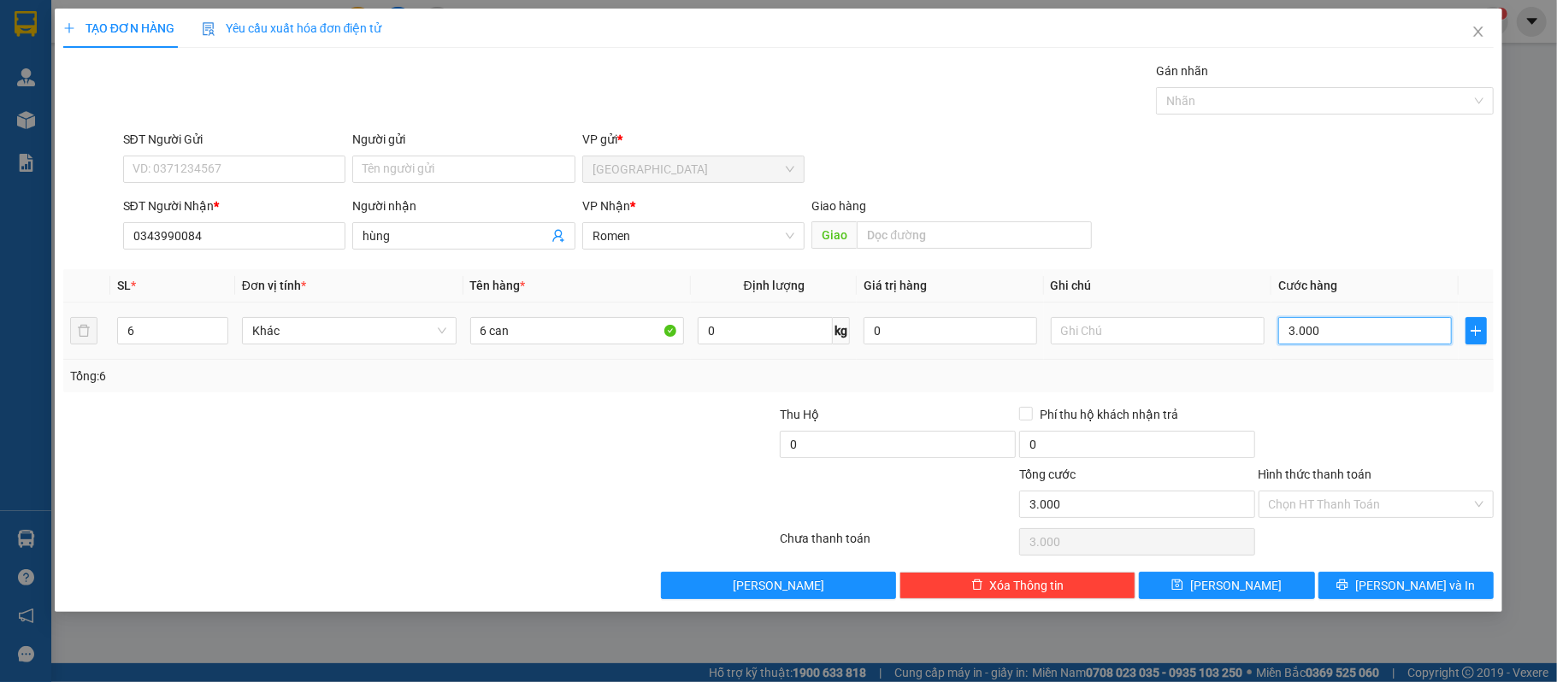
type input "30.000"
type input "300.000"
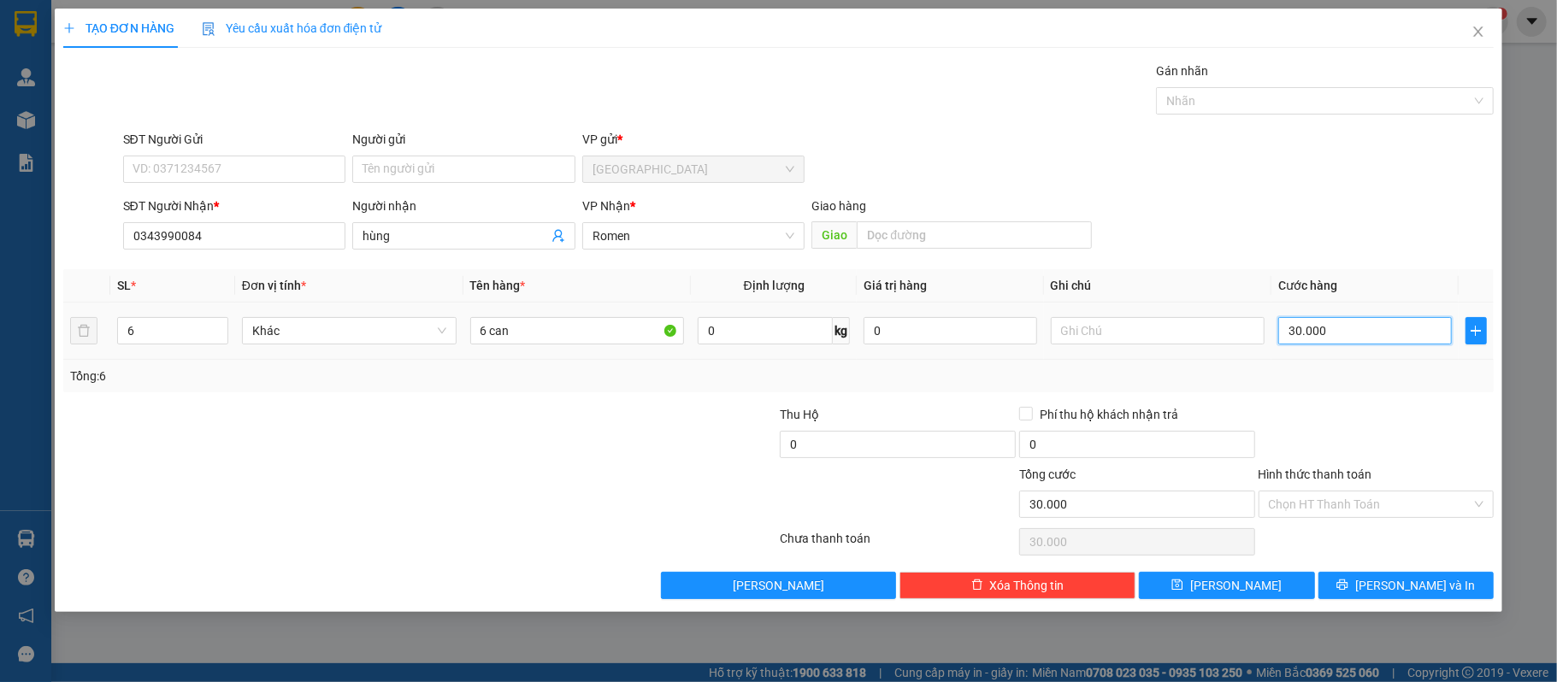
type input "300.000"
click at [1430, 590] on span "Lưu và In" at bounding box center [1415, 585] width 120 height 19
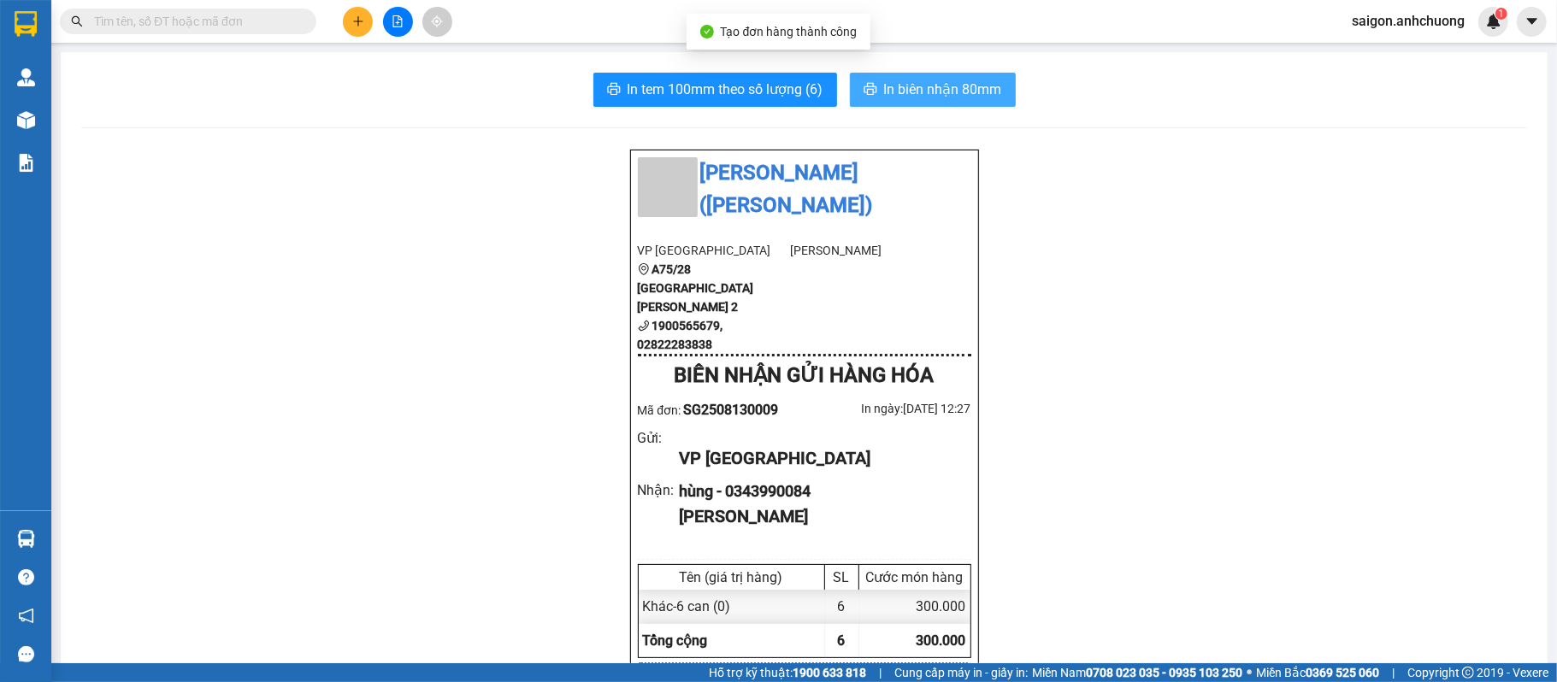
click at [997, 80] on button "In biên nhận 80mm" at bounding box center [933, 90] width 166 height 34
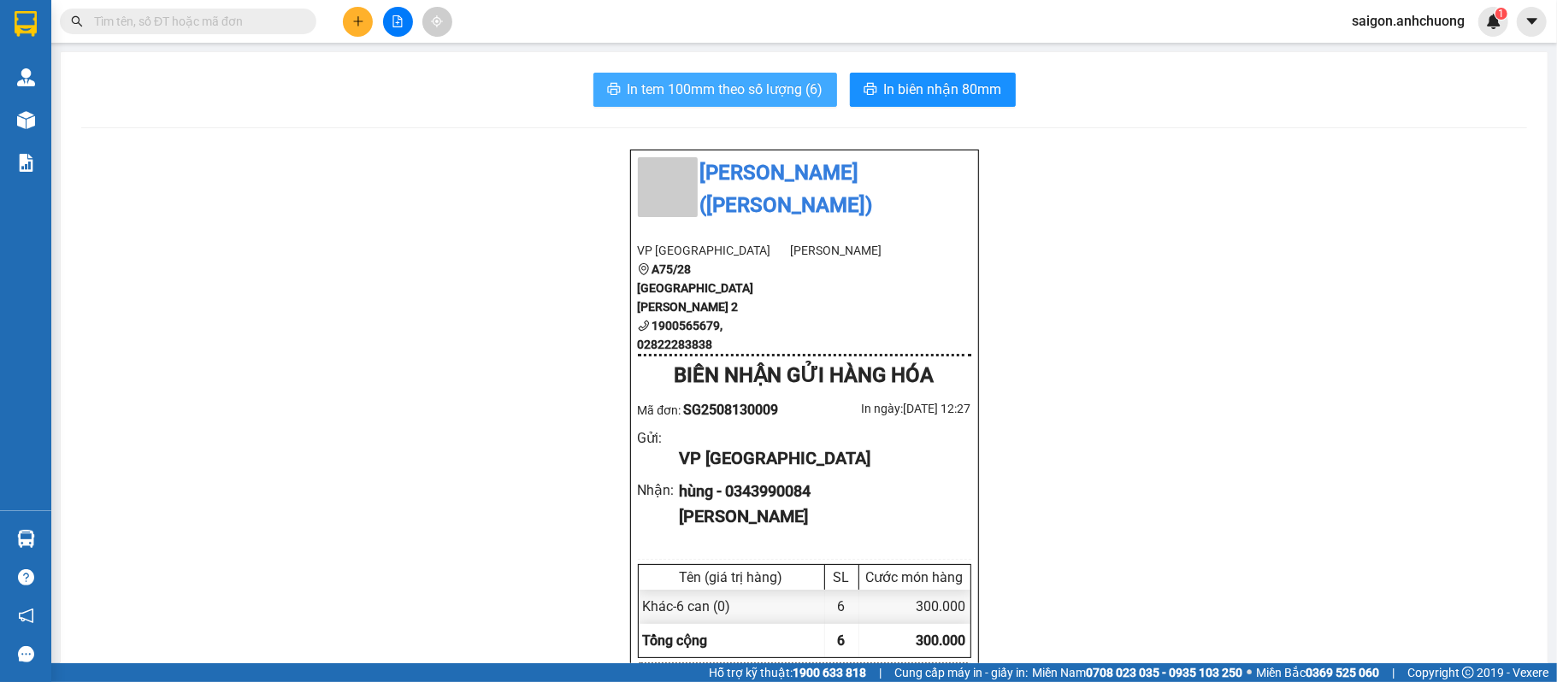
click at [692, 86] on span "In tem 100mm theo số lượng (6)" at bounding box center [726, 89] width 196 height 21
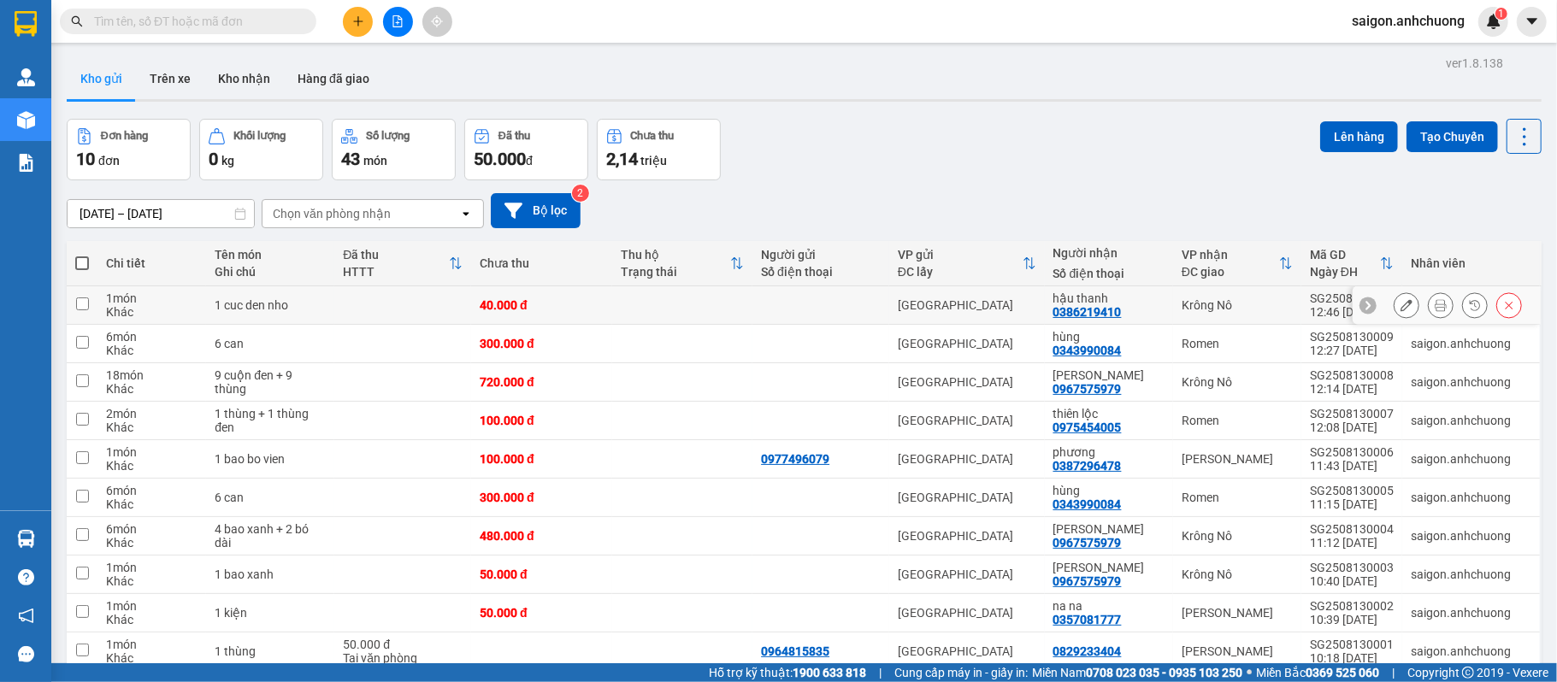
click at [1435, 308] on icon at bounding box center [1441, 305] width 12 height 12
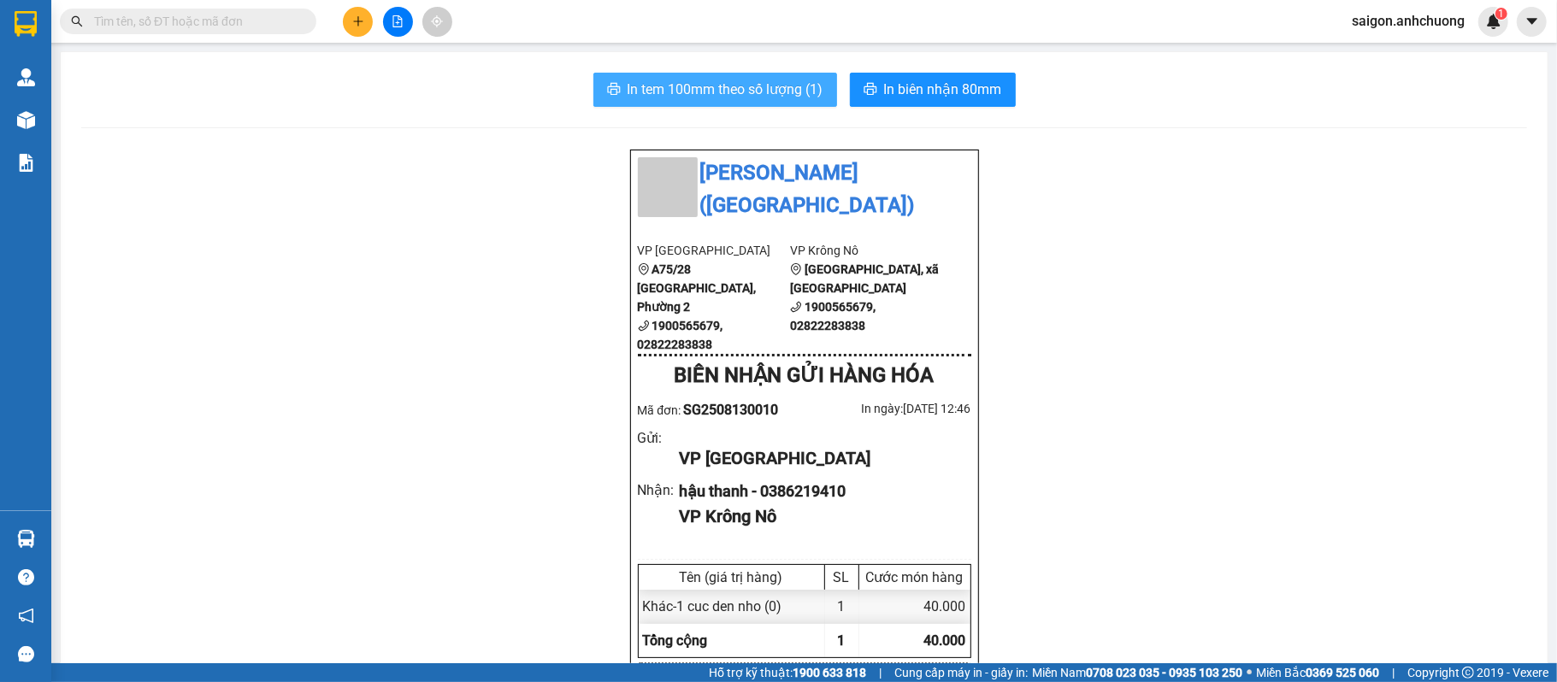
click at [788, 92] on span "In tem 100mm theo số lượng (1)" at bounding box center [726, 89] width 196 height 21
